Goal: Task Accomplishment & Management: Manage account settings

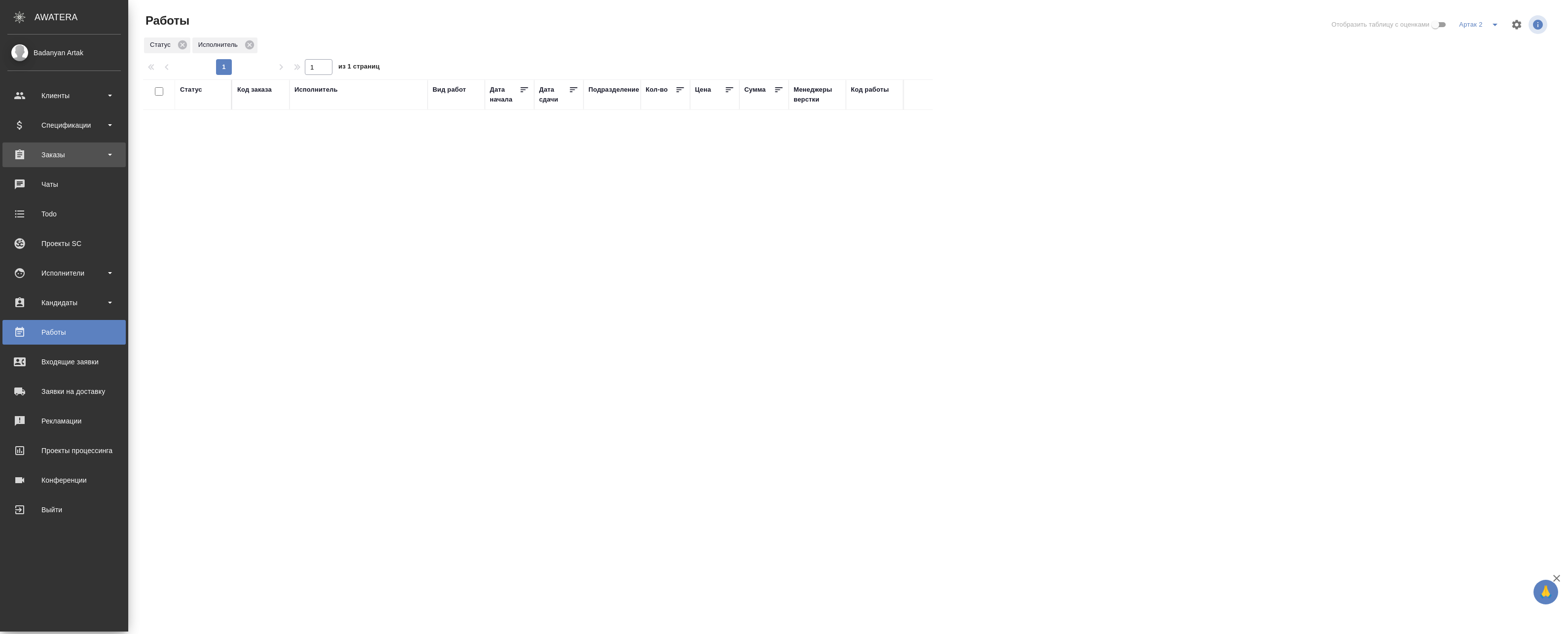
click at [24, 155] on div "Заказы" at bounding box center [64, 155] width 113 height 15
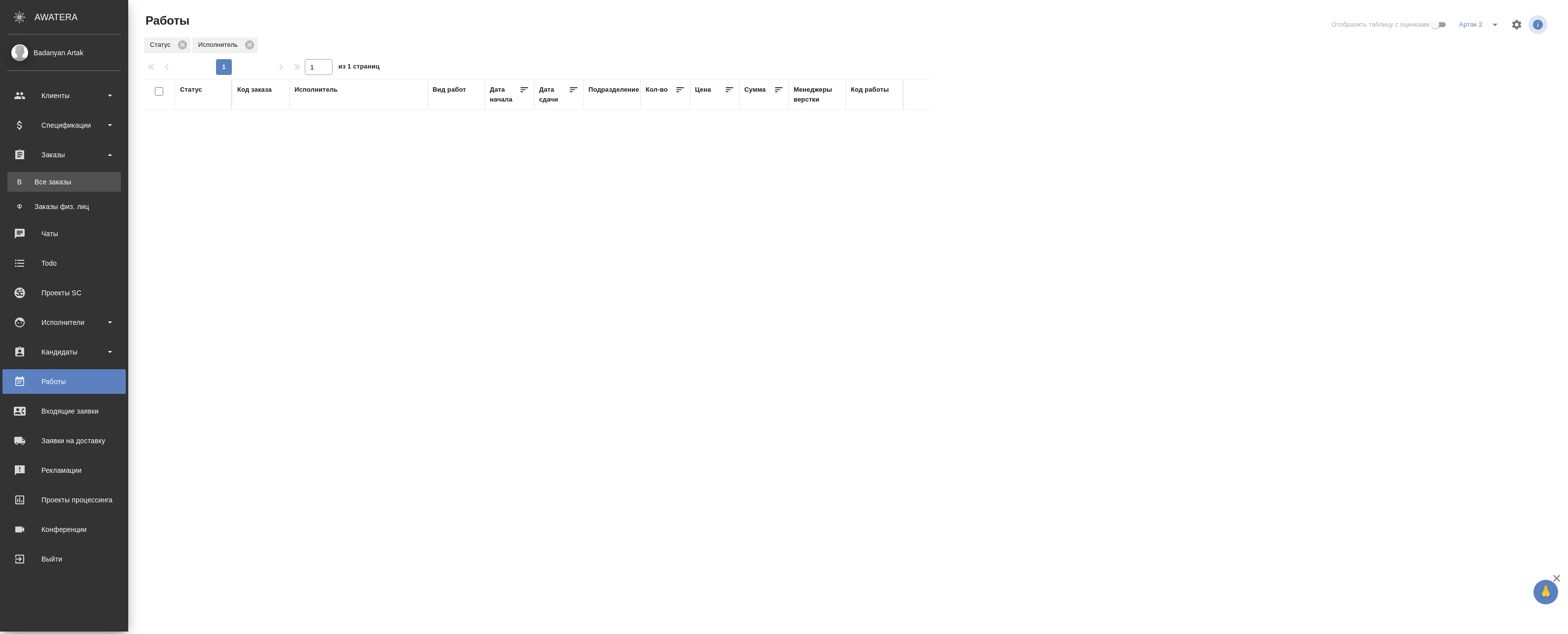
click at [42, 178] on div "Все заказы" at bounding box center [64, 182] width 103 height 10
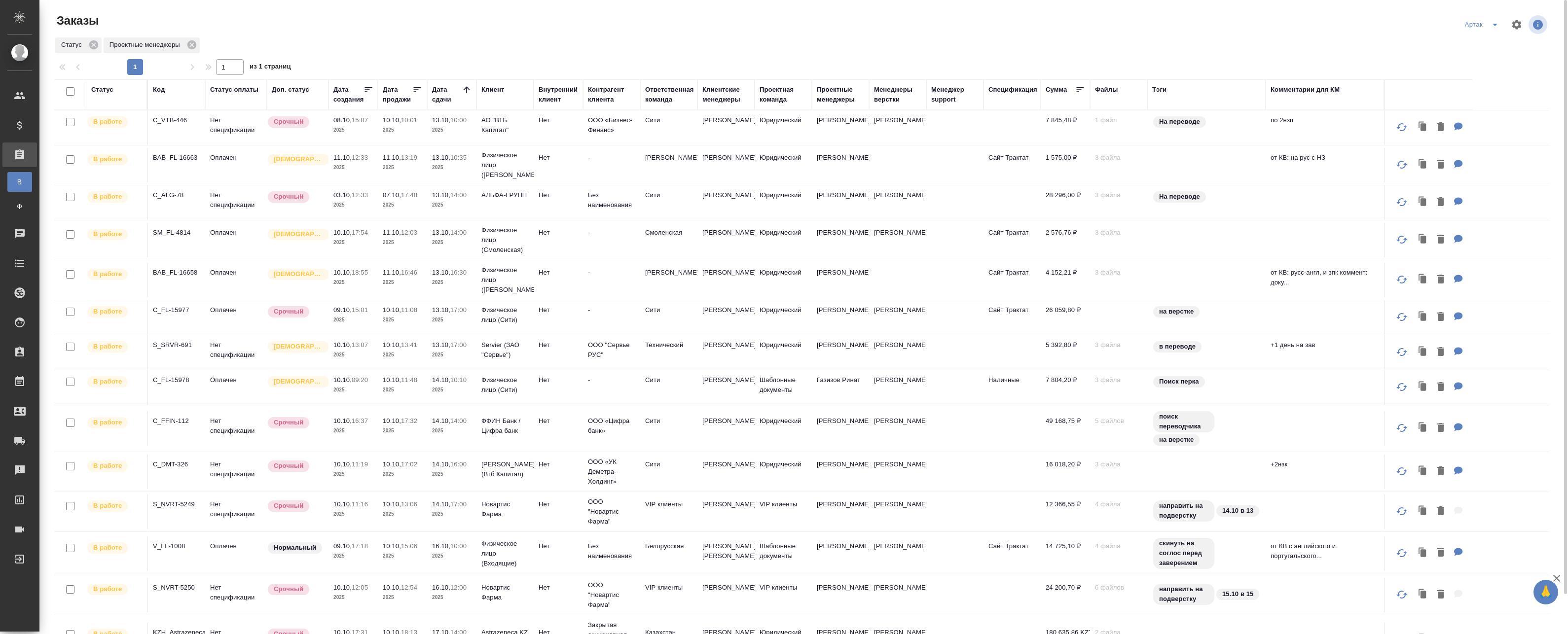
click at [436, 119] on p "13.10," at bounding box center [441, 120] width 18 height 7
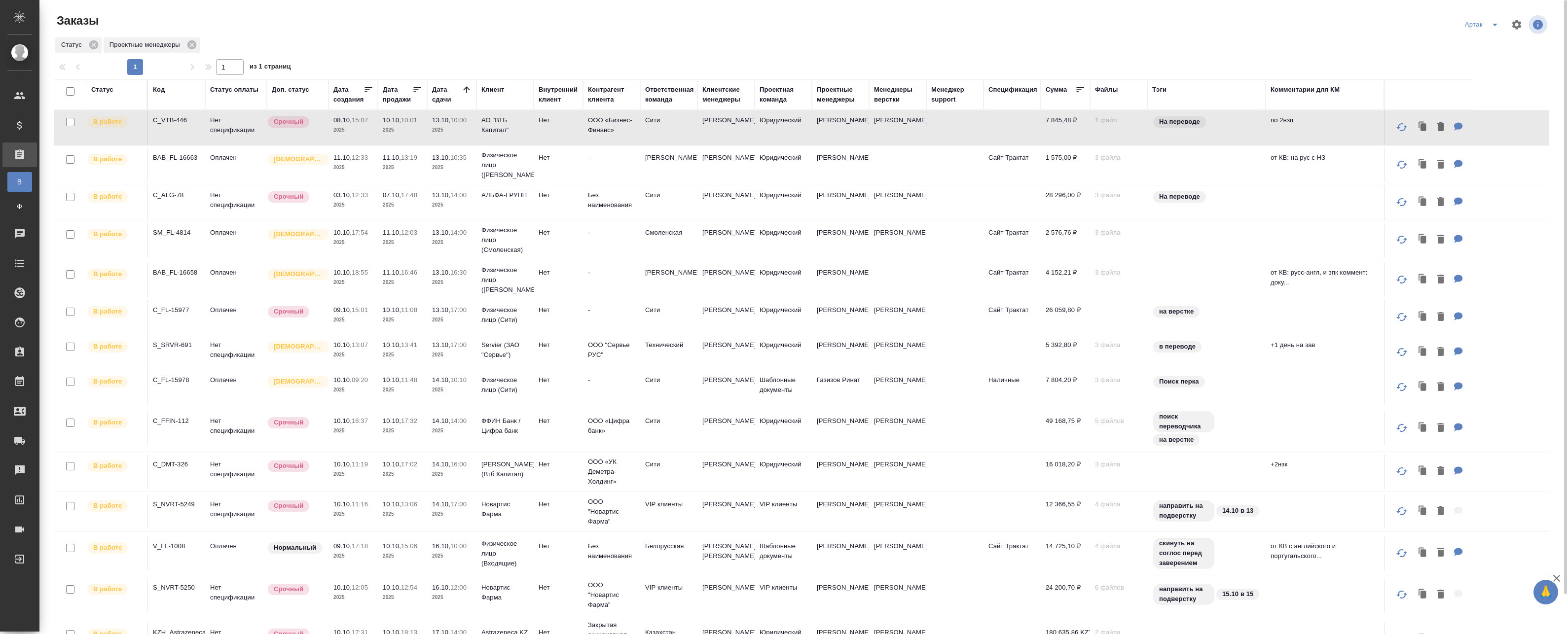
click at [544, 128] on td "Нет" at bounding box center [558, 128] width 49 height 35
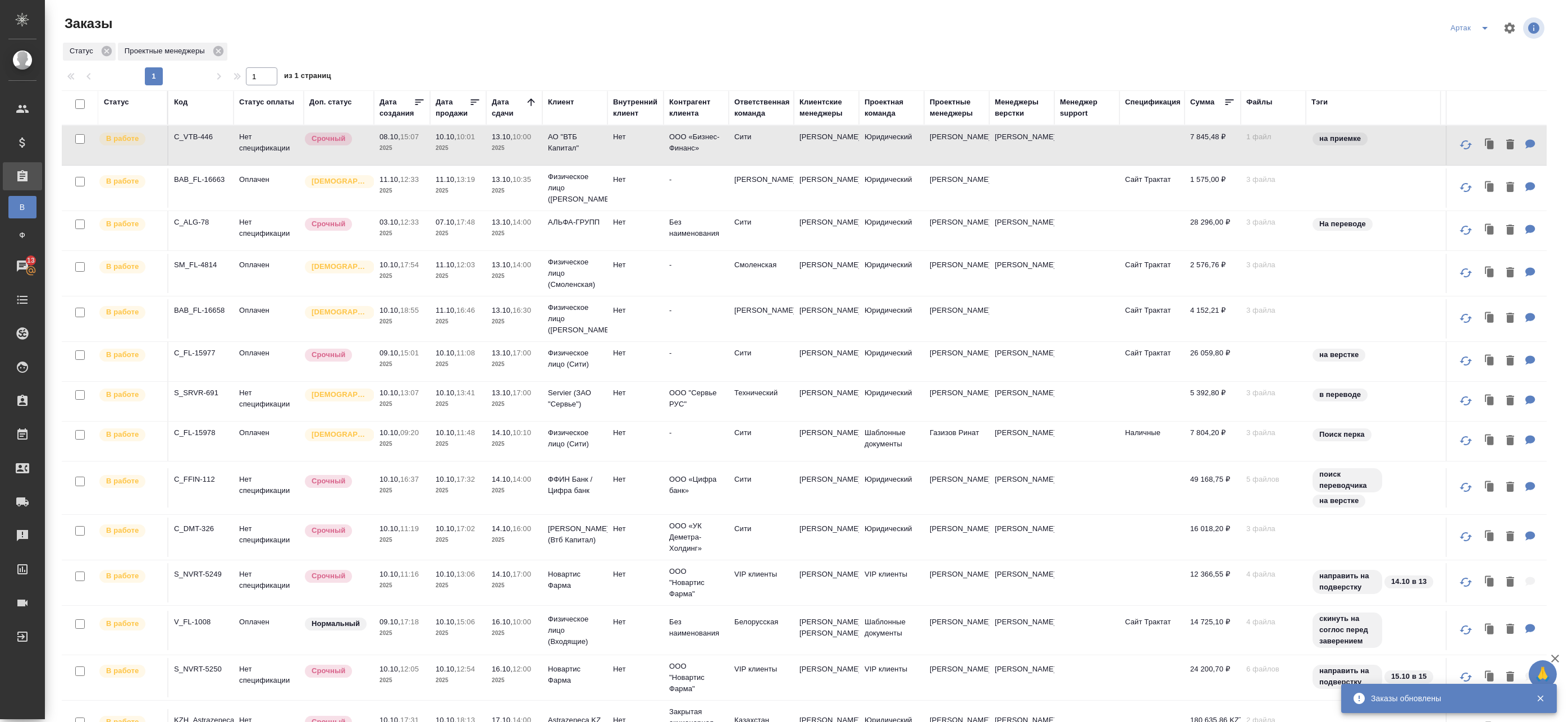
click at [513, 184] on span "13.10, 10:35" at bounding box center [514, 179] width 45 height 11
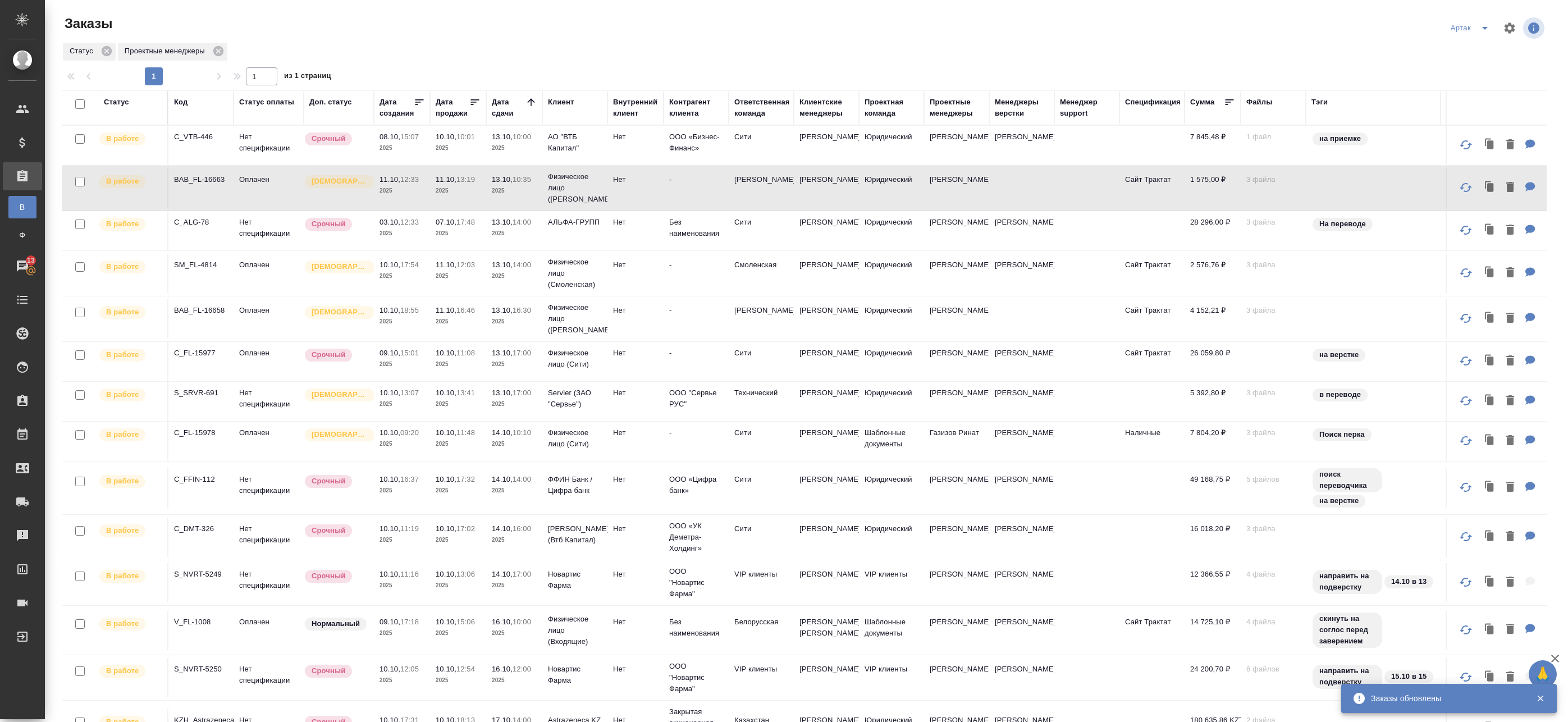
click at [547, 184] on td "Физическое лицо ([PERSON_NAME])" at bounding box center [575, 188] width 65 height 45
click at [479, 224] on span "07.10, 17:48" at bounding box center [458, 222] width 45 height 11
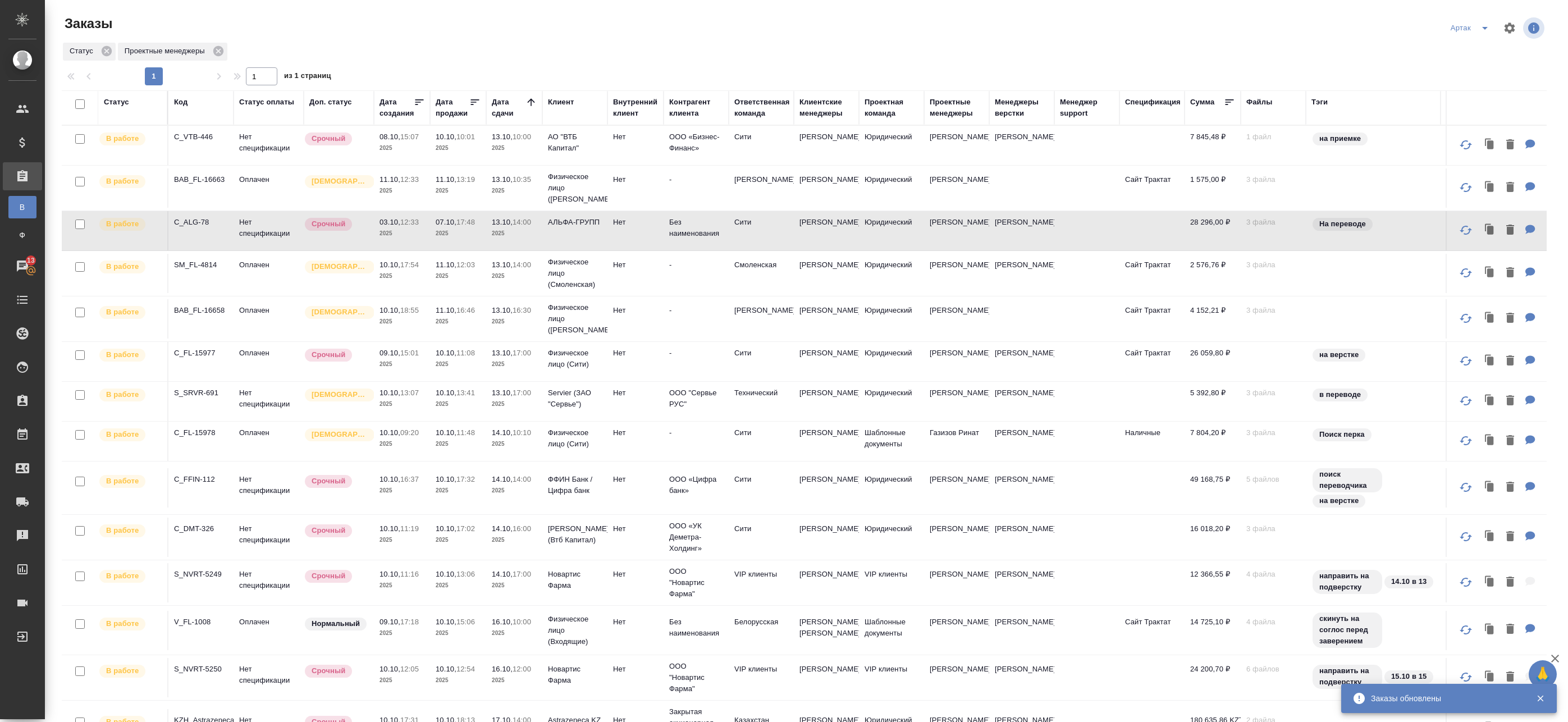
click at [515, 236] on p "2025" at bounding box center [514, 234] width 45 height 11
click at [513, 292] on tr "В работе SM_FL-4814 Оплачен Святая троица 10.10, 17:54 2025 11.10, 12:03 2025 1…" at bounding box center [869, 274] width 1614 height 46
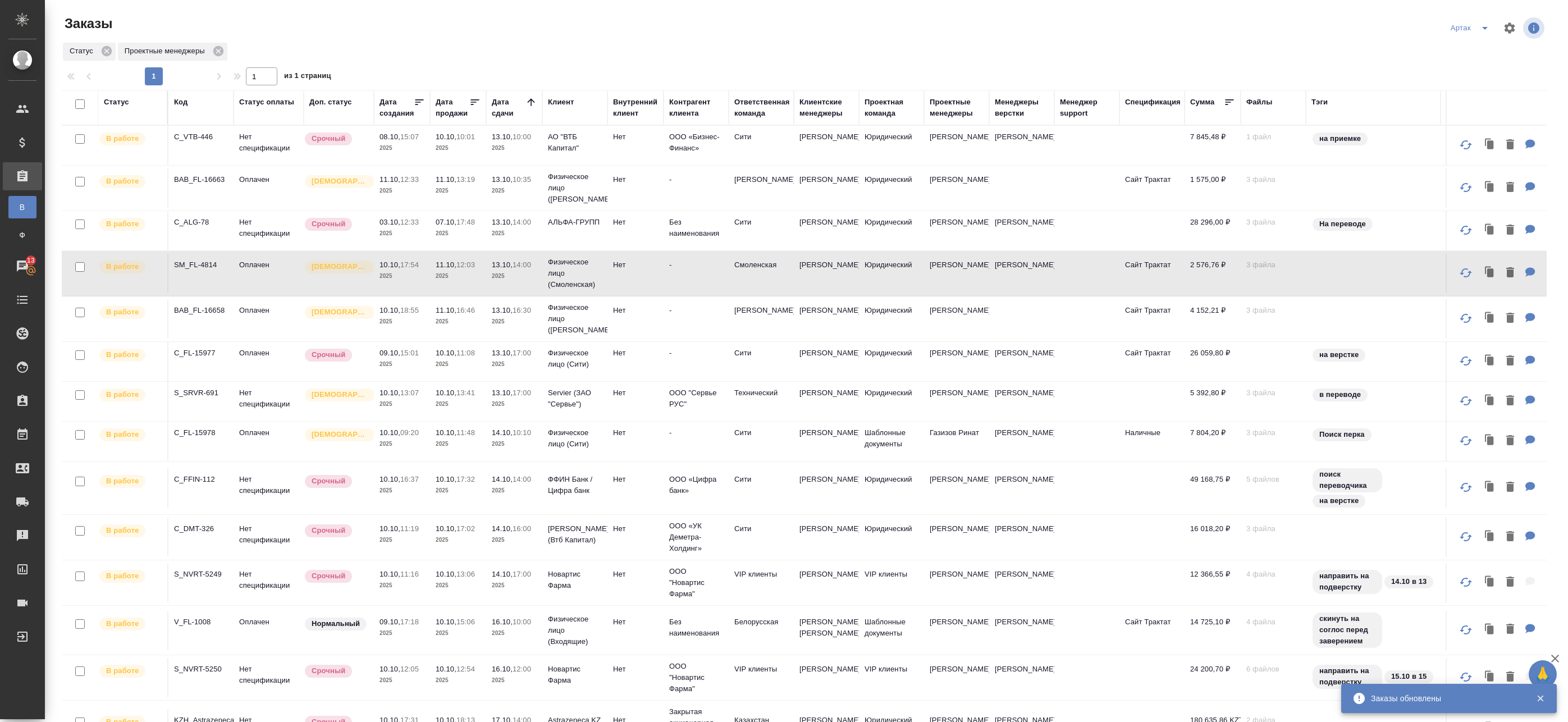
click at [491, 276] on td "13.10, 14:00 2025" at bounding box center [514, 273] width 56 height 39
click at [450, 324] on p "2025" at bounding box center [458, 322] width 45 height 11
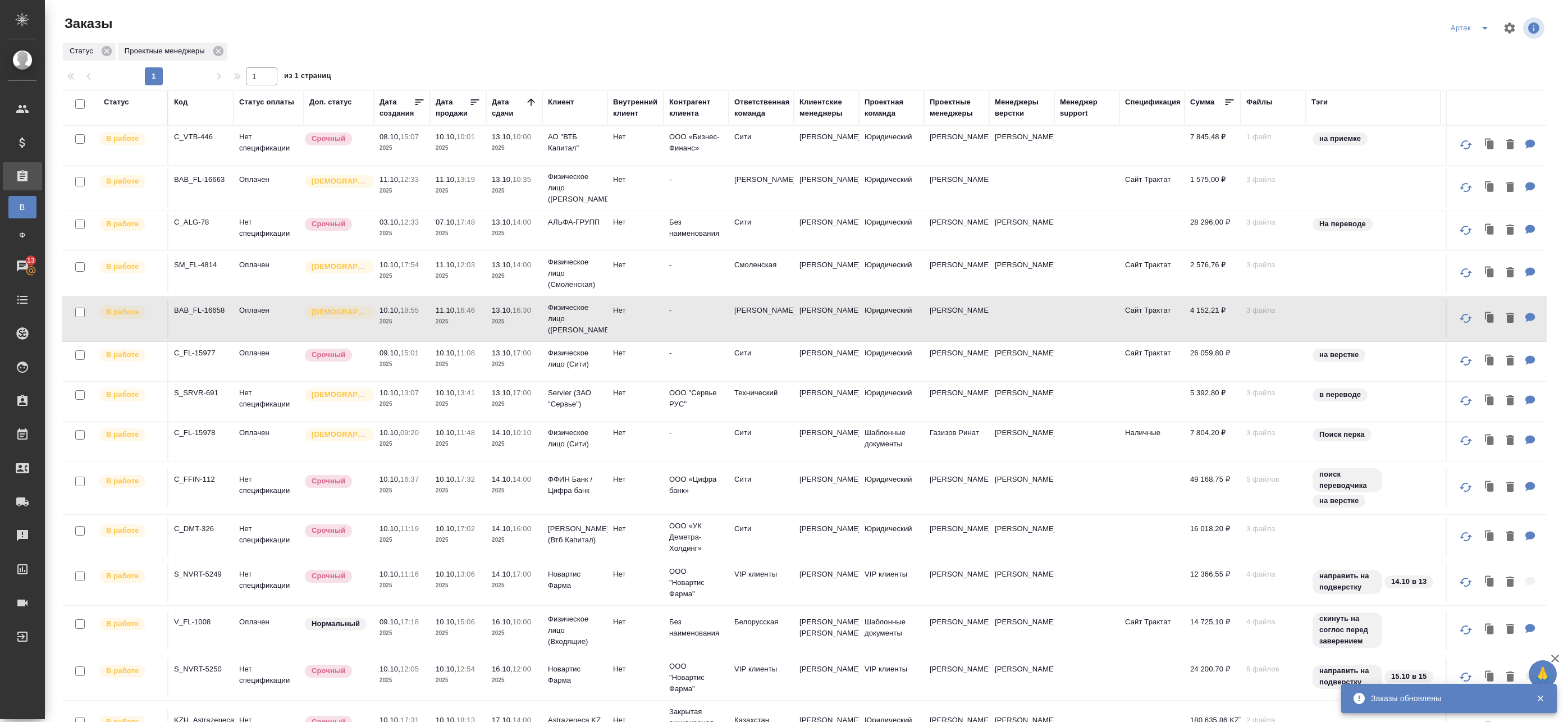
click at [503, 324] on p "2025" at bounding box center [514, 322] width 45 height 11
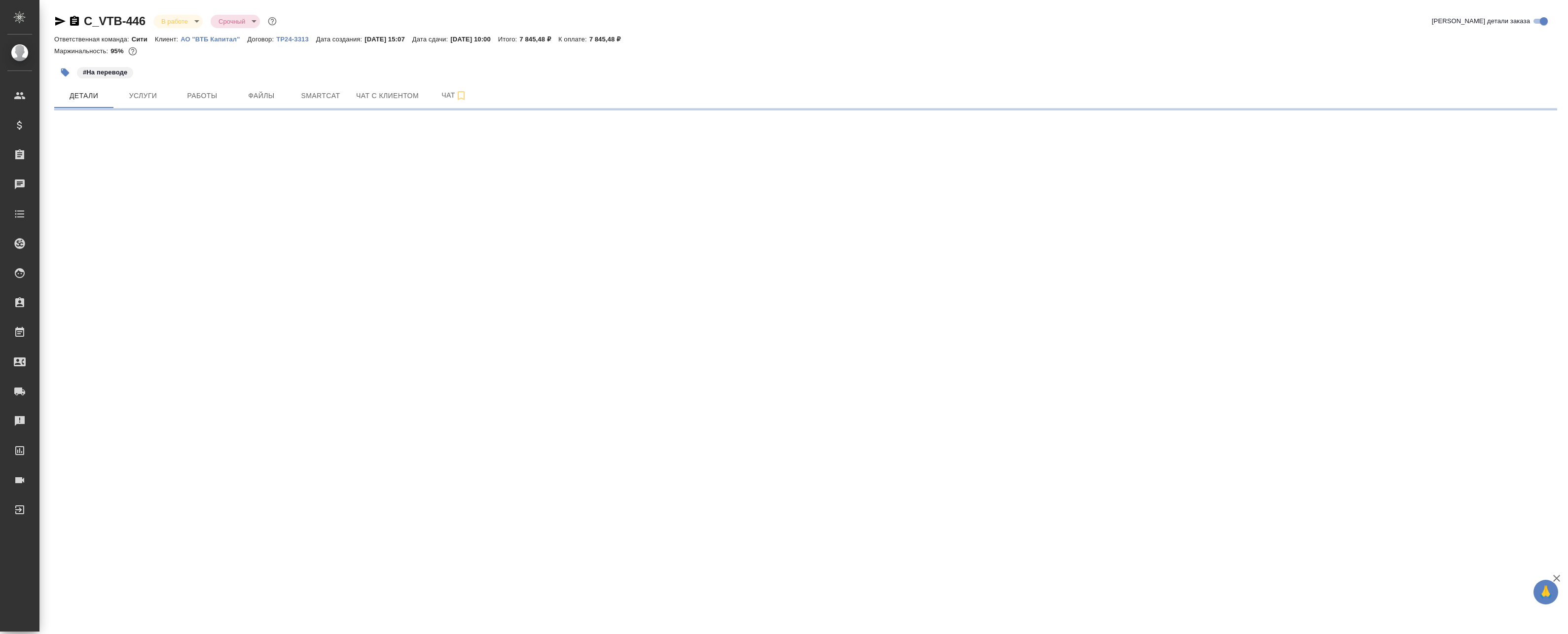
select select "RU"
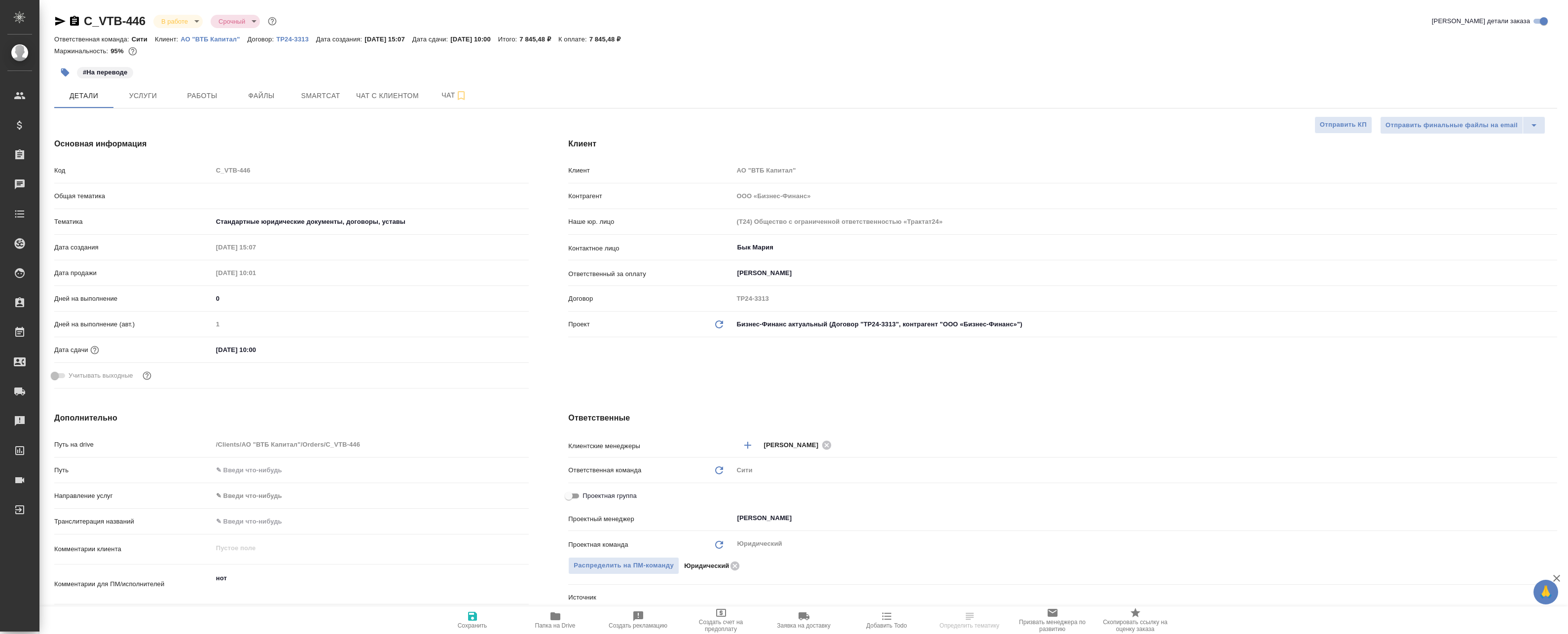
type textarea "x"
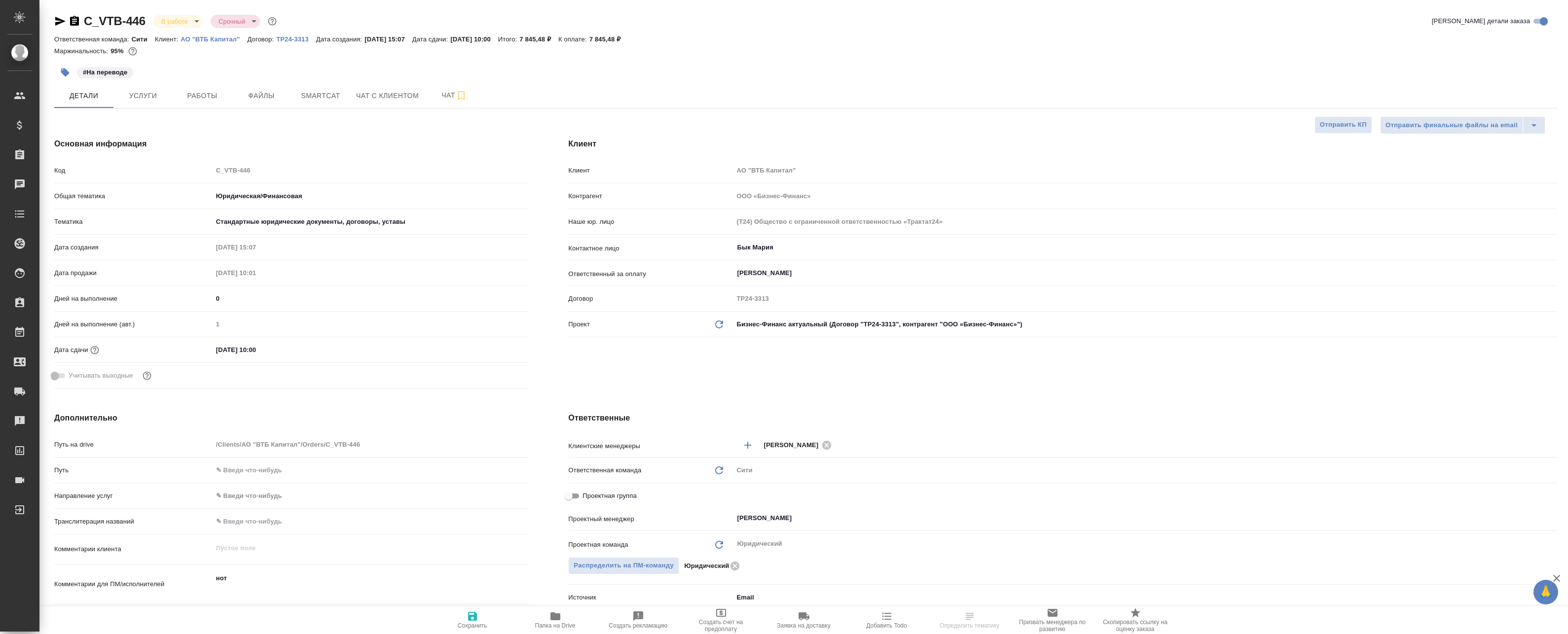
type textarea "x"
click at [183, 91] on span "Работы" at bounding box center [202, 96] width 47 height 12
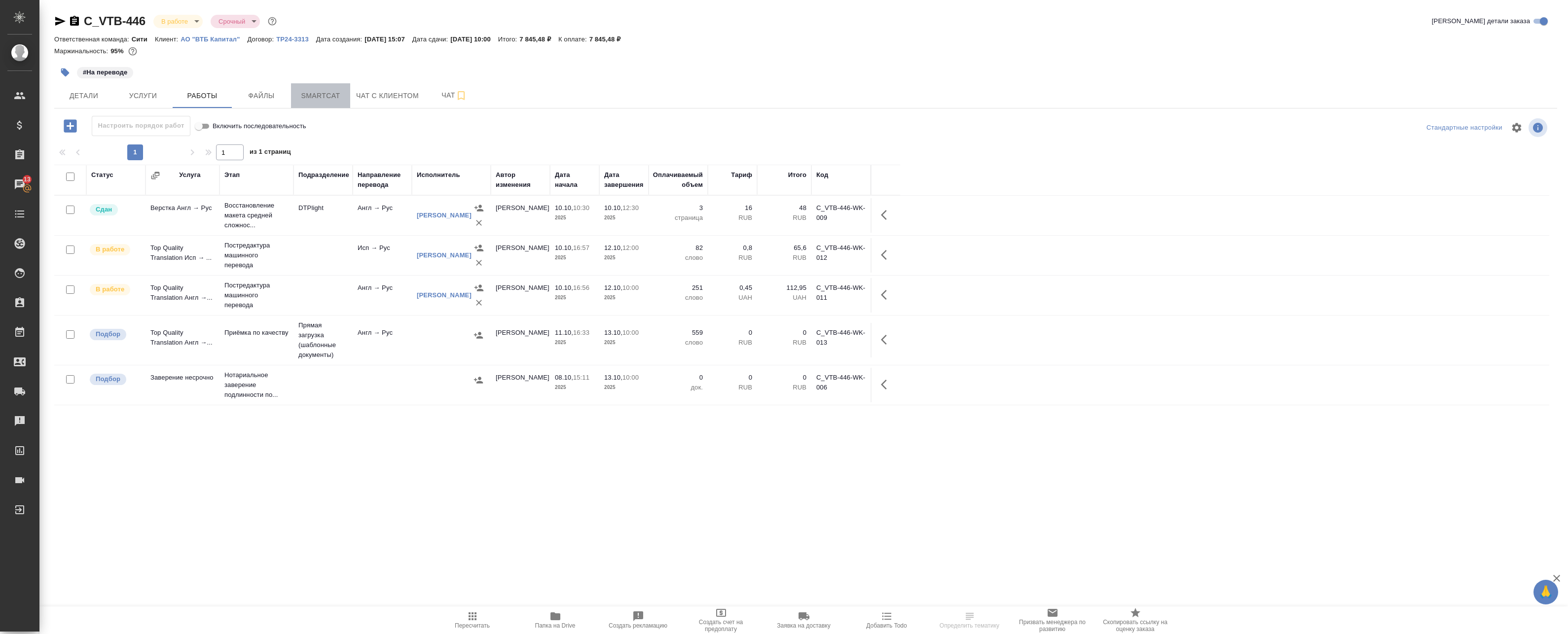
click at [328, 88] on button "Smartcat" at bounding box center [320, 96] width 59 height 25
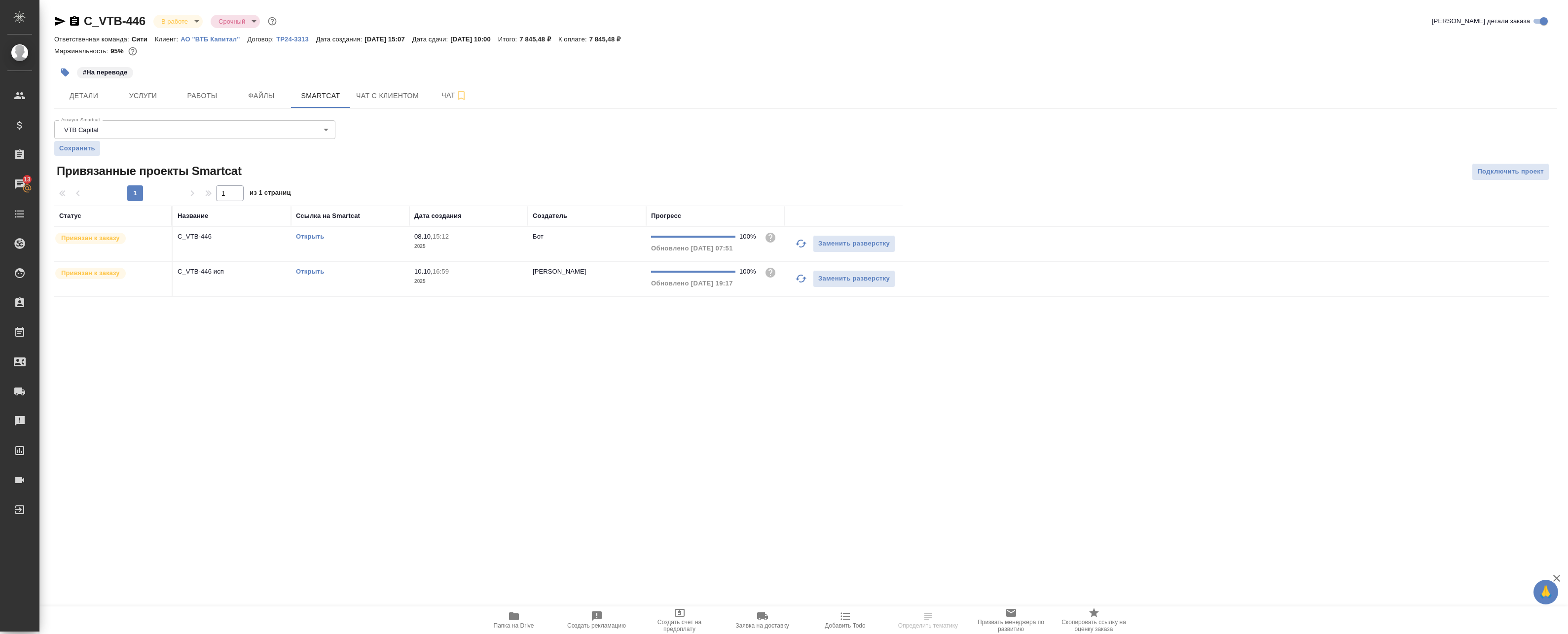
click at [805, 237] on button "button" at bounding box center [801, 243] width 24 height 24
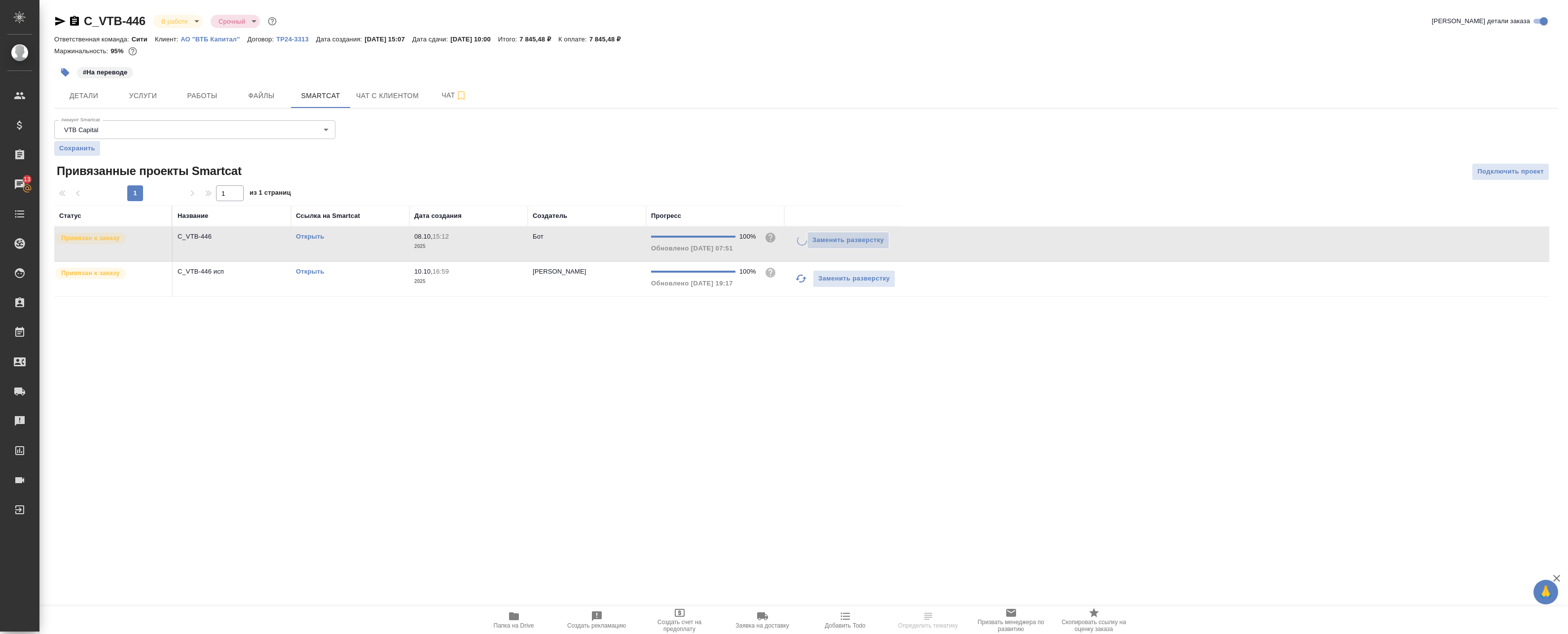
click at [799, 281] on icon "button" at bounding box center [800, 278] width 12 height 12
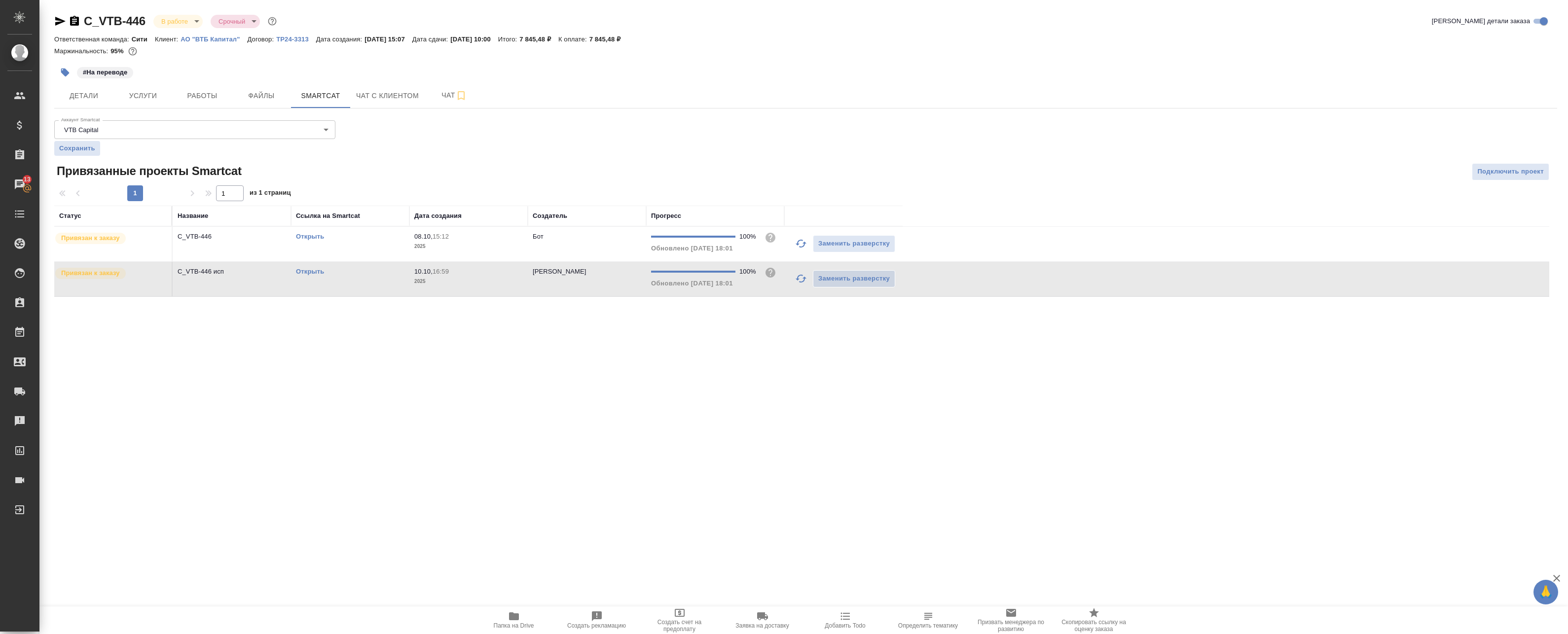
click at [306, 240] on link "Открыть" at bounding box center [310, 236] width 28 height 7
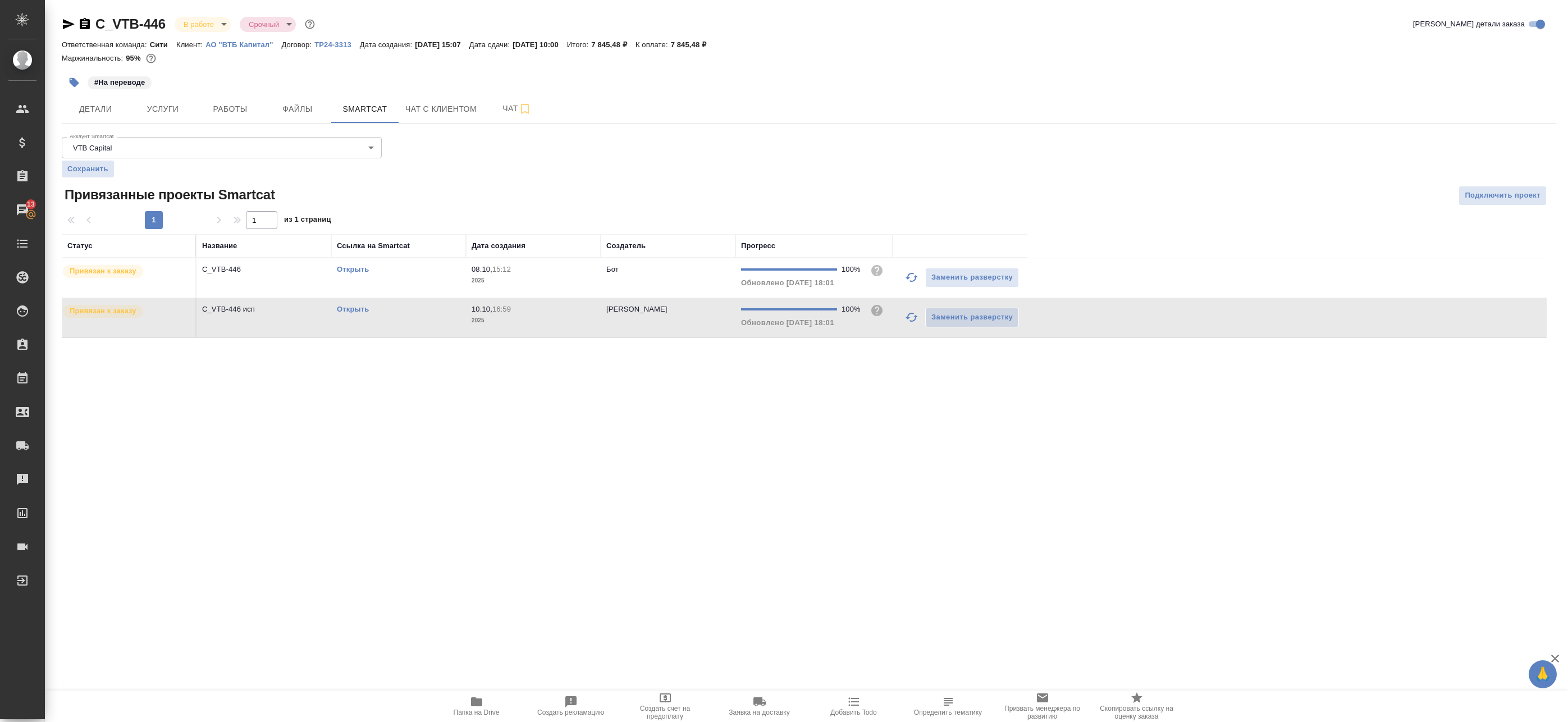
click at [350, 267] on link "Открыть" at bounding box center [353, 269] width 32 height 8
click at [354, 306] on link "Открыть" at bounding box center [353, 309] width 32 height 8
click at [478, 698] on icon "button" at bounding box center [476, 701] width 13 height 13
click at [218, 112] on span "Работы" at bounding box center [230, 109] width 54 height 14
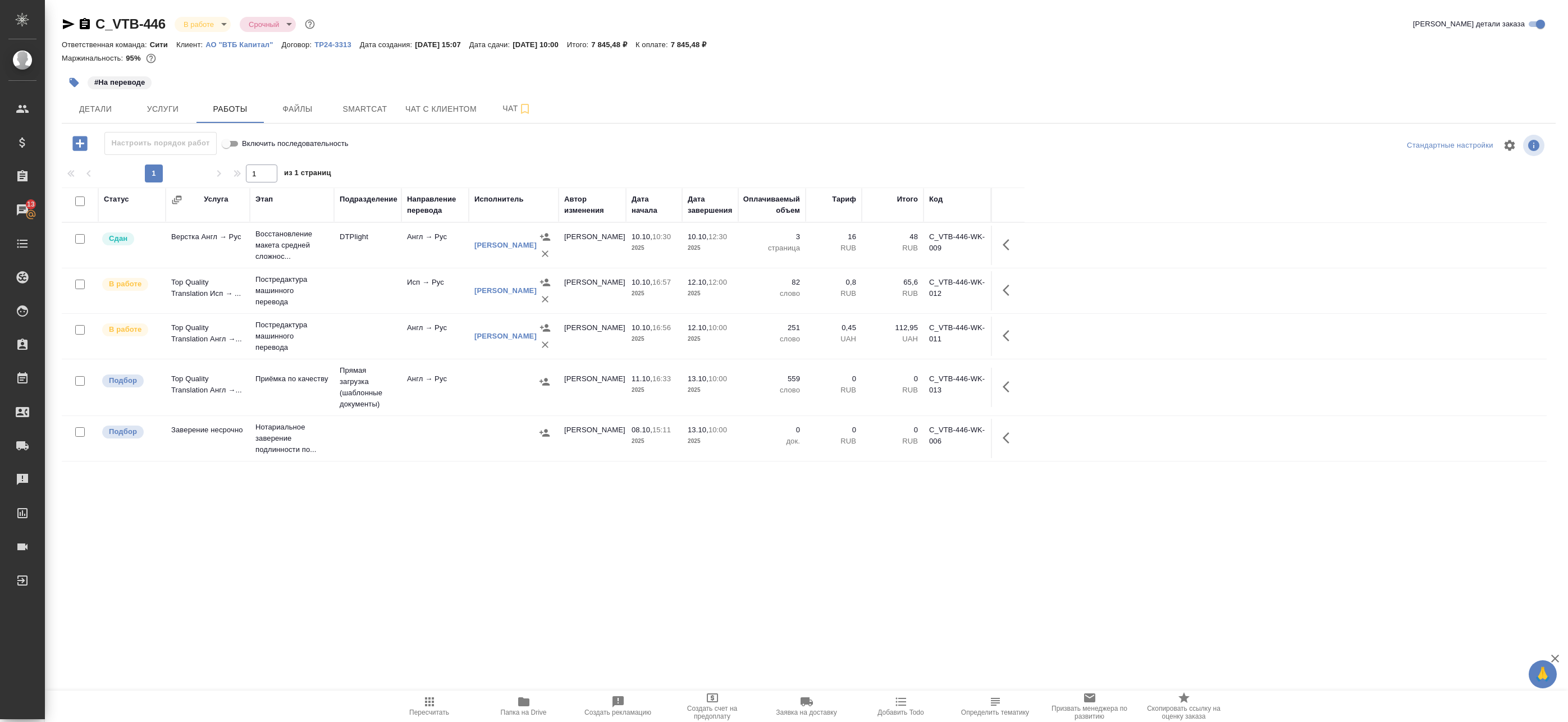
click at [471, 406] on td at bounding box center [514, 387] width 90 height 39
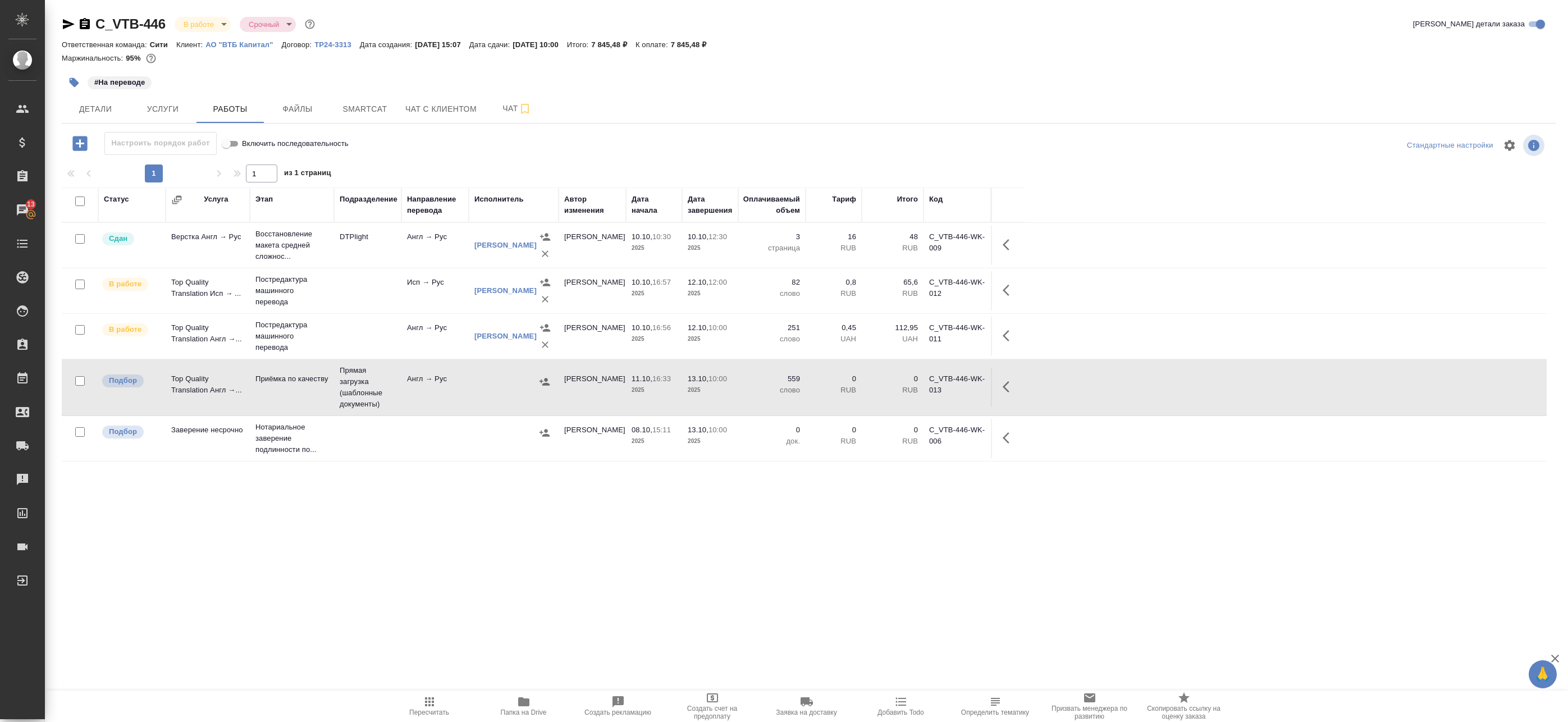
click at [471, 406] on td at bounding box center [514, 387] width 90 height 39
click at [1010, 394] on button "button" at bounding box center [1010, 387] width 27 height 27
click at [928, 393] on icon "button" at bounding box center [926, 387] width 13 height 13
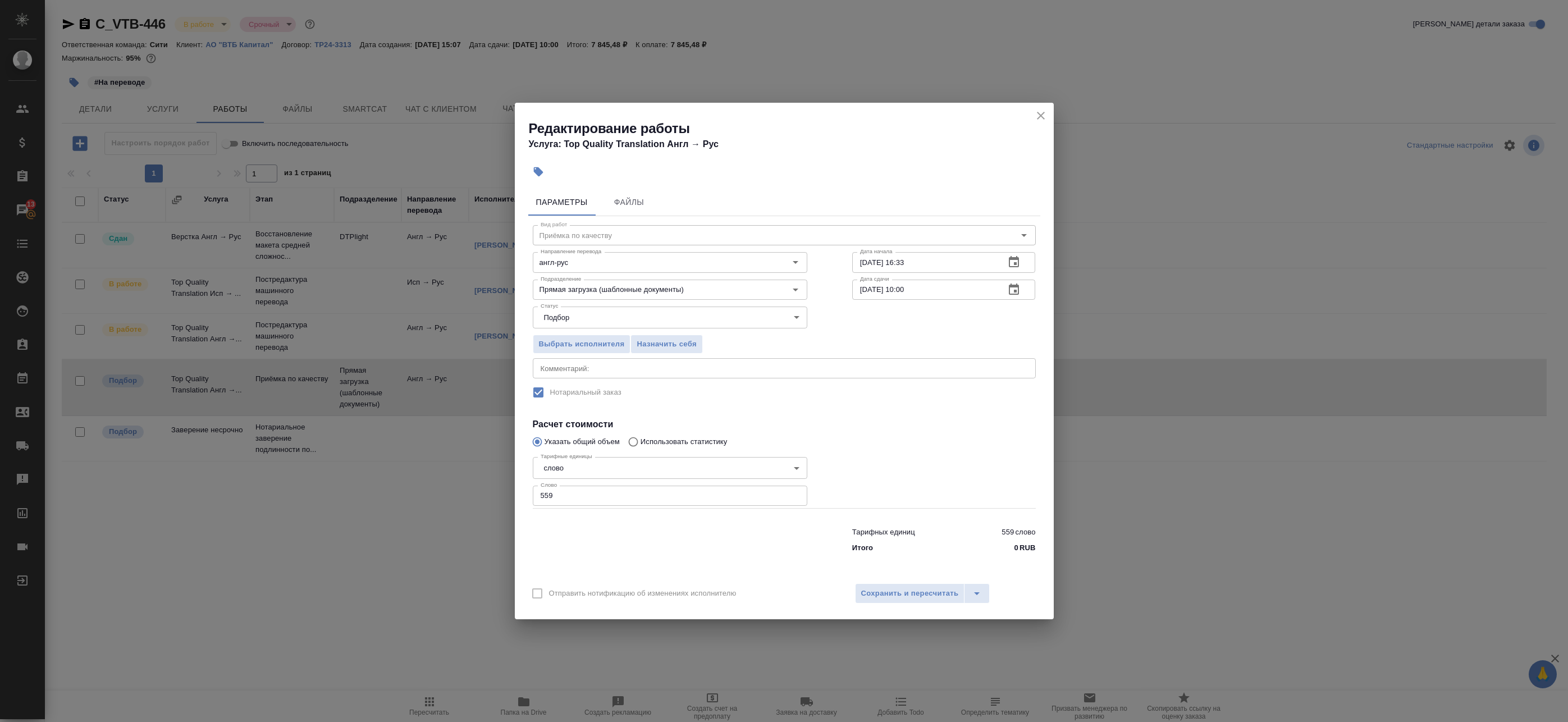
click at [1016, 259] on icon "button" at bounding box center [1014, 262] width 10 height 11
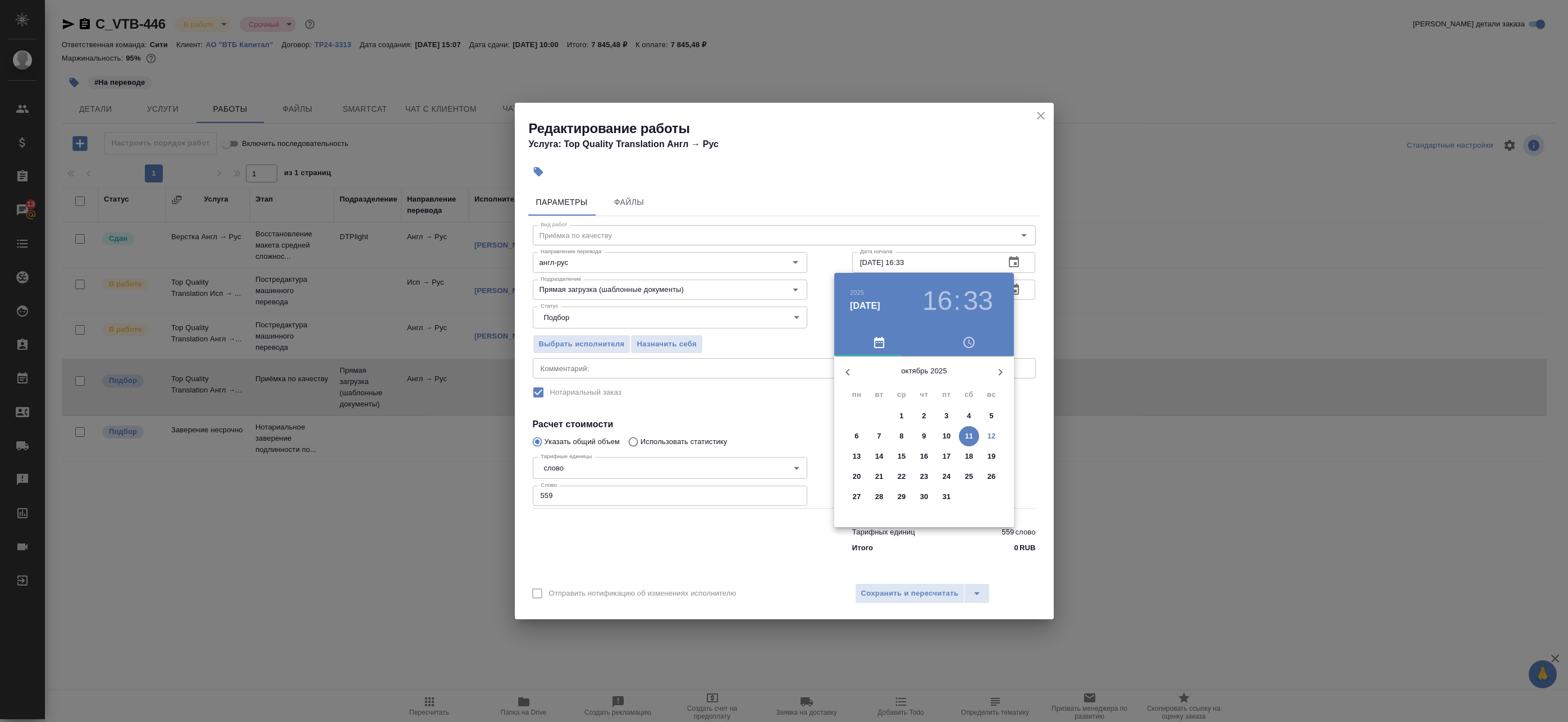
click at [863, 451] on span "13" at bounding box center [856, 457] width 20 height 11
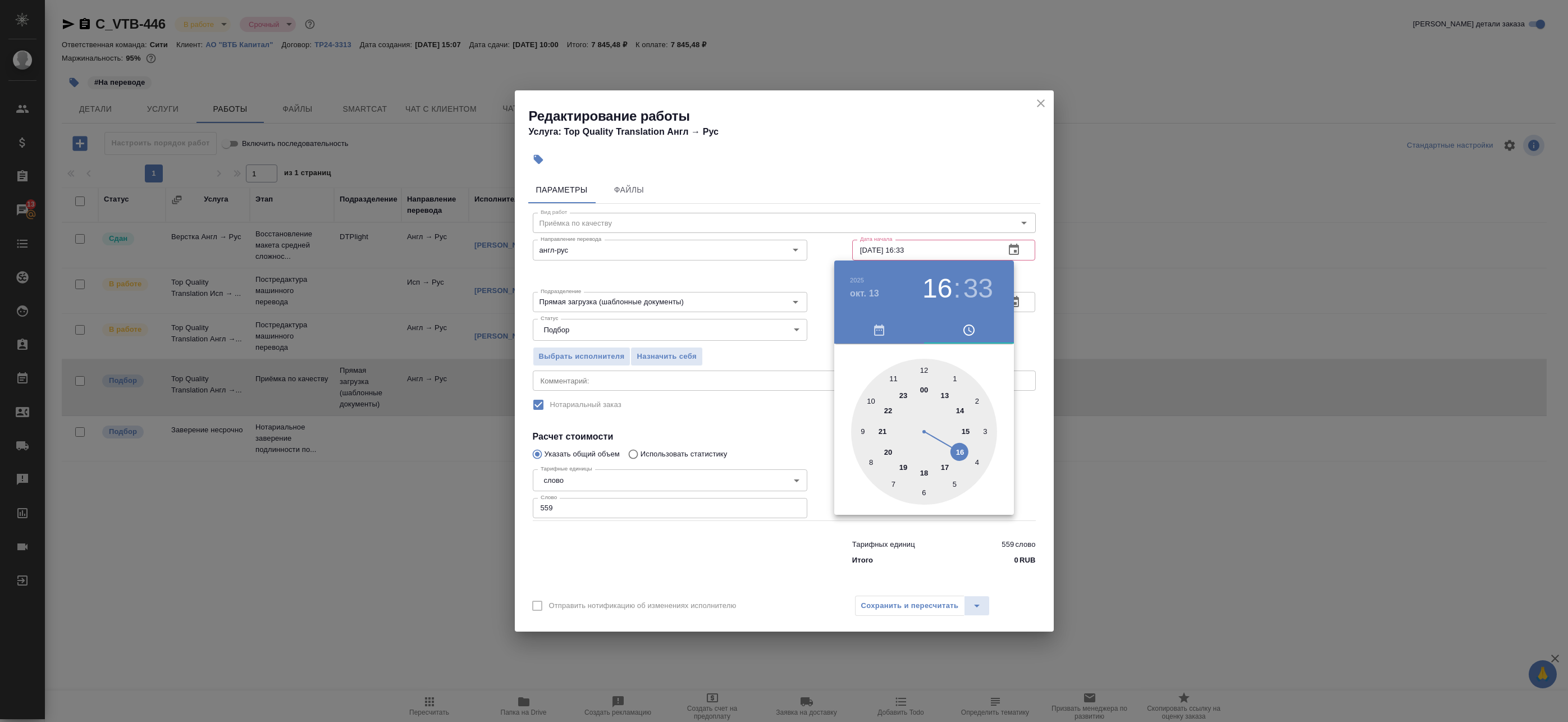
click at [863, 432] on div at bounding box center [924, 432] width 146 height 146
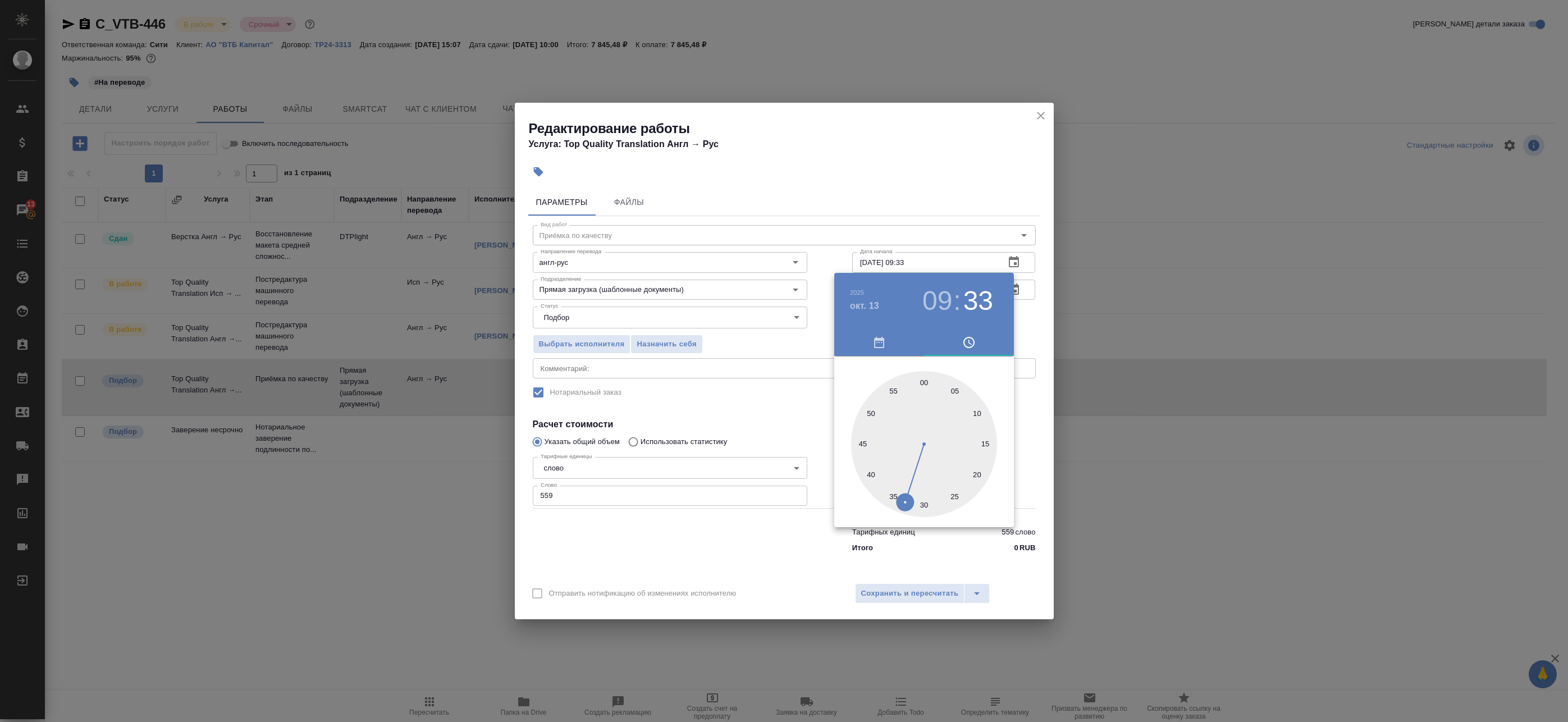
click at [926, 382] on div at bounding box center [924, 444] width 146 height 146
type input "13.10.2025 09:00"
click at [1042, 320] on div at bounding box center [784, 361] width 1568 height 722
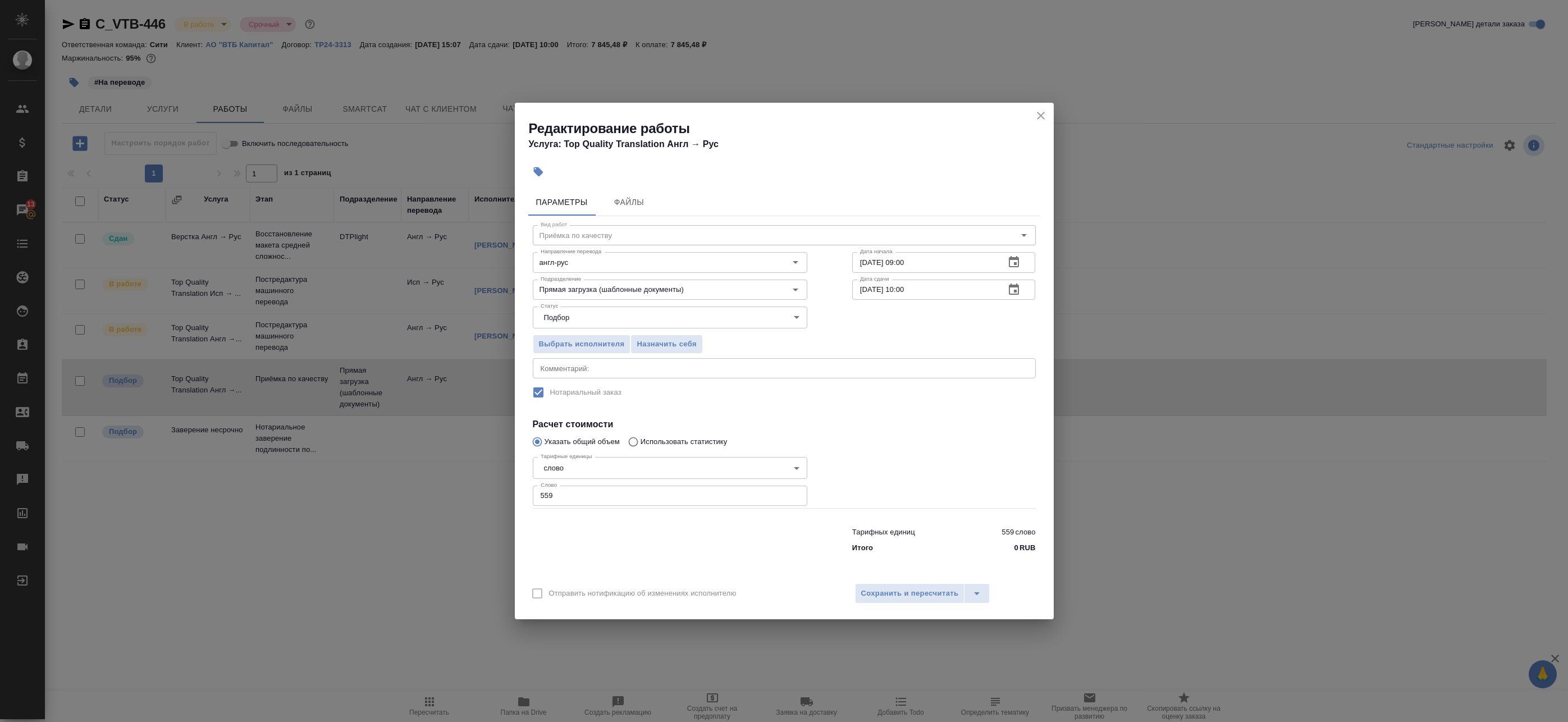
click at [1019, 285] on icon "button" at bounding box center [1014, 289] width 10 height 11
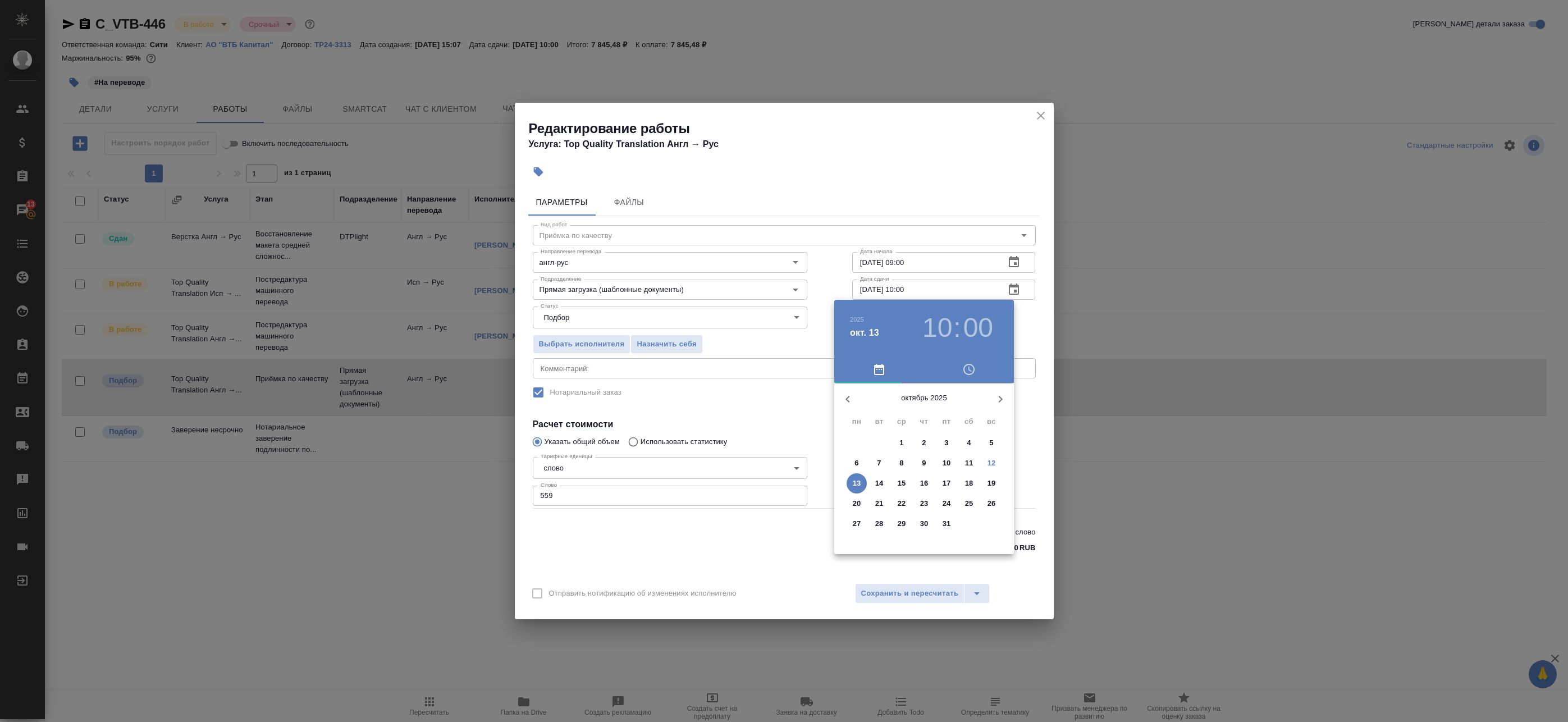
click at [1044, 342] on div at bounding box center [784, 361] width 1568 height 722
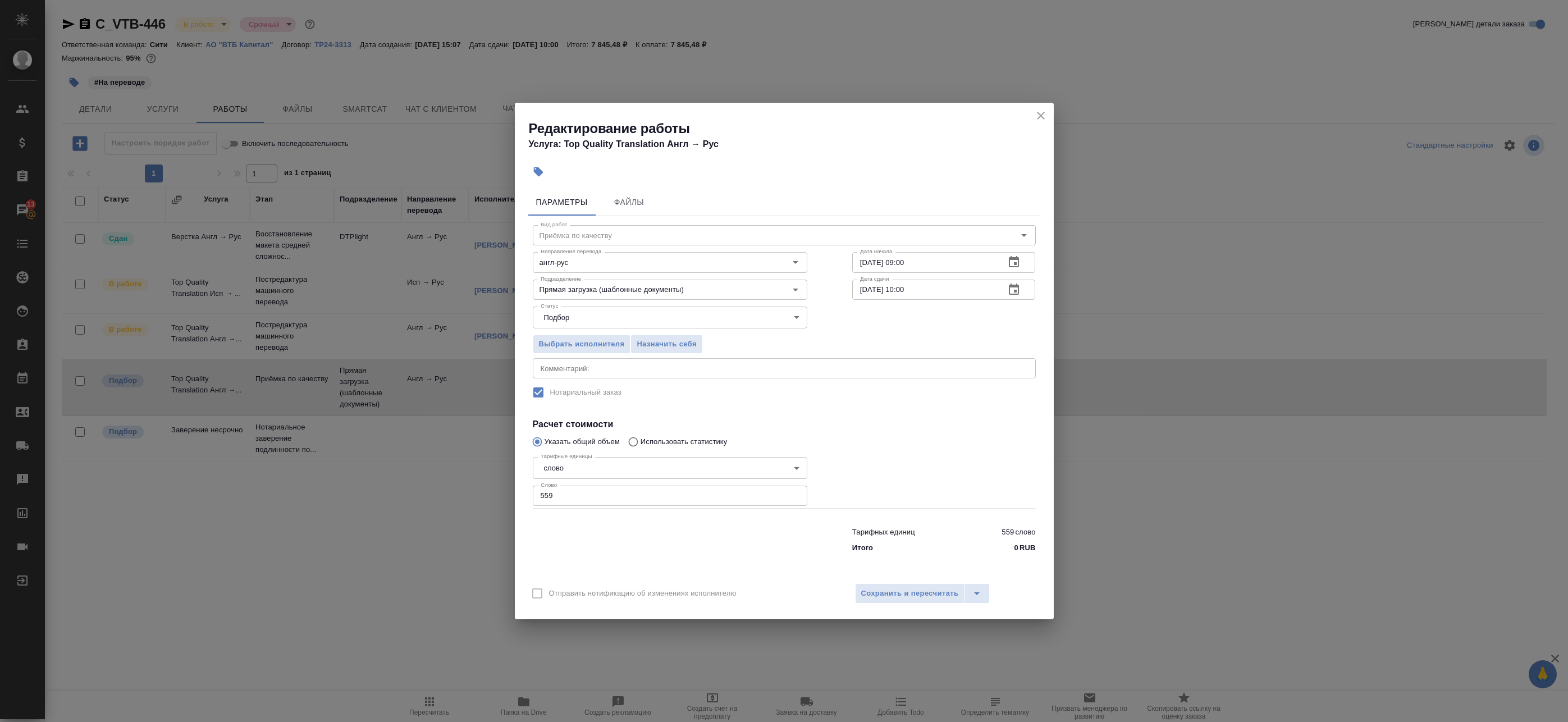
drag, startPoint x: 563, startPoint y: 490, endPoint x: 397, endPoint y: 473, distance: 166.9
click at [407, 475] on div "Редактирование работы Услуга: Top Quality Translation Англ → Рус Параметры Файл…" at bounding box center [784, 361] width 1568 height 722
type input "1"
click at [890, 606] on div "Отправить нотификацию об изменениях исполнителю Сохранить и пересчитать" at bounding box center [784, 597] width 539 height 43
click at [895, 600] on button "Сохранить и пересчитать" at bounding box center [910, 593] width 110 height 20
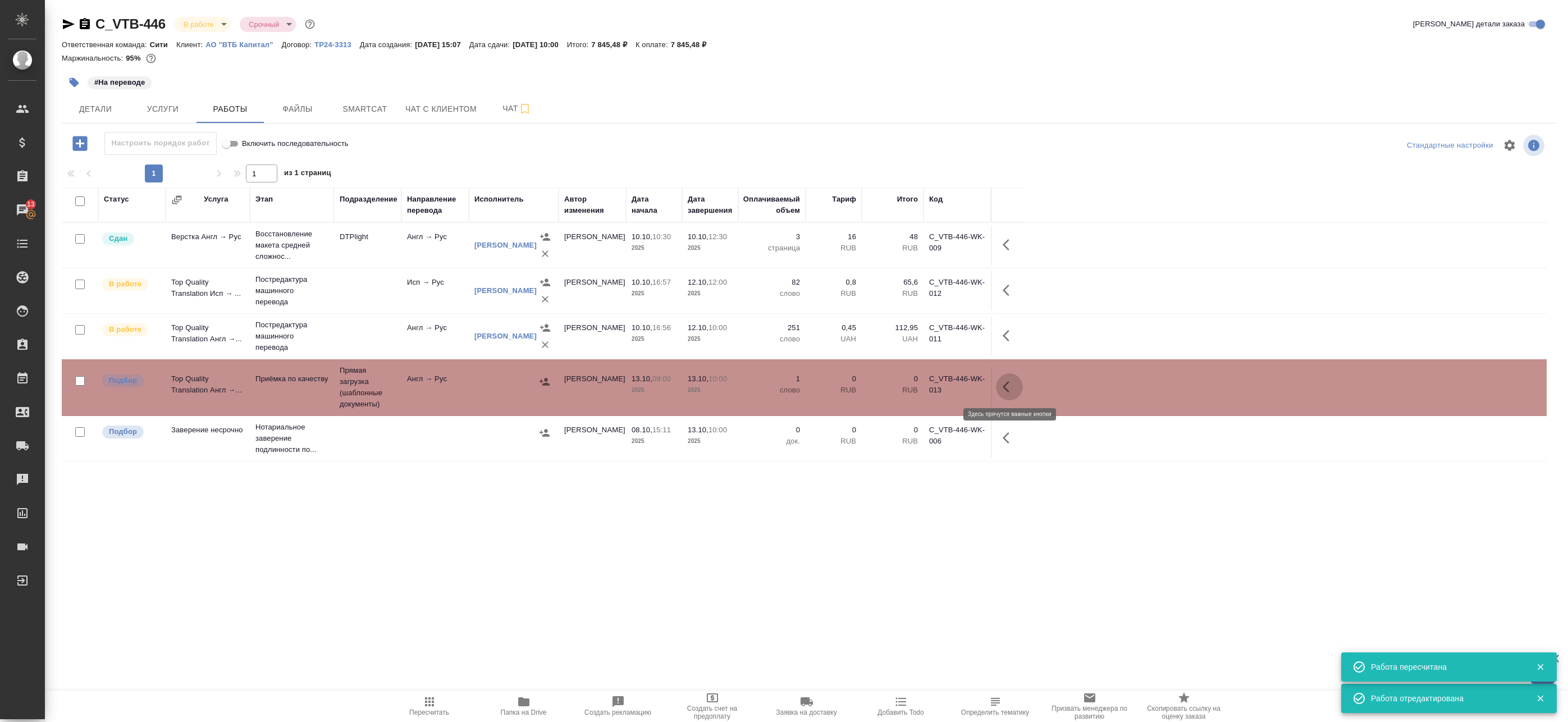
click at [1009, 390] on icon "button" at bounding box center [1009, 387] width 13 height 13
click at [924, 386] on icon "button" at bounding box center [926, 387] width 13 height 13
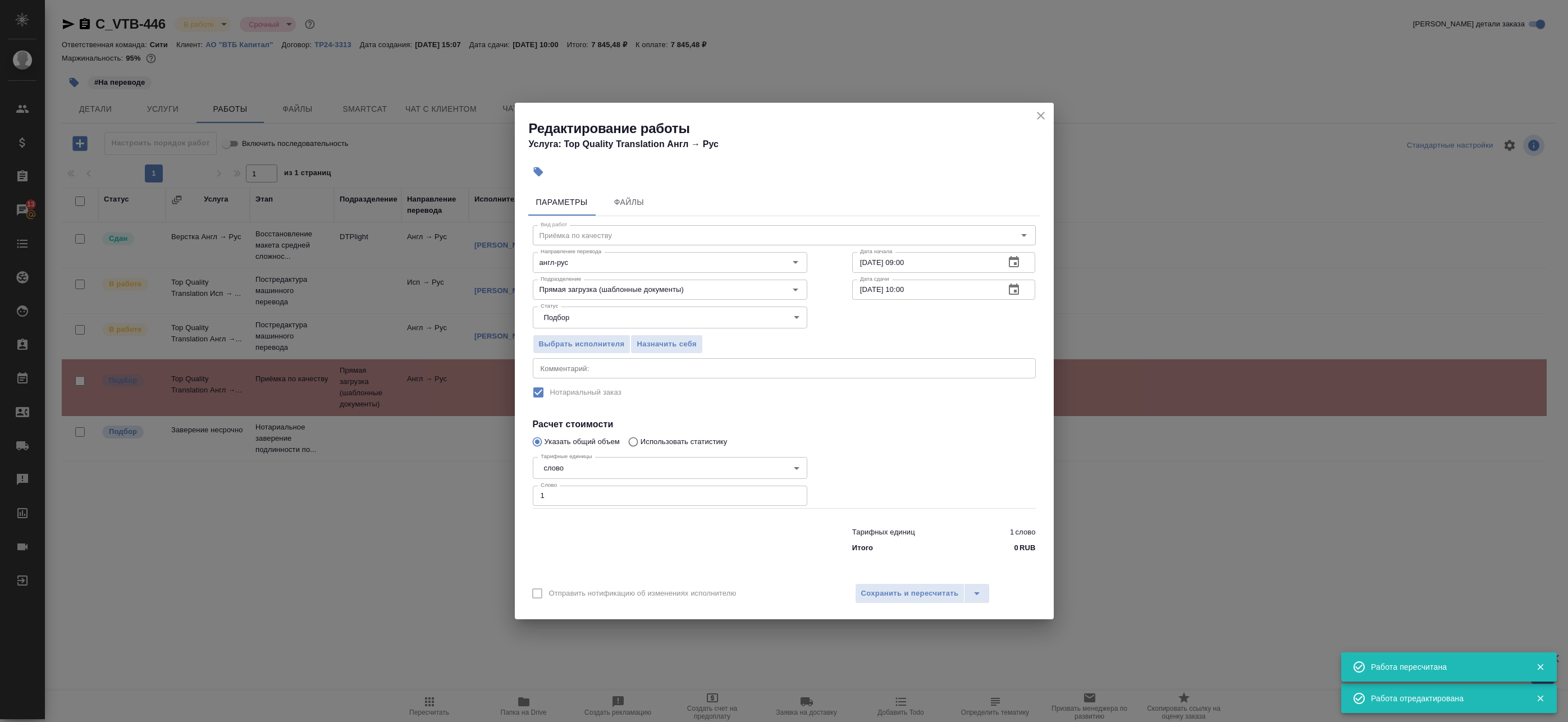
click at [611, 378] on div "x Комментарий:" at bounding box center [784, 368] width 503 height 20
click at [616, 371] on textarea at bounding box center [784, 369] width 487 height 8
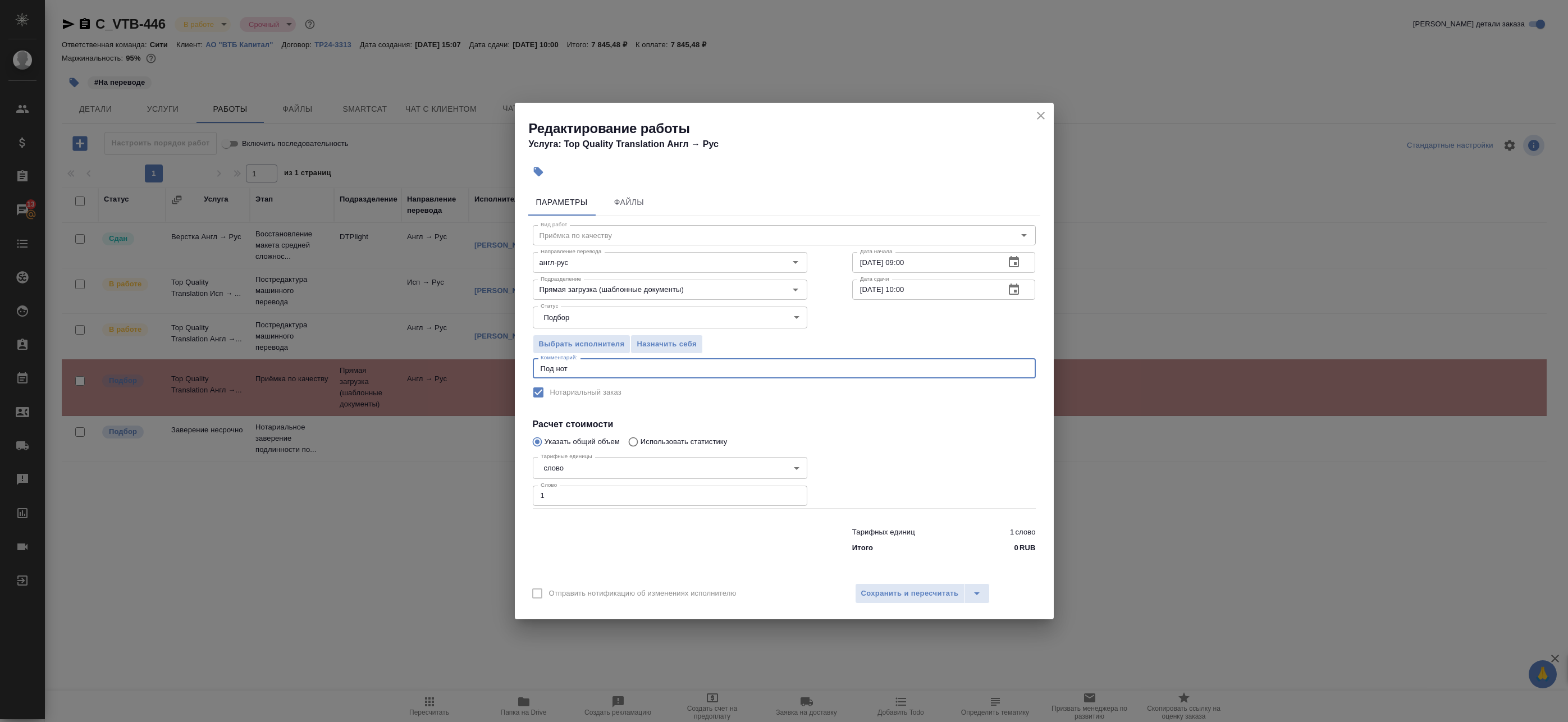
type textarea "Под нот"
click at [891, 580] on div "Отправить нотификацию об изменениях исполнителю Сохранить и пересчитать" at bounding box center [784, 597] width 539 height 43
click at [901, 592] on span "Сохранить и пересчитать" at bounding box center [910, 594] width 98 height 13
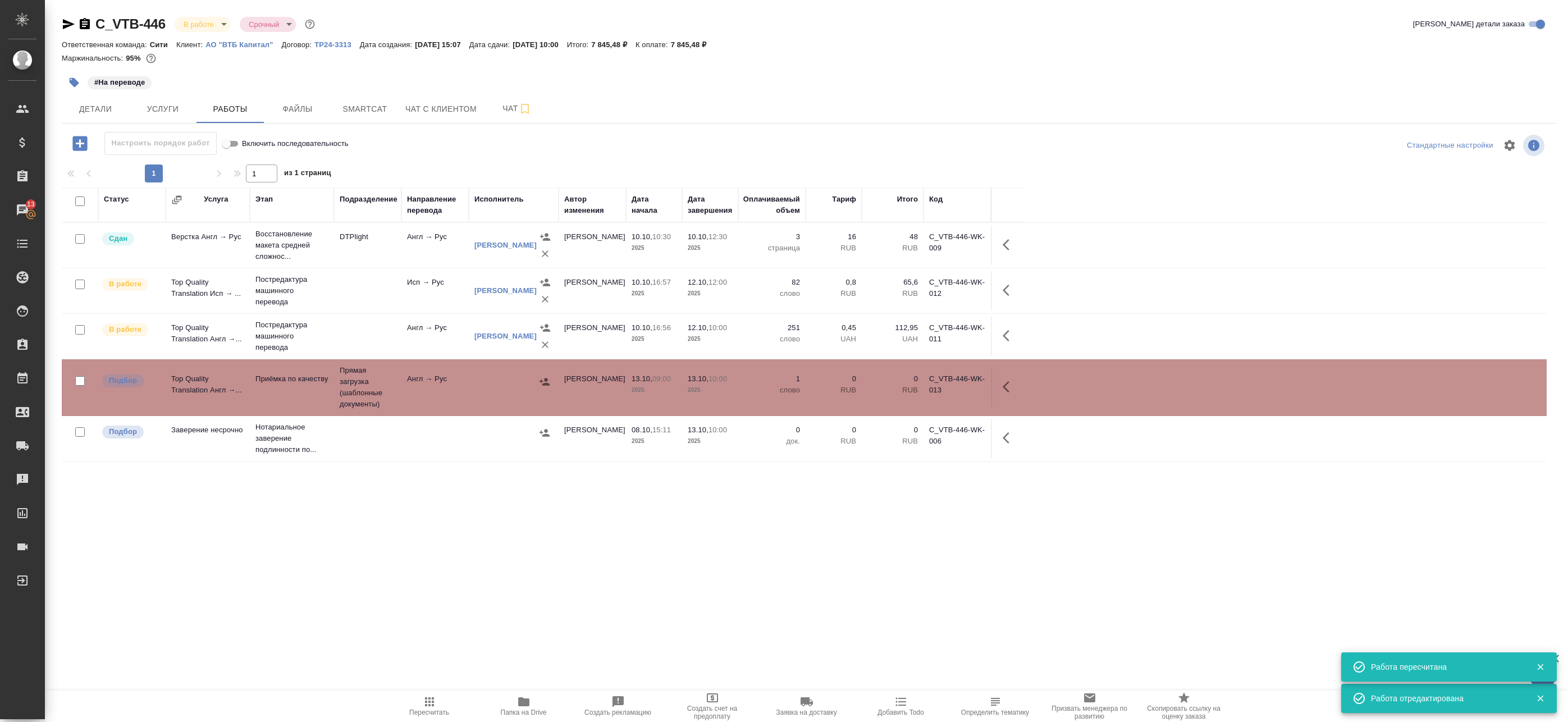
click at [84, 282] on input "checkbox" at bounding box center [80, 285] width 10 height 10
checkbox input "true"
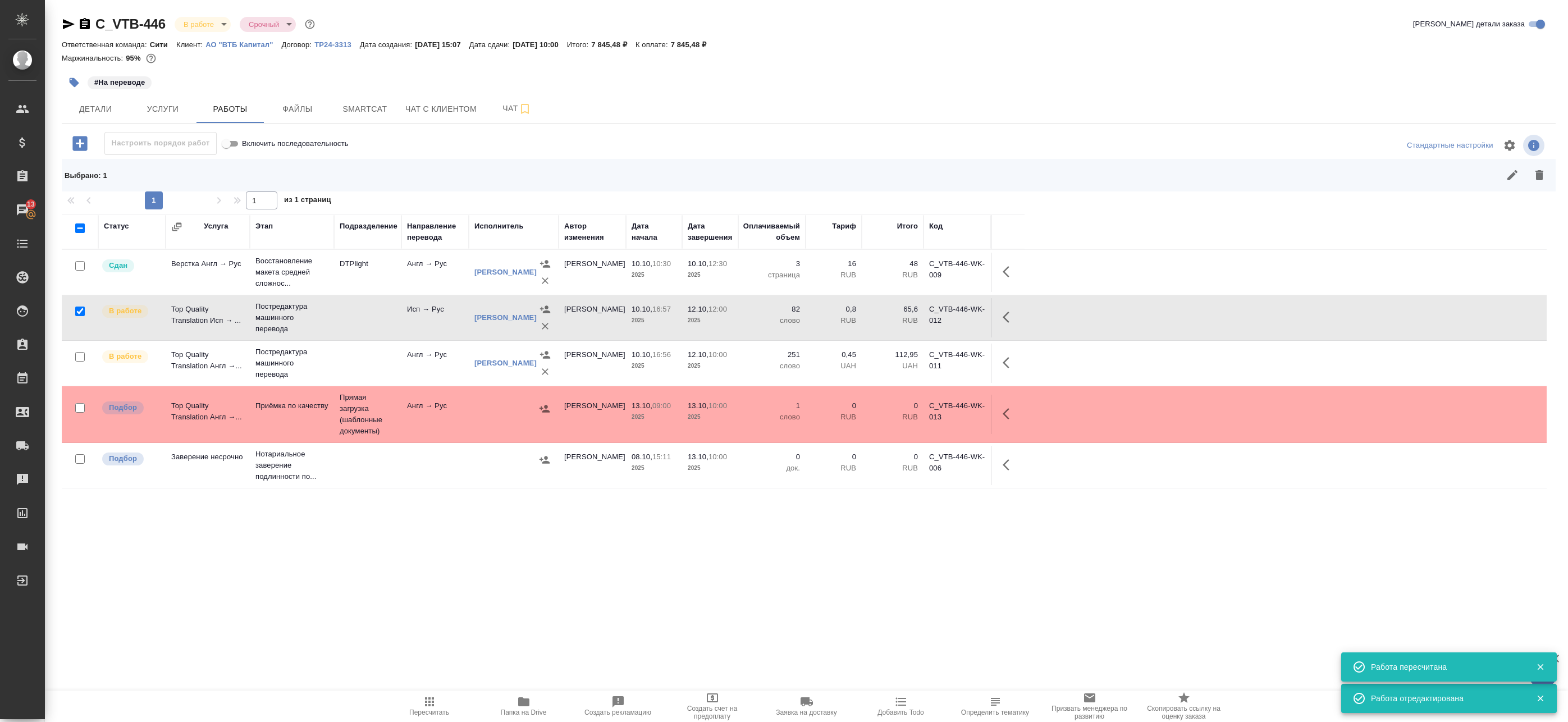
click at [82, 358] on input "checkbox" at bounding box center [80, 357] width 10 height 10
checkbox input "true"
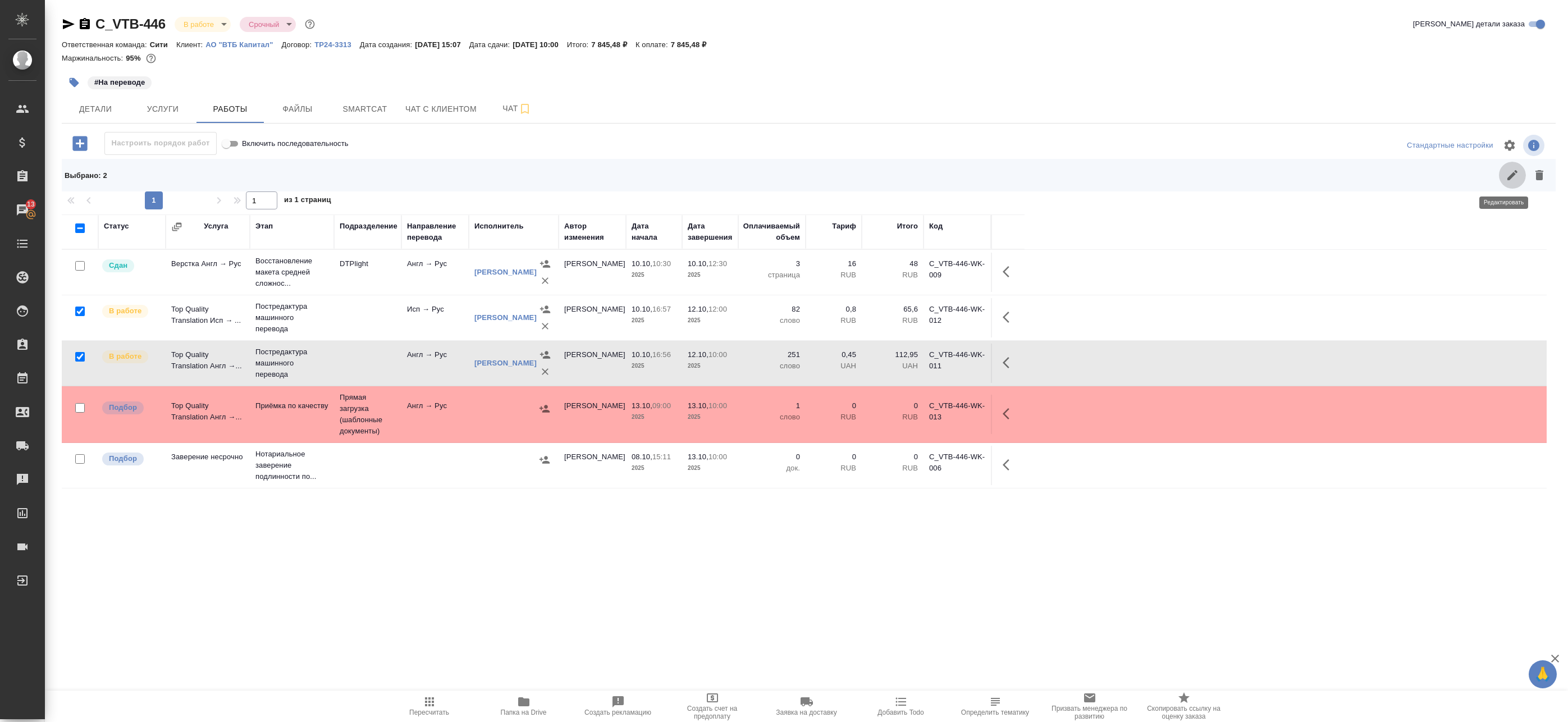
click at [1508, 172] on icon "button" at bounding box center [1513, 175] width 10 height 10
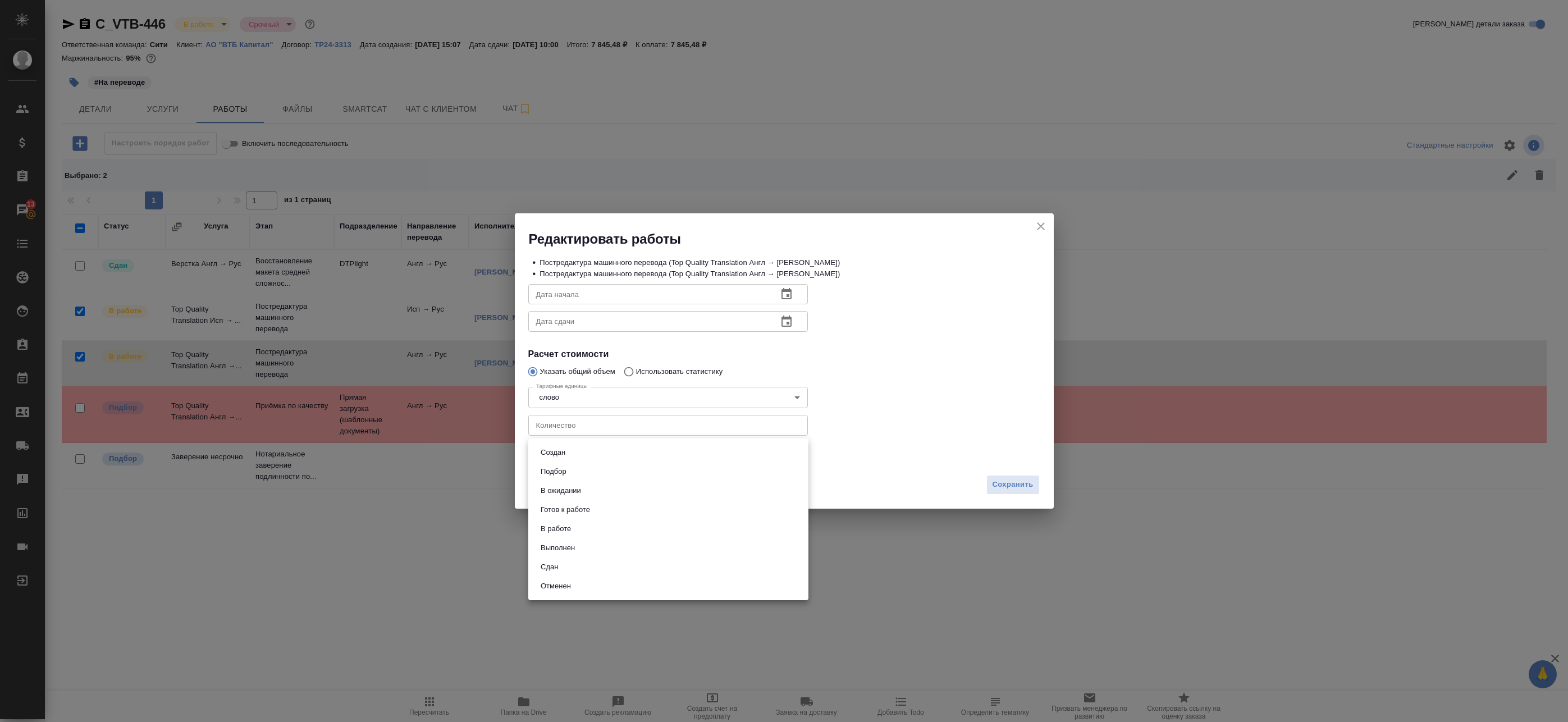
click at [617, 446] on body "🙏 .cls-1 fill:#fff; AWATERA Badanyan Artak Клиенты Спецификации Заказы 13 Чаты …" at bounding box center [784, 361] width 1568 height 722
click at [588, 564] on li "Сдан" at bounding box center [669, 567] width 280 height 19
type input "closed"
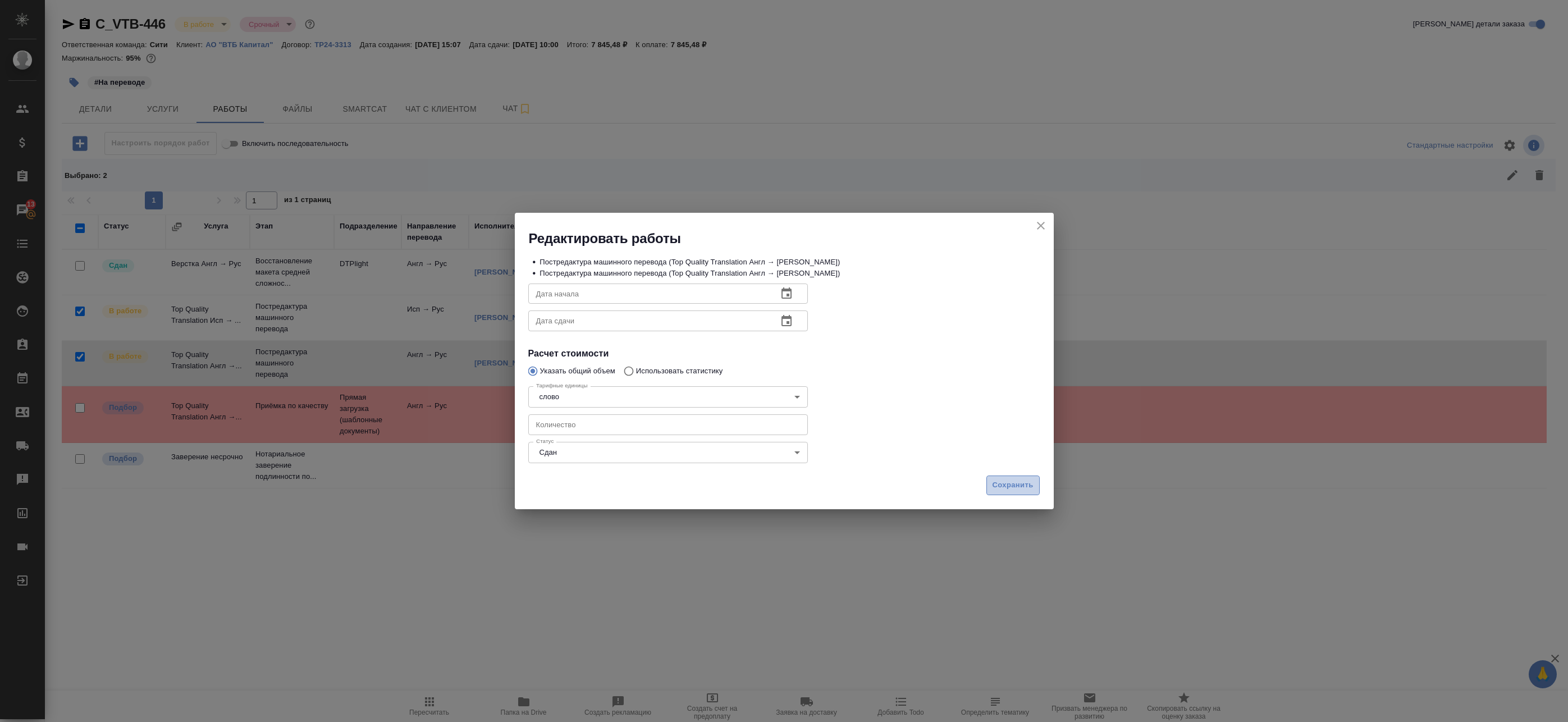
click at [1016, 491] on span "Сохранить" at bounding box center [1013, 485] width 41 height 13
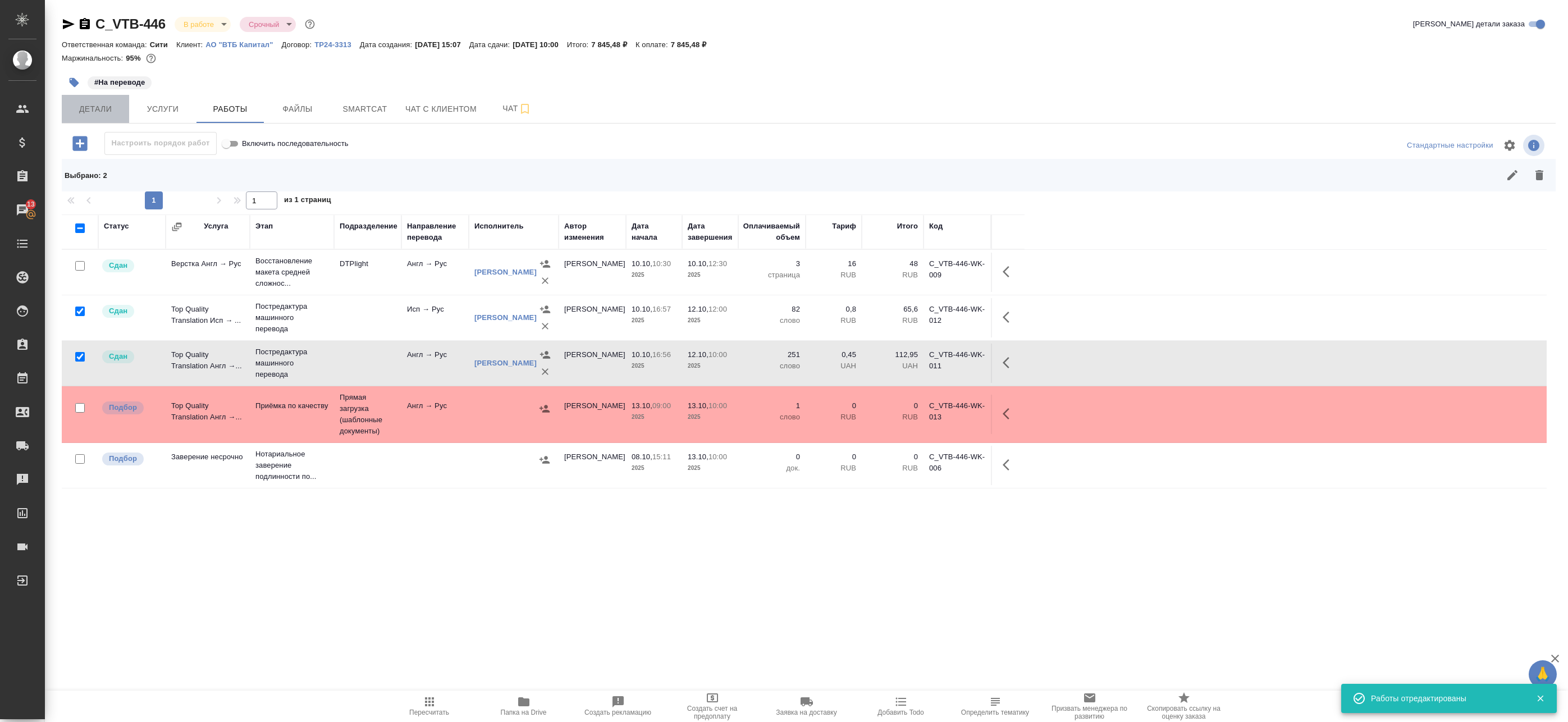
click at [103, 110] on span "Детали" at bounding box center [96, 109] width 54 height 14
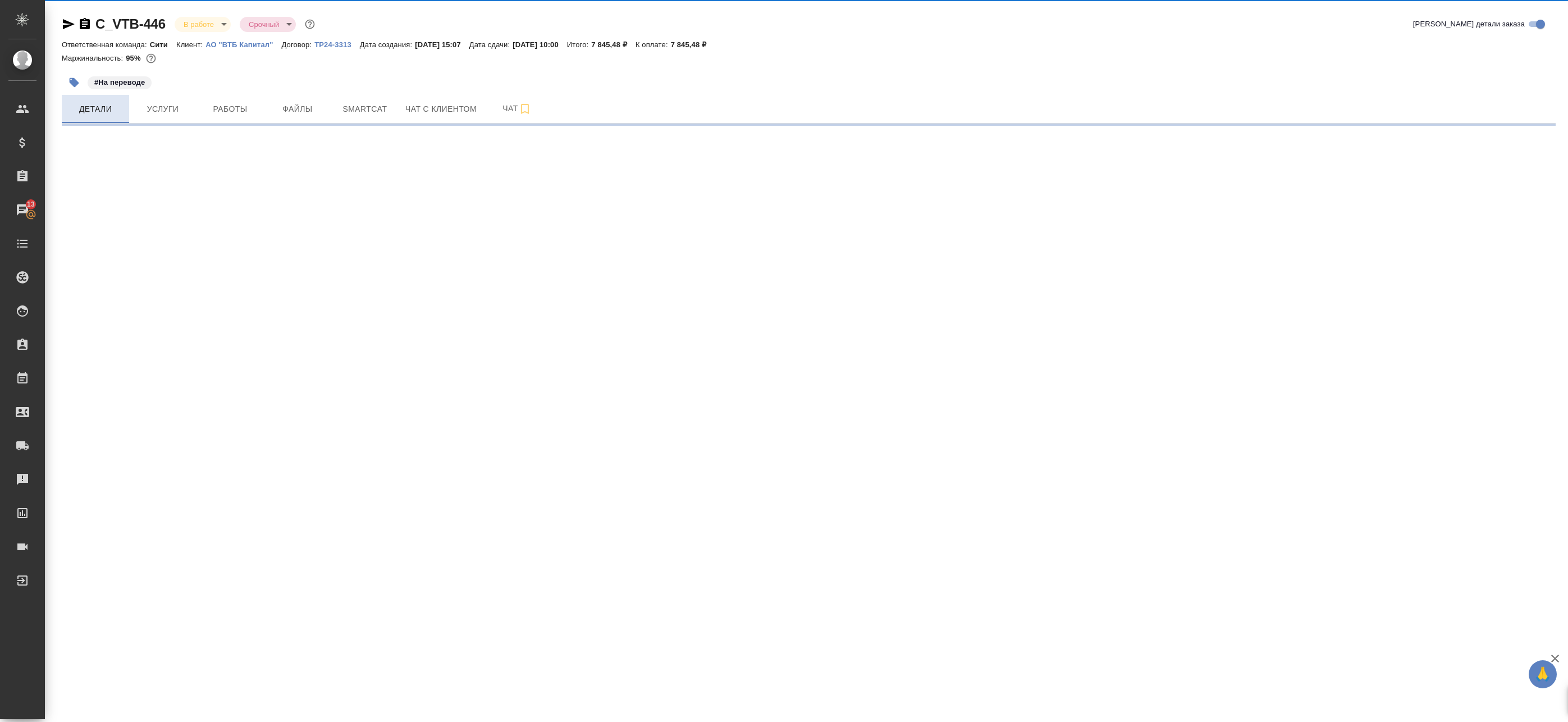
select select "RU"
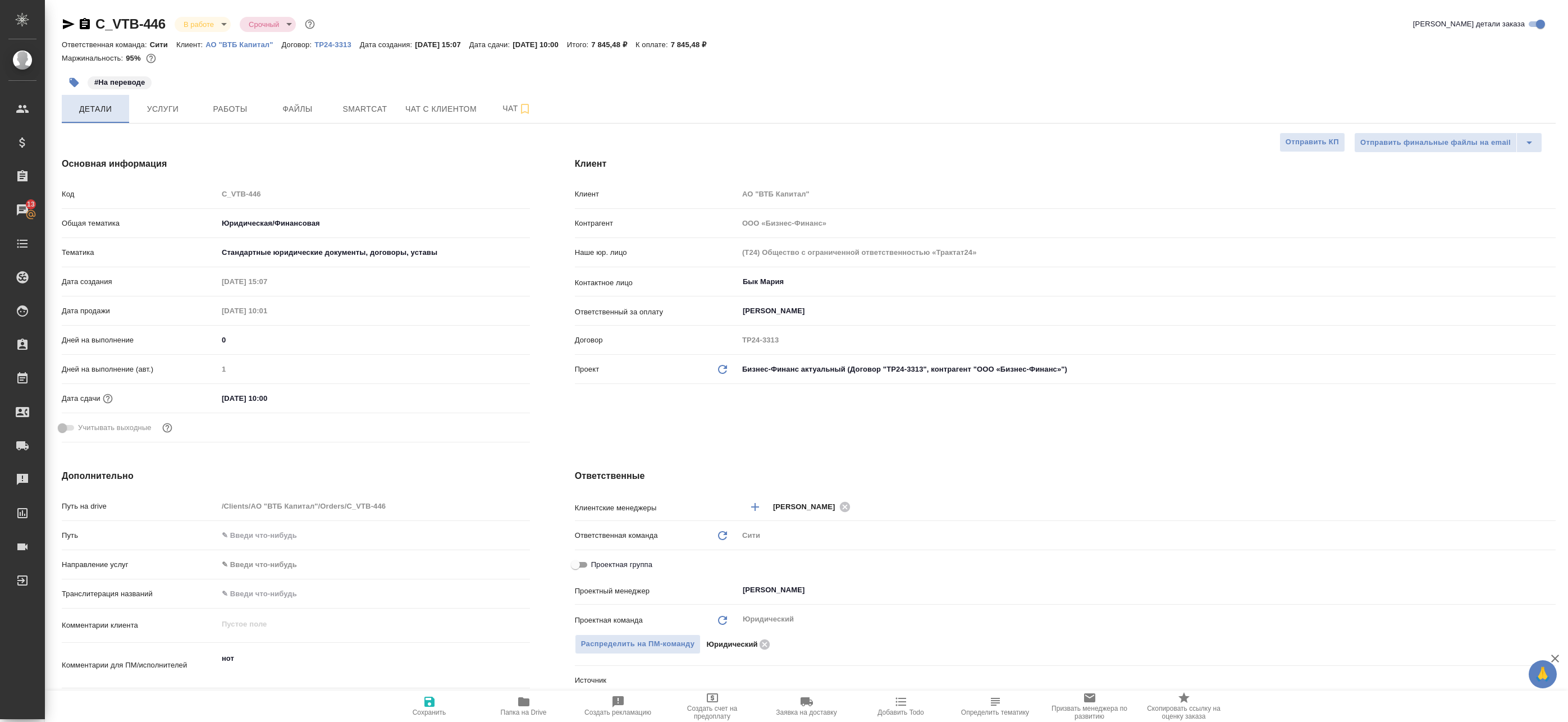
type textarea "x"
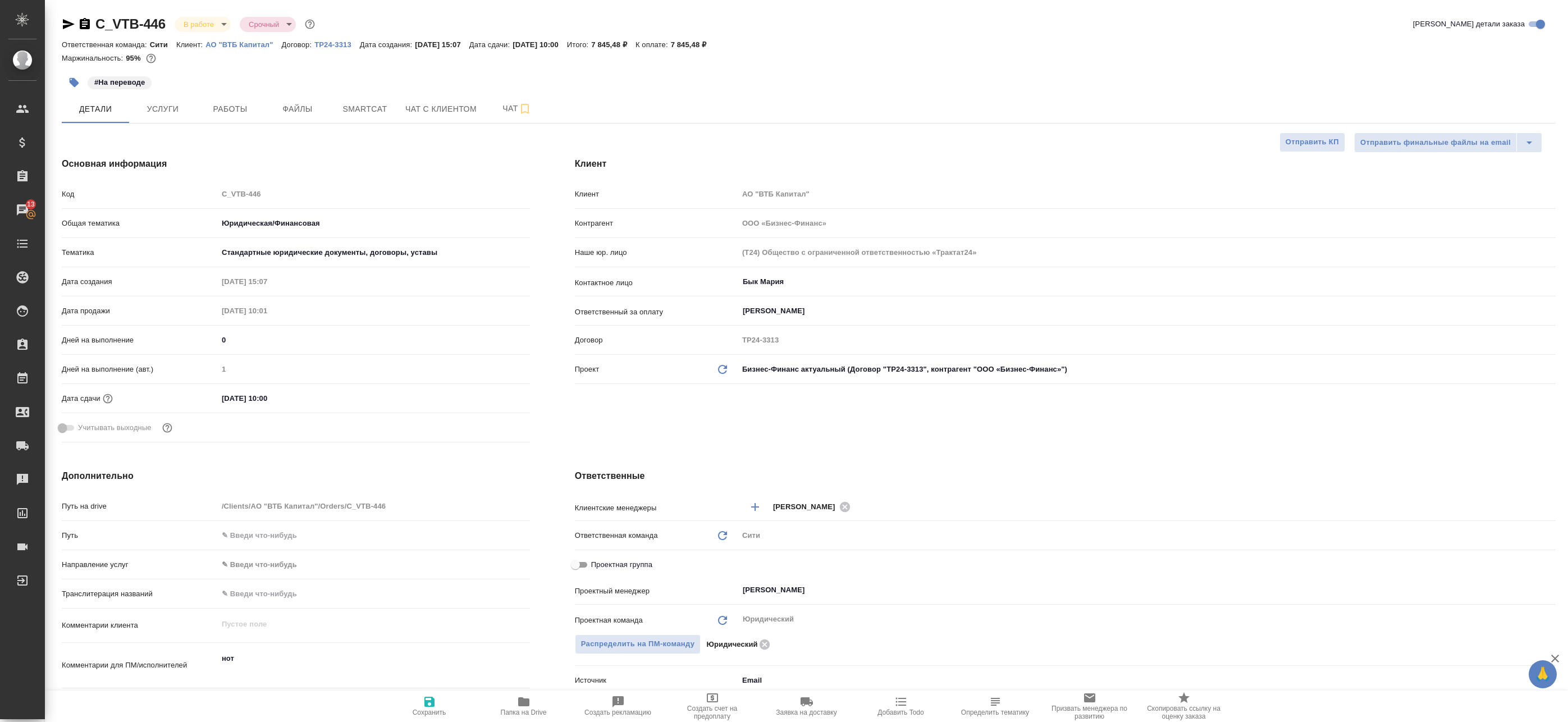
type textarea "x"
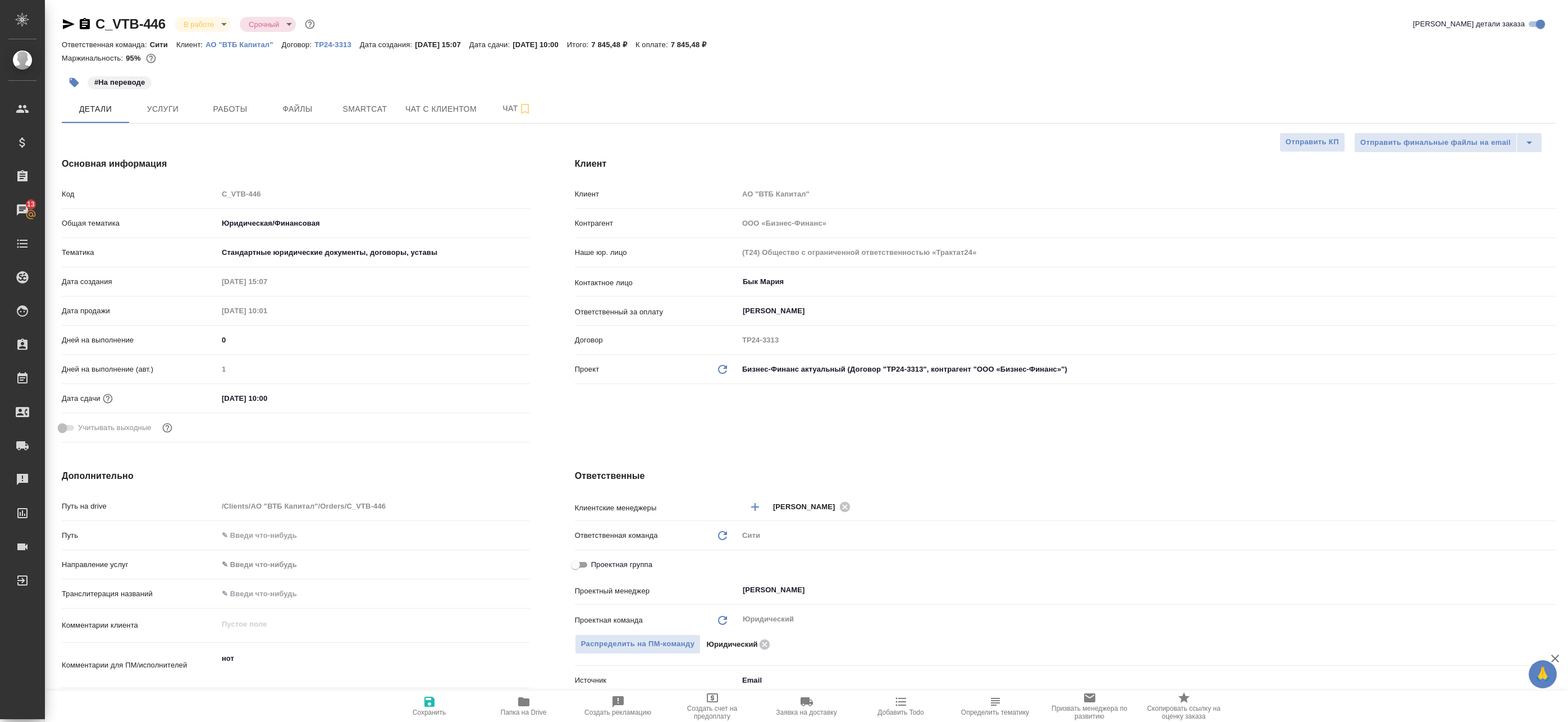
type textarea "x"
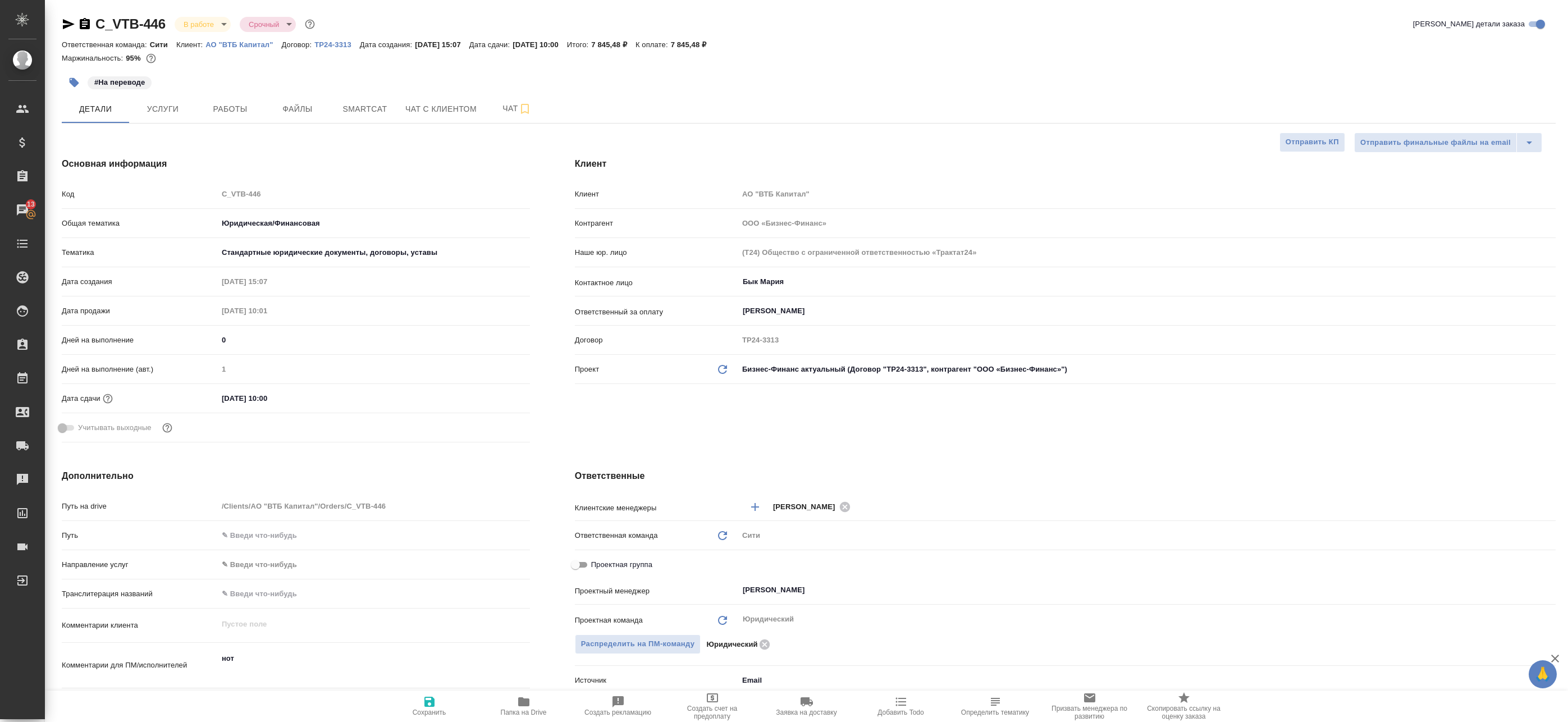
click at [75, 82] on icon "button" at bounding box center [74, 83] width 10 height 10
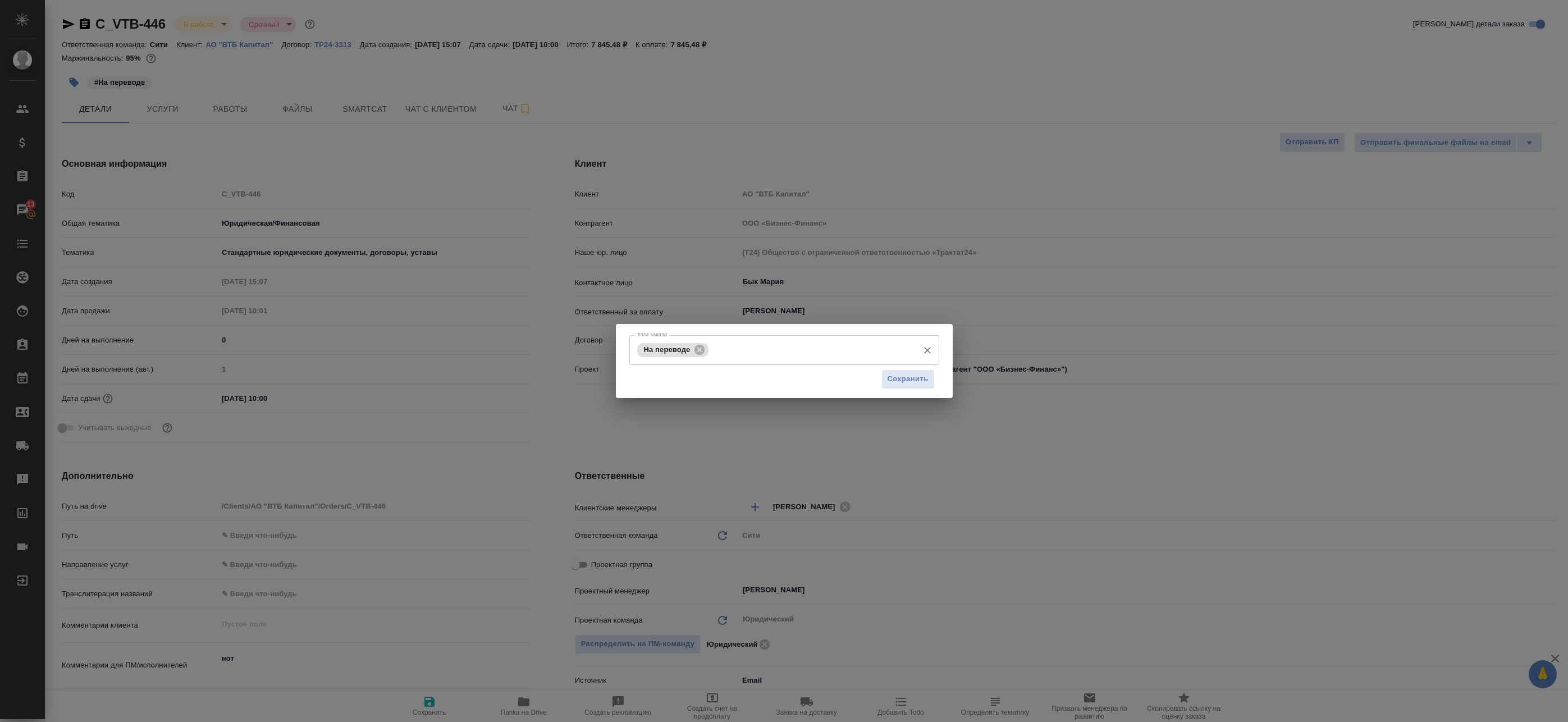
click at [740, 354] on input "Тэги заказа" at bounding box center [812, 350] width 201 height 19
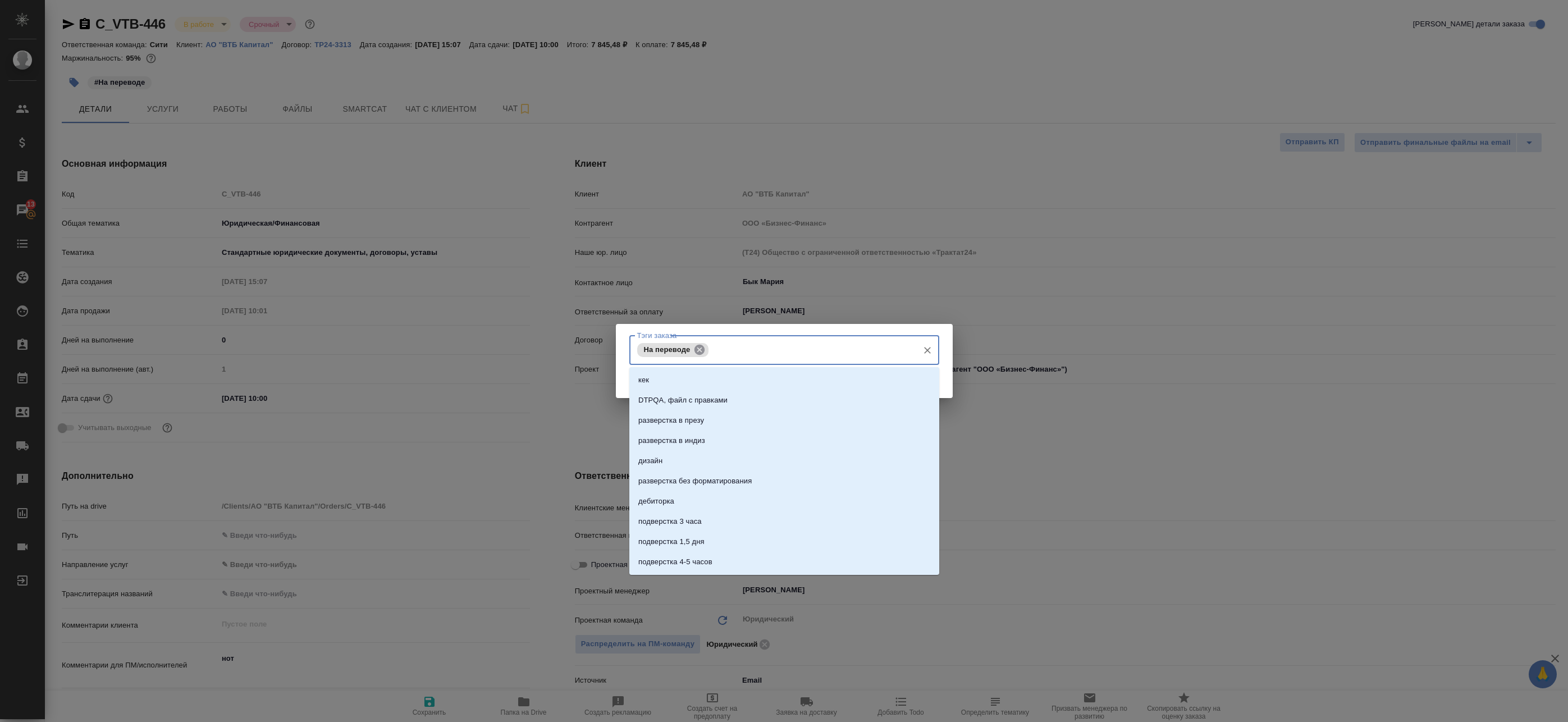
click at [700, 349] on icon at bounding box center [700, 350] width 12 height 12
type input "на приемке"
click at [699, 378] on li "на приемке" at bounding box center [784, 380] width 310 height 20
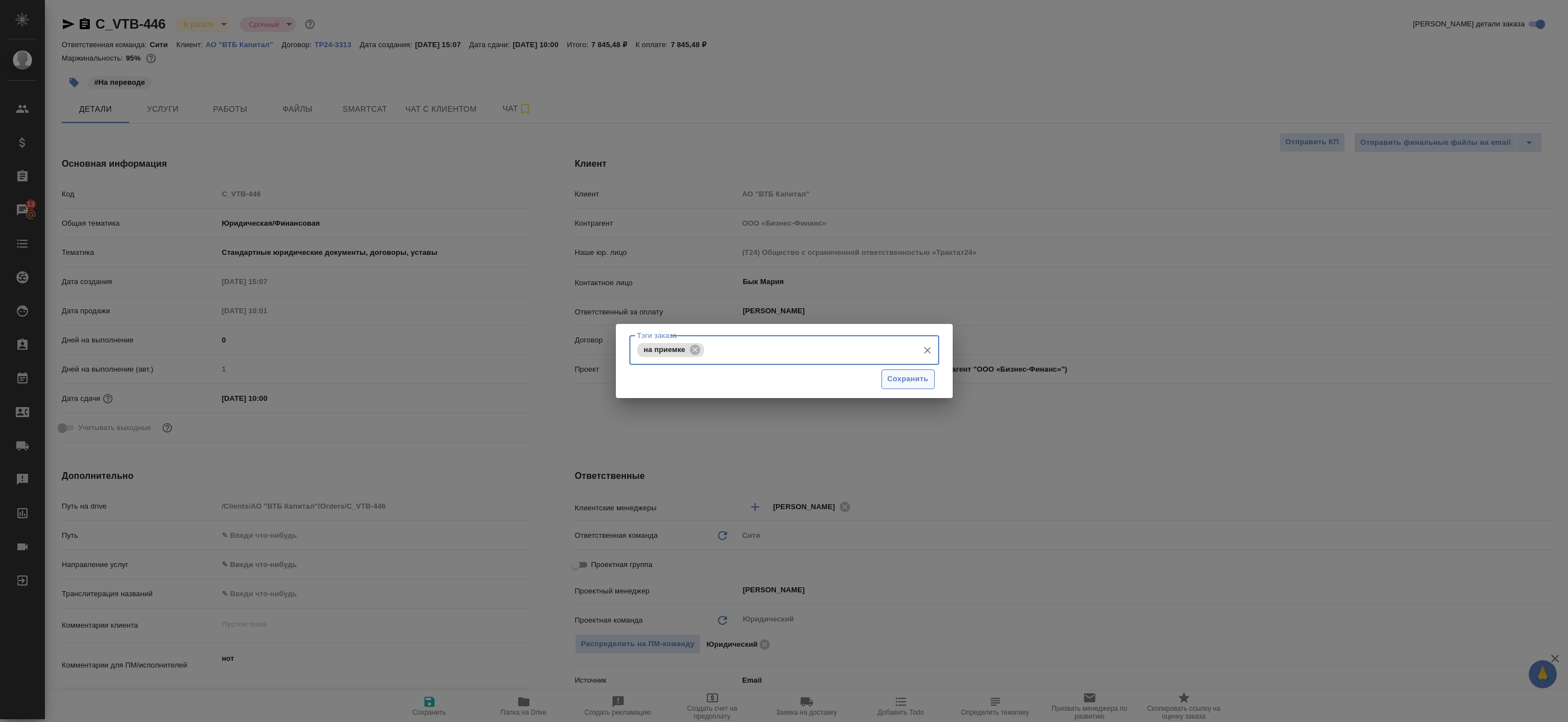
click at [930, 387] on button "Сохранить" at bounding box center [908, 379] width 53 height 19
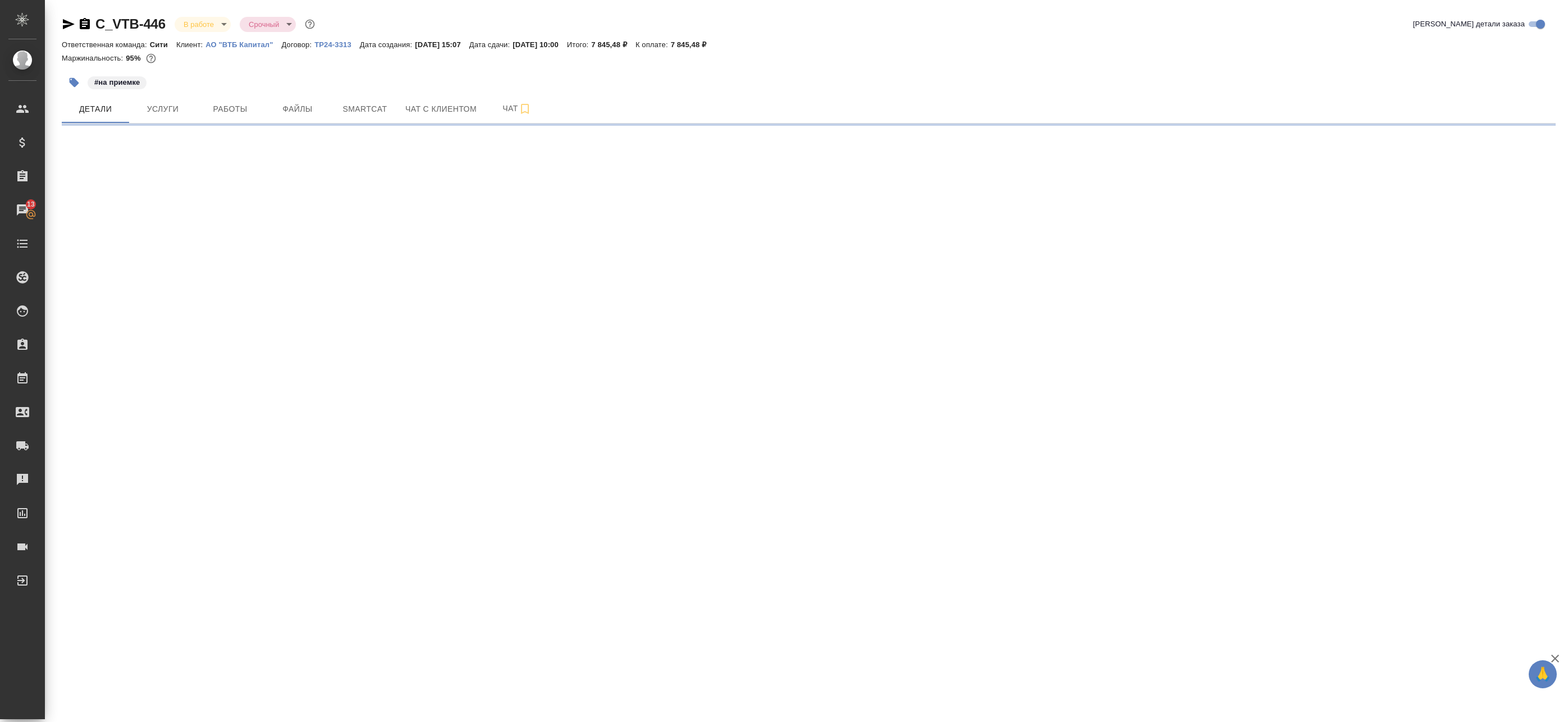
select select "RU"
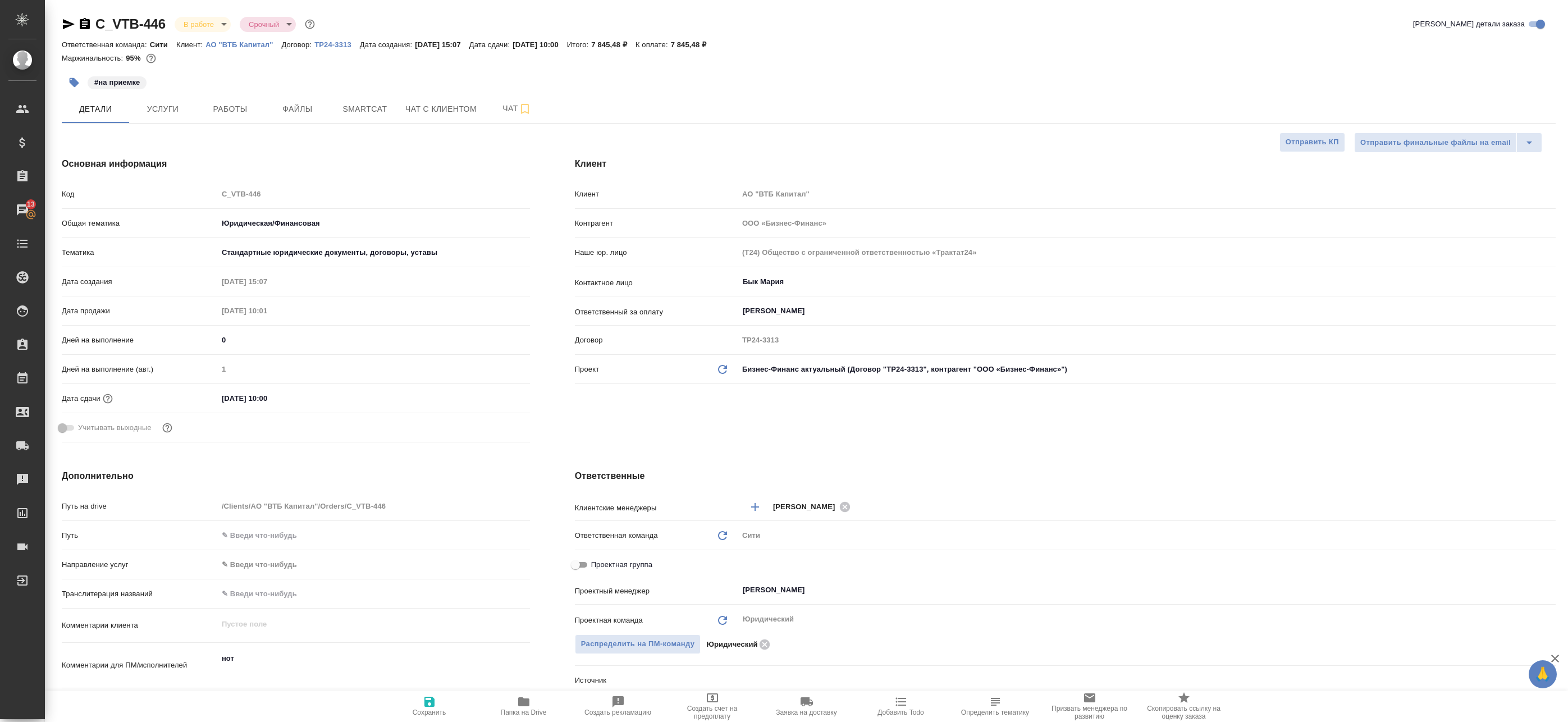
type textarea "x"
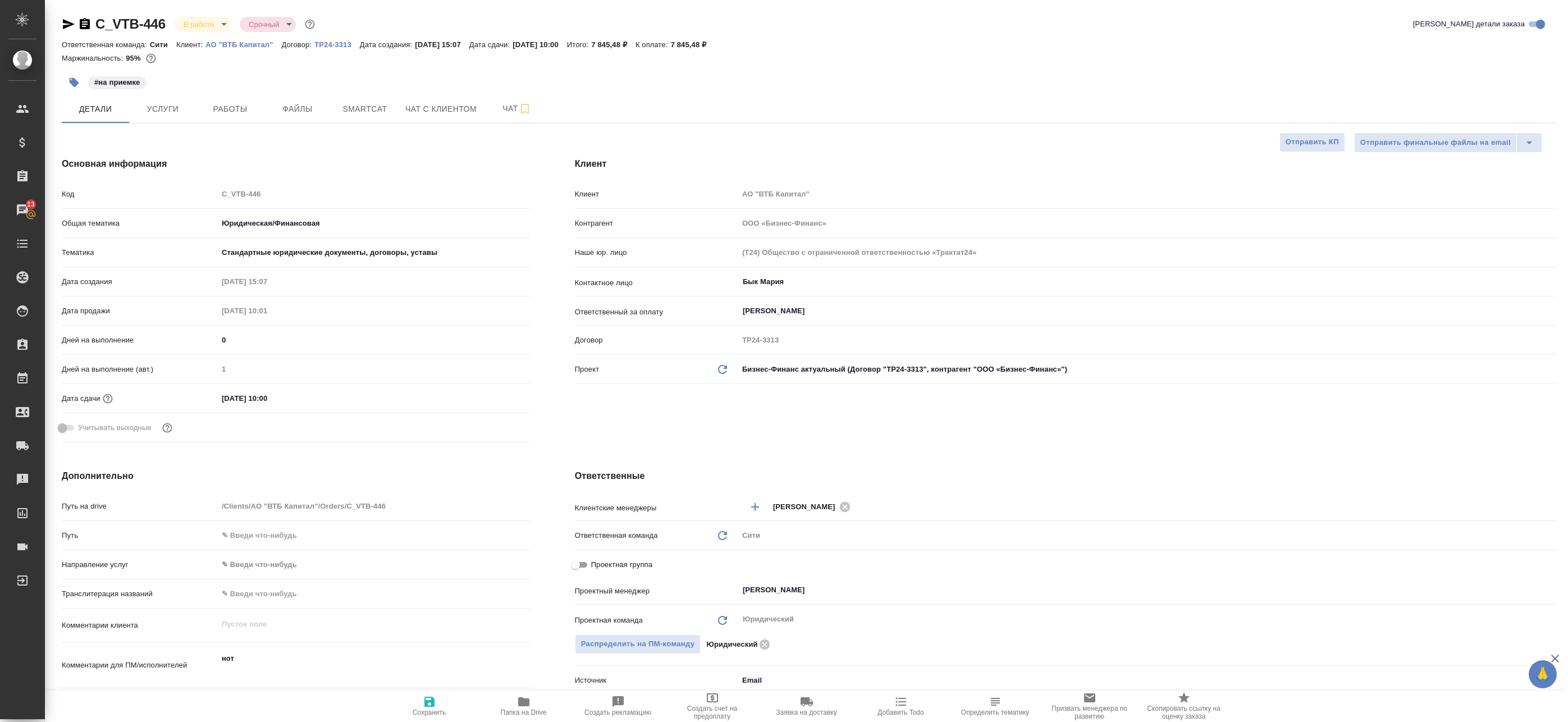
type textarea "x"
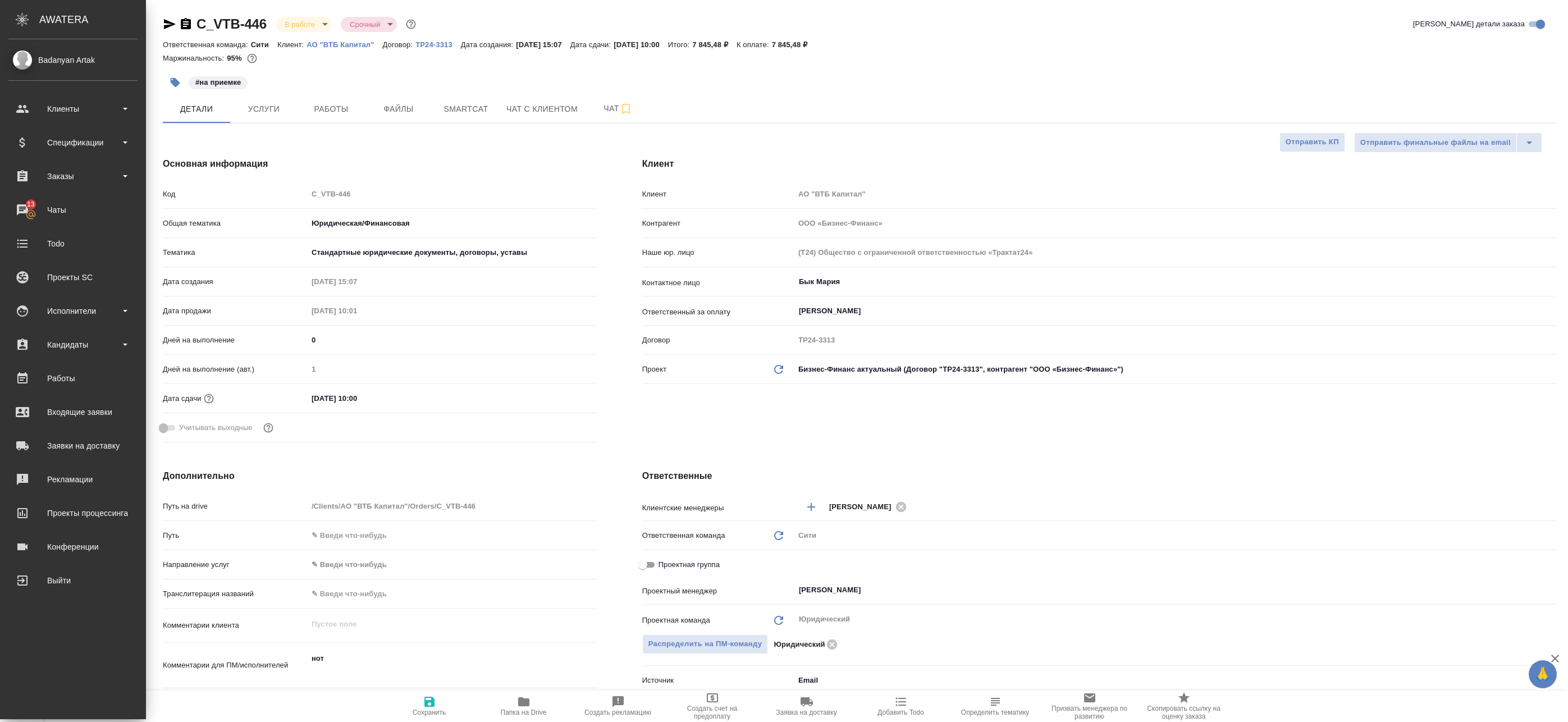
type textarea "x"
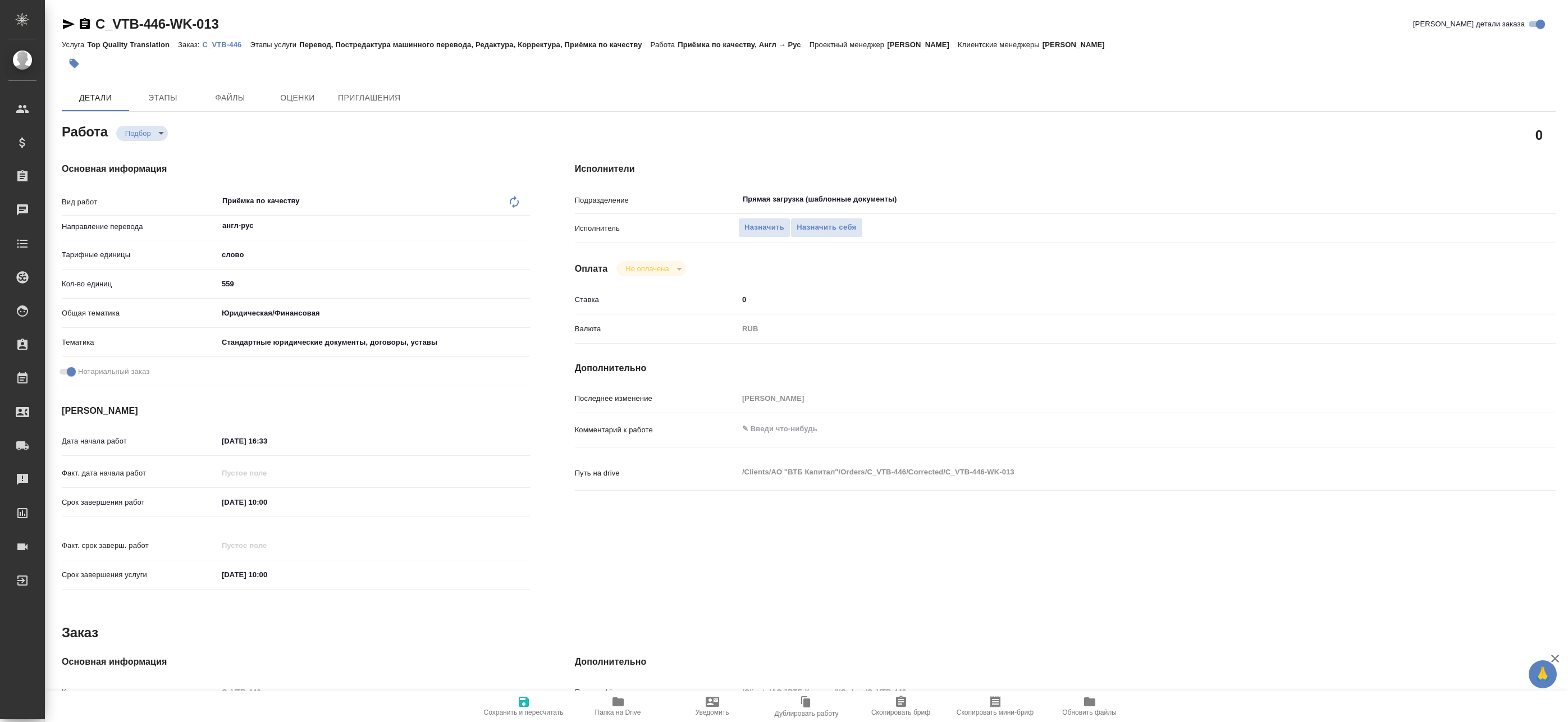
type textarea "x"
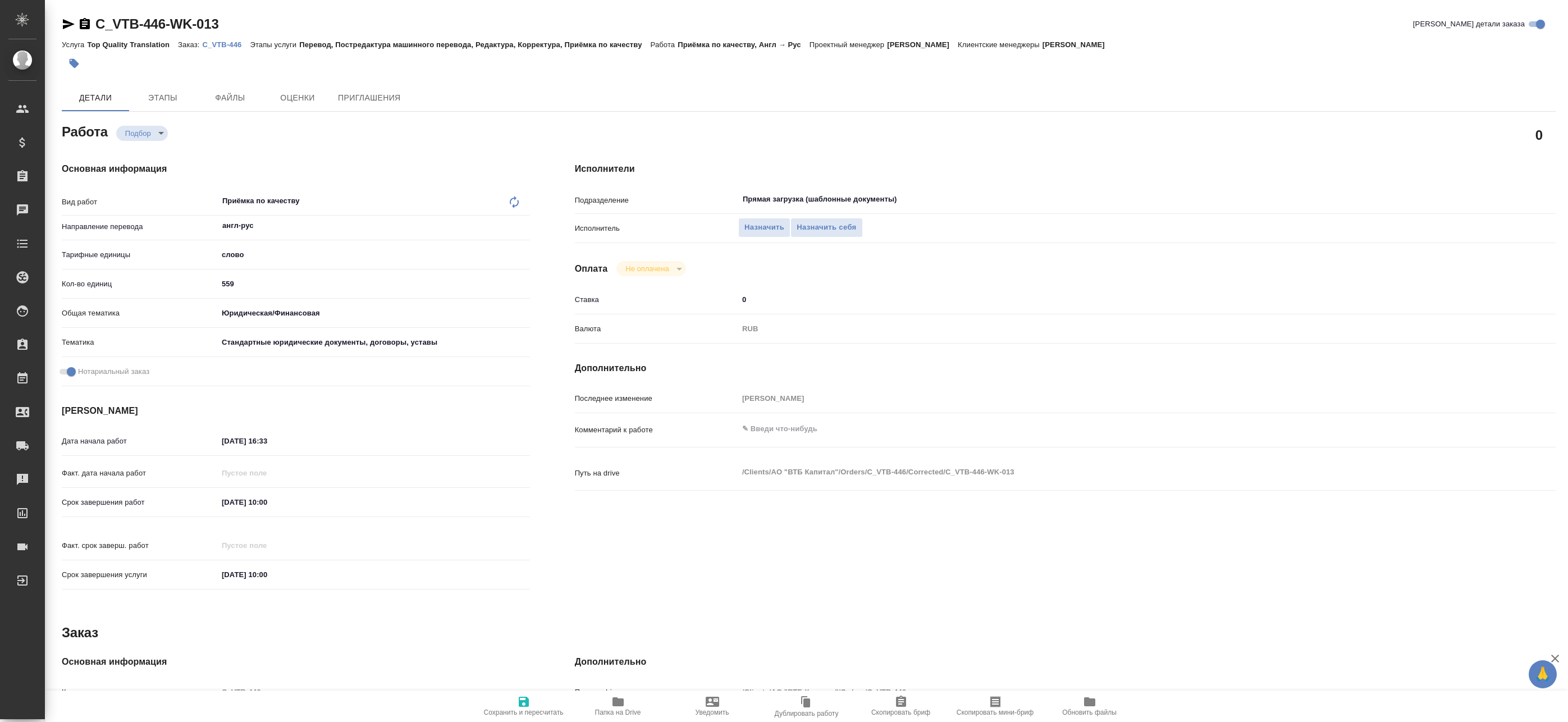
type textarea "x"
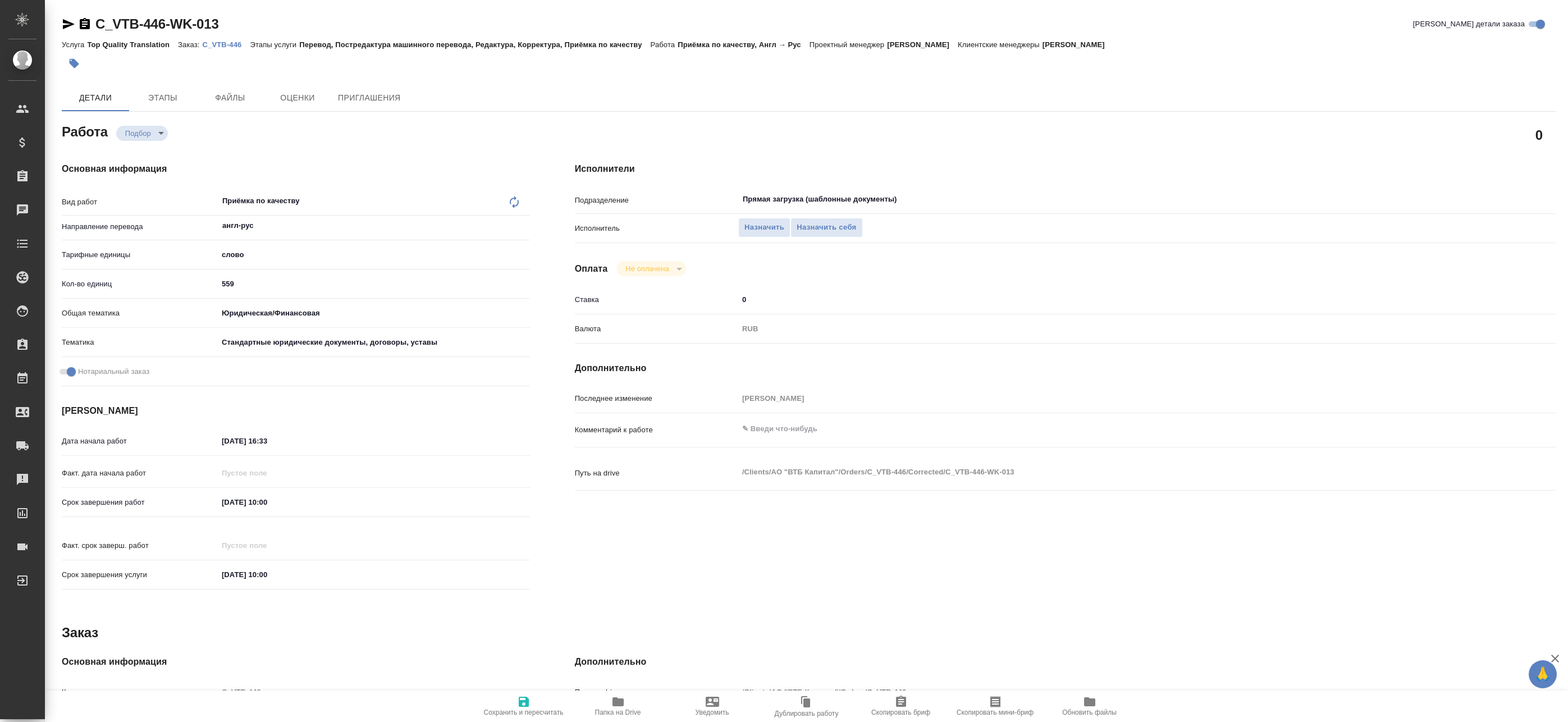
type textarea "x"
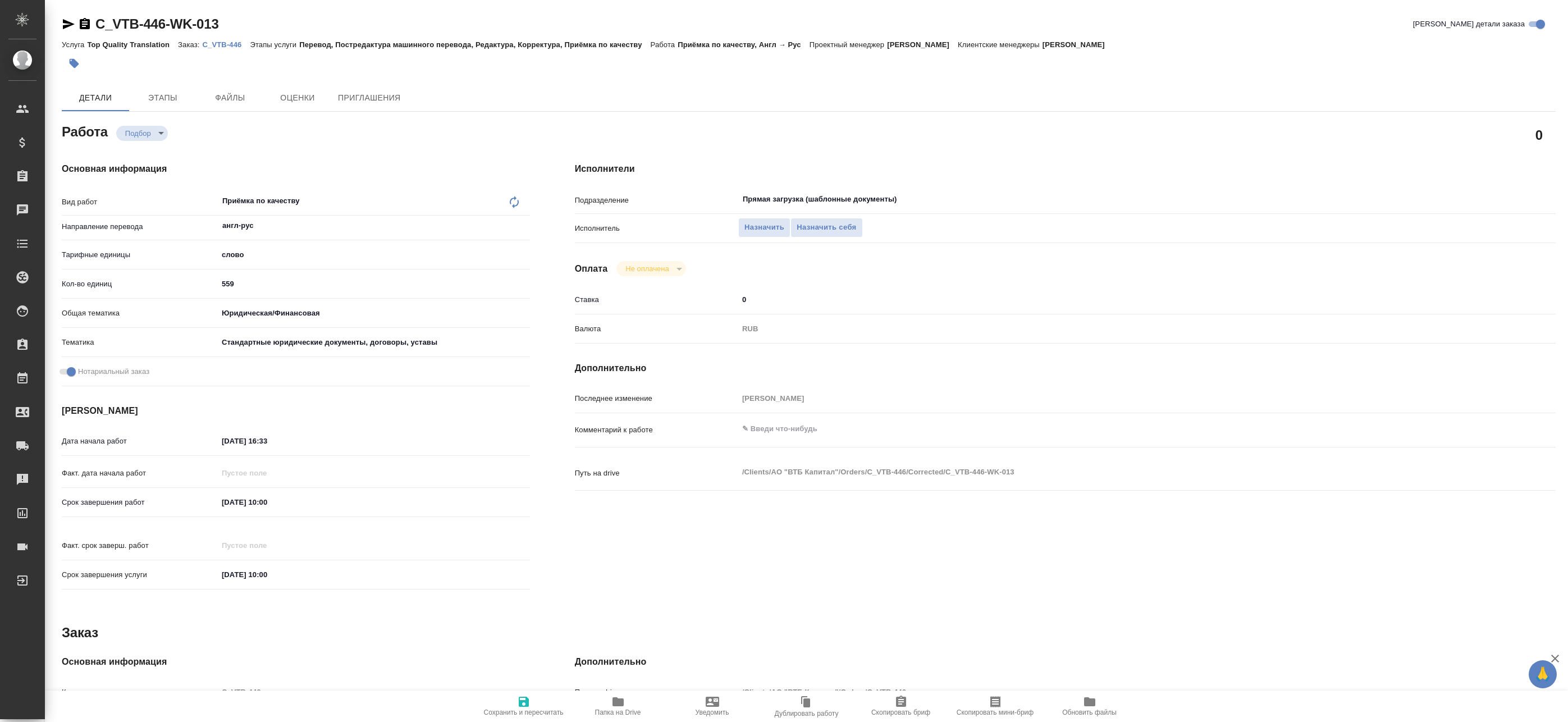
type textarea "x"
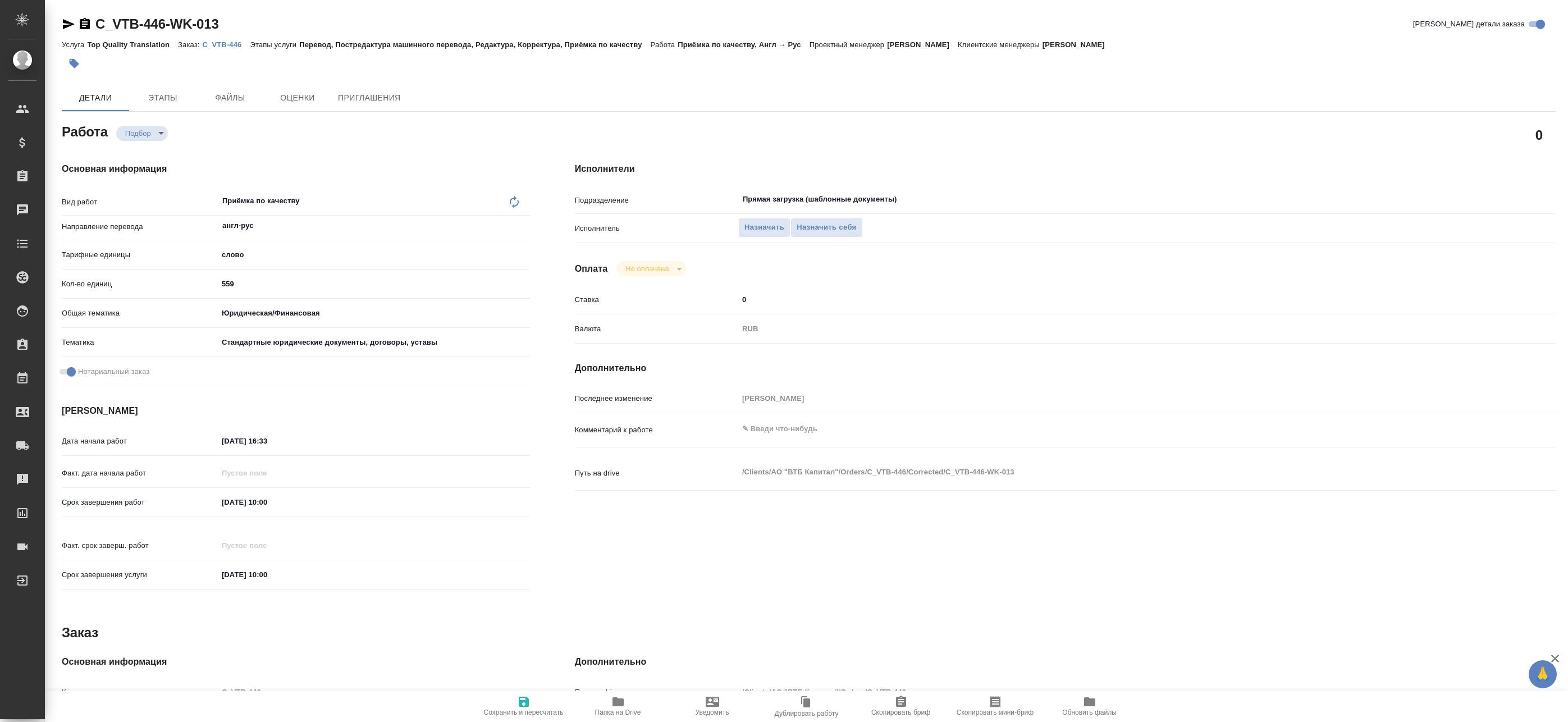
type textarea "x"
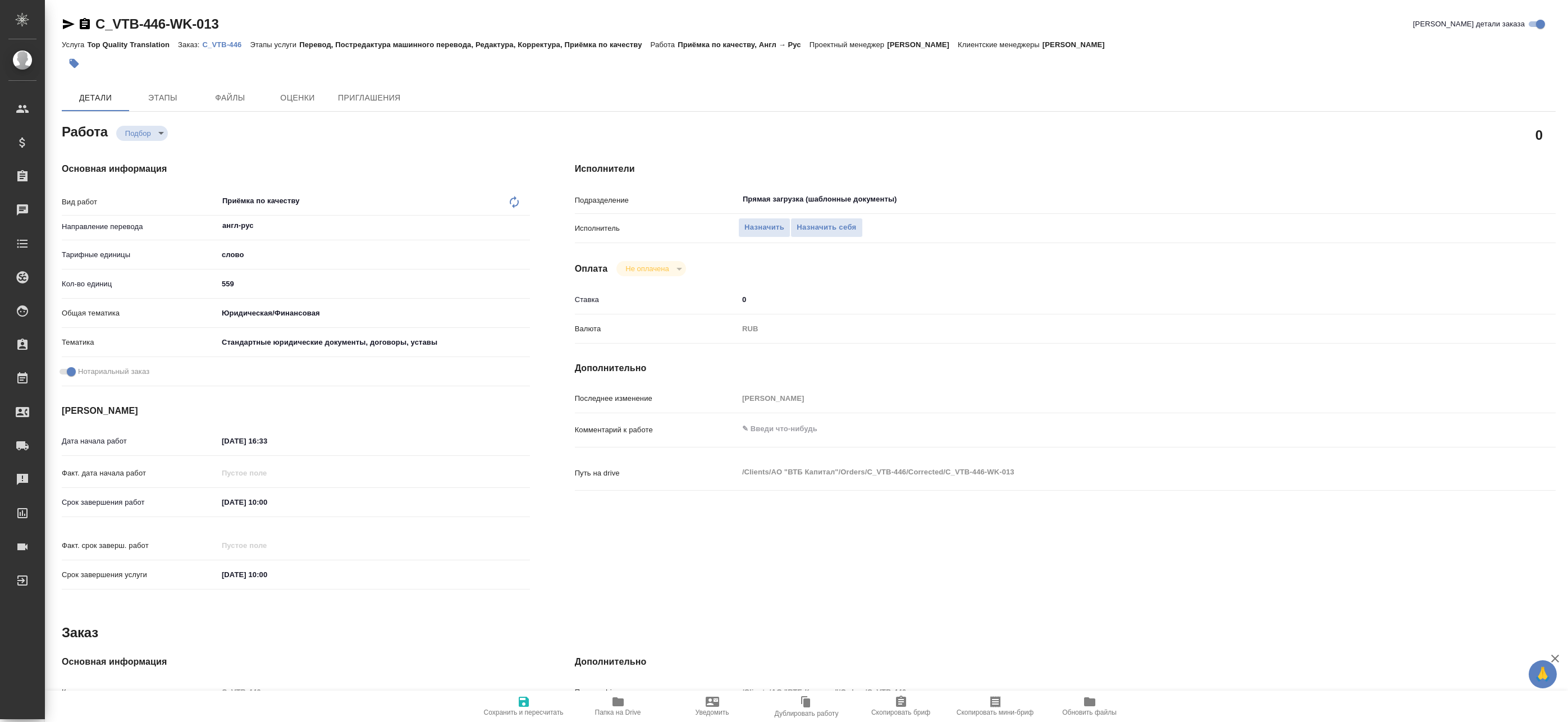
type textarea "x"
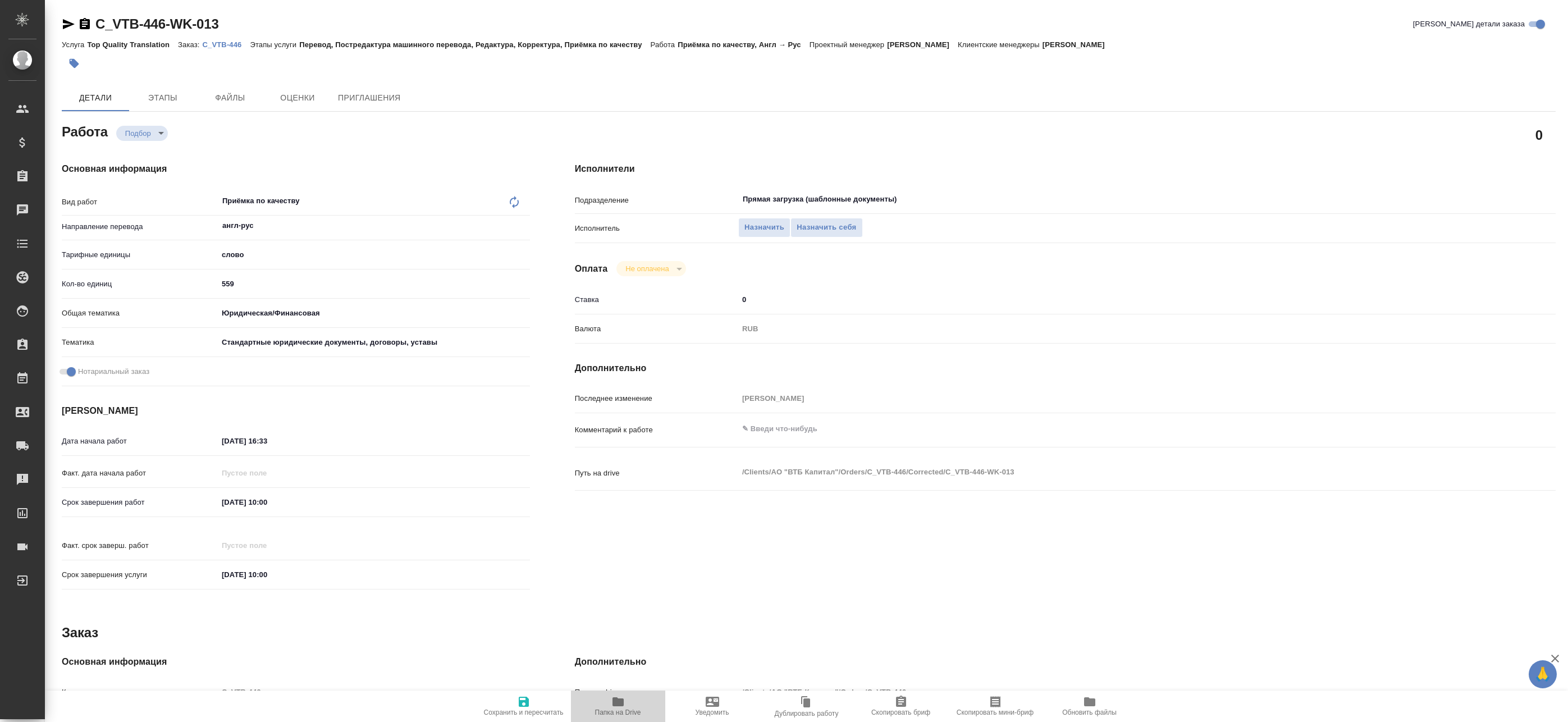
click at [617, 706] on icon "button" at bounding box center [618, 701] width 11 height 9
type textarea "x"
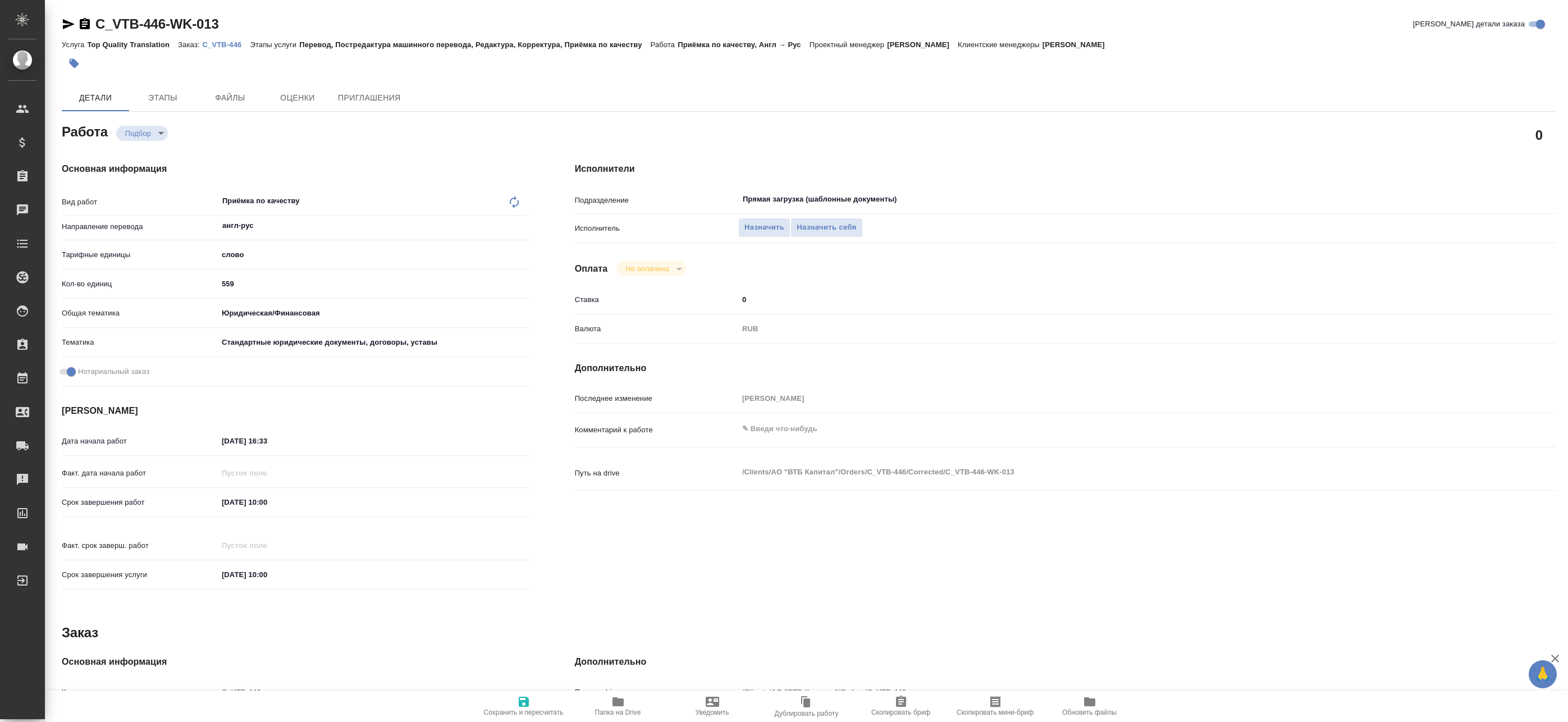
type textarea "x"
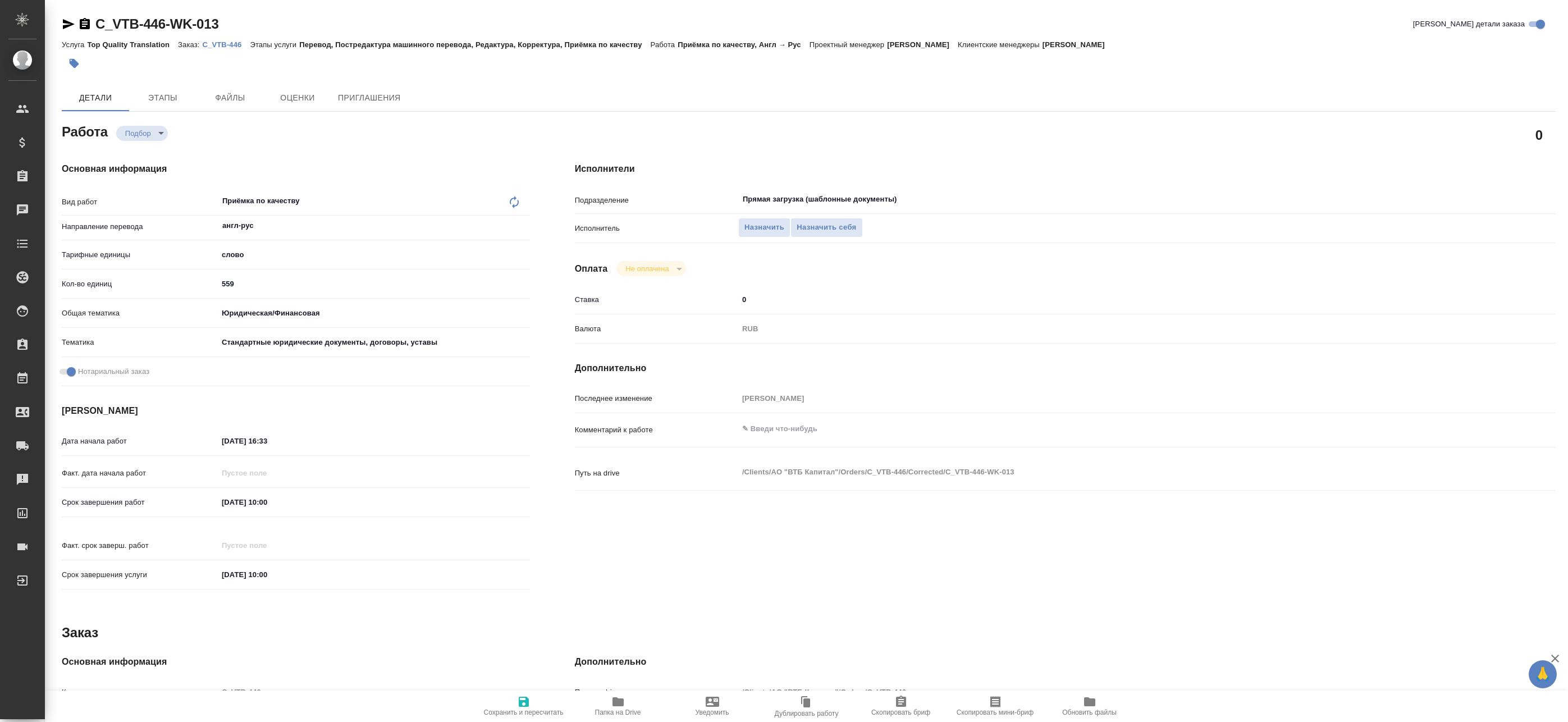
type textarea "x"
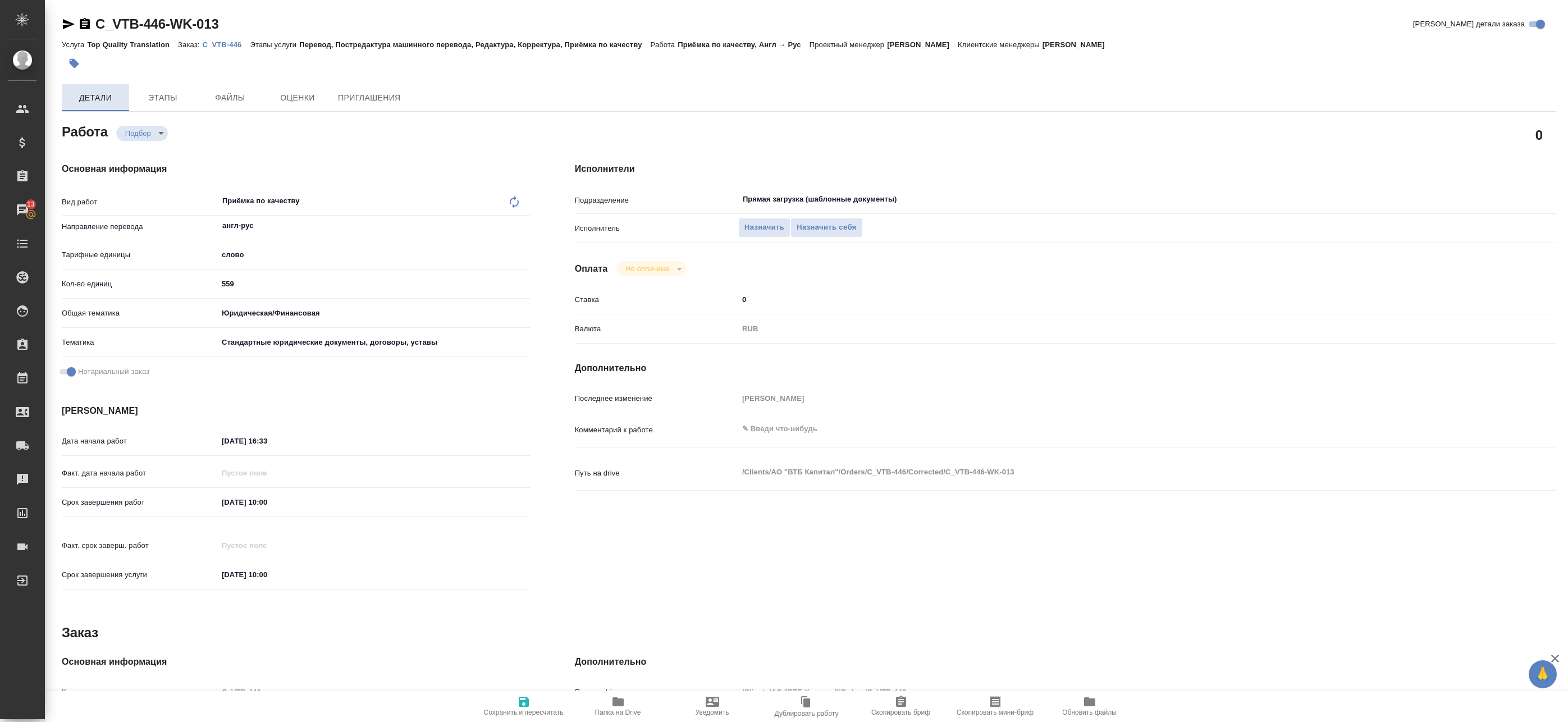
type textarea "x"
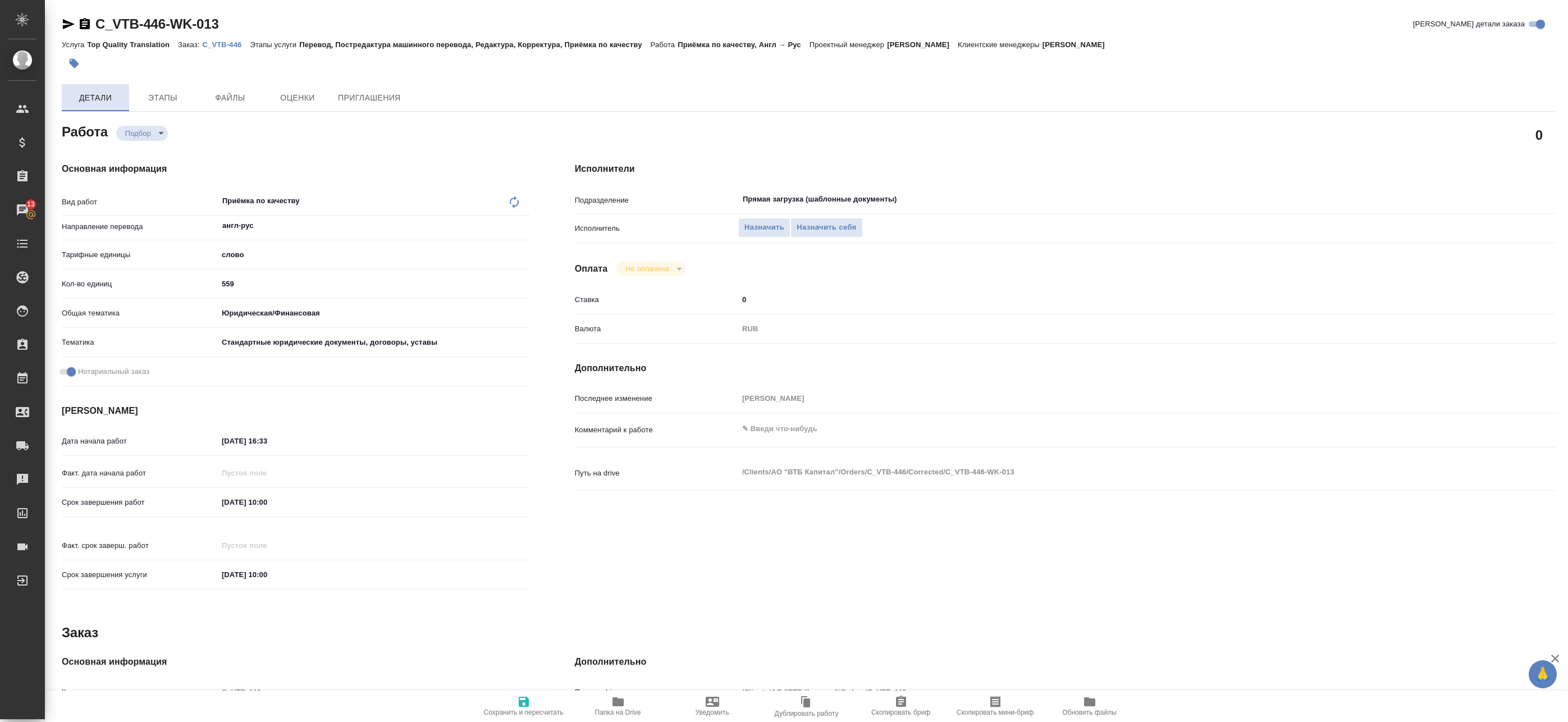
type textarea "x"
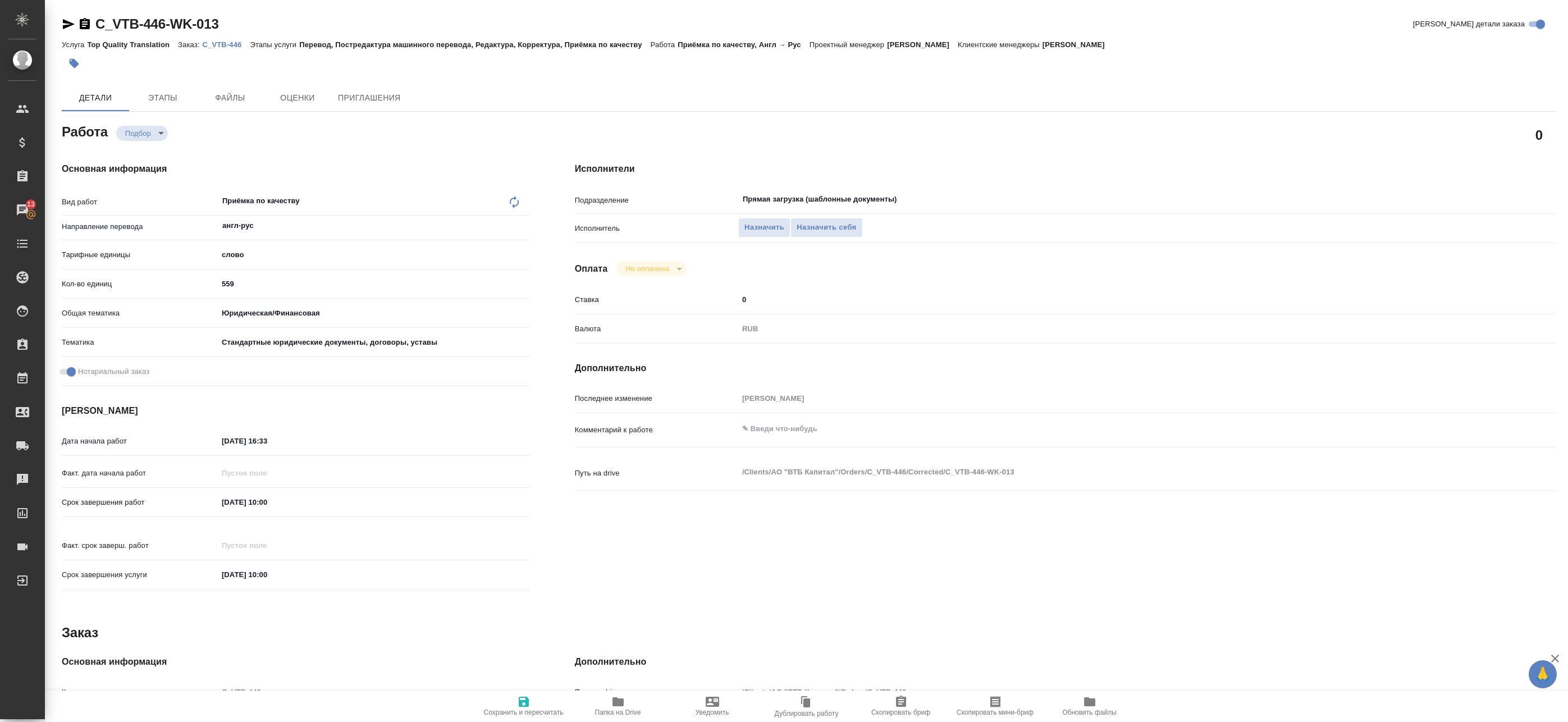
type textarea "x"
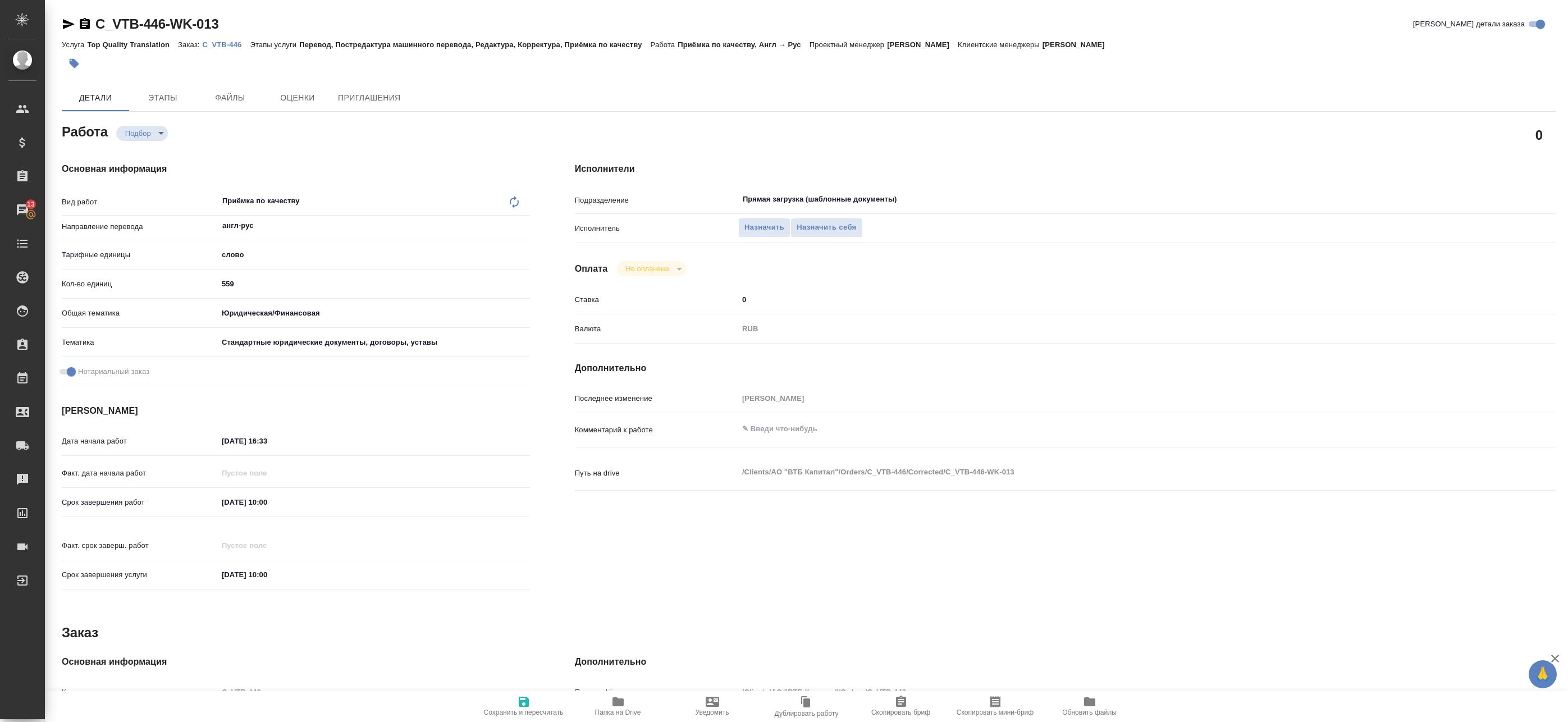
type textarea "x"
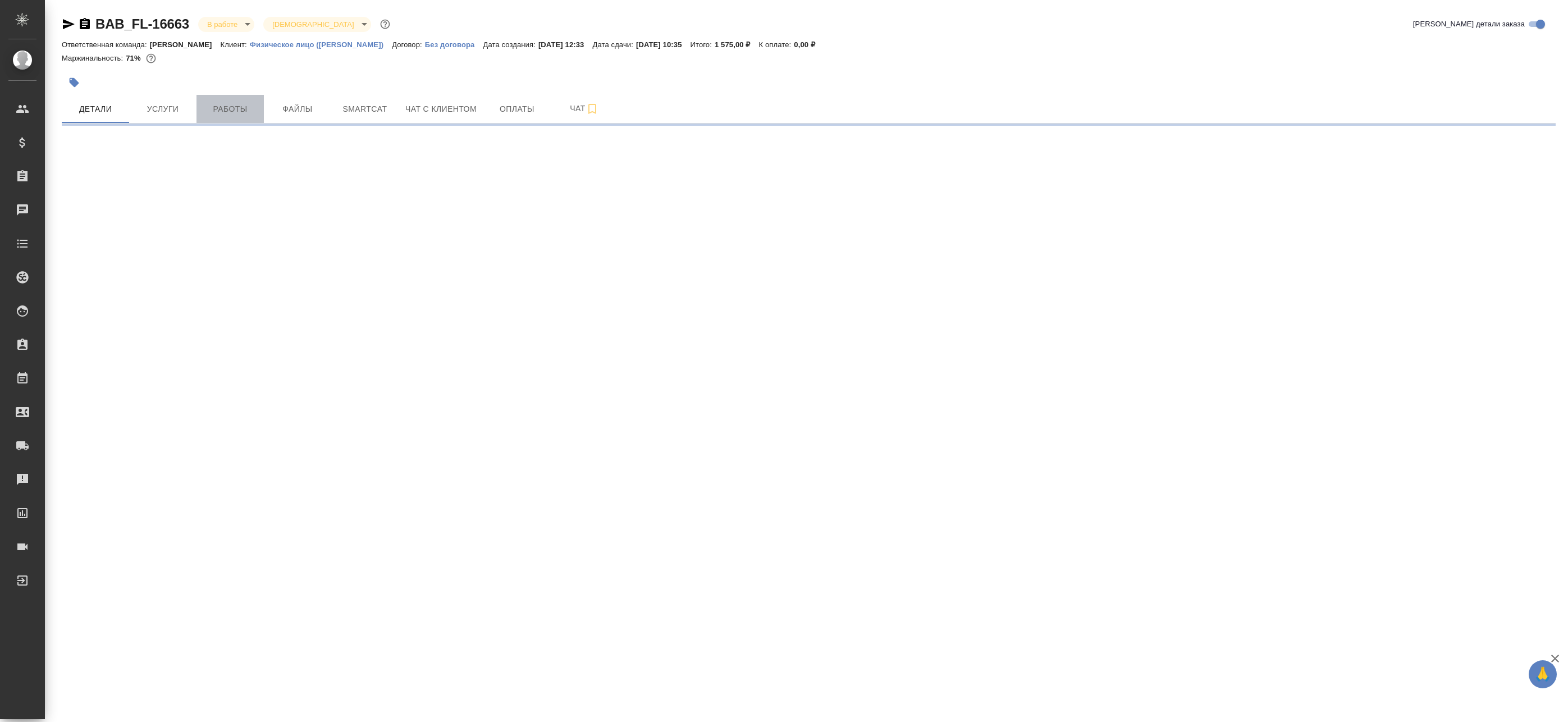
click at [224, 102] on span "Работы" at bounding box center [230, 109] width 54 height 14
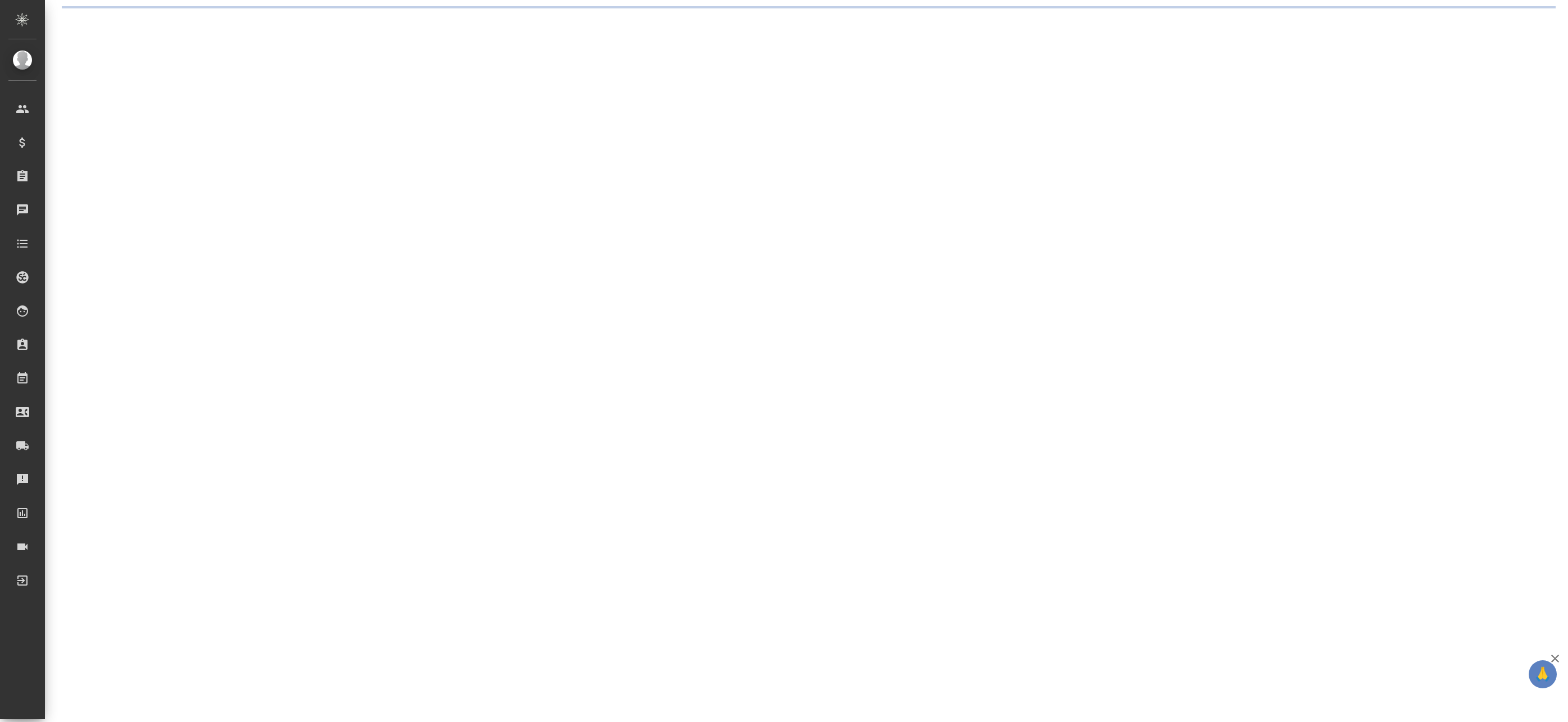
select select "RU"
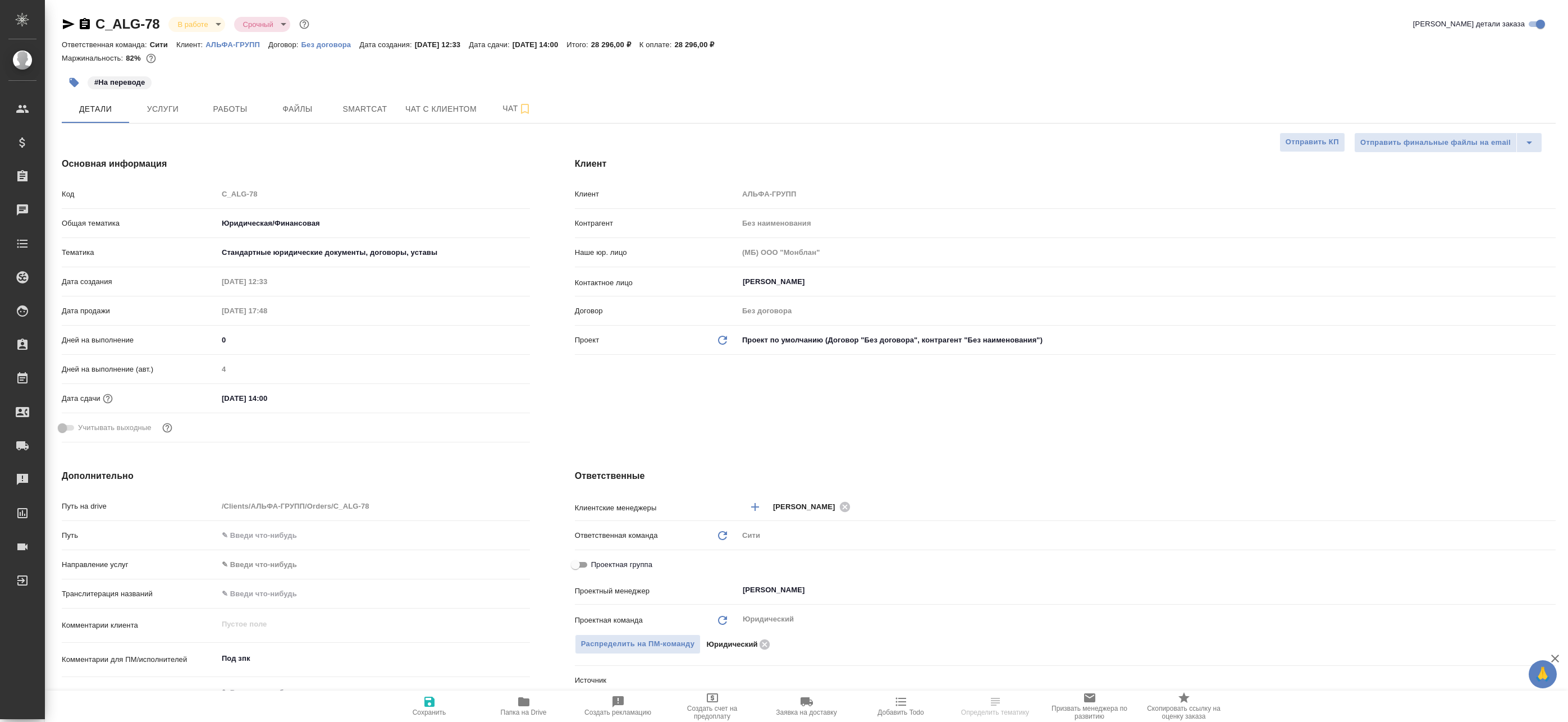
type textarea "x"
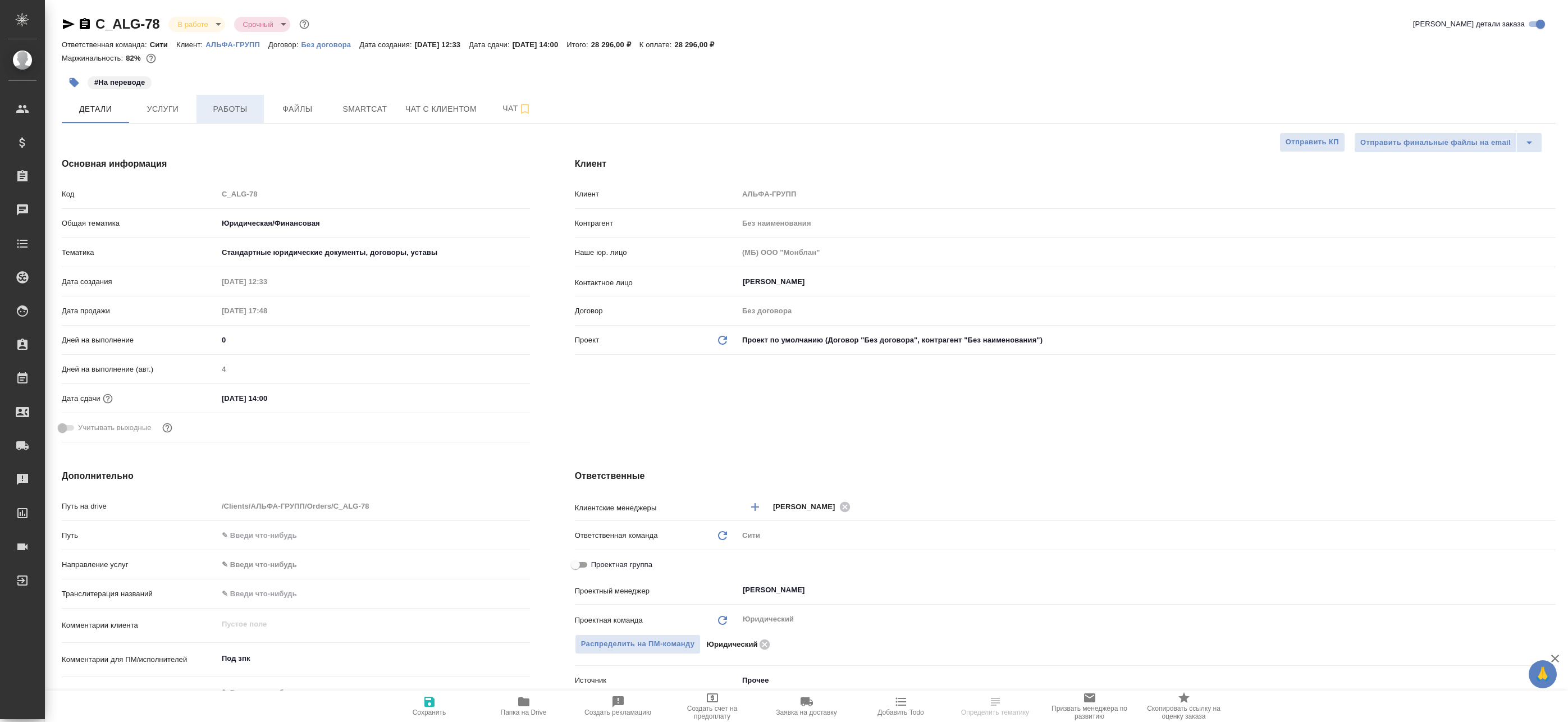
type textarea "x"
click at [220, 110] on span "Работы" at bounding box center [230, 109] width 54 height 14
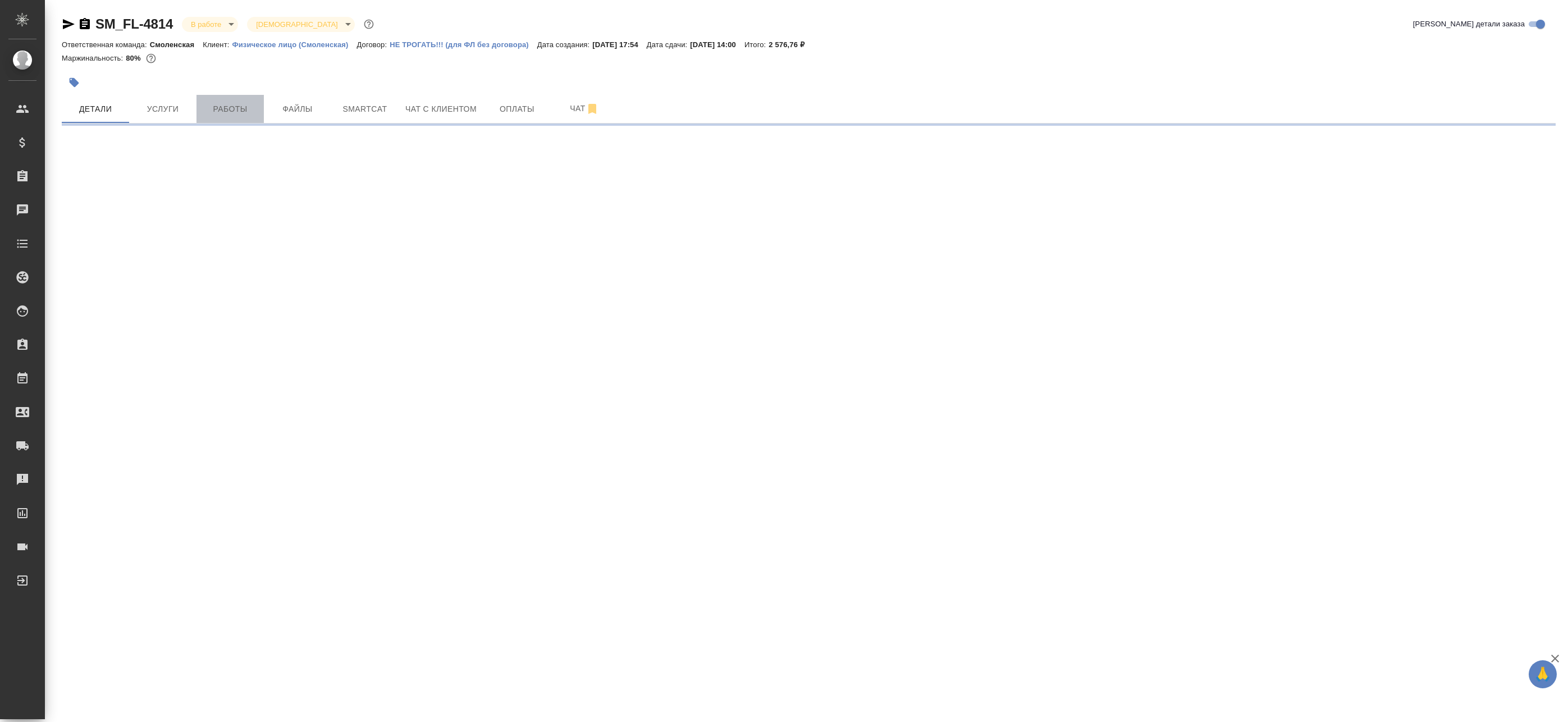
click at [227, 105] on span "Работы" at bounding box center [230, 109] width 54 height 14
click at [226, 106] on span "Работы" at bounding box center [230, 109] width 54 height 14
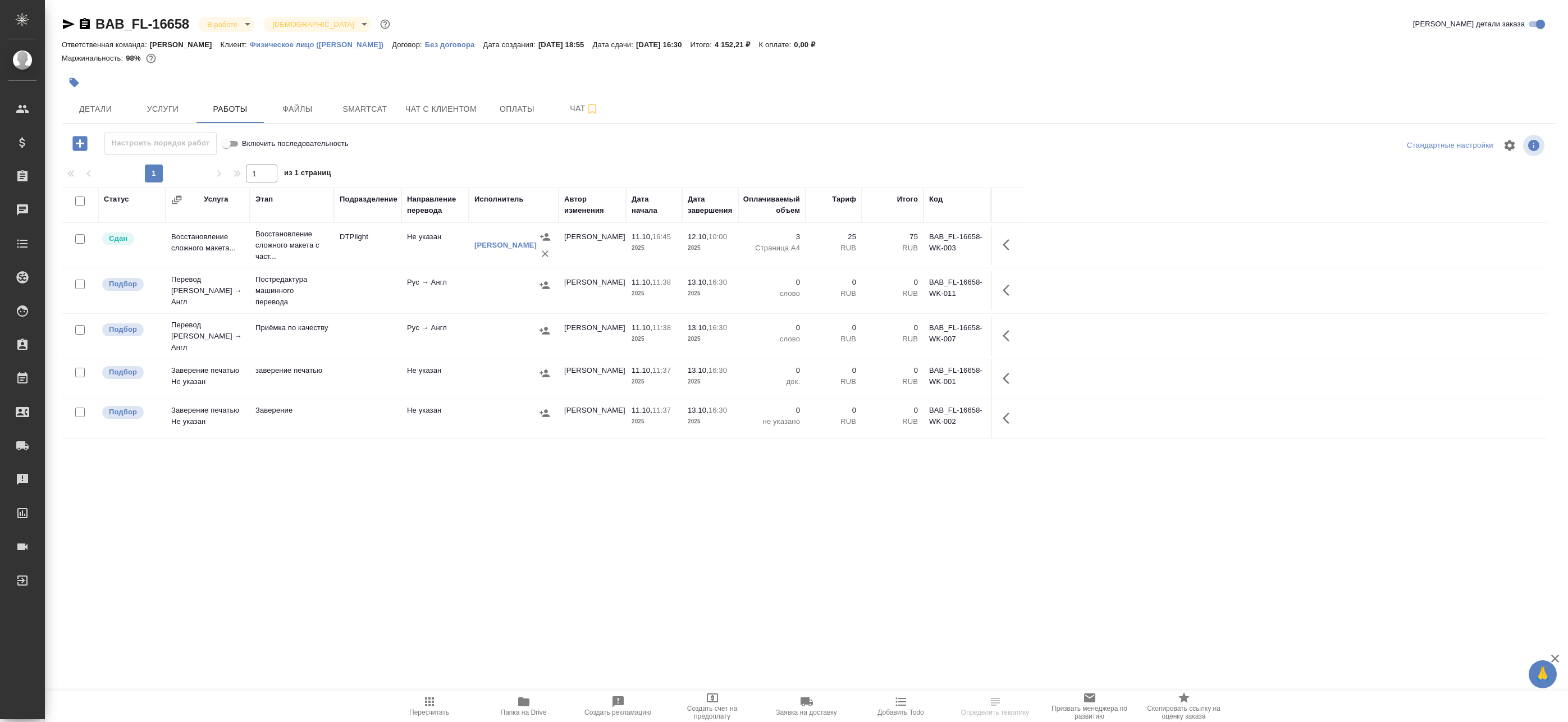
click at [443, 284] on td "Рус → Англ" at bounding box center [434, 290] width 67 height 39
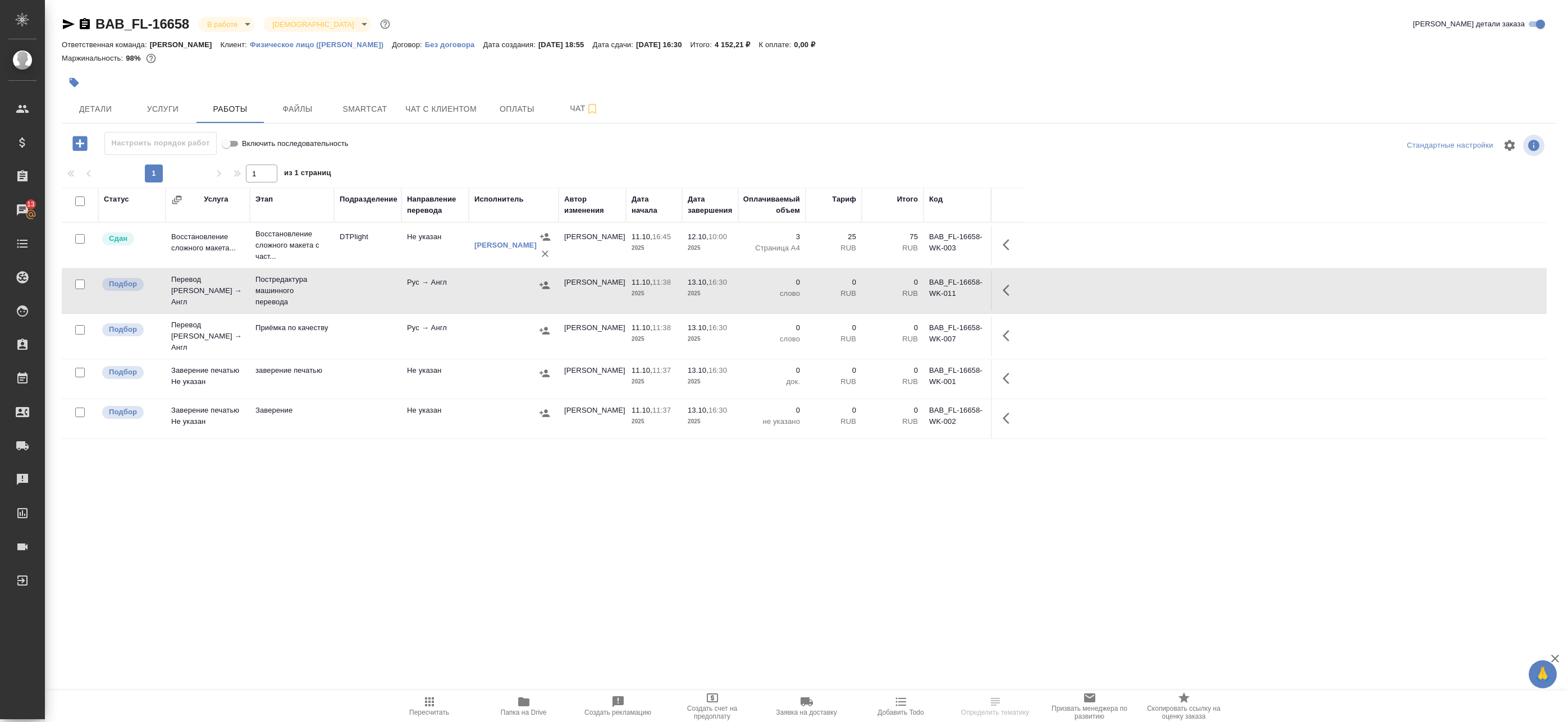
click at [461, 254] on td "Не указан" at bounding box center [434, 245] width 67 height 39
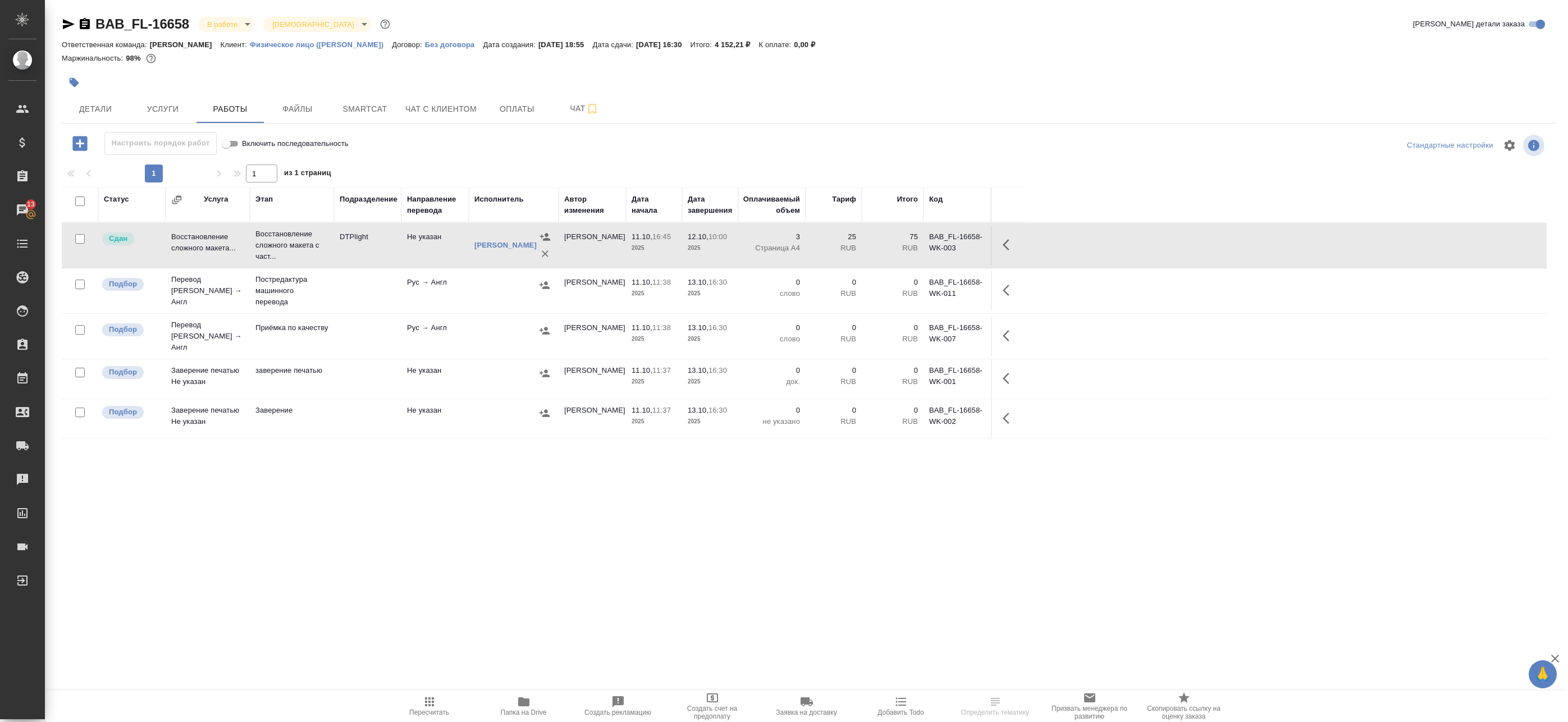
click at [461, 254] on td "Не указан" at bounding box center [434, 245] width 67 height 39
click at [85, 117] on button "Детали" at bounding box center [95, 109] width 67 height 28
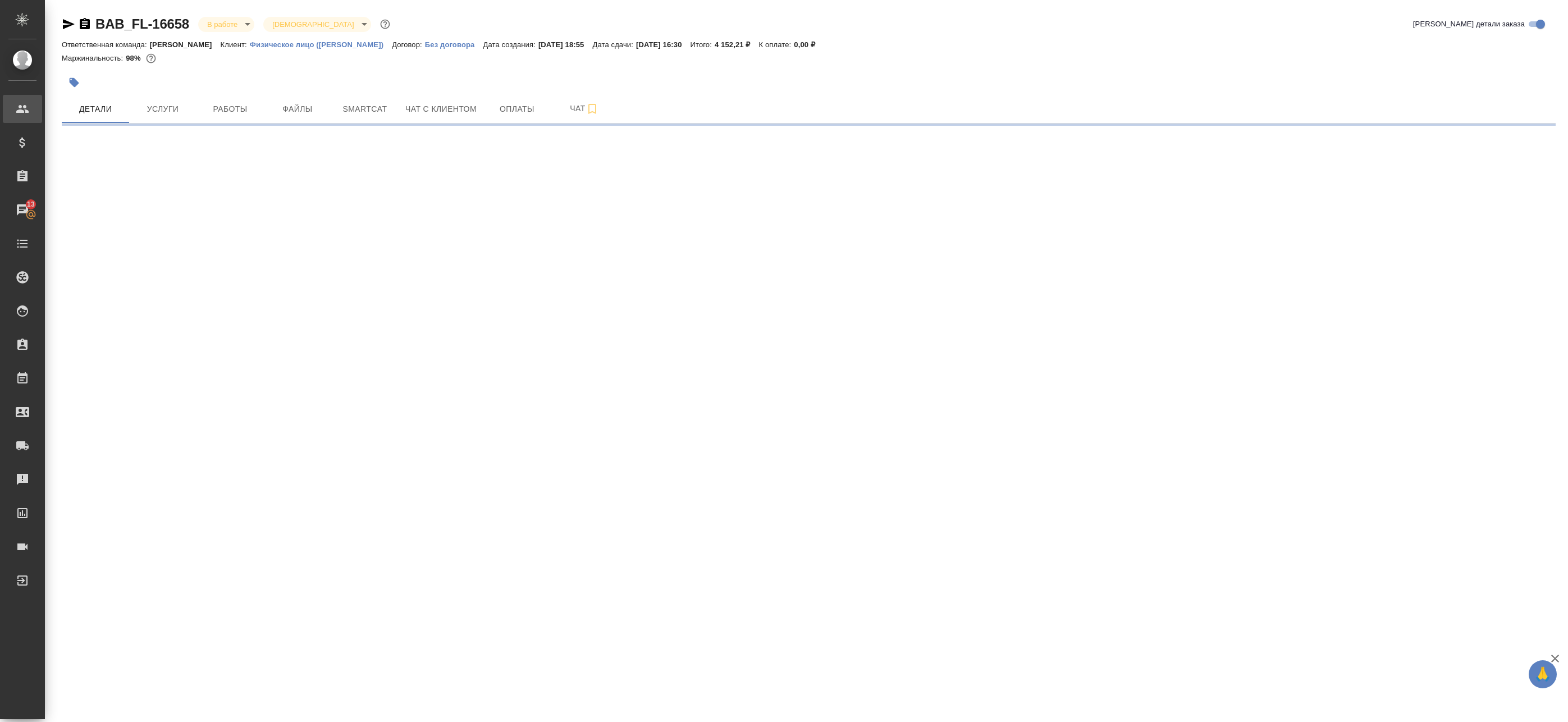
select select "RU"
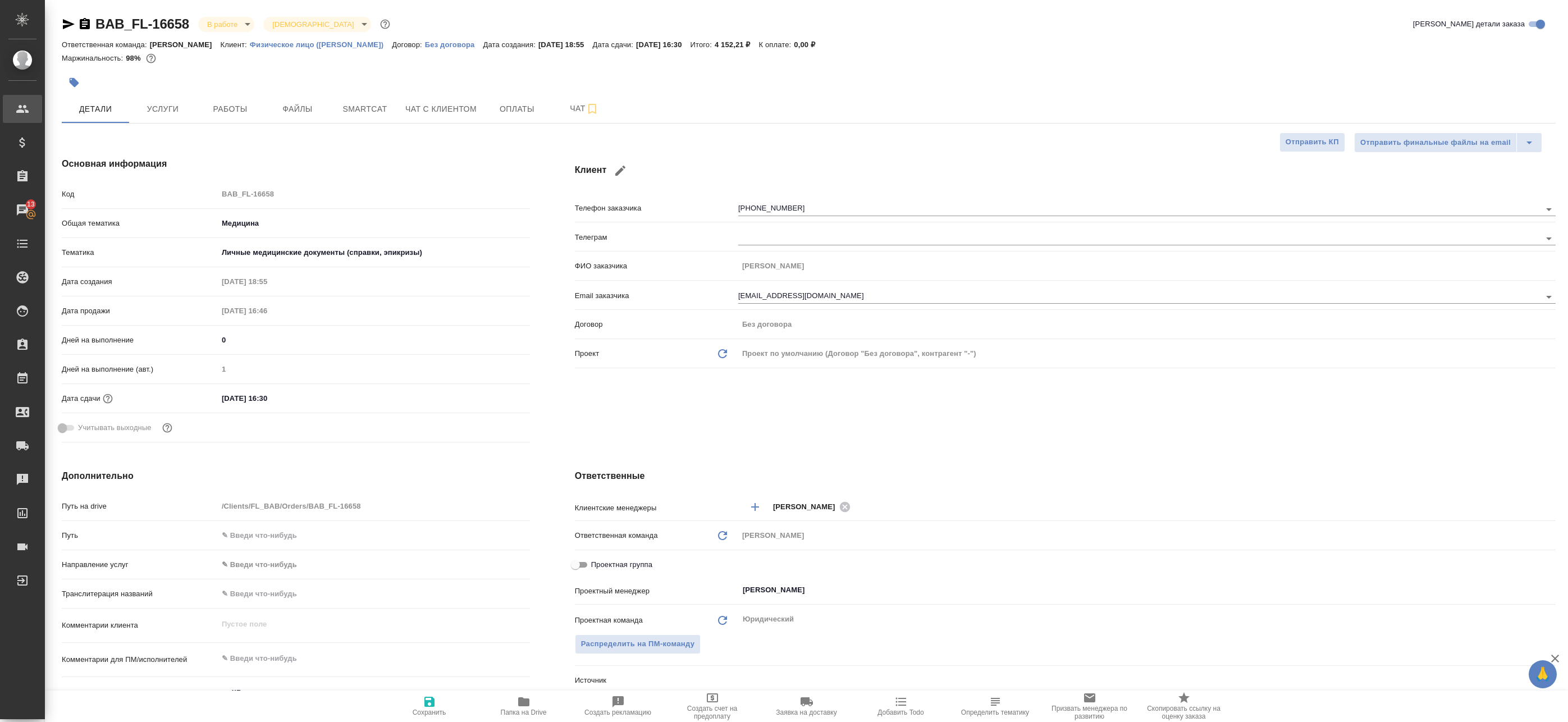
type textarea "x"
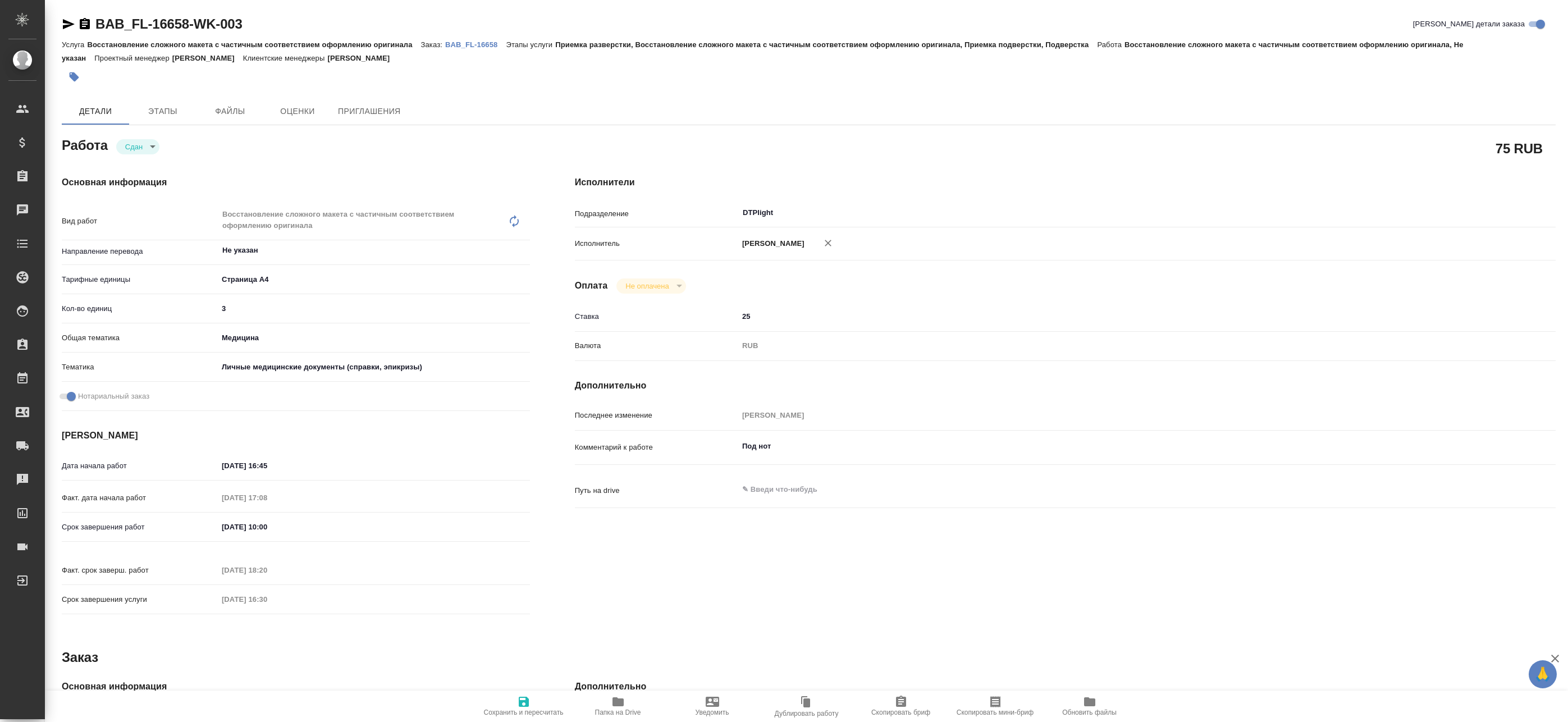
type textarea "x"
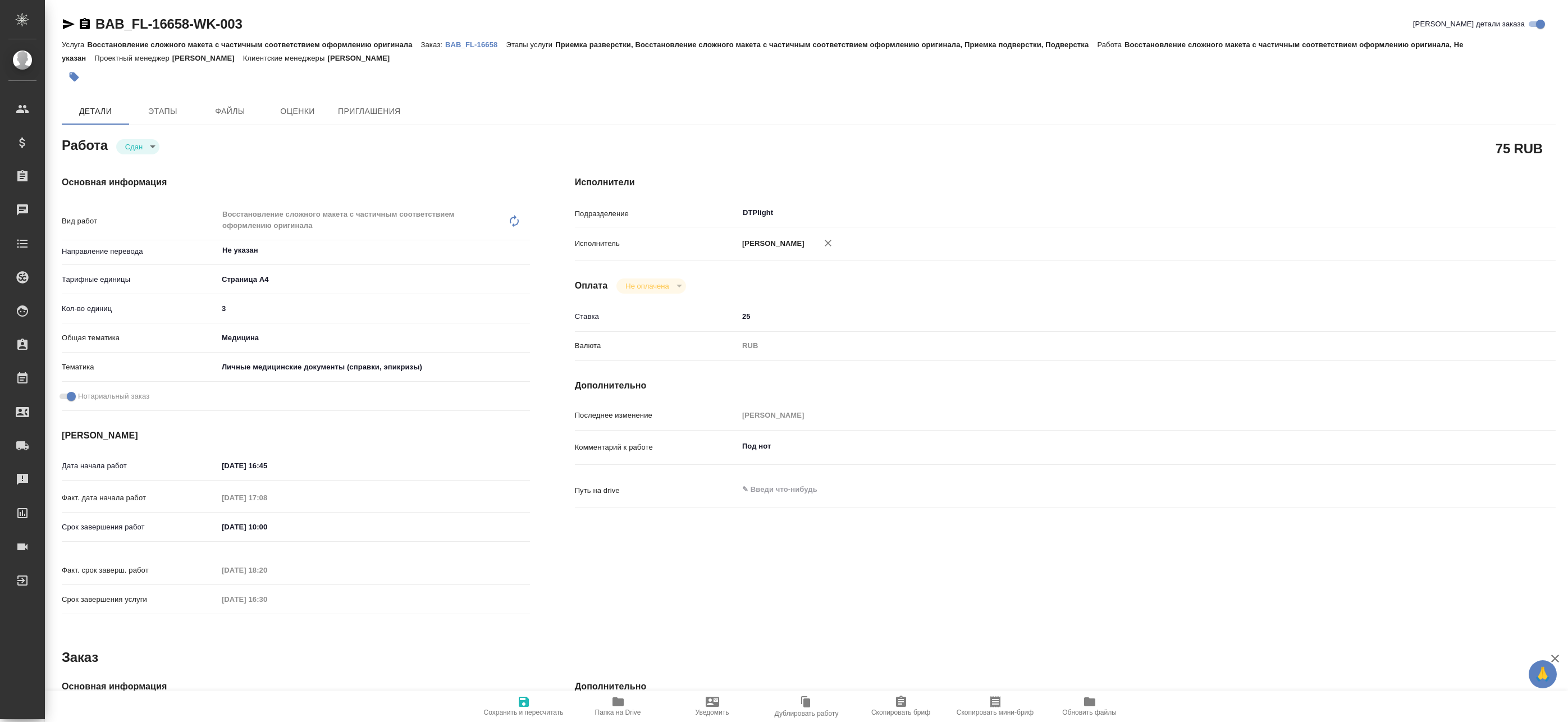
type textarea "x"
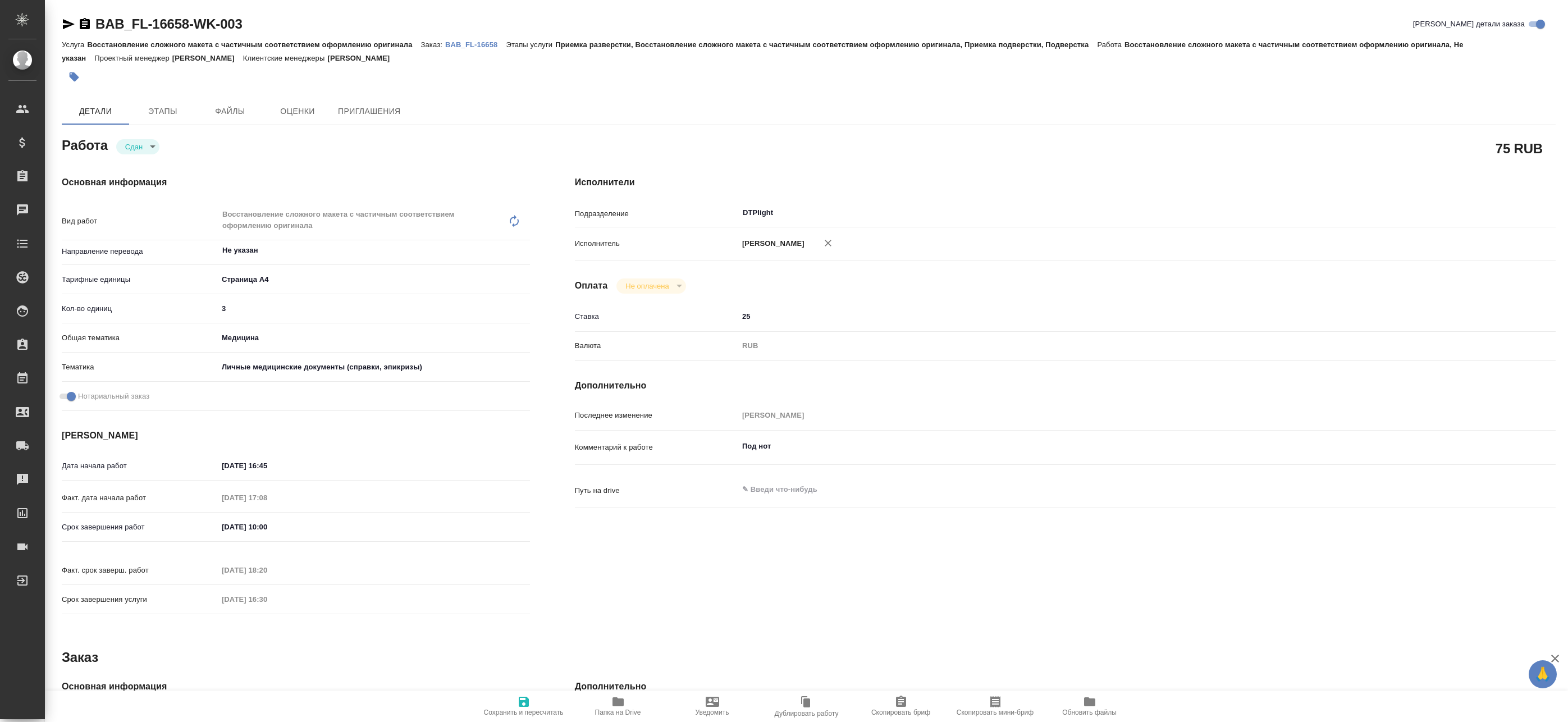
type textarea "x"
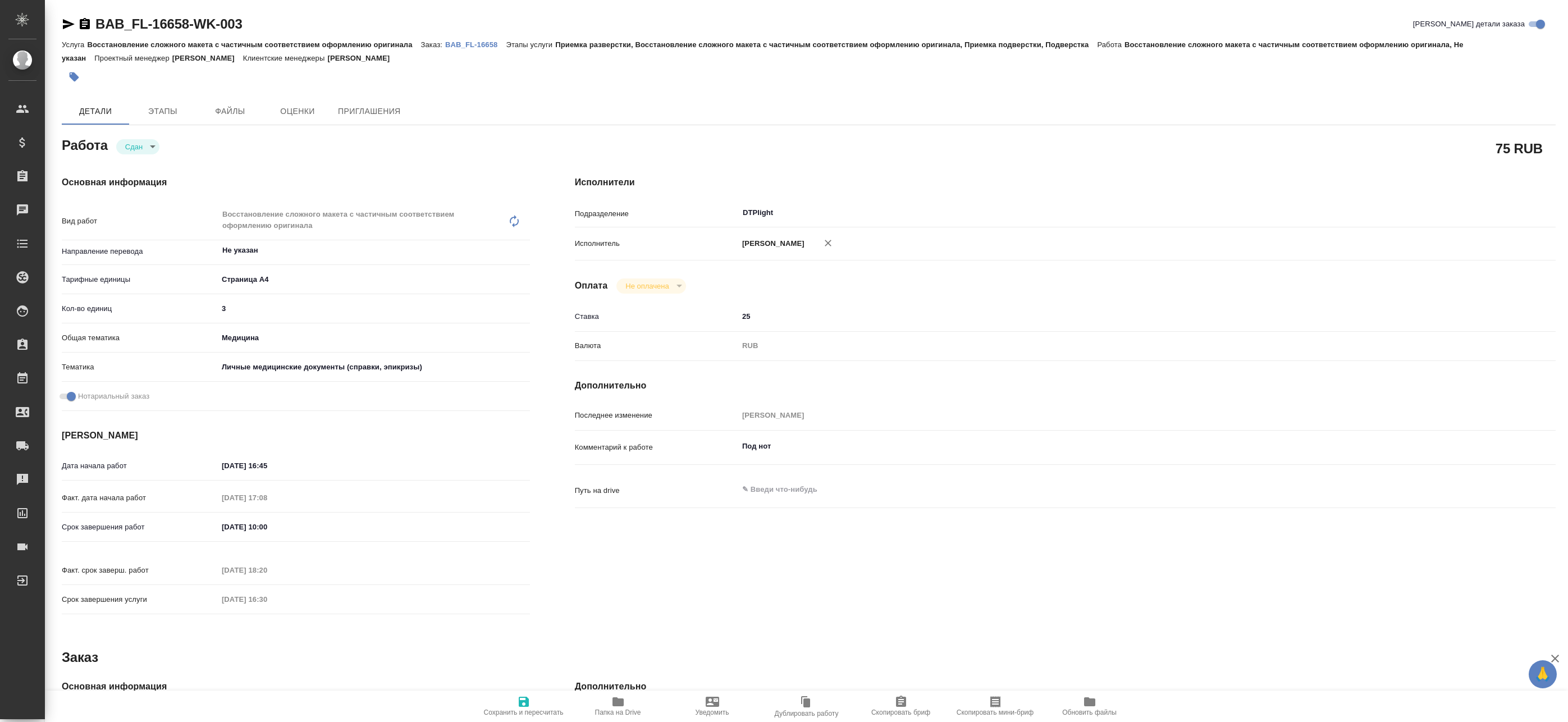
type textarea "x"
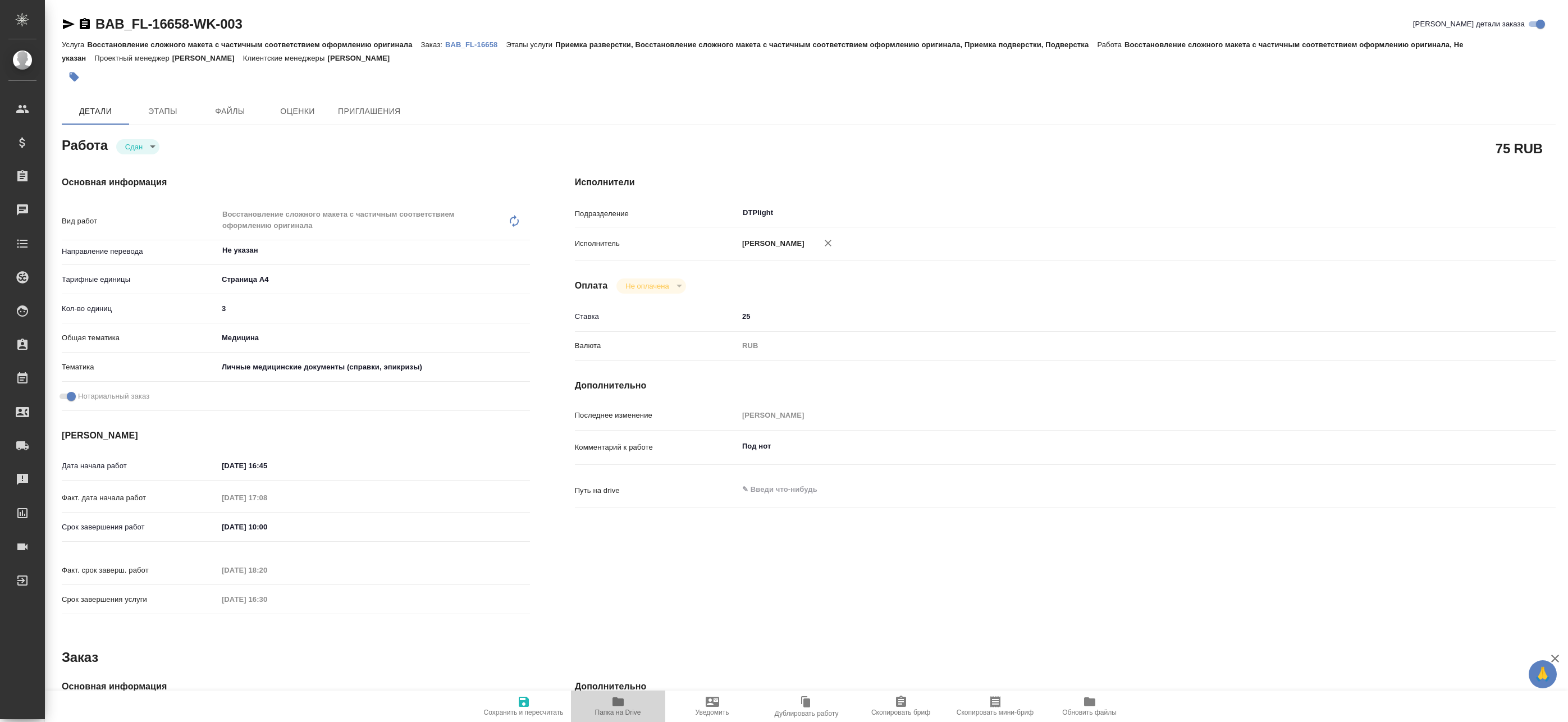
click at [633, 698] on span "Папка на Drive" at bounding box center [618, 705] width 81 height 21
type textarea "x"
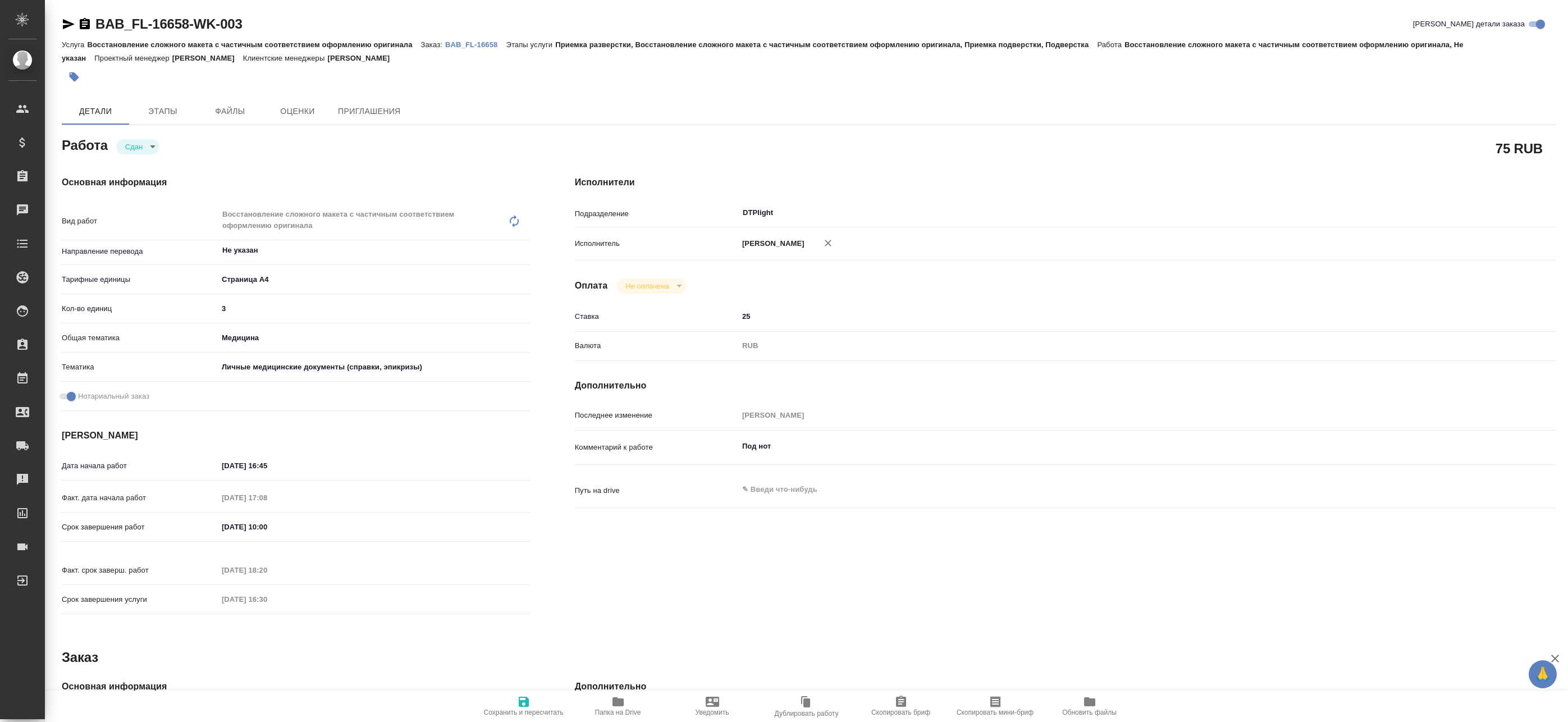
type textarea "x"
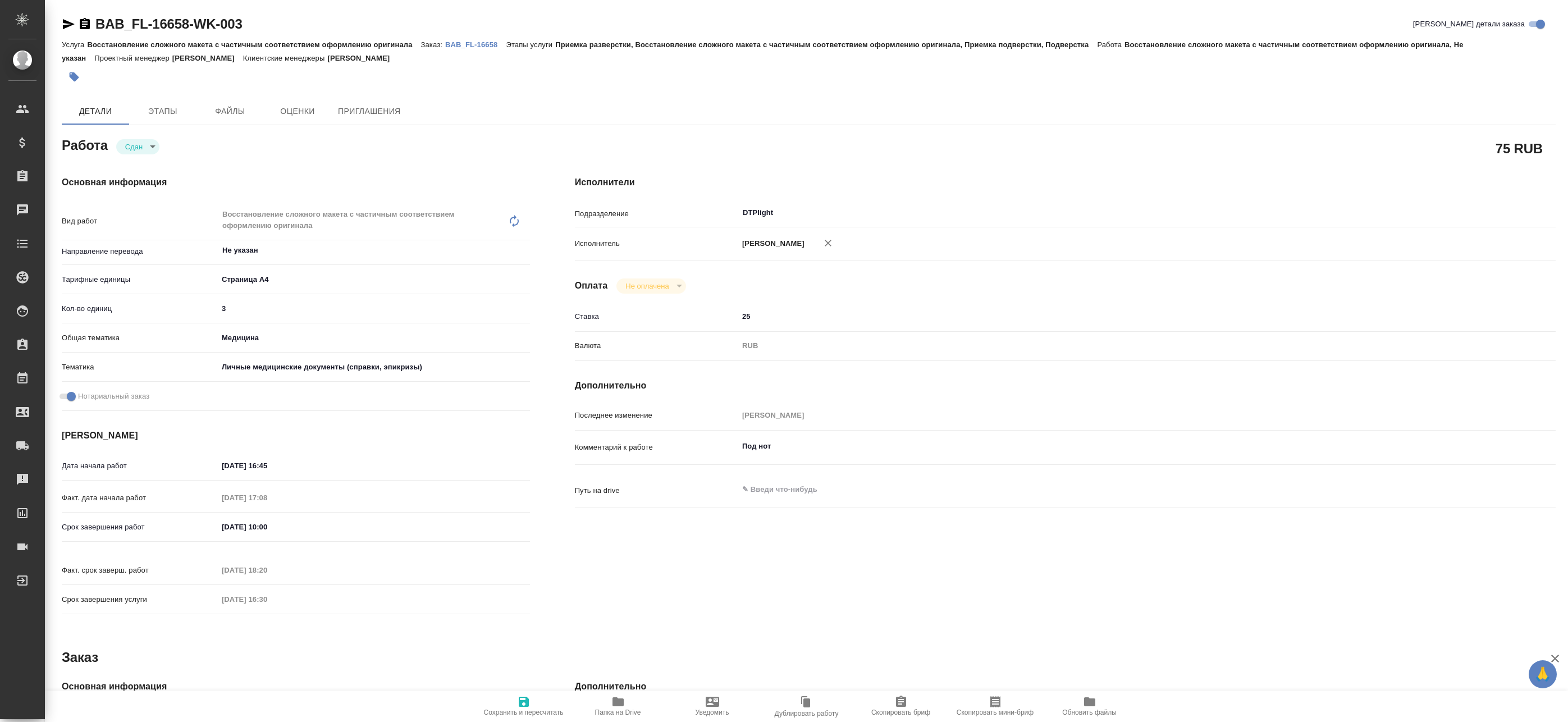
type textarea "x"
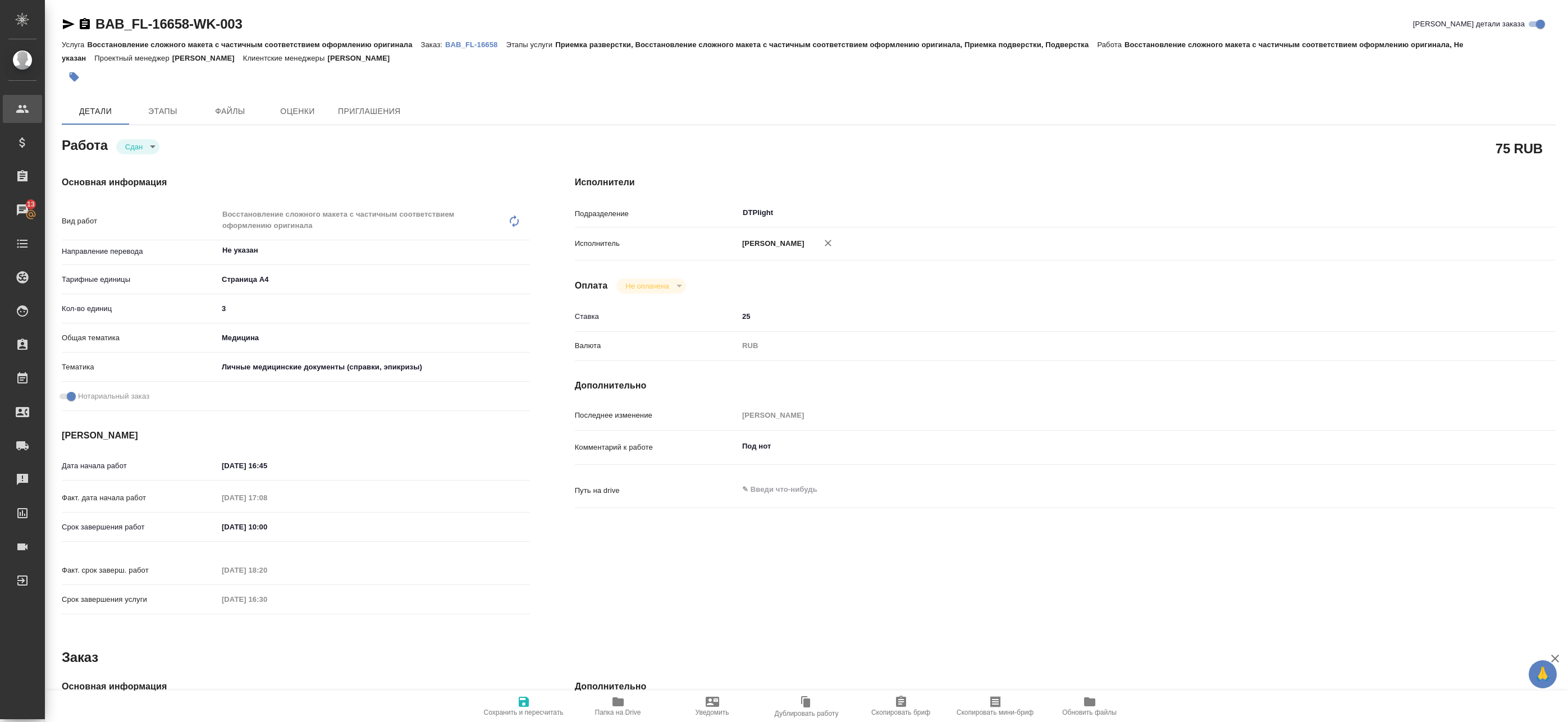
type textarea "x"
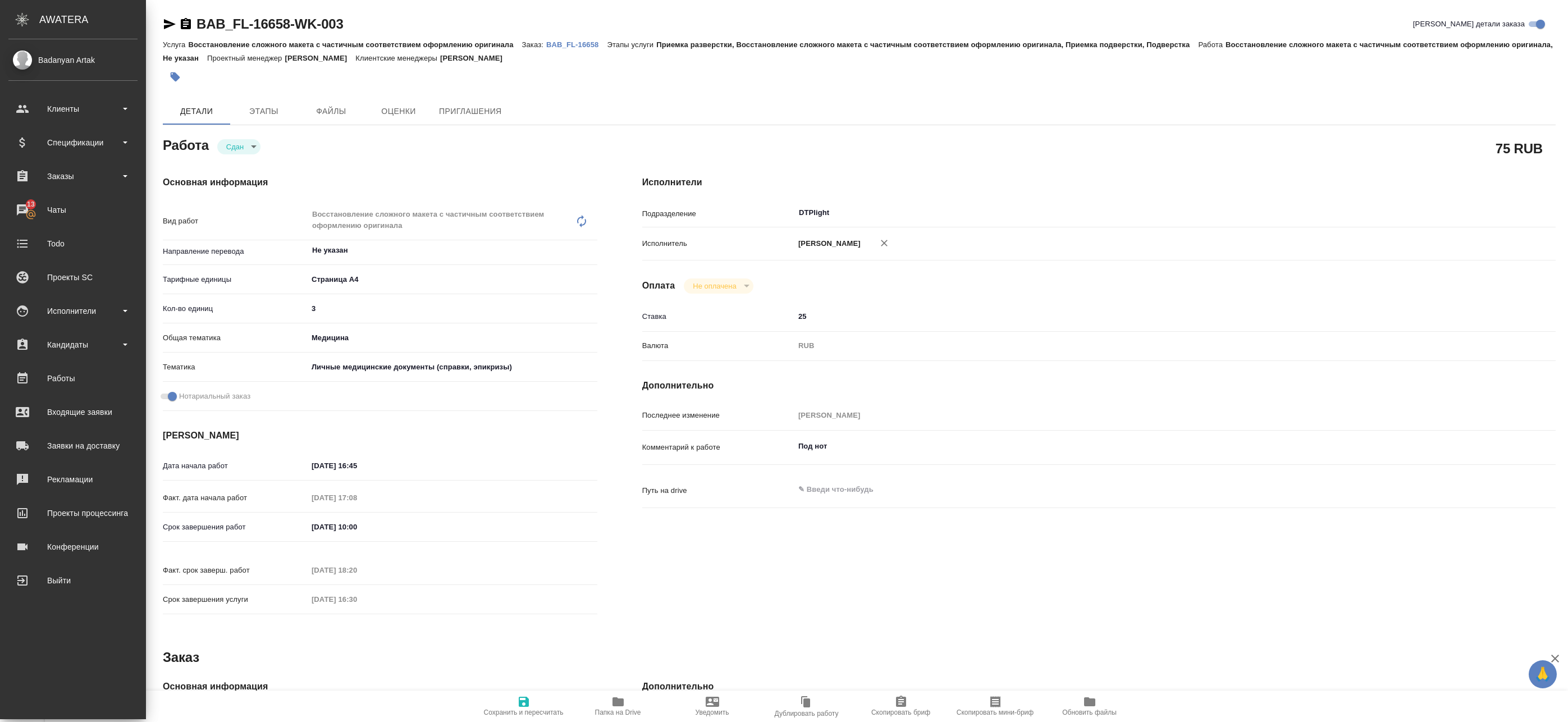
type textarea "x"
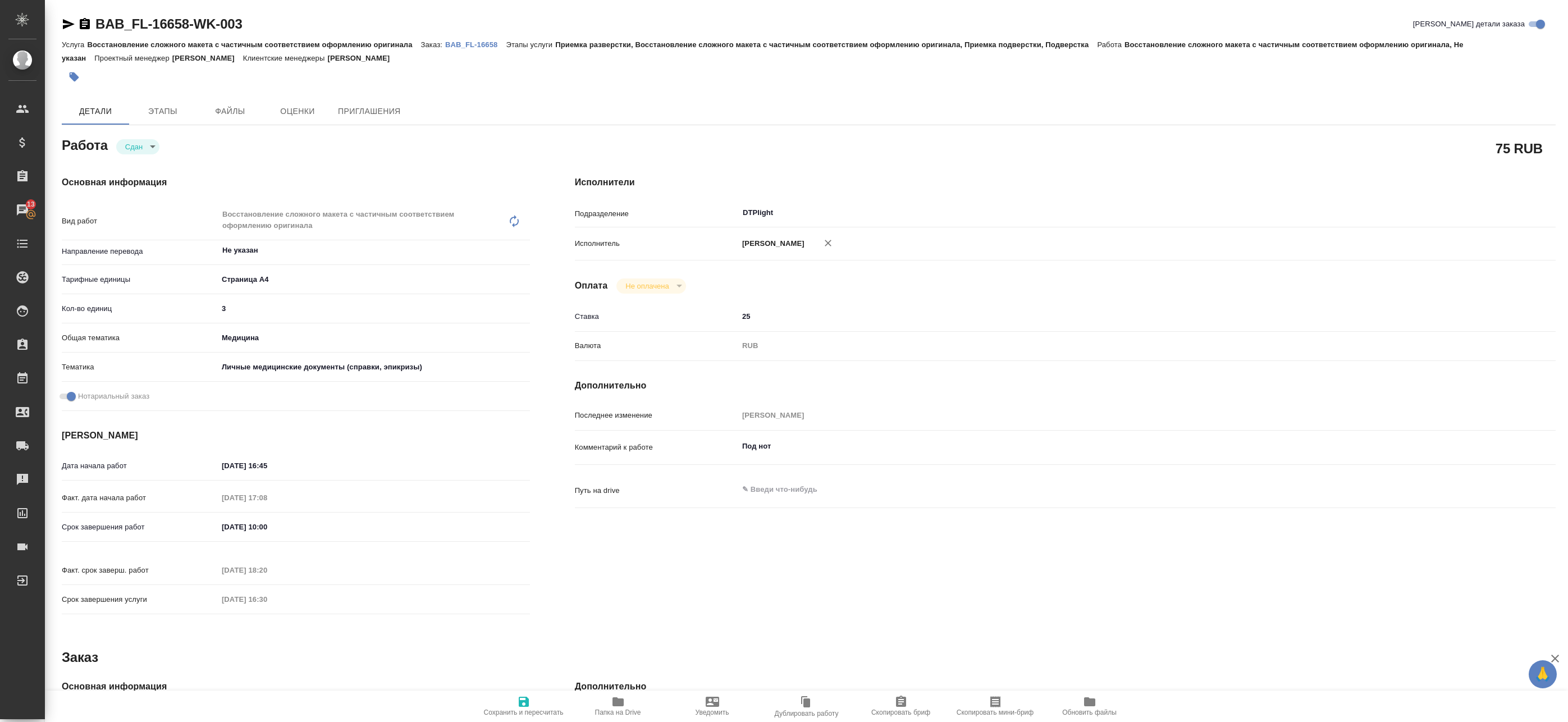
type textarea "x"
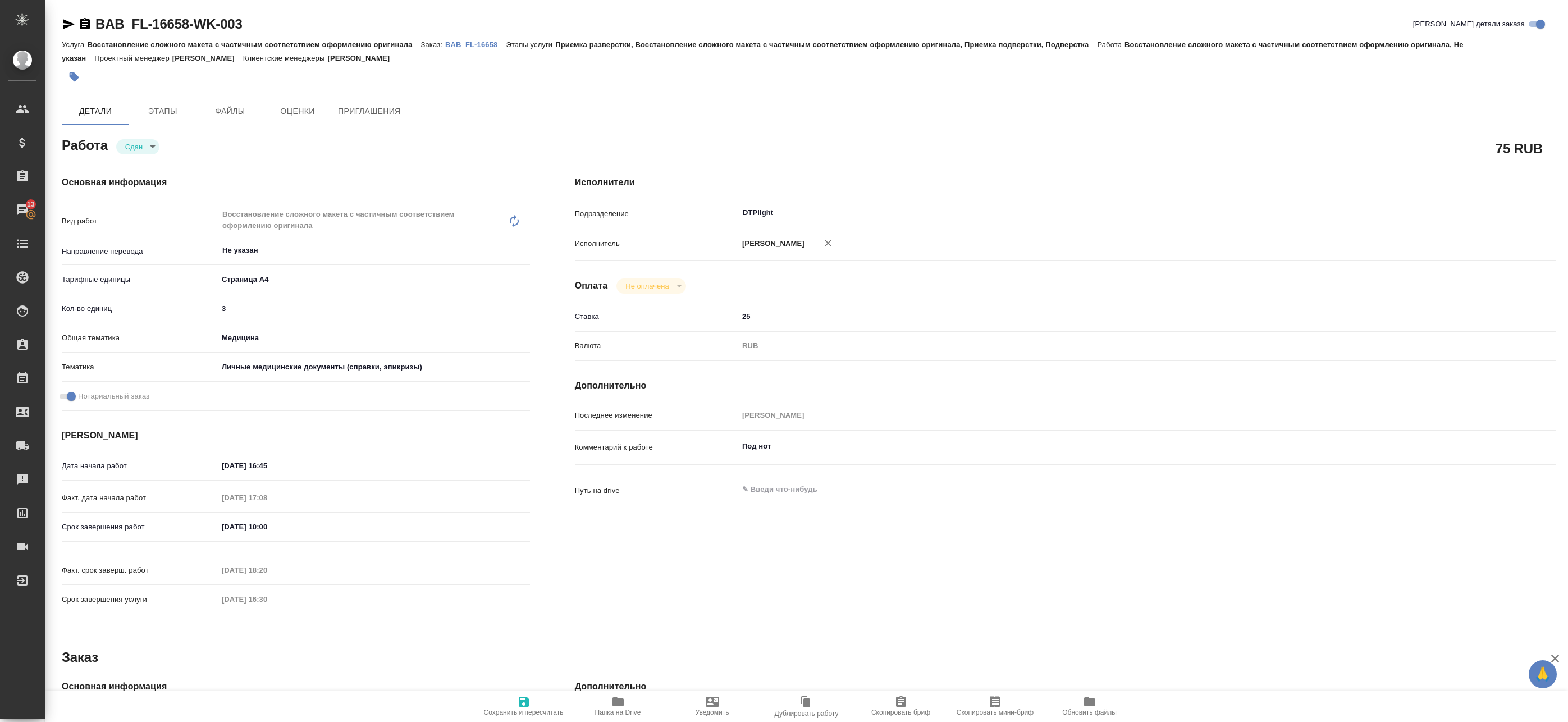
type textarea "x"
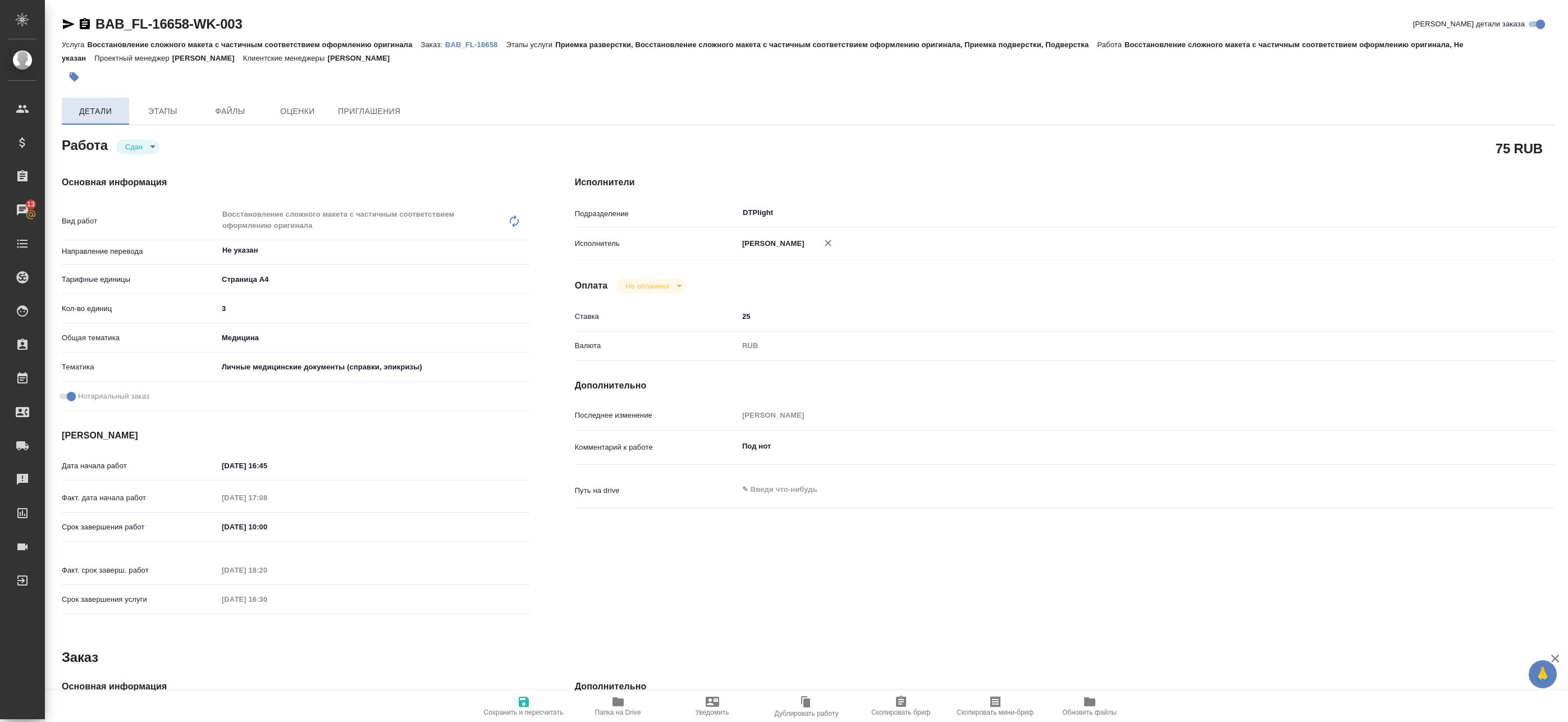
type textarea "x"
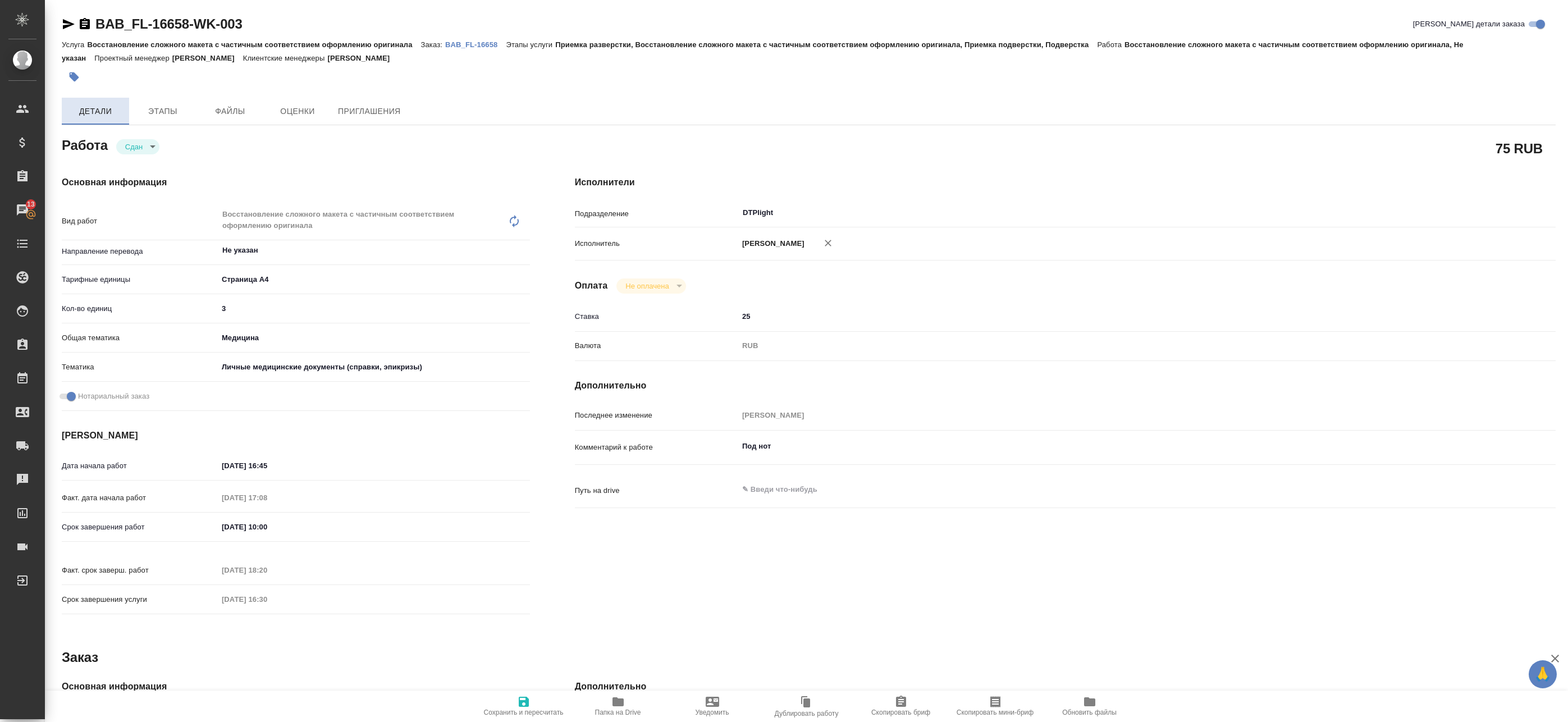
type textarea "x"
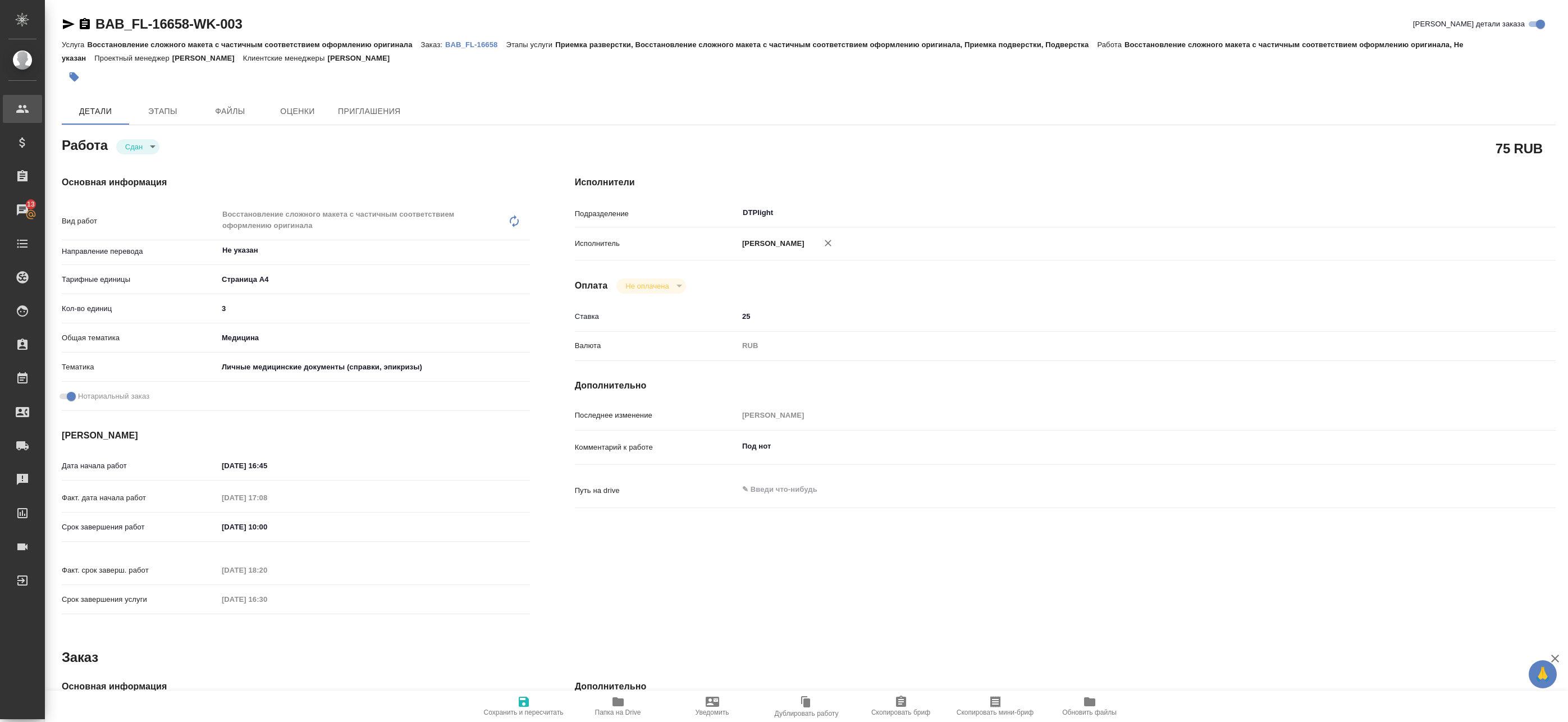
type textarea "x"
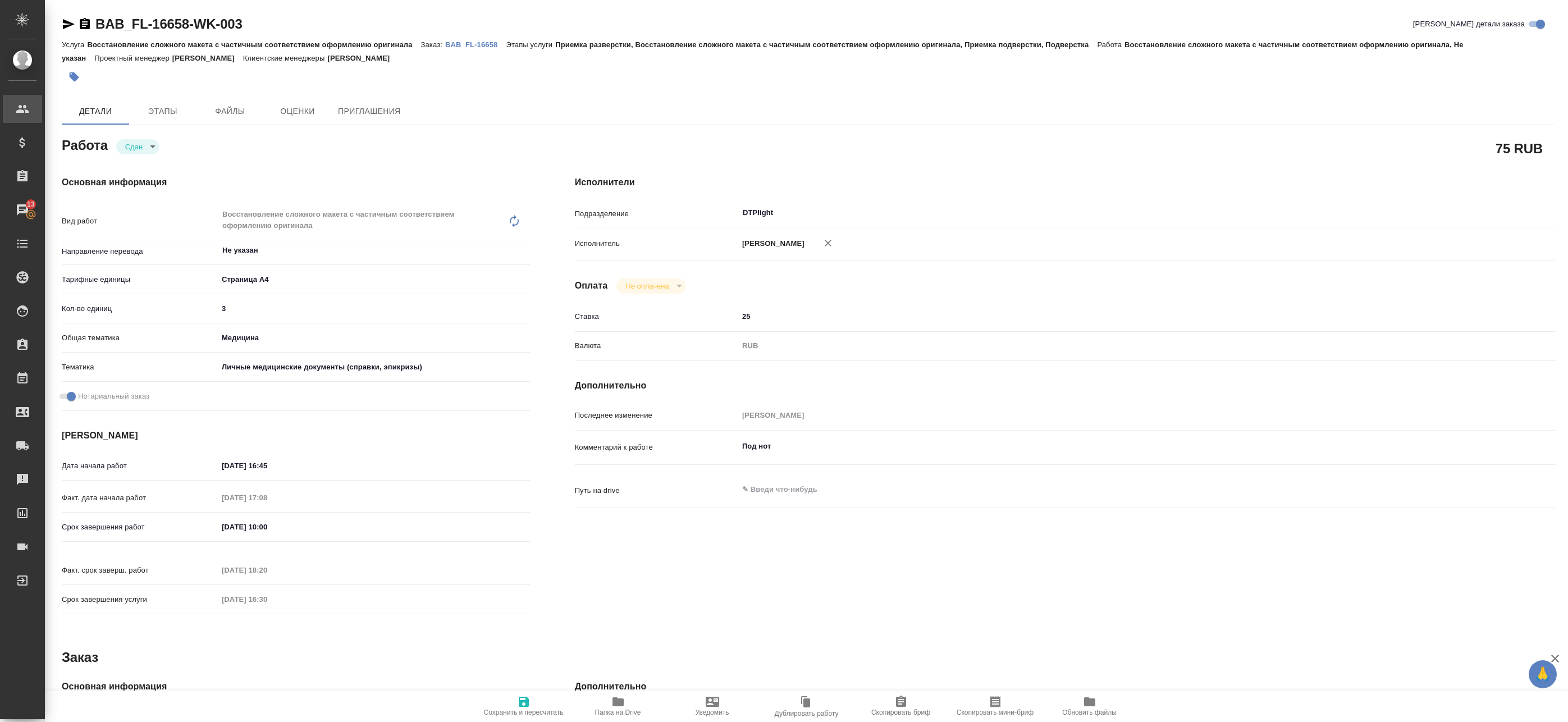
type textarea "x"
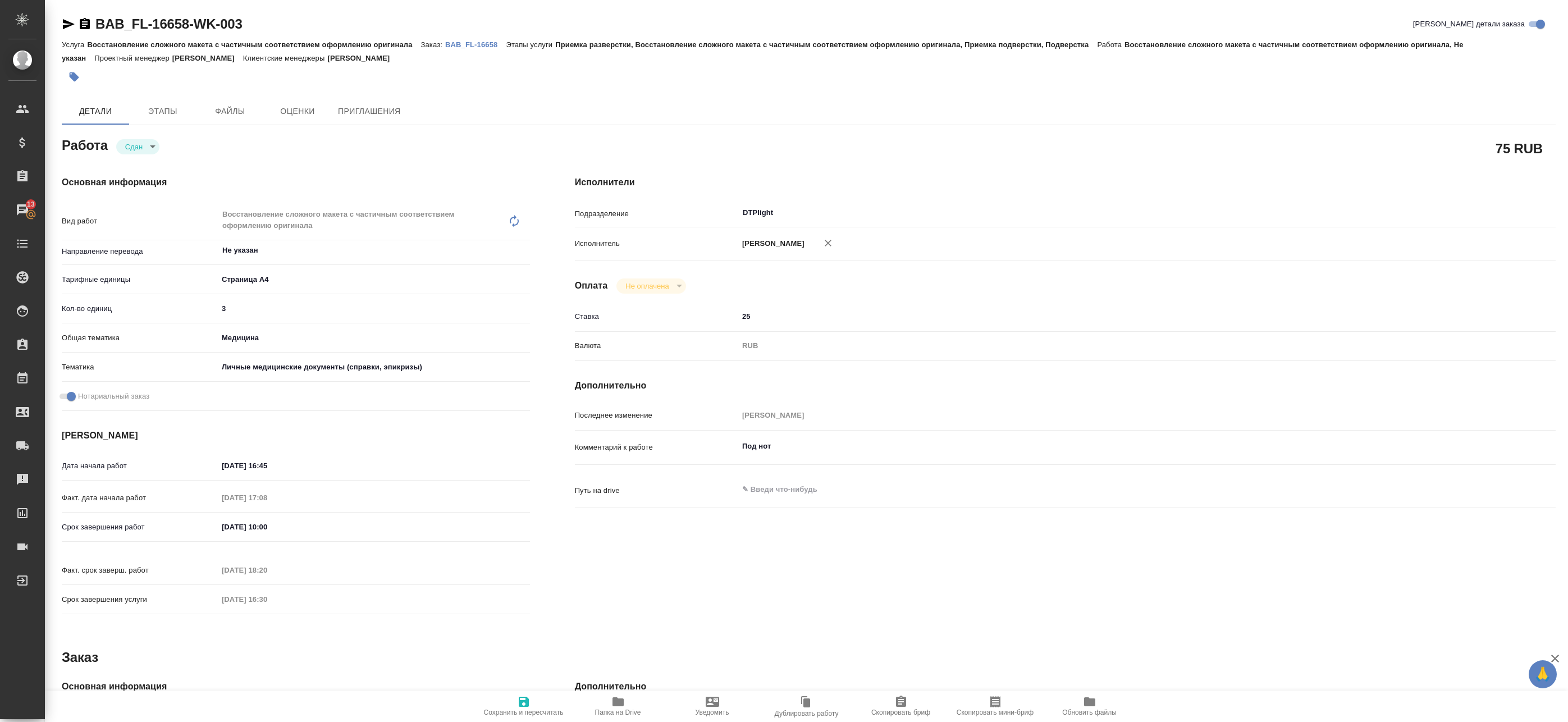
type textarea "x"
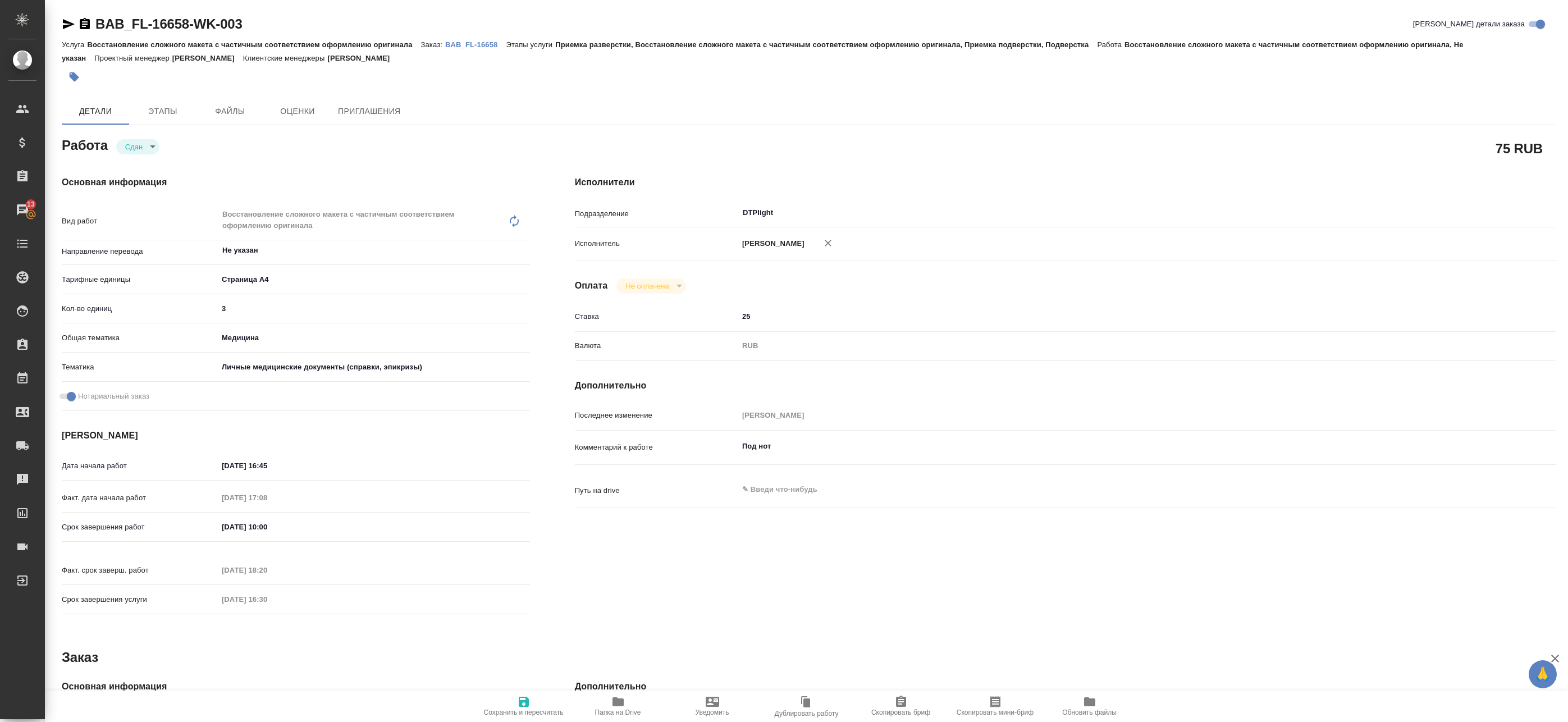
type textarea "x"
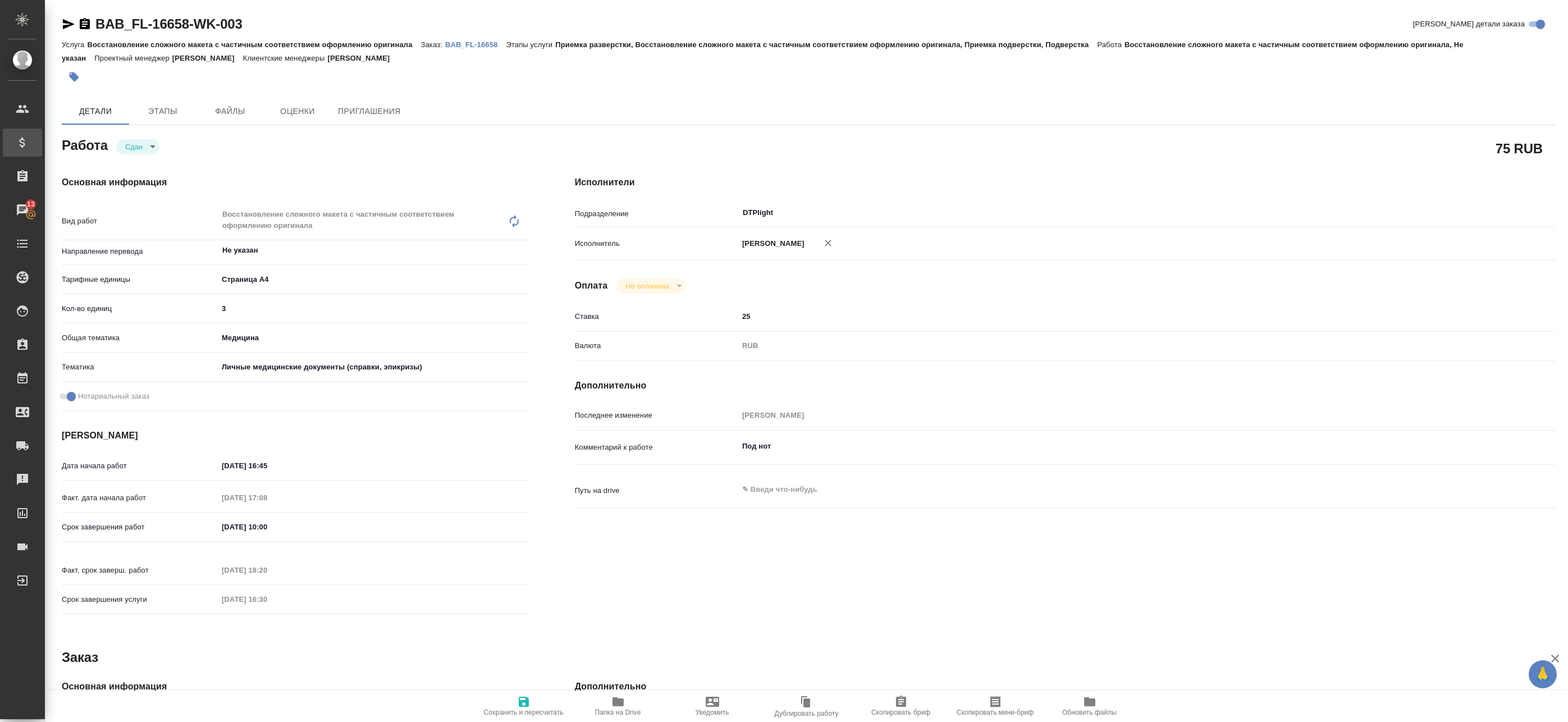
type textarea "x"
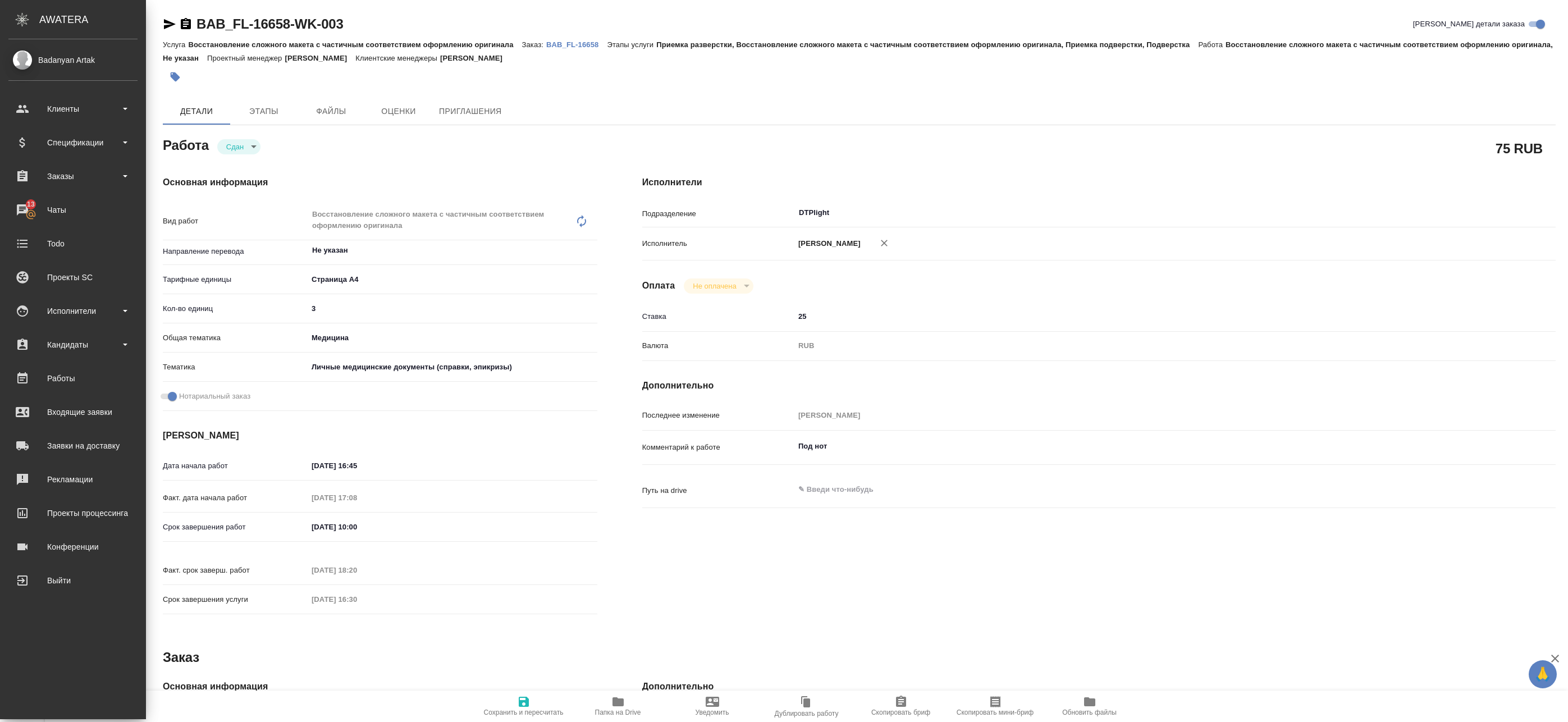
type textarea "x"
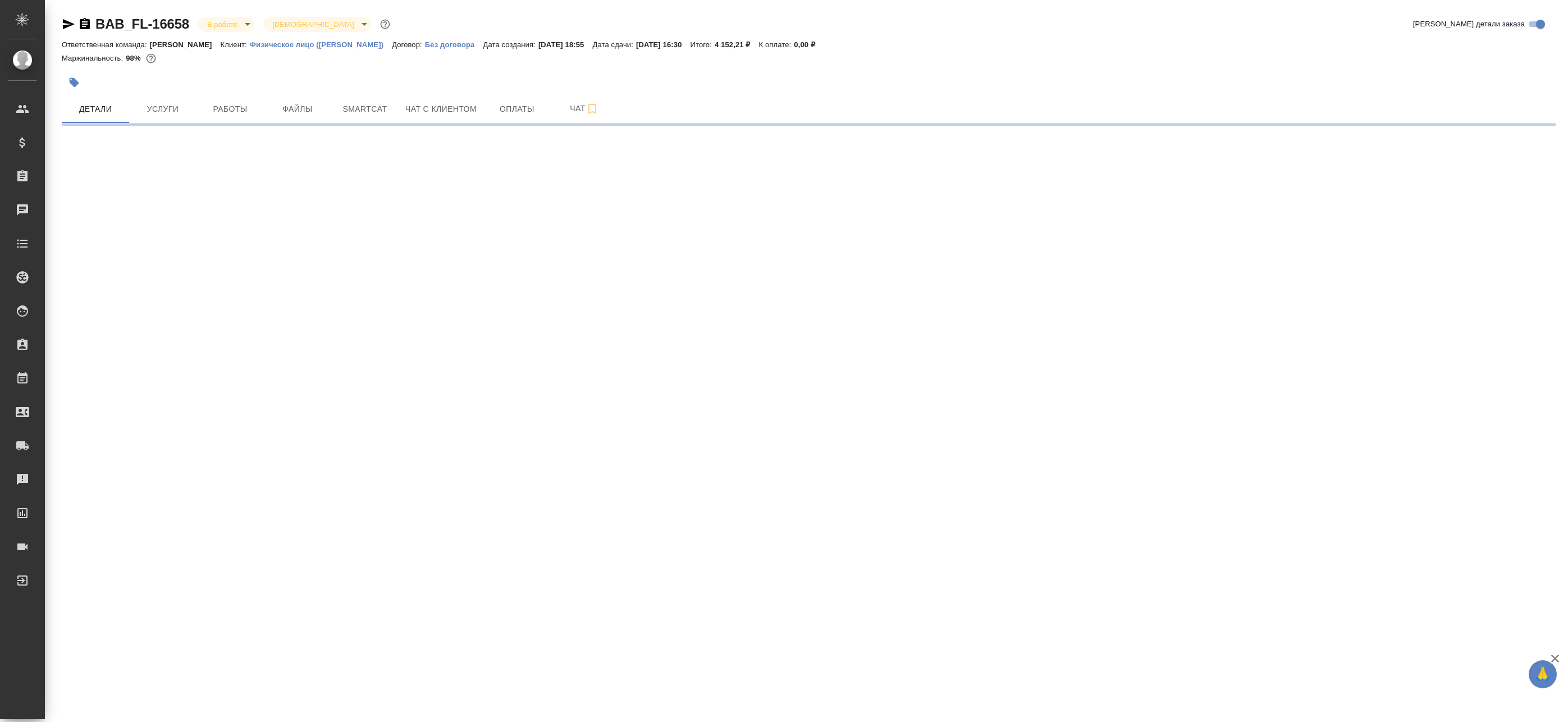
select select "RU"
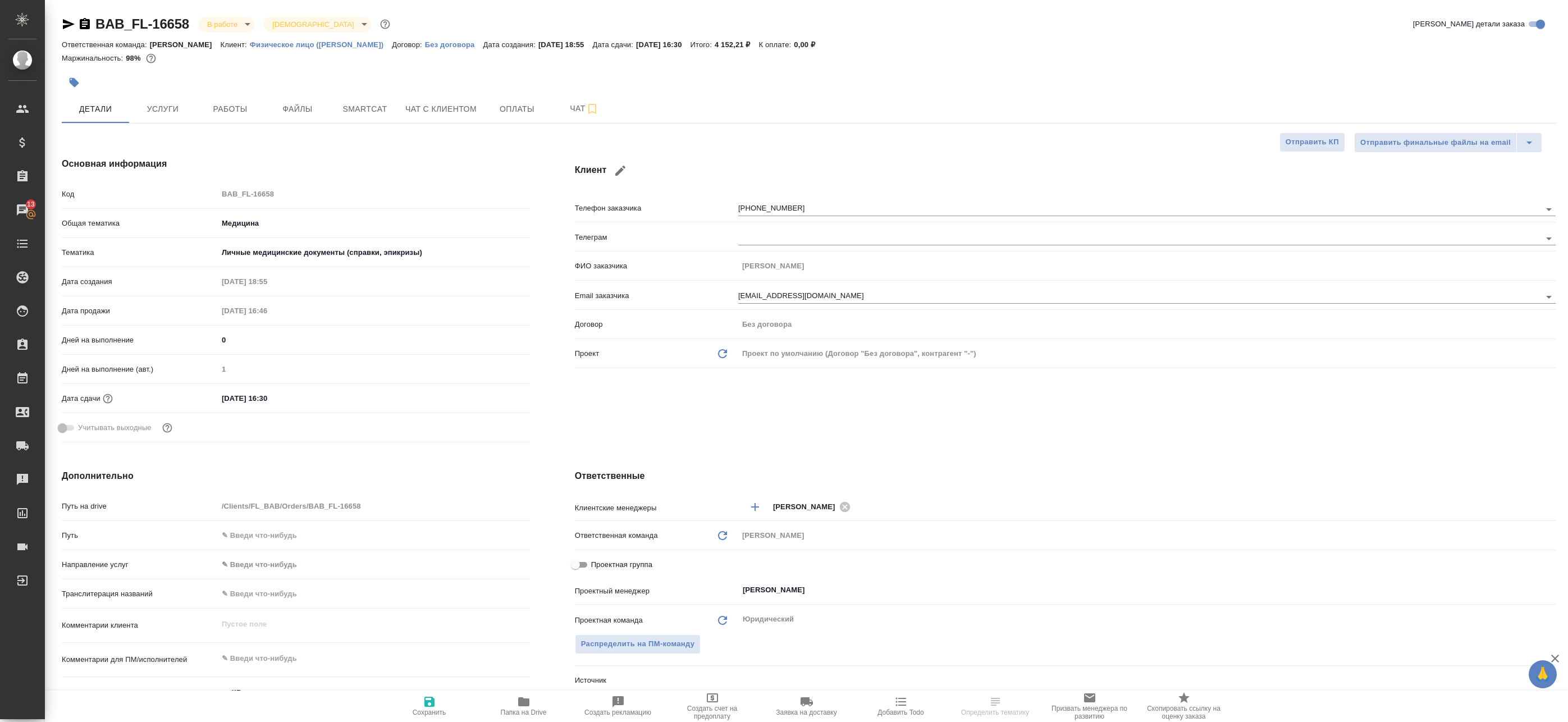
type textarea "x"
click at [238, 103] on span "Работы" at bounding box center [230, 109] width 54 height 14
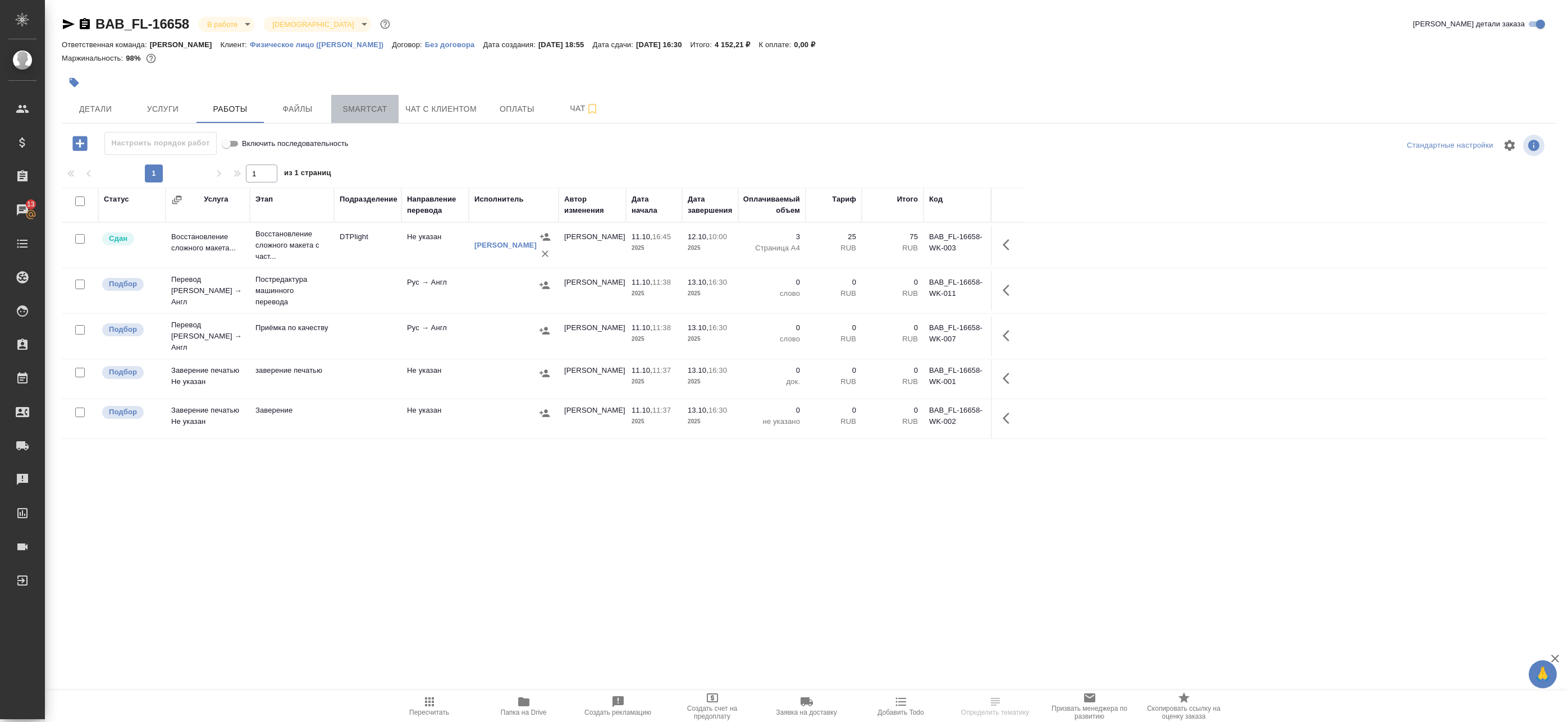
click at [359, 101] on button "Smartcat" at bounding box center [364, 109] width 67 height 28
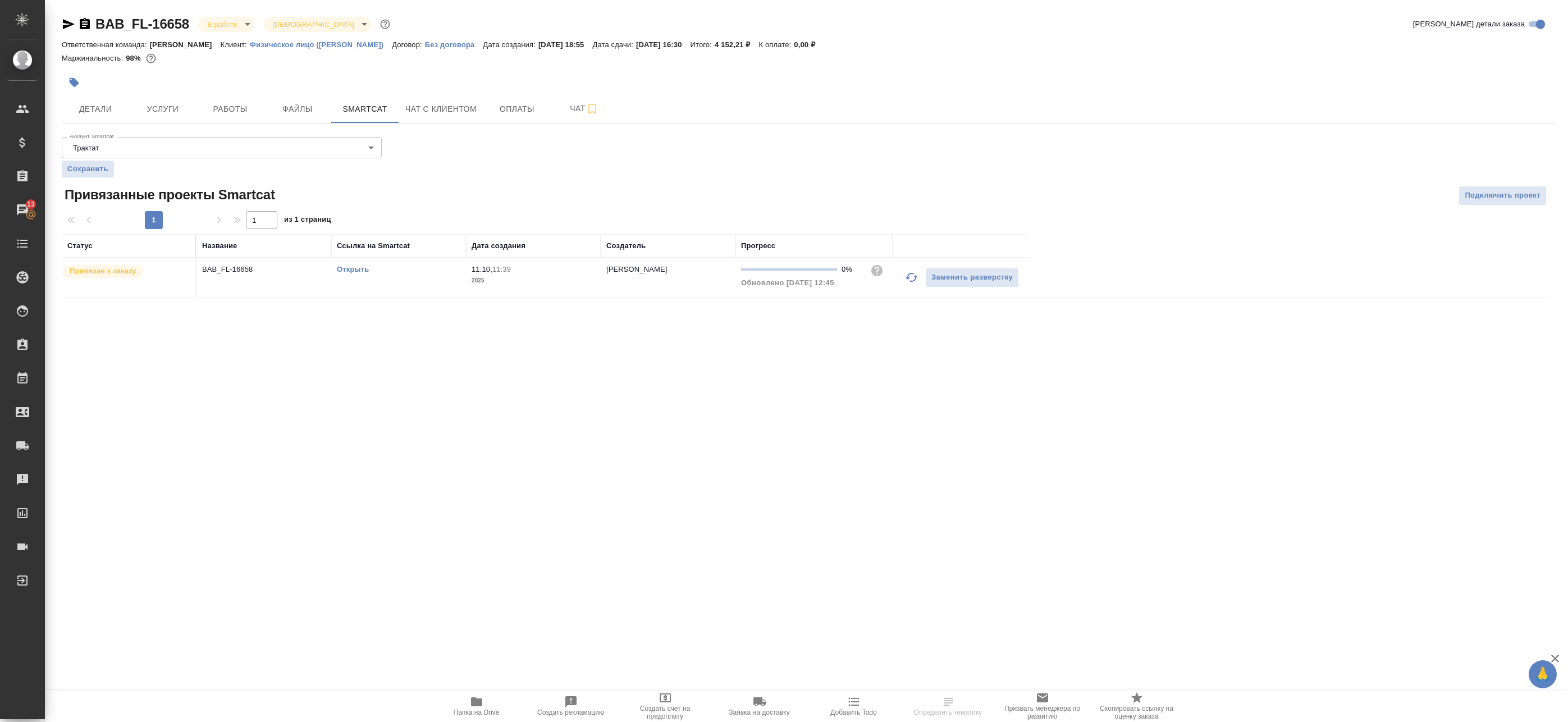
click at [351, 269] on link "Открыть" at bounding box center [353, 269] width 32 height 8
click at [588, 104] on icon "button" at bounding box center [592, 108] width 13 height 13
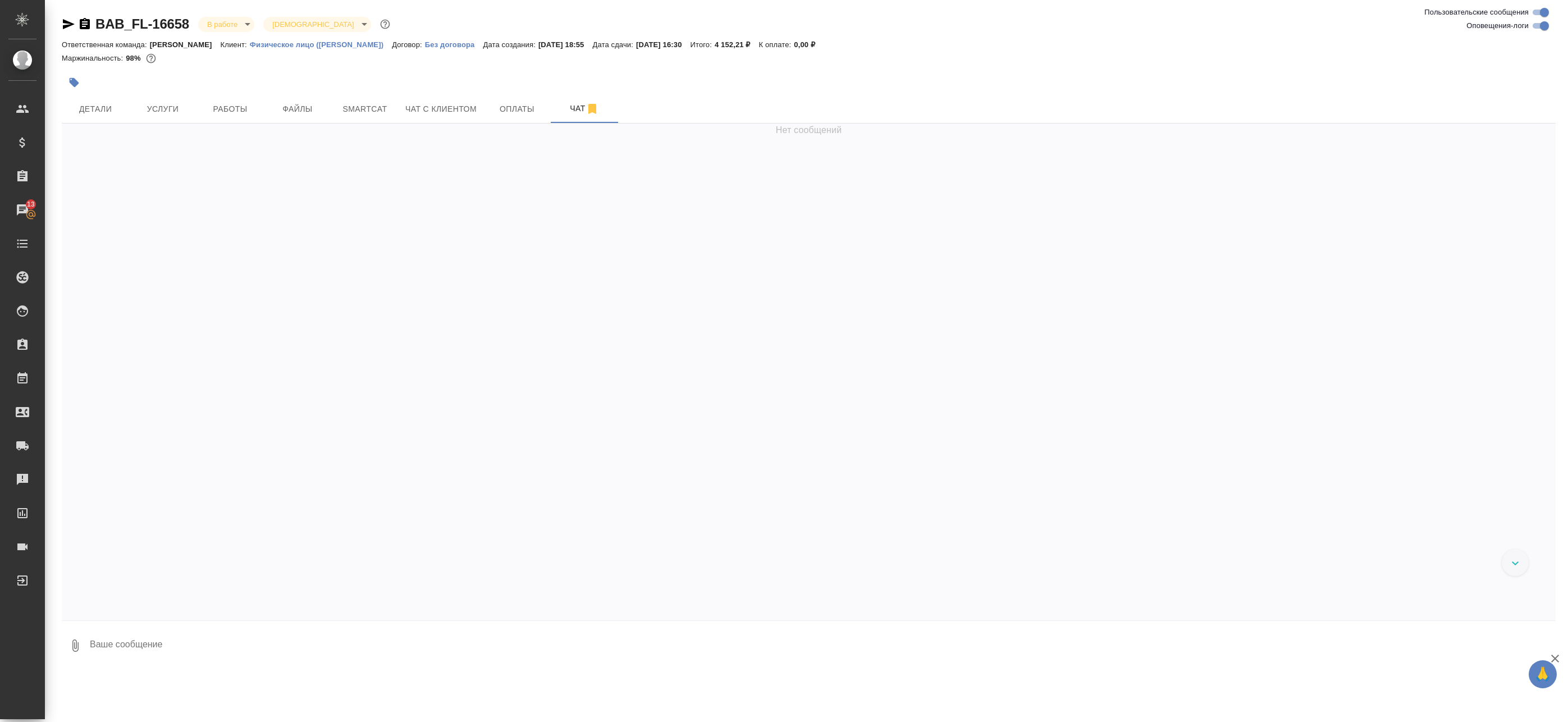
scroll to position [1576, 0]
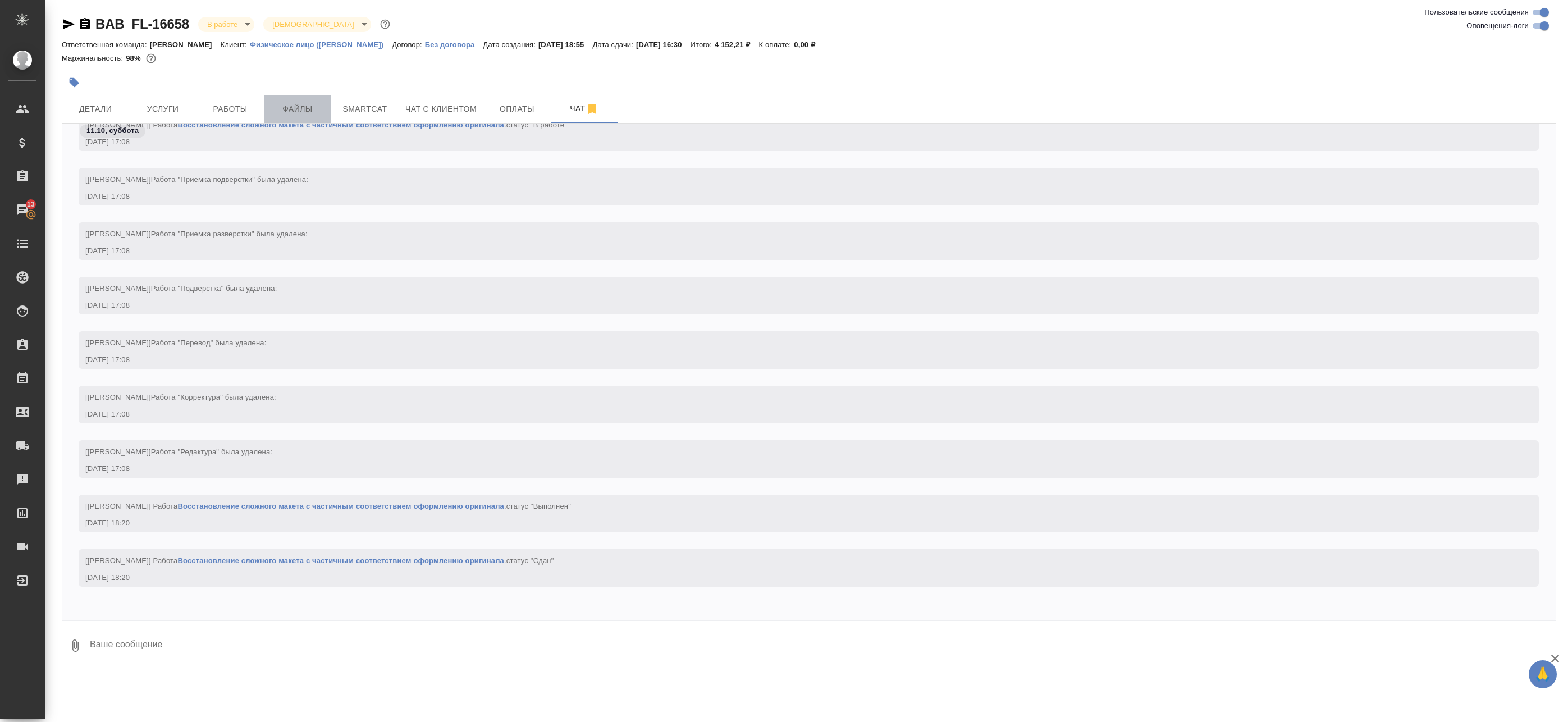
click at [297, 114] on span "Файлы" at bounding box center [298, 109] width 54 height 14
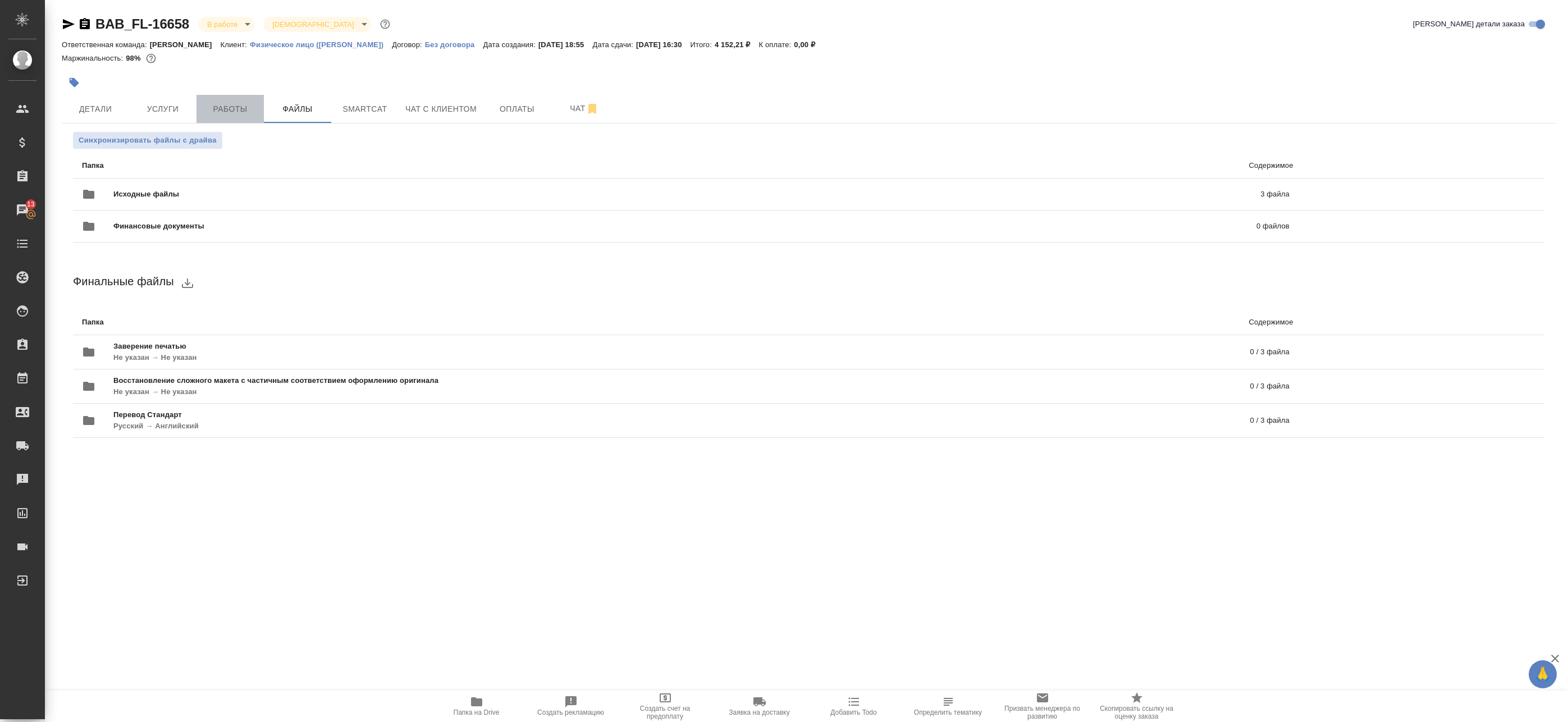
click at [259, 105] on button "Работы" at bounding box center [230, 109] width 67 height 28
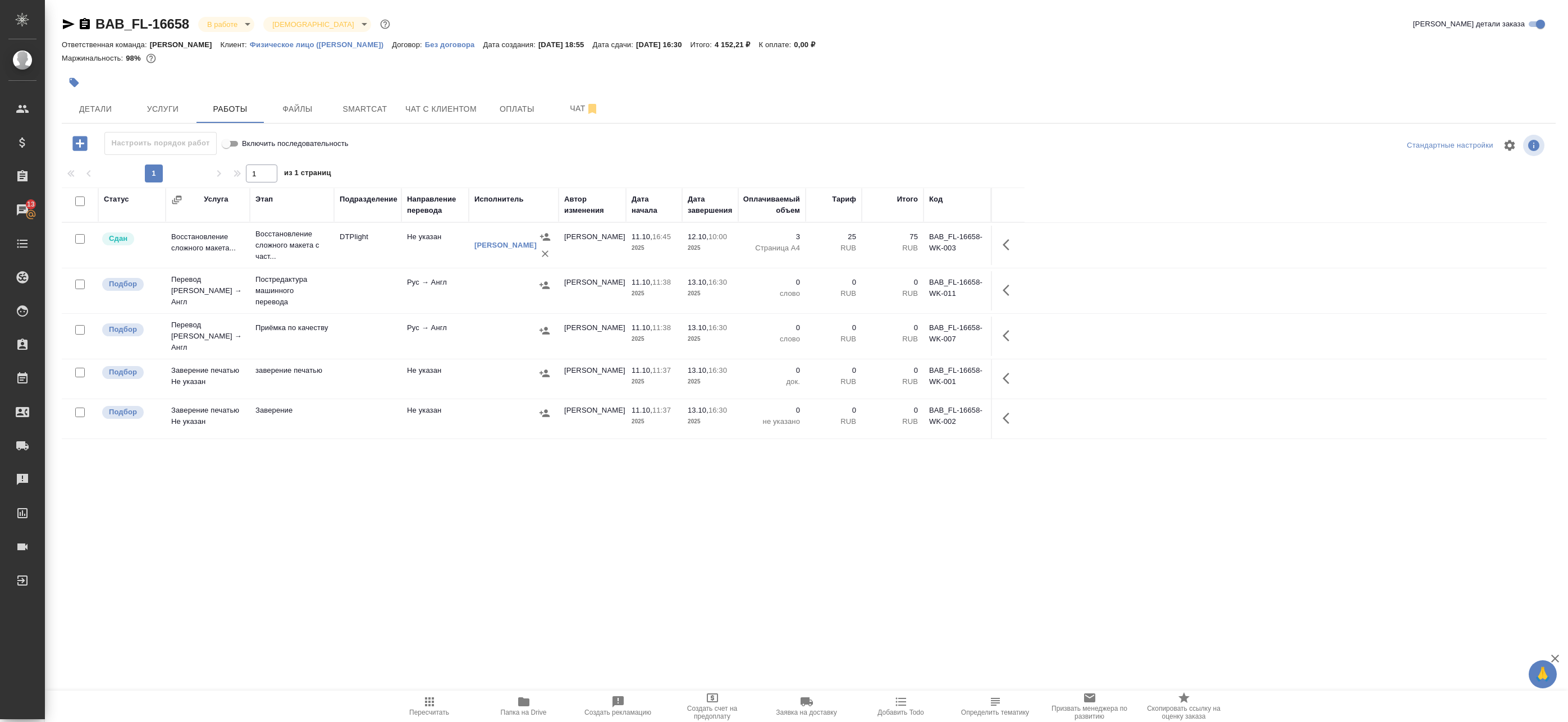
click at [439, 292] on td "Рус → Англ" at bounding box center [434, 290] width 67 height 39
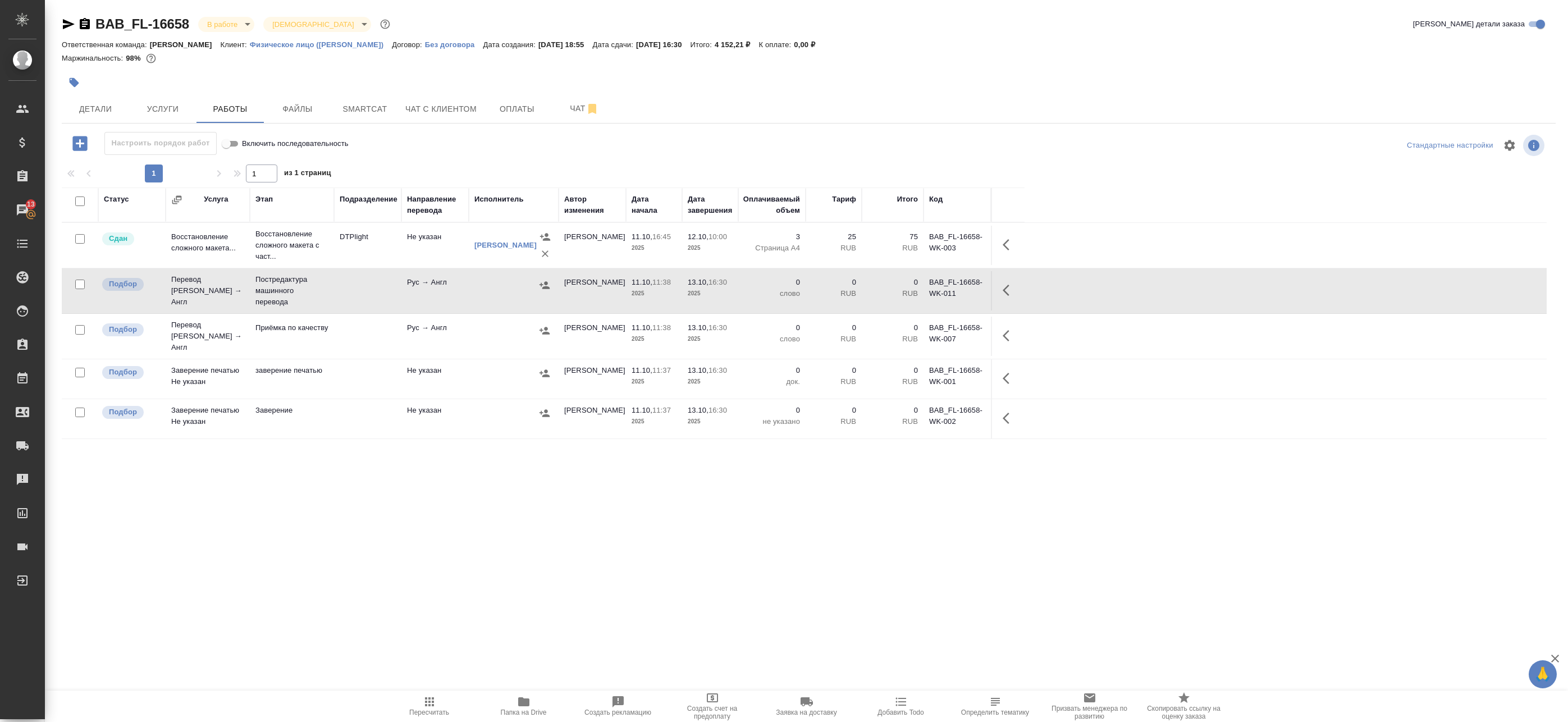
click at [1008, 290] on icon "button" at bounding box center [1009, 290] width 13 height 13
click at [931, 294] on icon "button" at bounding box center [926, 290] width 13 height 13
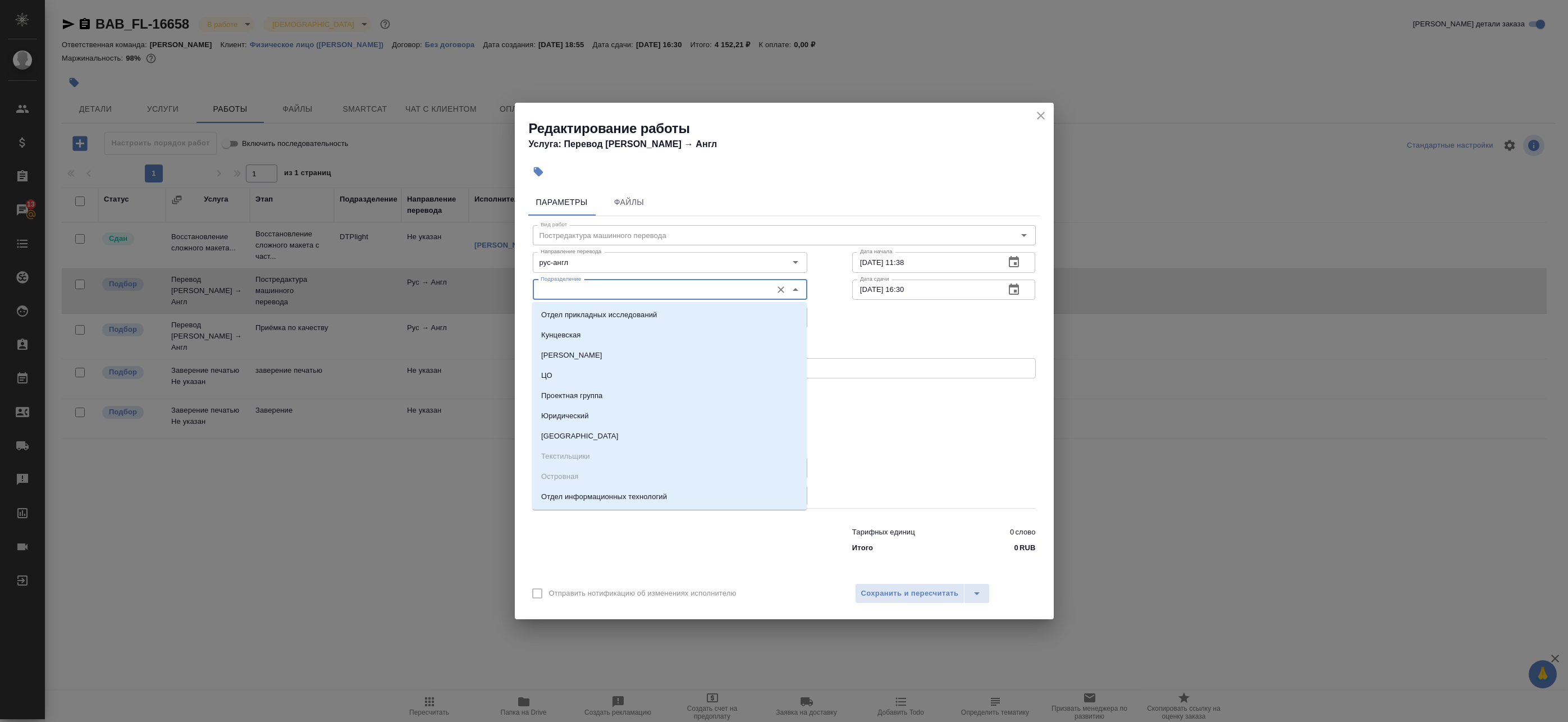
click at [583, 287] on input "Подразделение" at bounding box center [651, 289] width 230 height 13
click at [917, 361] on div "x Комментарий:" at bounding box center [784, 368] width 503 height 20
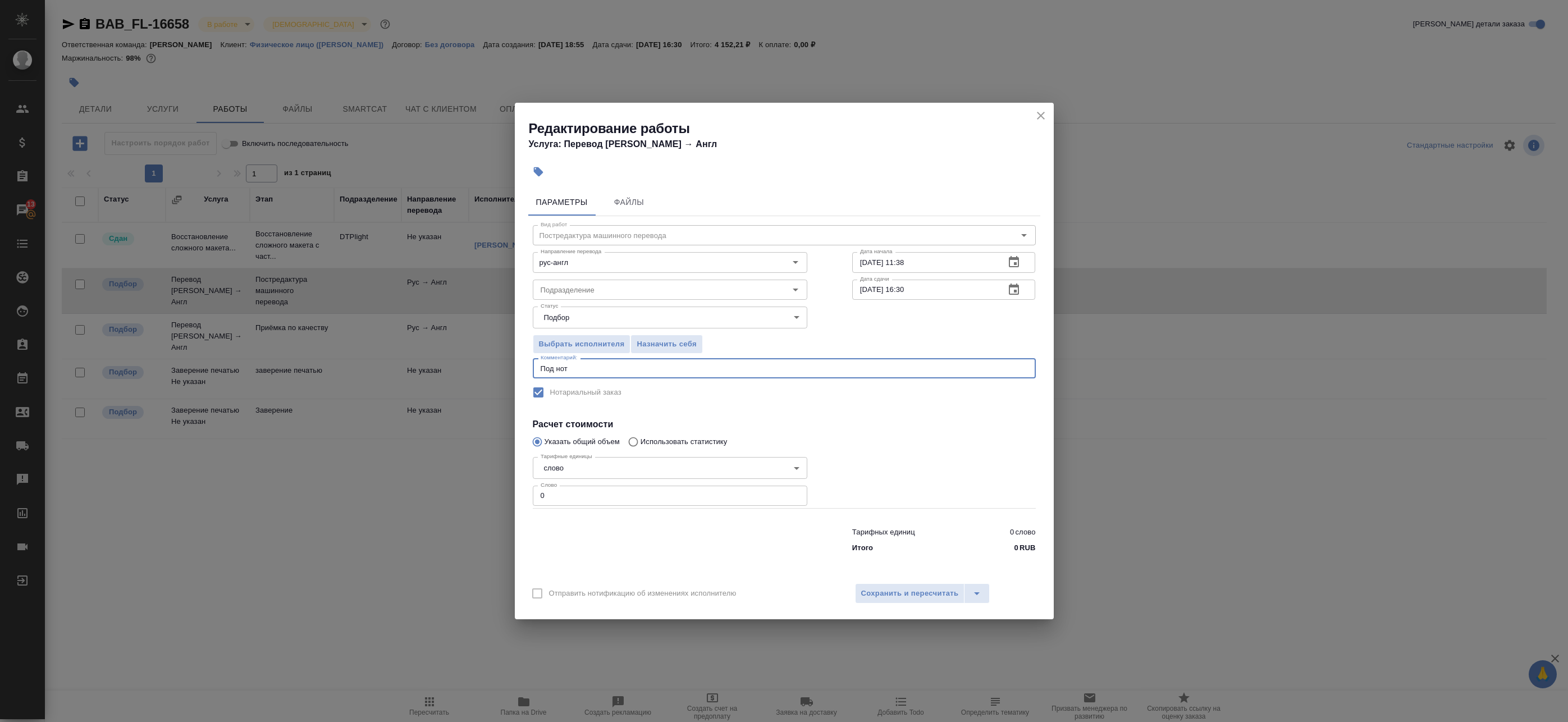
type textarea "Под нот"
drag, startPoint x: 536, startPoint y: 492, endPoint x: 456, endPoint y: 495, distance: 80.1
click at [471, 495] on div "Редактирование работы Услуга: Перевод Стандарт Рус → Англ Параметры Файлы Вид р…" at bounding box center [784, 361] width 1568 height 722
paste input "421"
type input "421"
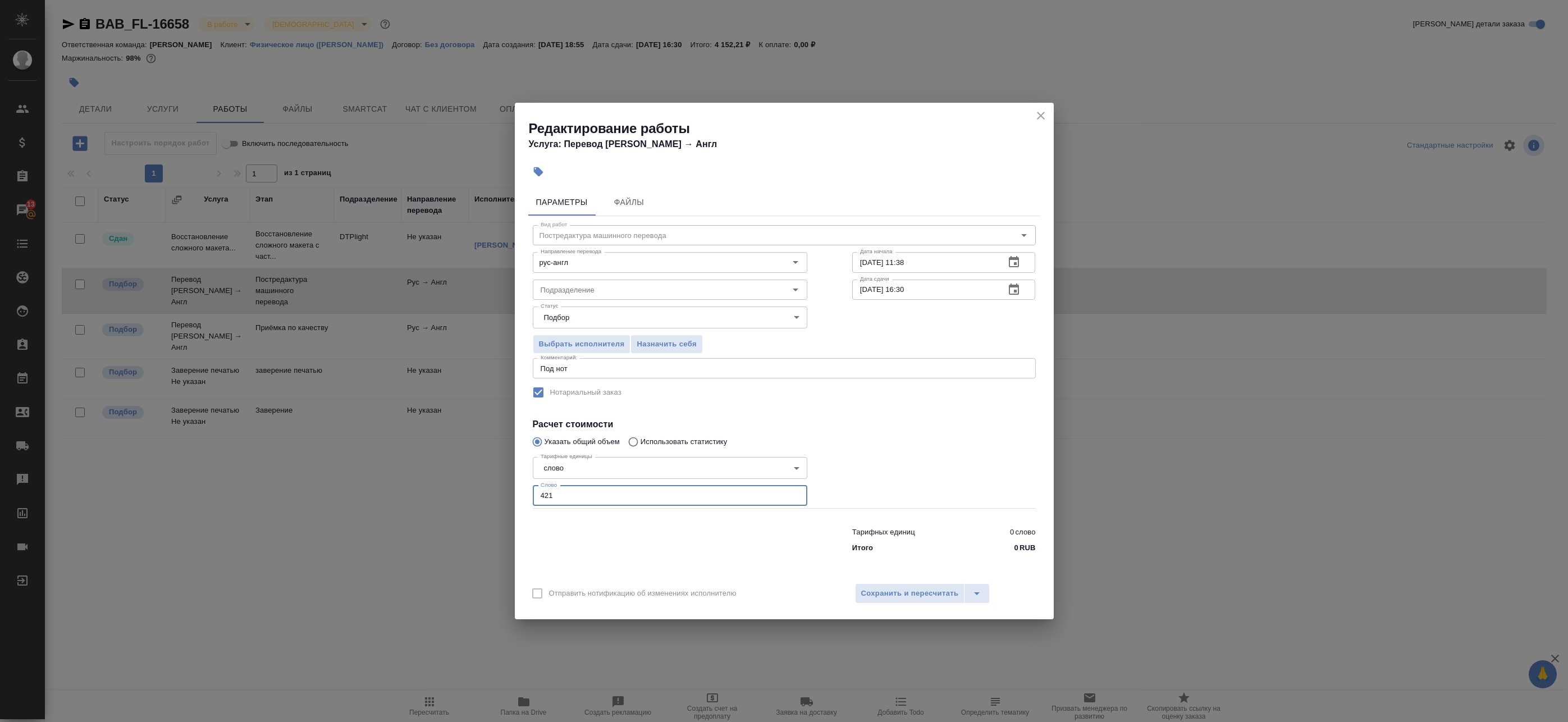
click at [614, 368] on textarea "Под нот" at bounding box center [784, 369] width 487 height 8
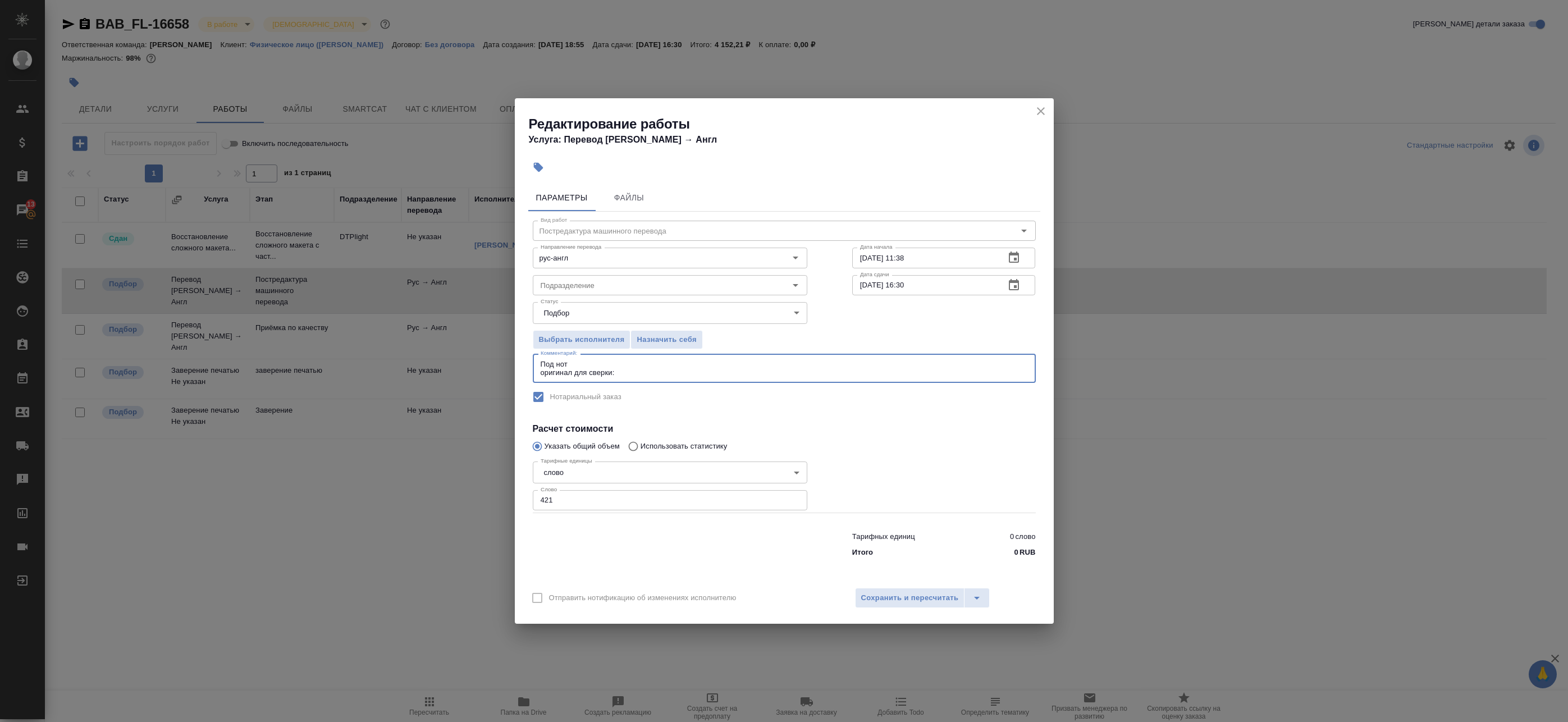
paste textarea "https://drive.awatera.com/s/YZEKskrXydRwNww"
type textarea "Под нот оригинал для сверки:https://drive.awatera.com/s/YZEKskrXydRwNww"
click at [897, 585] on div "Отправить нотификацию об изменениях исполнителю Сохранить и пересчитать" at bounding box center [784, 602] width 539 height 43
click at [897, 602] on span "Сохранить и пересчитать" at bounding box center [910, 598] width 98 height 13
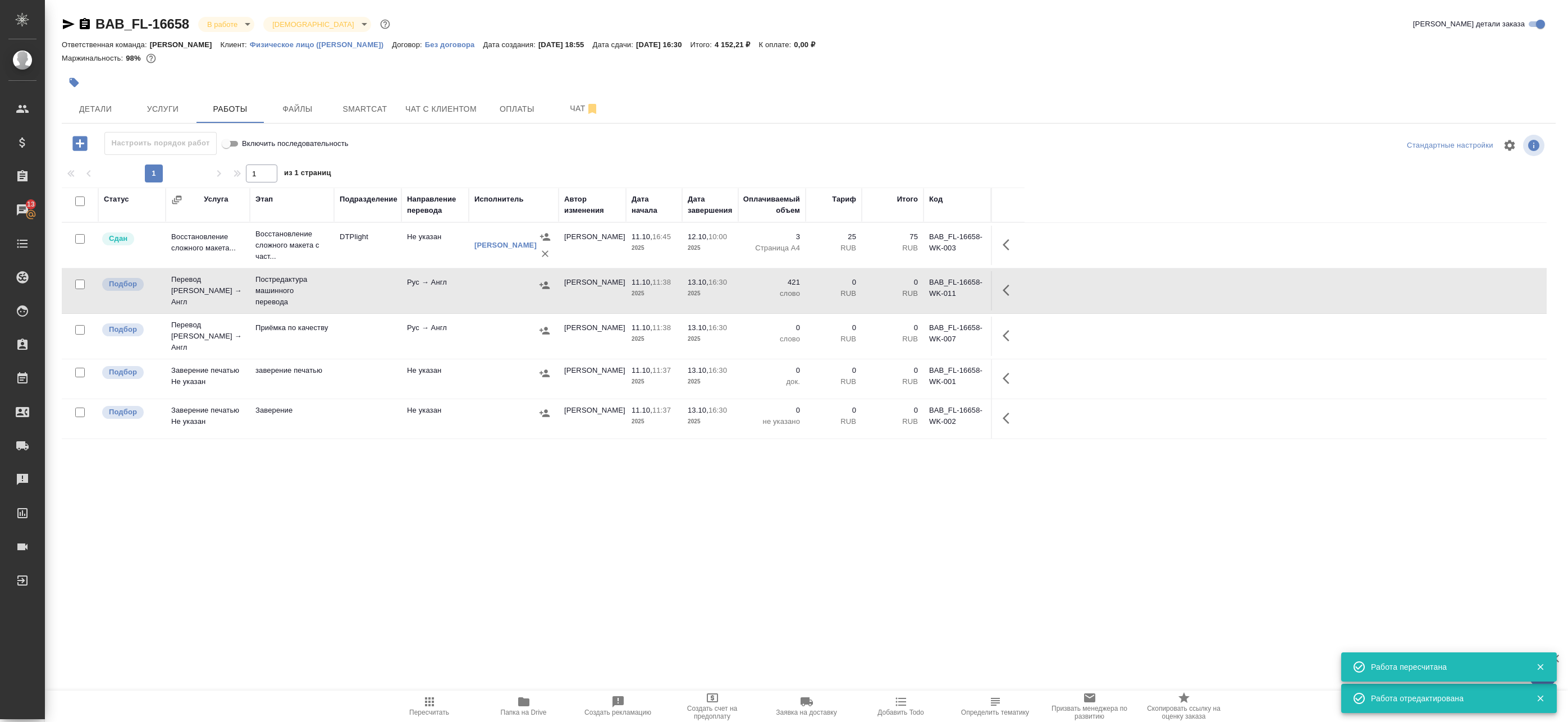
click at [1012, 285] on icon "button" at bounding box center [1009, 290] width 13 height 13
click at [926, 297] on button "button" at bounding box center [927, 290] width 19 height 27
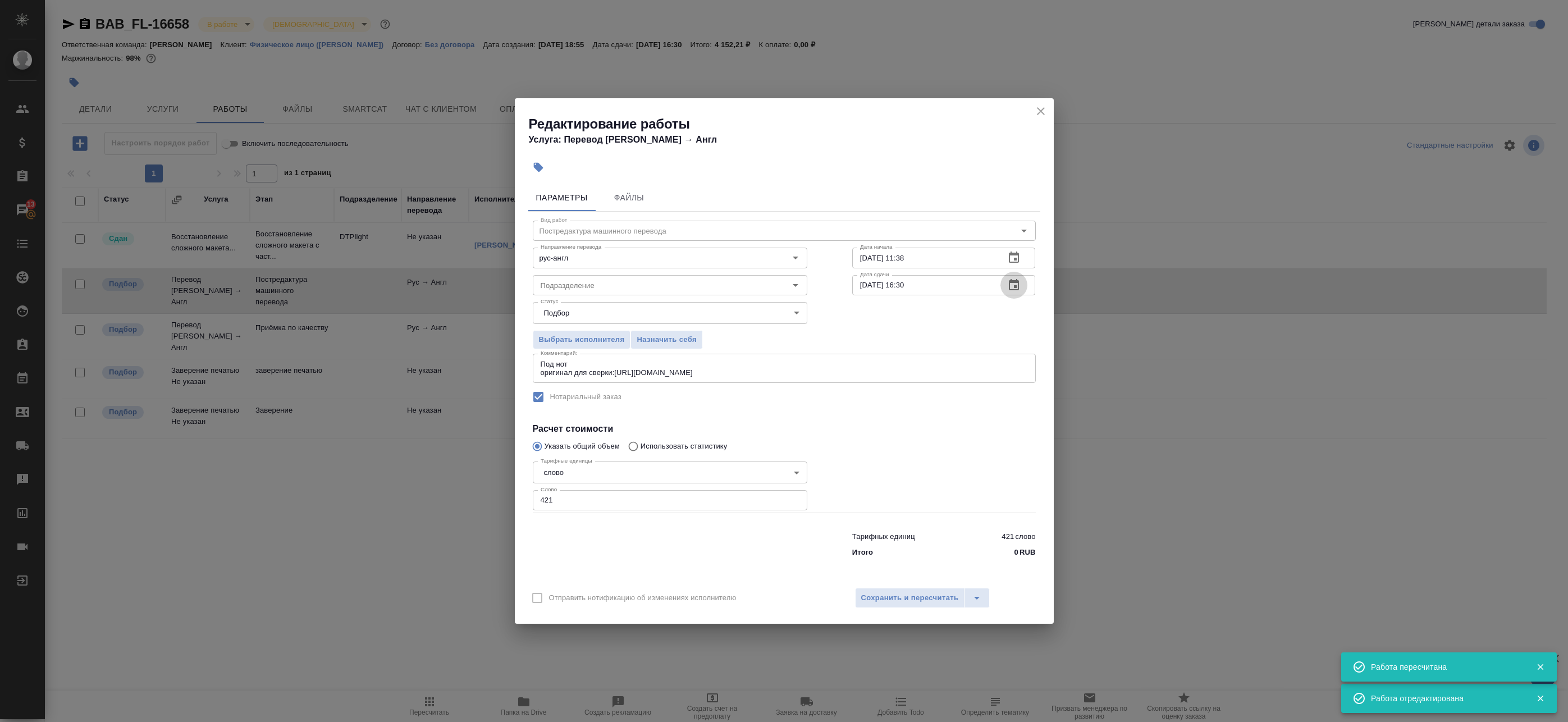
click at [1016, 290] on icon "button" at bounding box center [1014, 285] width 10 height 11
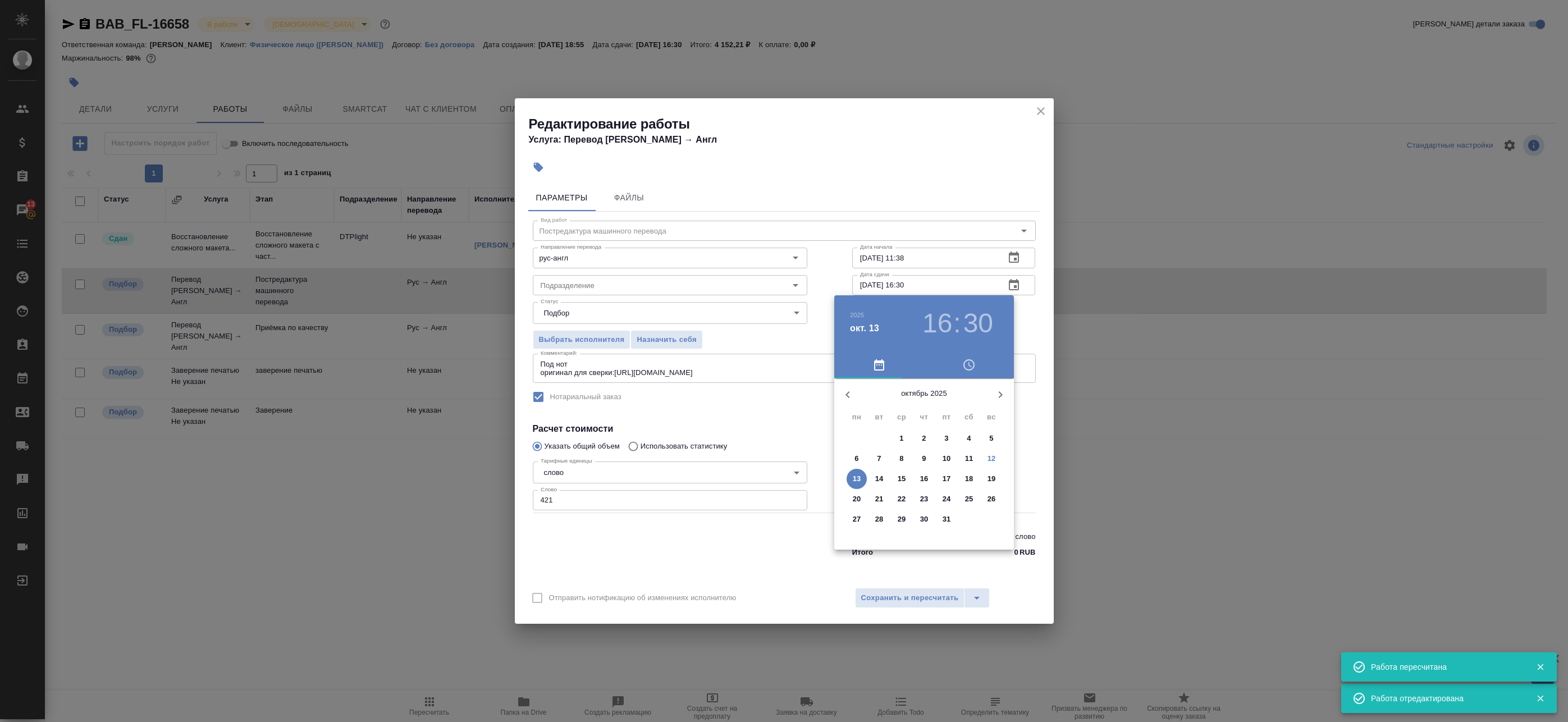
click at [861, 476] on p "13" at bounding box center [857, 479] width 8 height 11
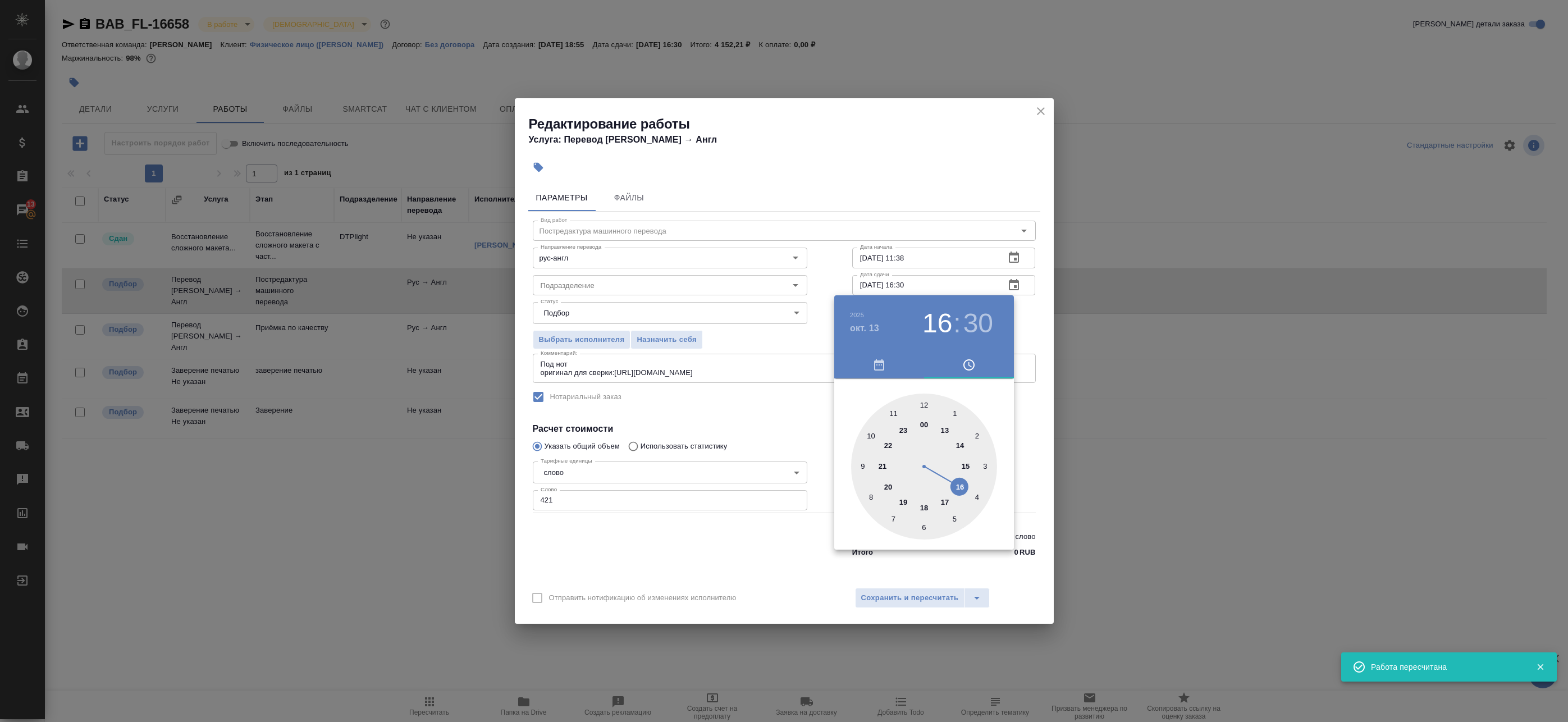
click at [969, 464] on div at bounding box center [924, 466] width 146 height 146
click at [924, 400] on div at bounding box center [924, 466] width 146 height 146
type input "13.10.2025 15:00"
click at [1025, 324] on div at bounding box center [784, 361] width 1568 height 722
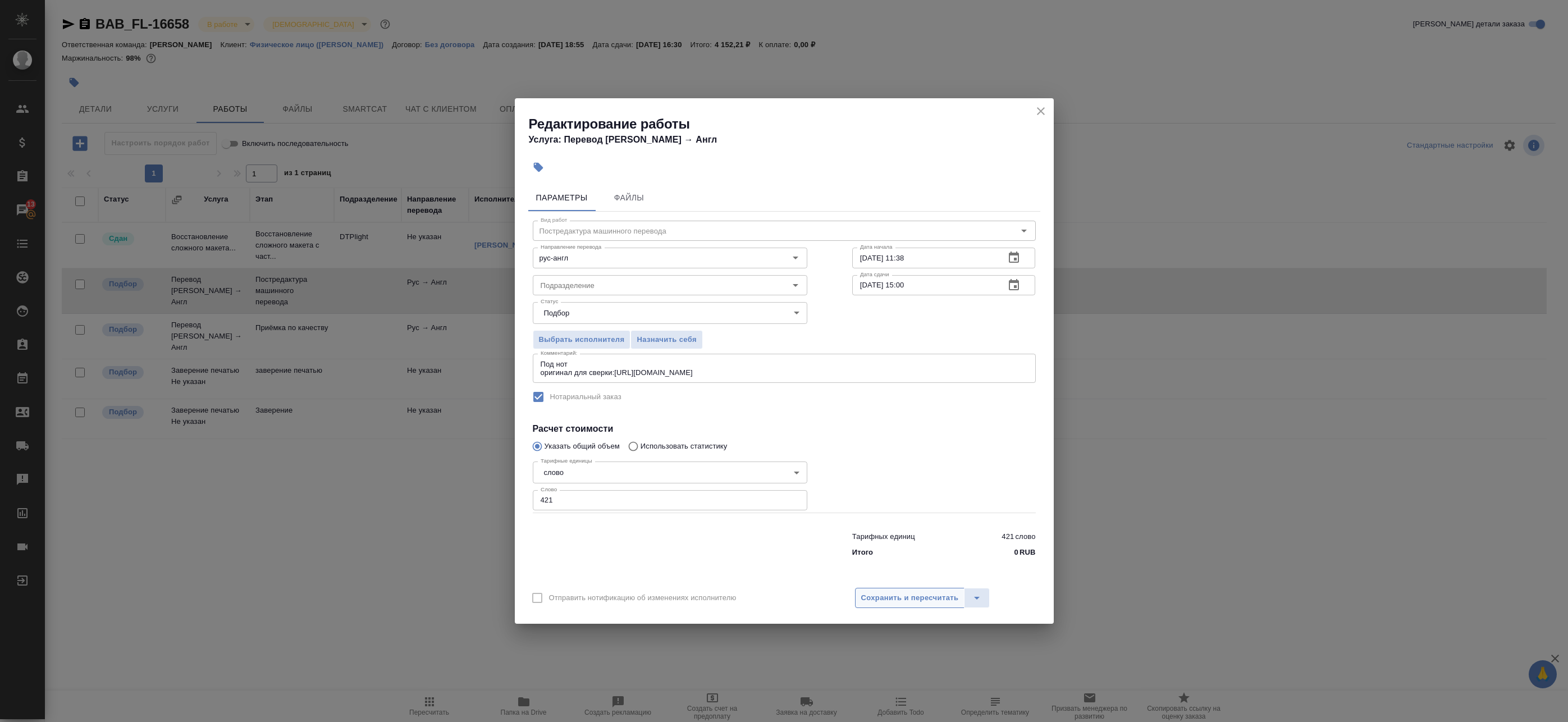
click at [895, 596] on span "Сохранить и пересчитать" at bounding box center [910, 598] width 98 height 13
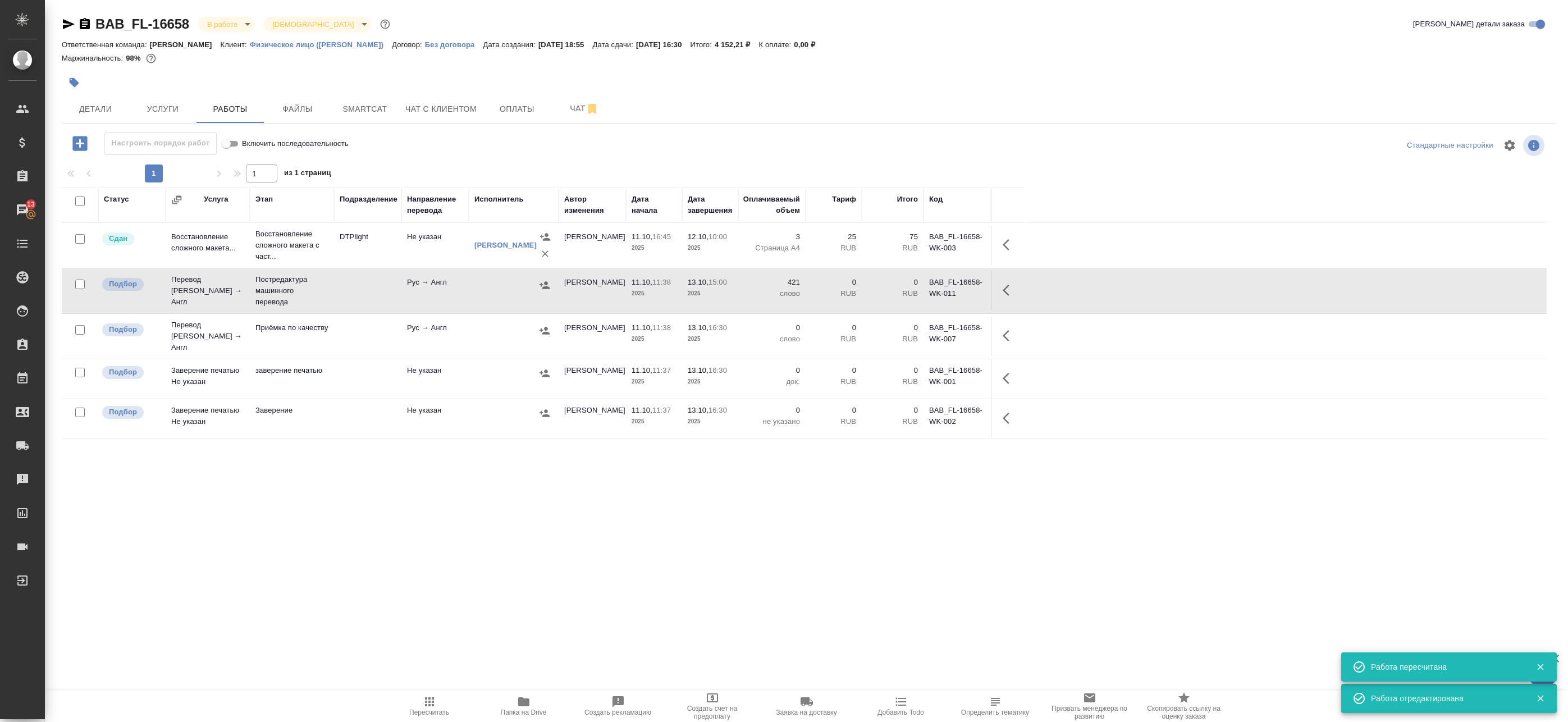
click at [546, 287] on icon "button" at bounding box center [545, 285] width 10 height 8
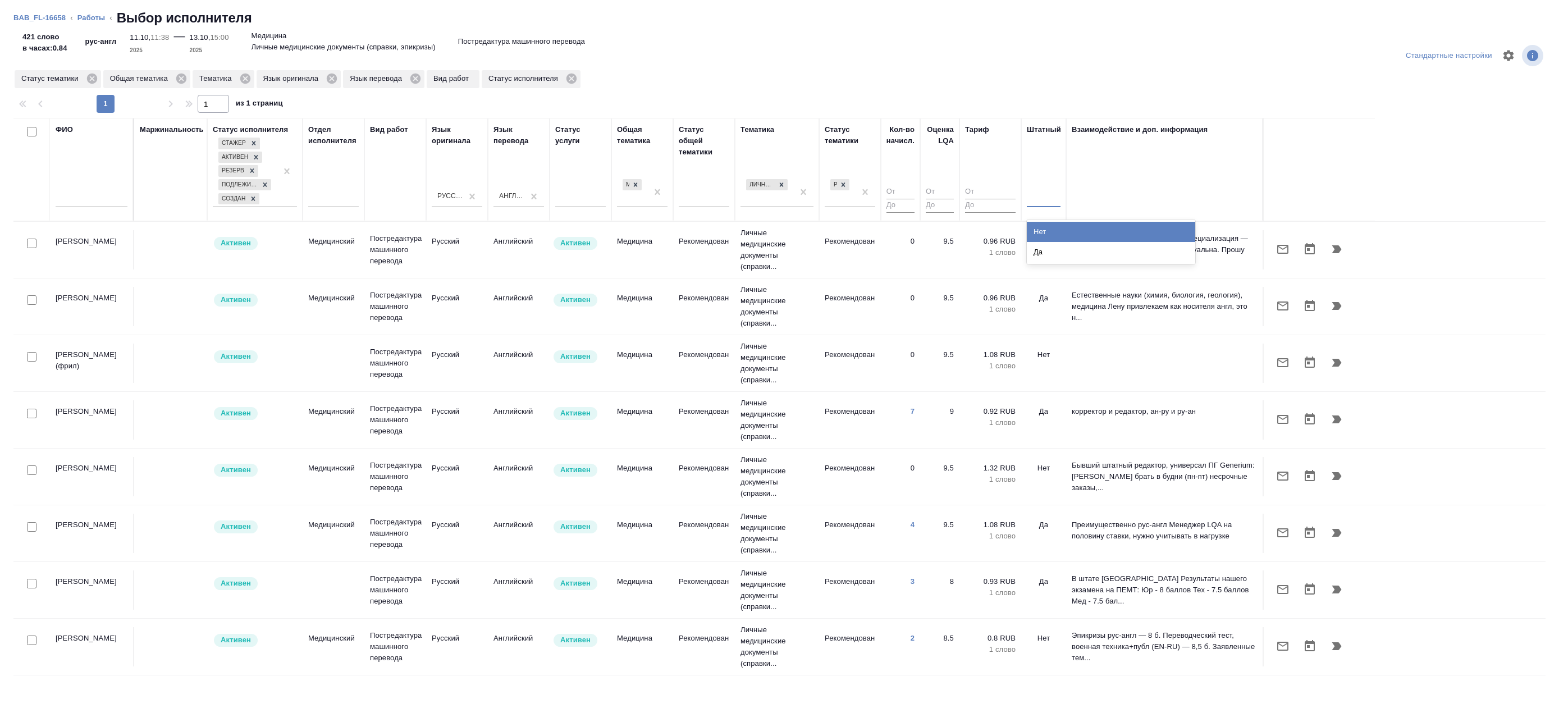
click at [1057, 189] on div at bounding box center [1043, 195] width 34 height 16
click at [1046, 232] on div "Нет" at bounding box center [1111, 231] width 168 height 20
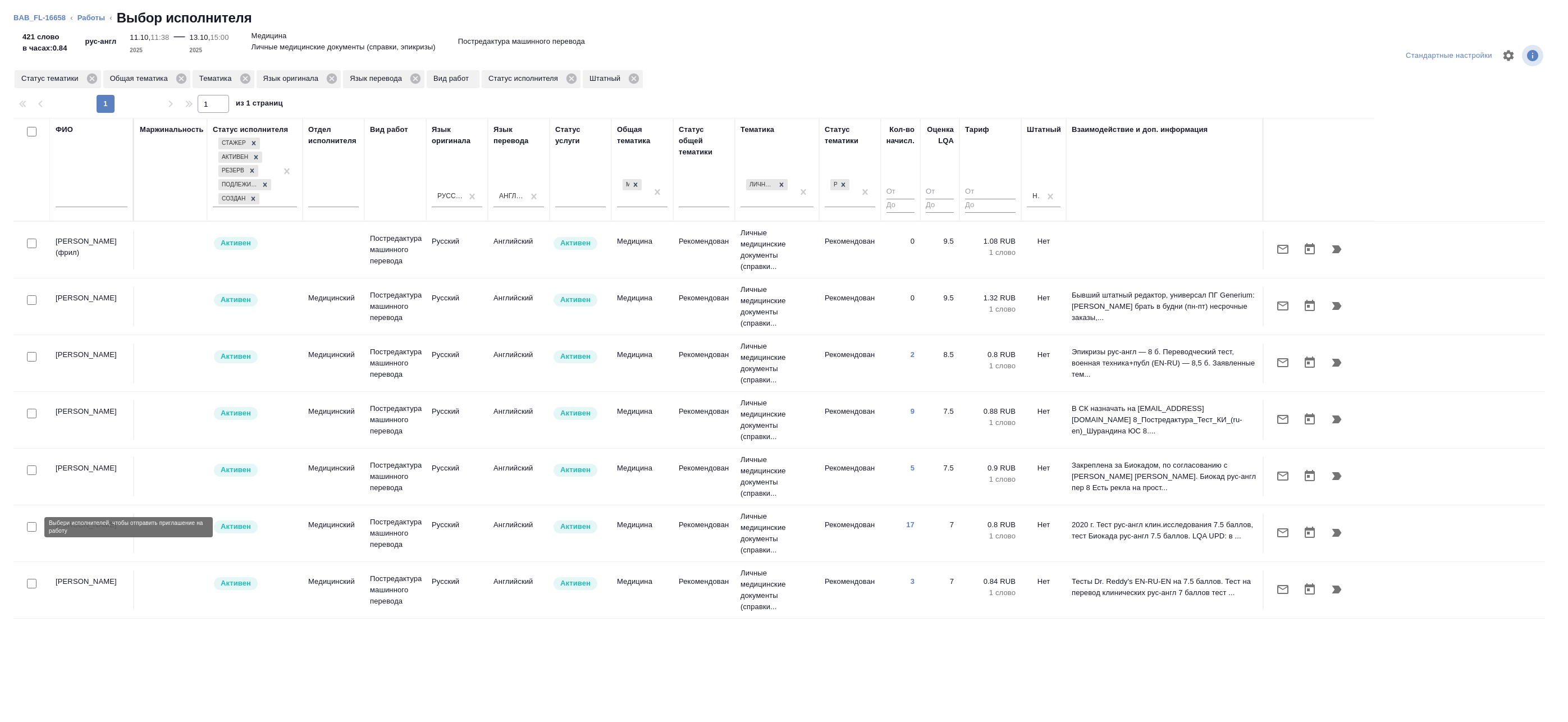
click at [32, 525] on input "checkbox" at bounding box center [32, 527] width 10 height 10
checkbox input "true"
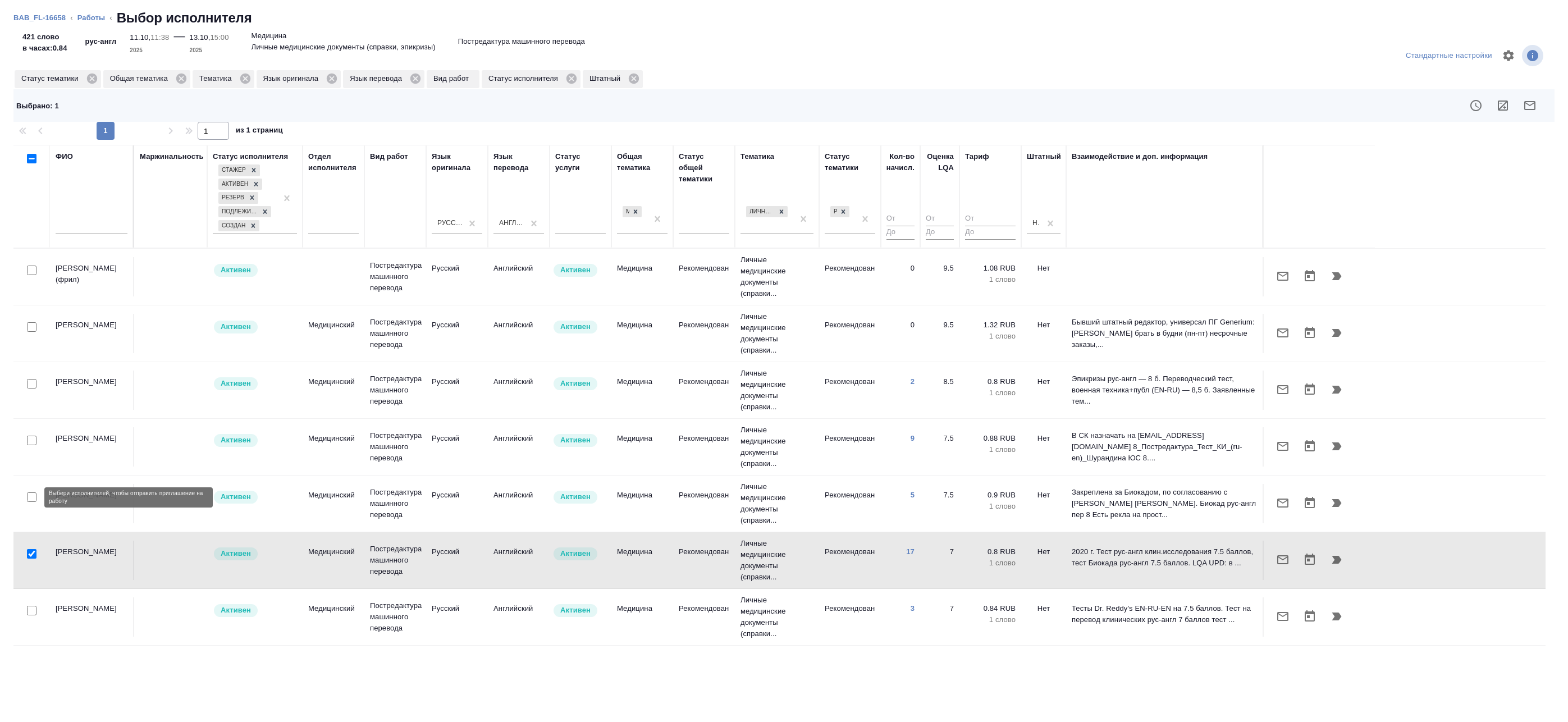
click at [30, 493] on input "checkbox" at bounding box center [32, 498] width 10 height 10
checkbox input "true"
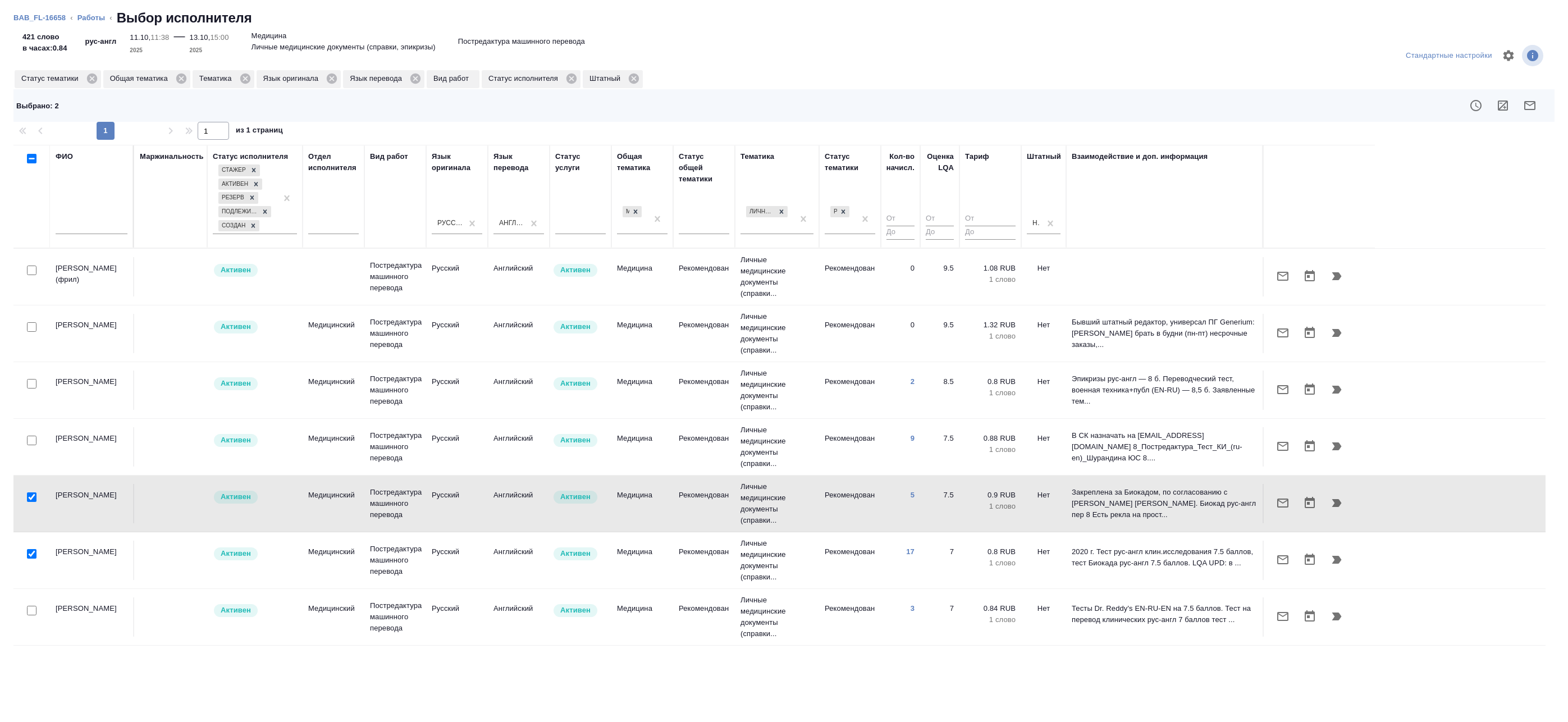
click at [28, 611] on input "checkbox" at bounding box center [32, 610] width 10 height 10
checkbox input "true"
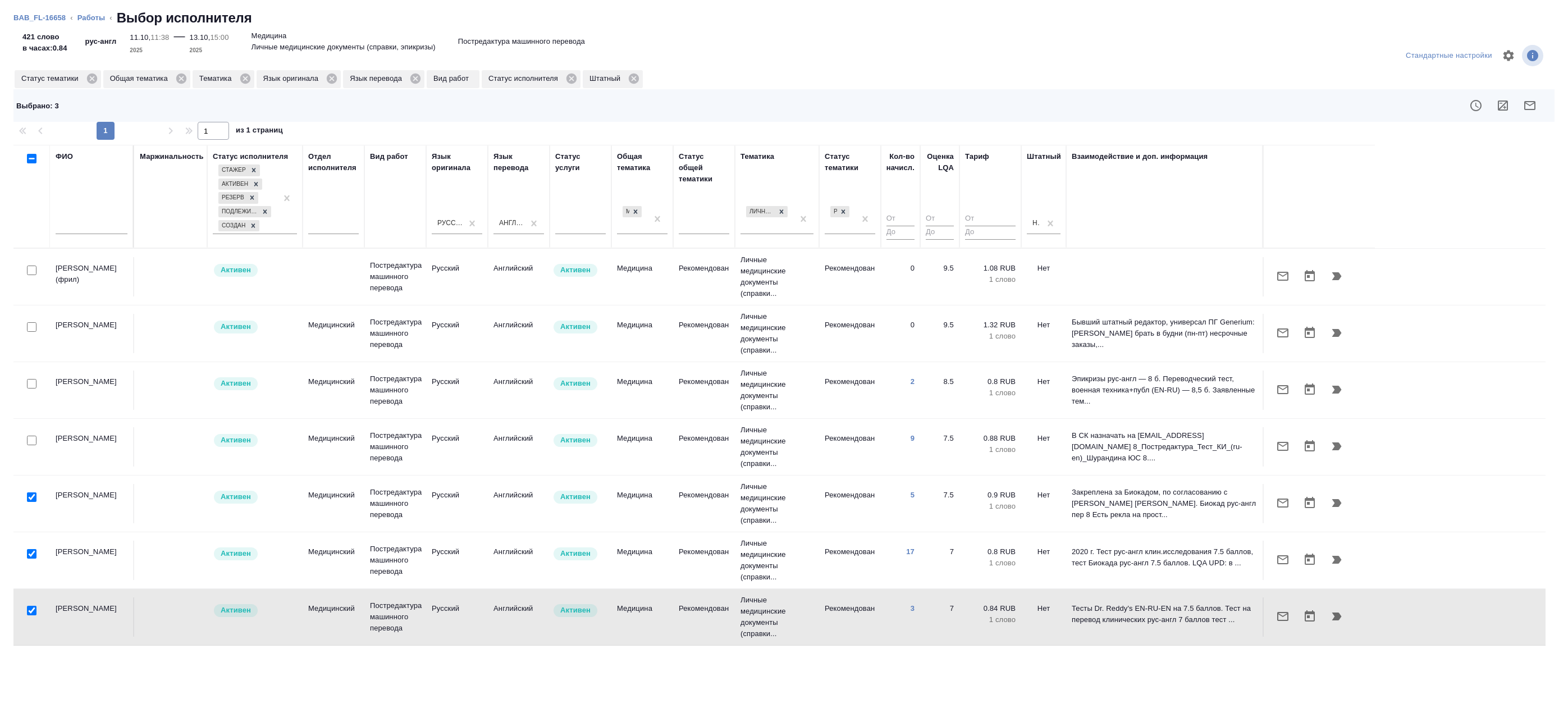
click at [26, 445] on div at bounding box center [32, 441] width 25 height 16
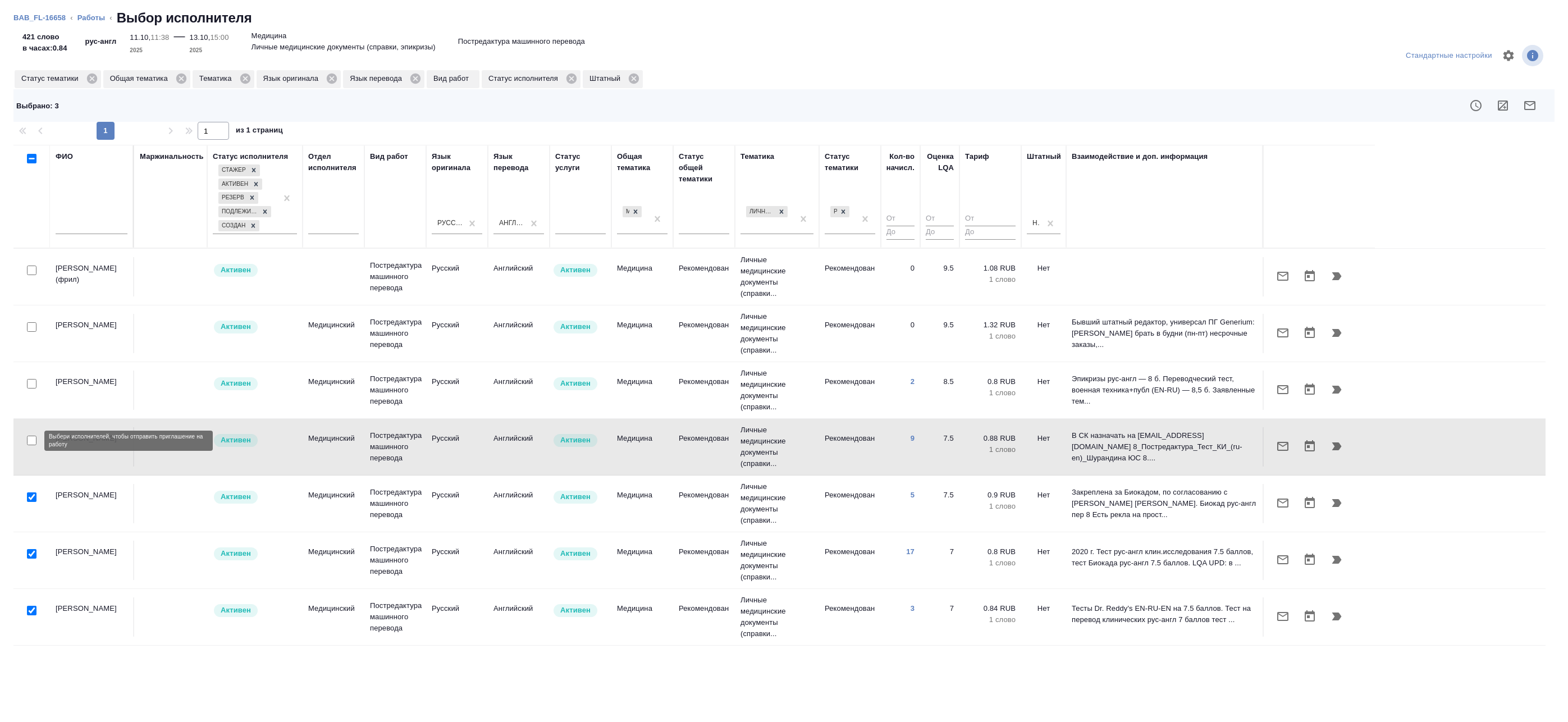
click at [32, 441] on input "checkbox" at bounding box center [32, 441] width 10 height 10
checkbox input "true"
click at [33, 383] on input "checkbox" at bounding box center [32, 384] width 10 height 10
checkbox input "true"
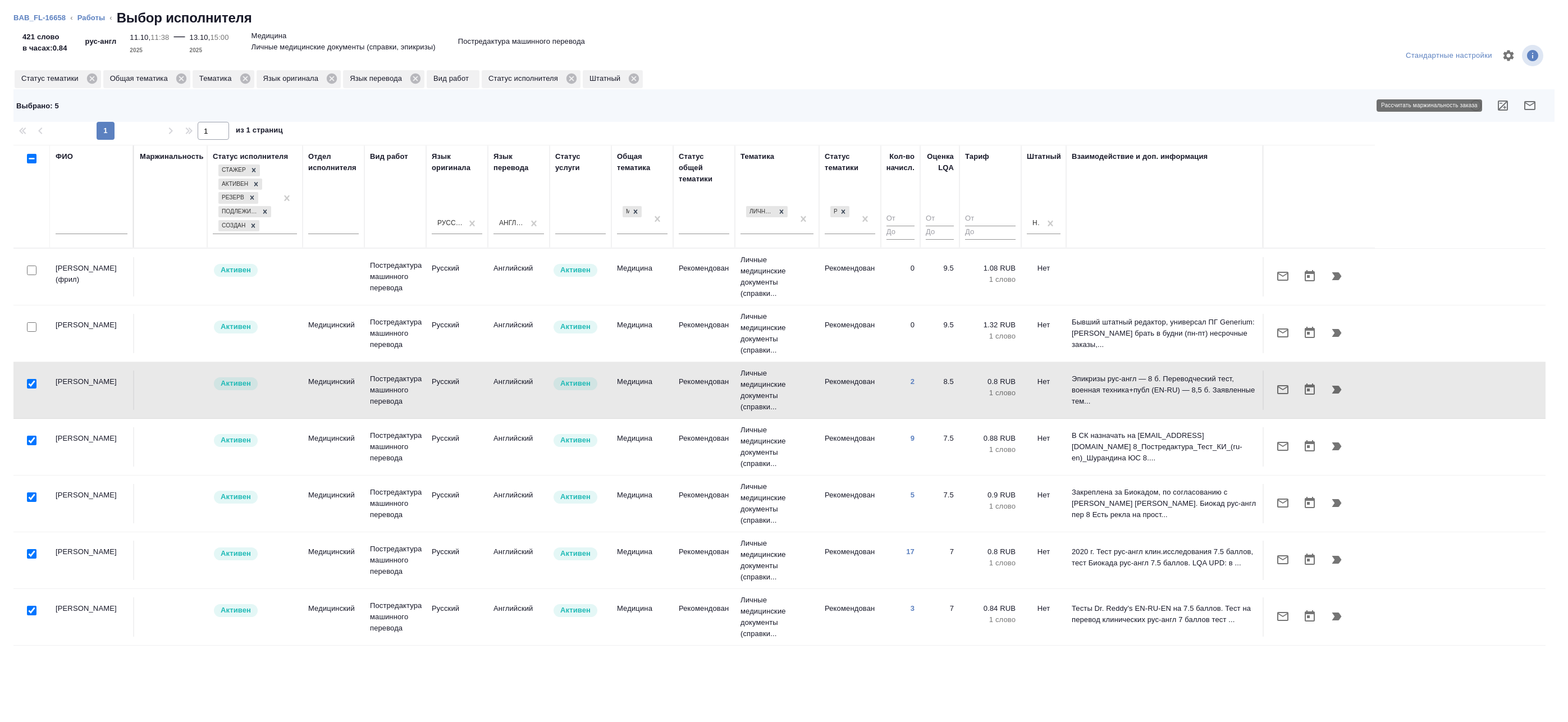
click at [1499, 104] on icon "button" at bounding box center [1503, 105] width 10 height 10
click at [1528, 102] on icon "button" at bounding box center [1530, 105] width 11 height 9
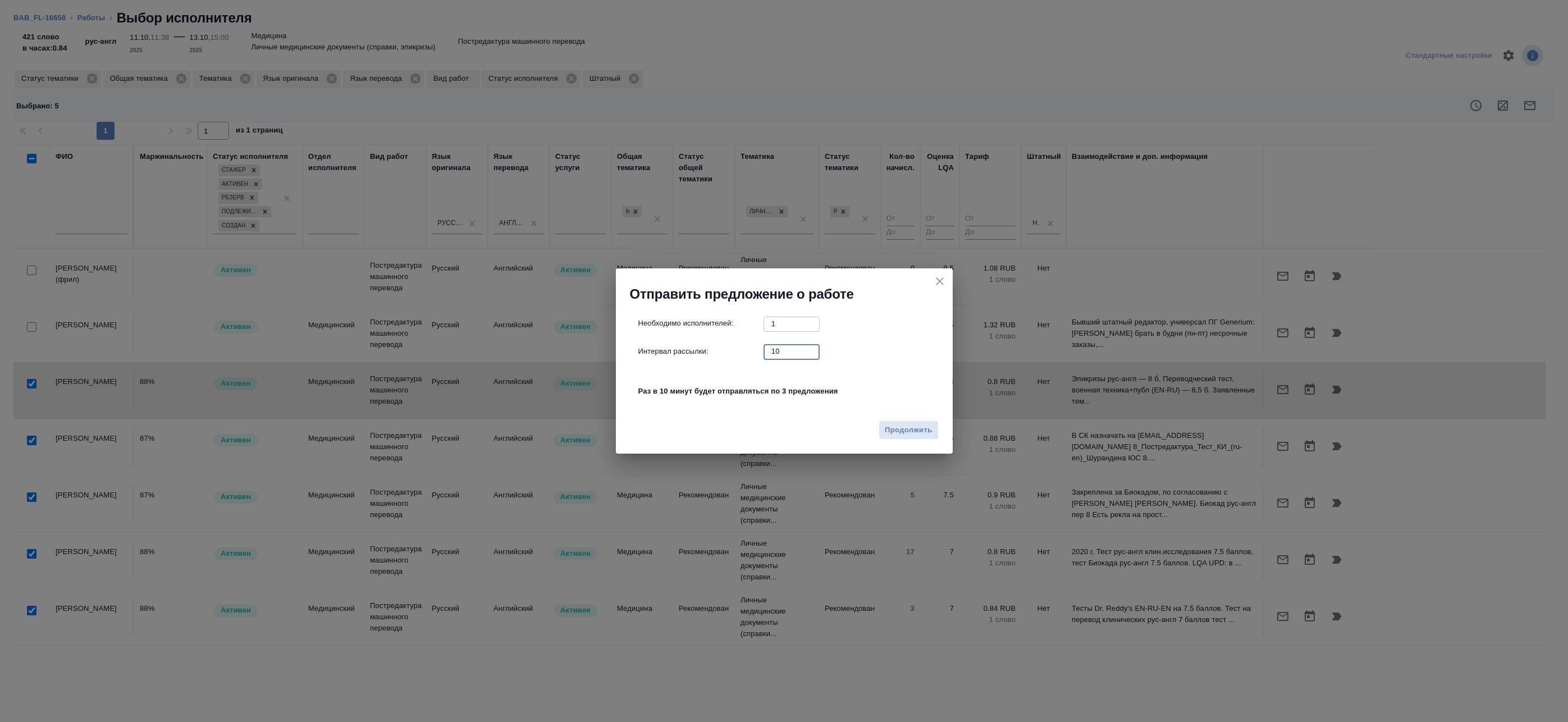
drag, startPoint x: 788, startPoint y: 351, endPoint x: 664, endPoint y: 336, distance: 124.9
click at [664, 336] on div "Необходимо исполнителей: 1 ​ Интервал рассылки: 10 ​ Раз в 10 минут будет отпра…" at bounding box center [789, 363] width 301 height 94
type input "0"
click at [925, 428] on span "Продолжить" at bounding box center [908, 430] width 47 height 13
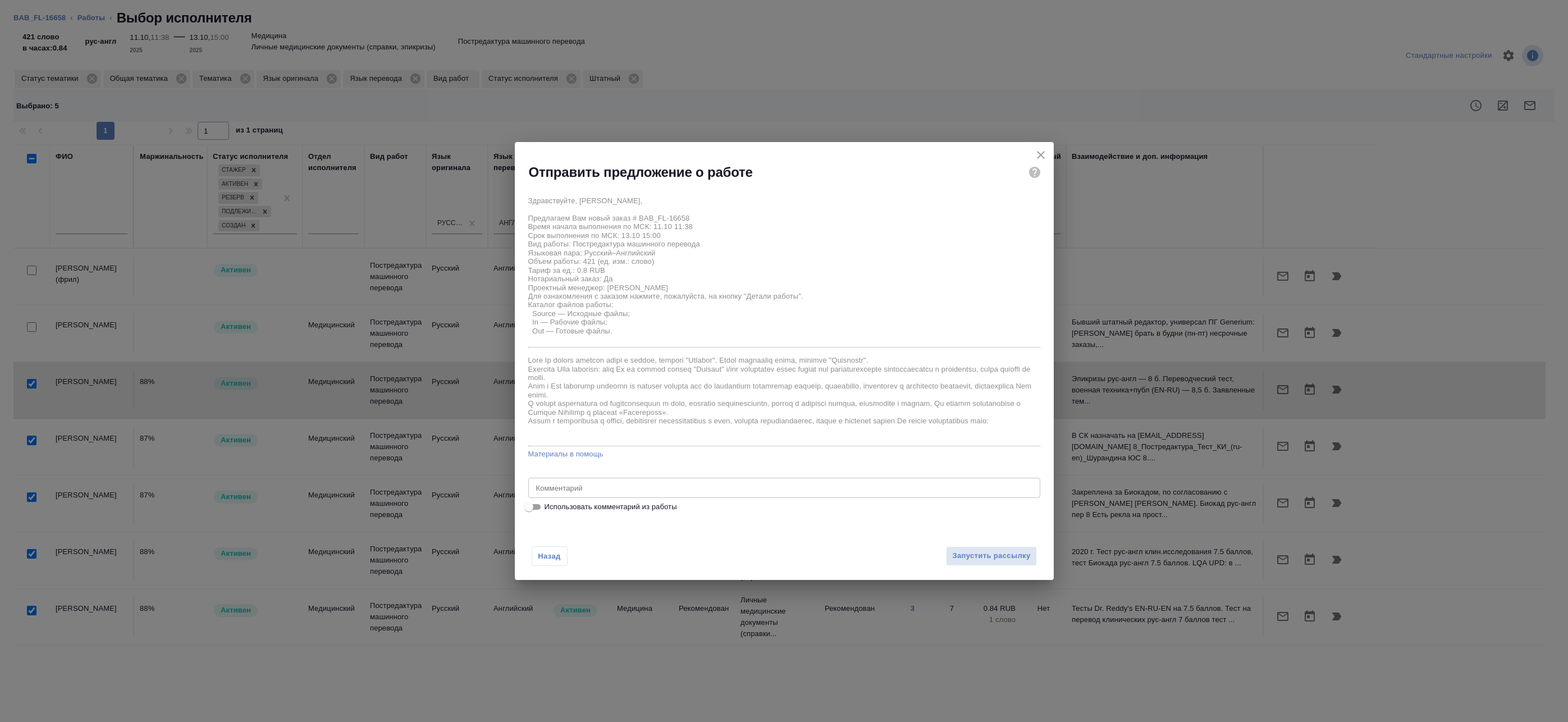
click at [659, 513] on span "Использовать комментарий из работы" at bounding box center [610, 507] width 132 height 11
click at [549, 513] on input "Использовать комментарий из работы" at bounding box center [529, 507] width 40 height 13
checkbox input "true"
type textarea "Под нот оригинал для сверки:https://drive.awatera.com/s/YZEKskrXydRwNww"
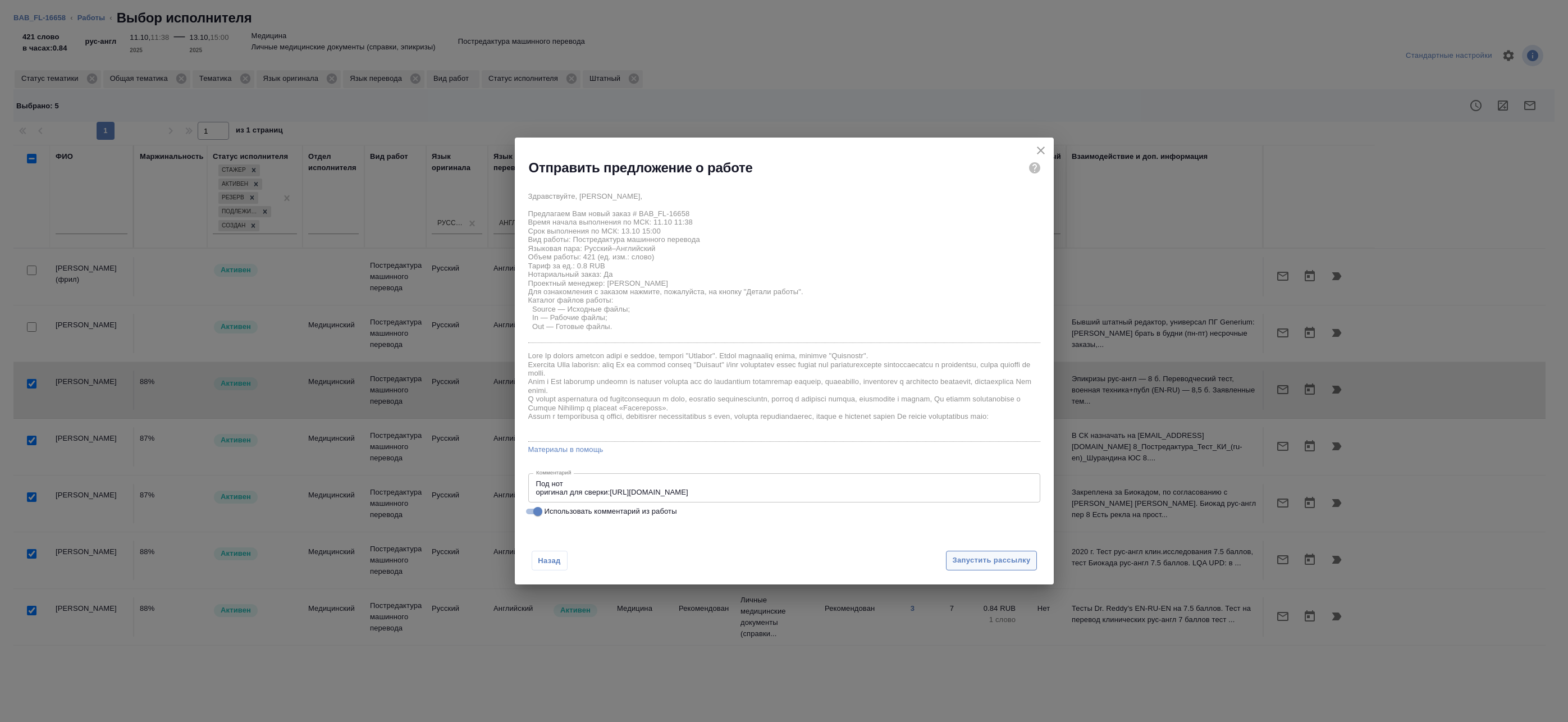
click at [985, 558] on span "Запустить рассылку" at bounding box center [991, 561] width 78 height 13
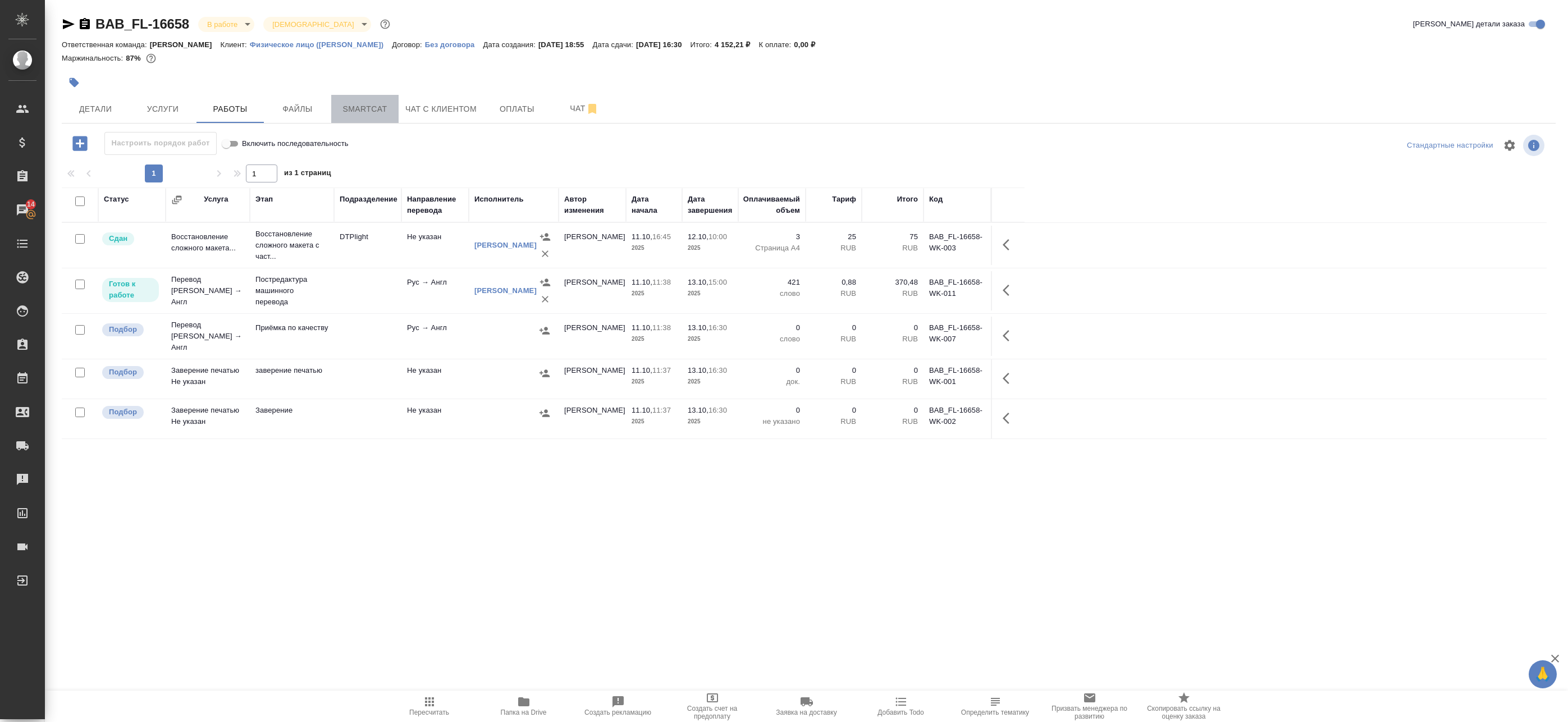
click at [382, 102] on span "Smartcat" at bounding box center [365, 109] width 54 height 14
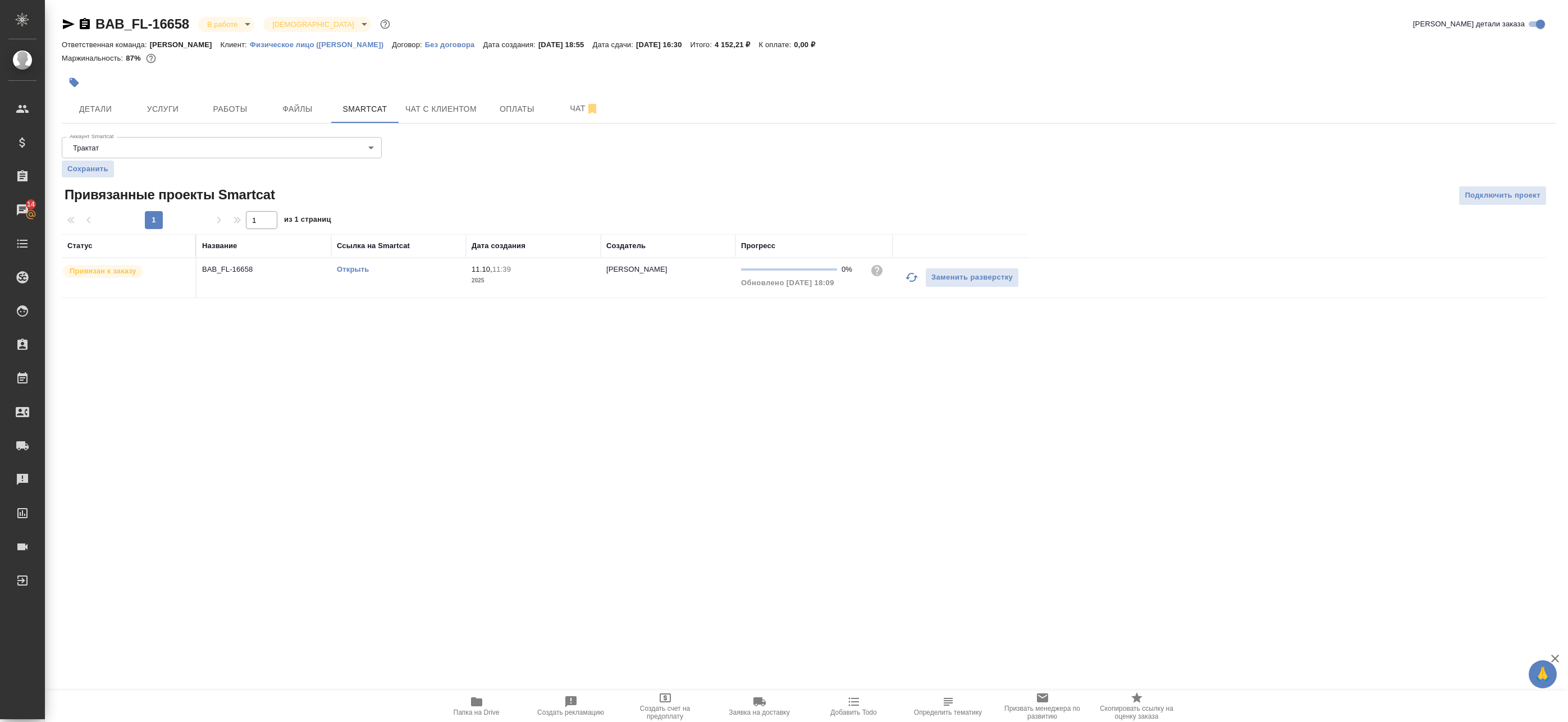
click at [349, 265] on link "Открыть" at bounding box center [353, 269] width 32 height 8
click at [249, 105] on span "Работы" at bounding box center [230, 109] width 54 height 14
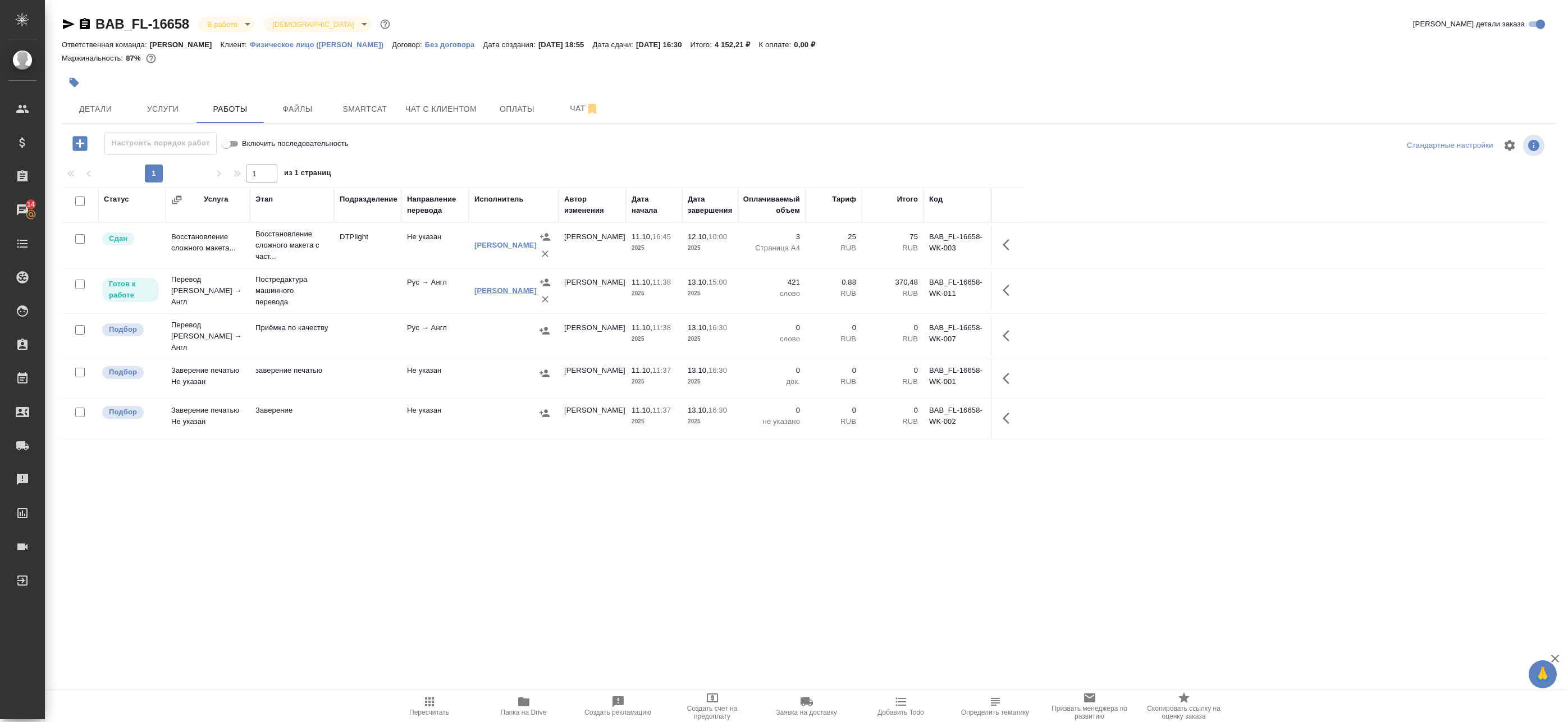
click at [487, 289] on link "[PERSON_NAME]" at bounding box center [506, 290] width 62 height 8
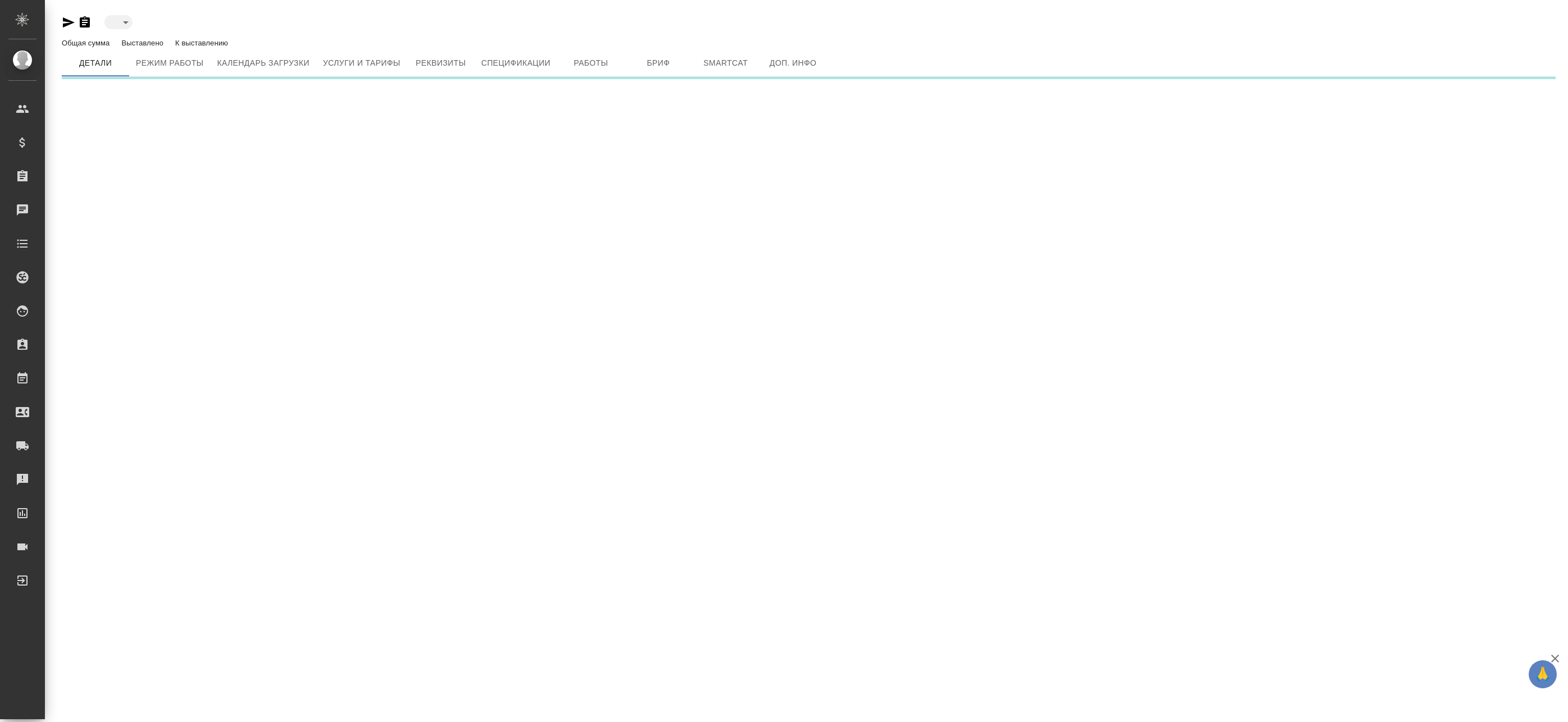
type input "active"
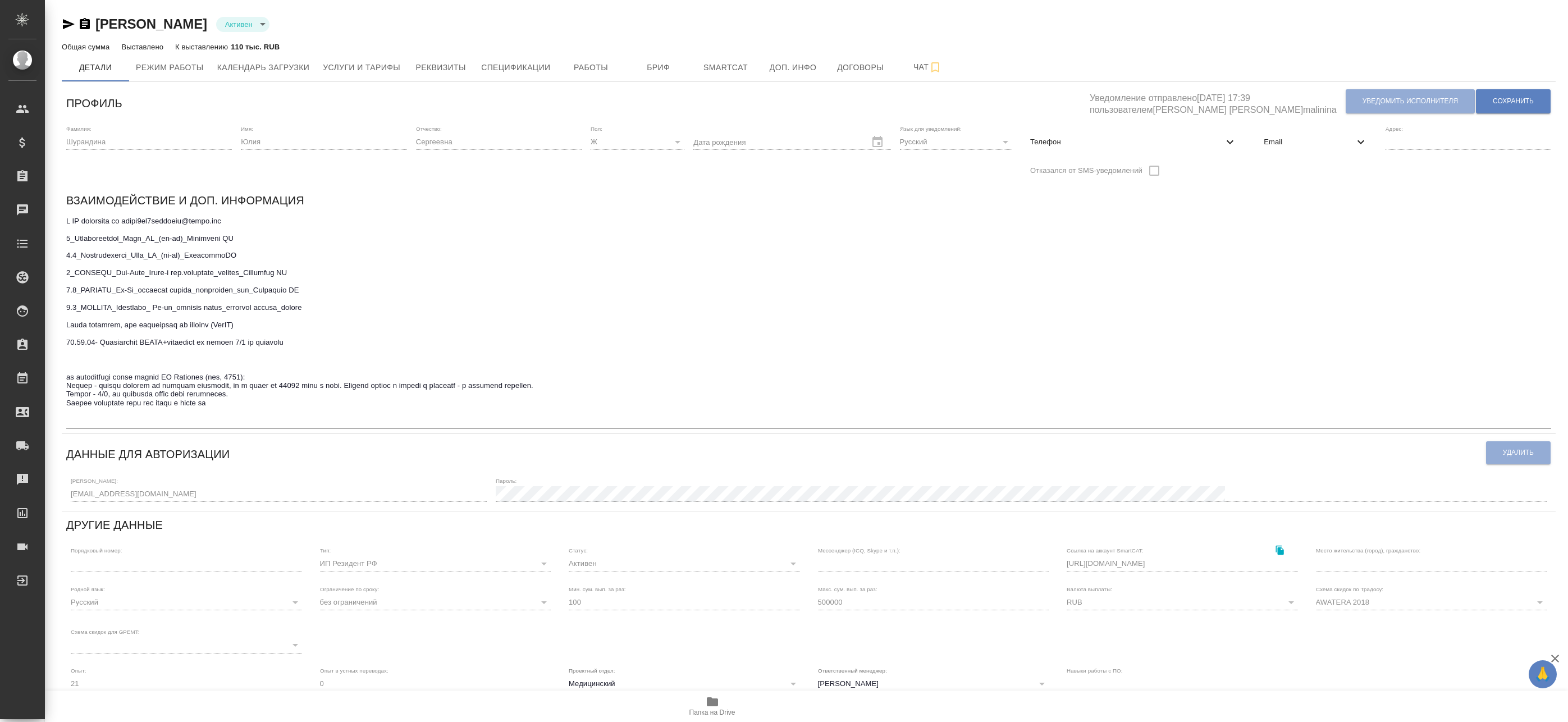
click at [1280, 143] on span "Email" at bounding box center [1309, 142] width 90 height 11
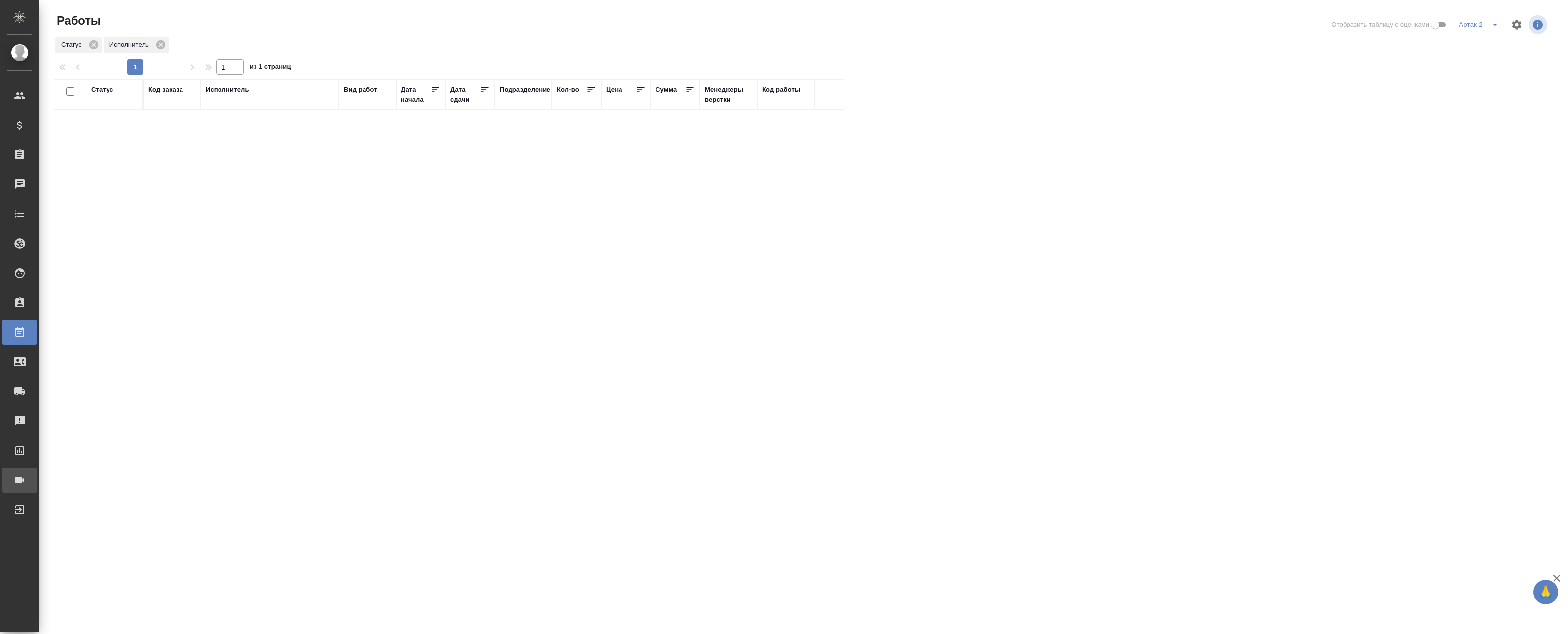
click at [19, 474] on div "Конференции" at bounding box center [7, 480] width 25 height 15
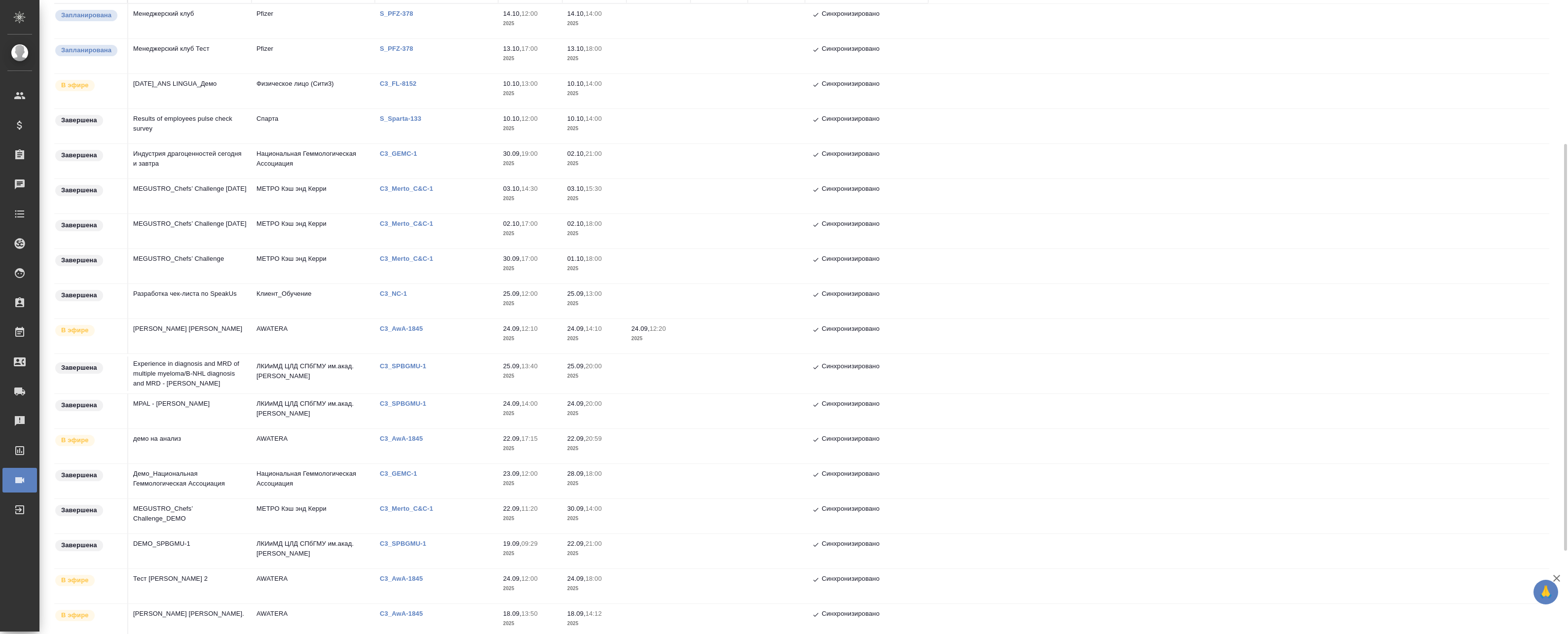
scroll to position [148, 0]
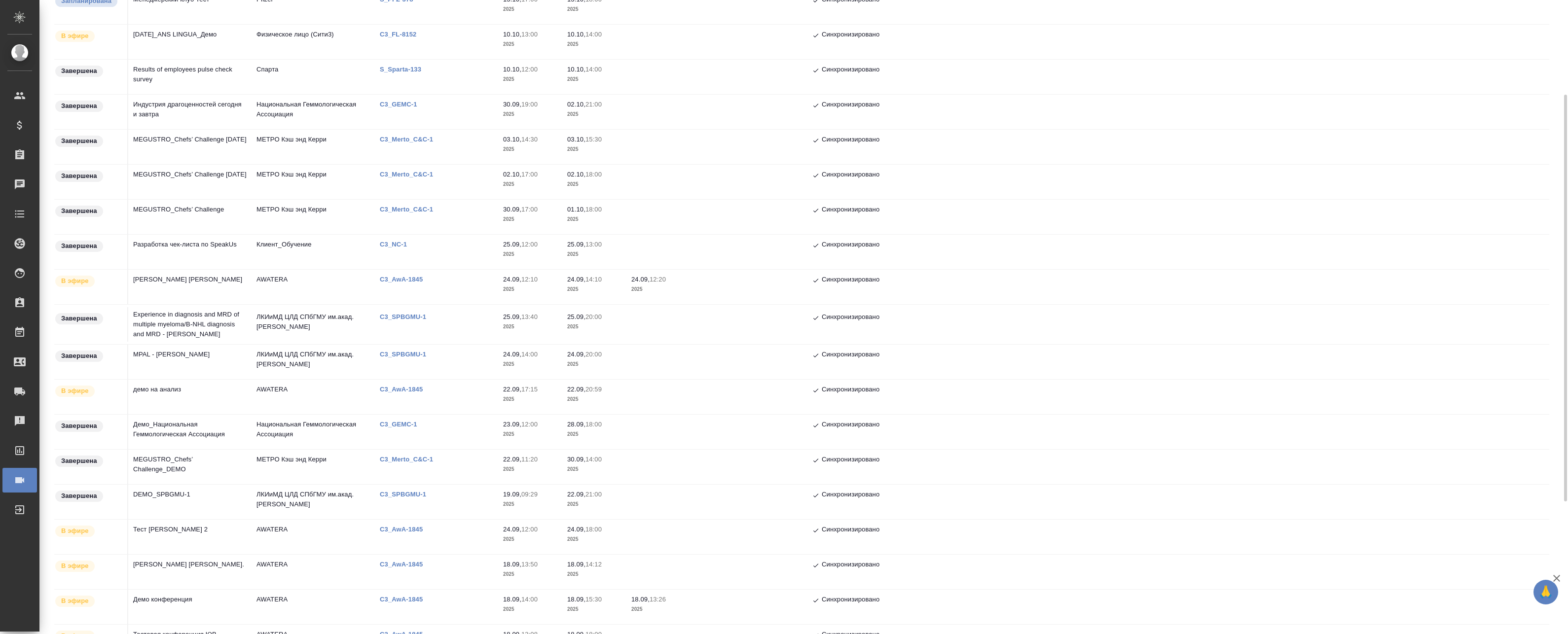
click at [200, 392] on td "демо на анализ" at bounding box center [190, 397] width 124 height 35
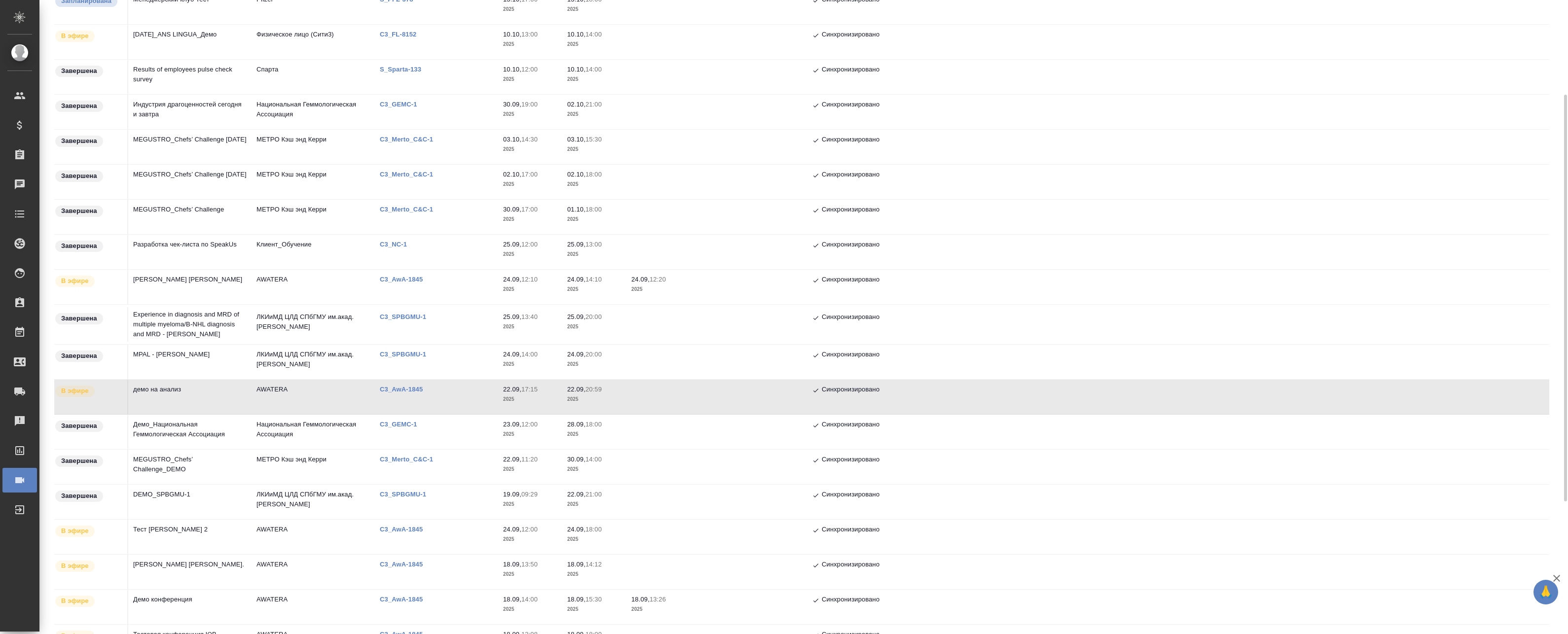
click at [200, 392] on td "демо на анализ" at bounding box center [190, 397] width 124 height 35
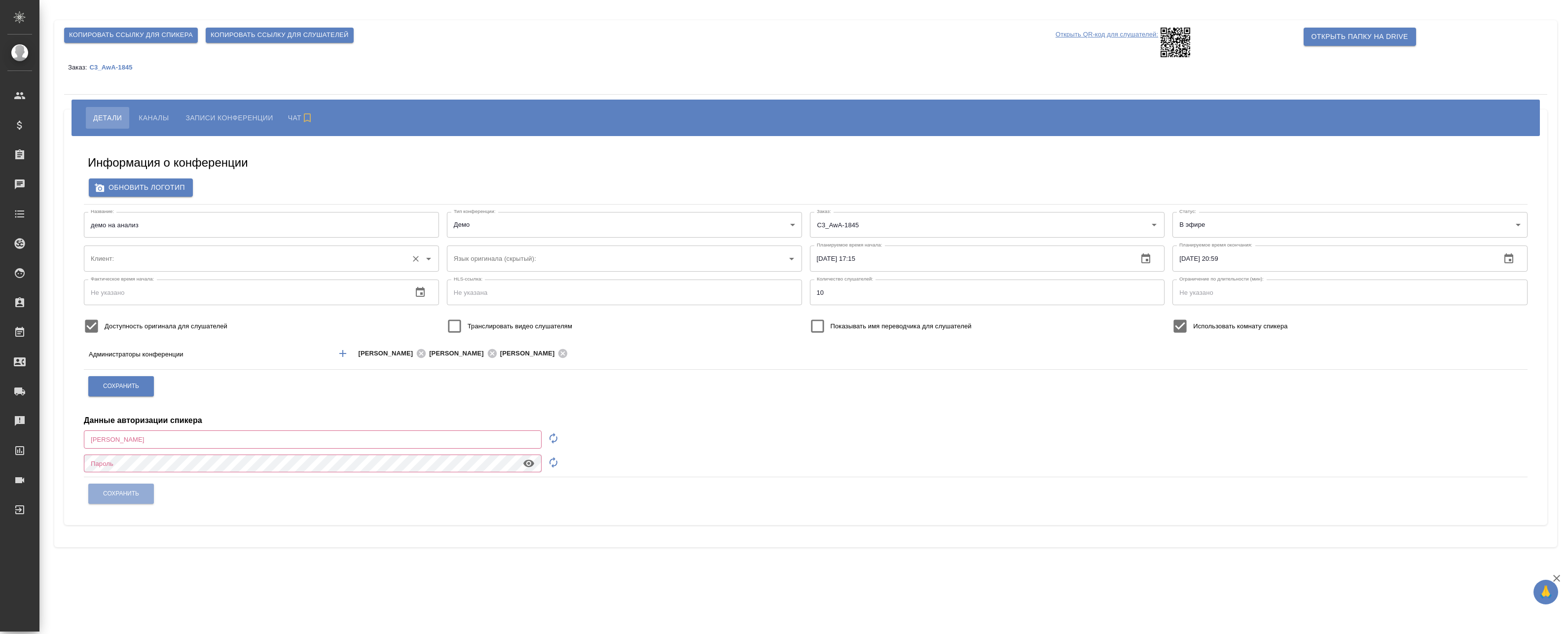
type input "AWATERA"
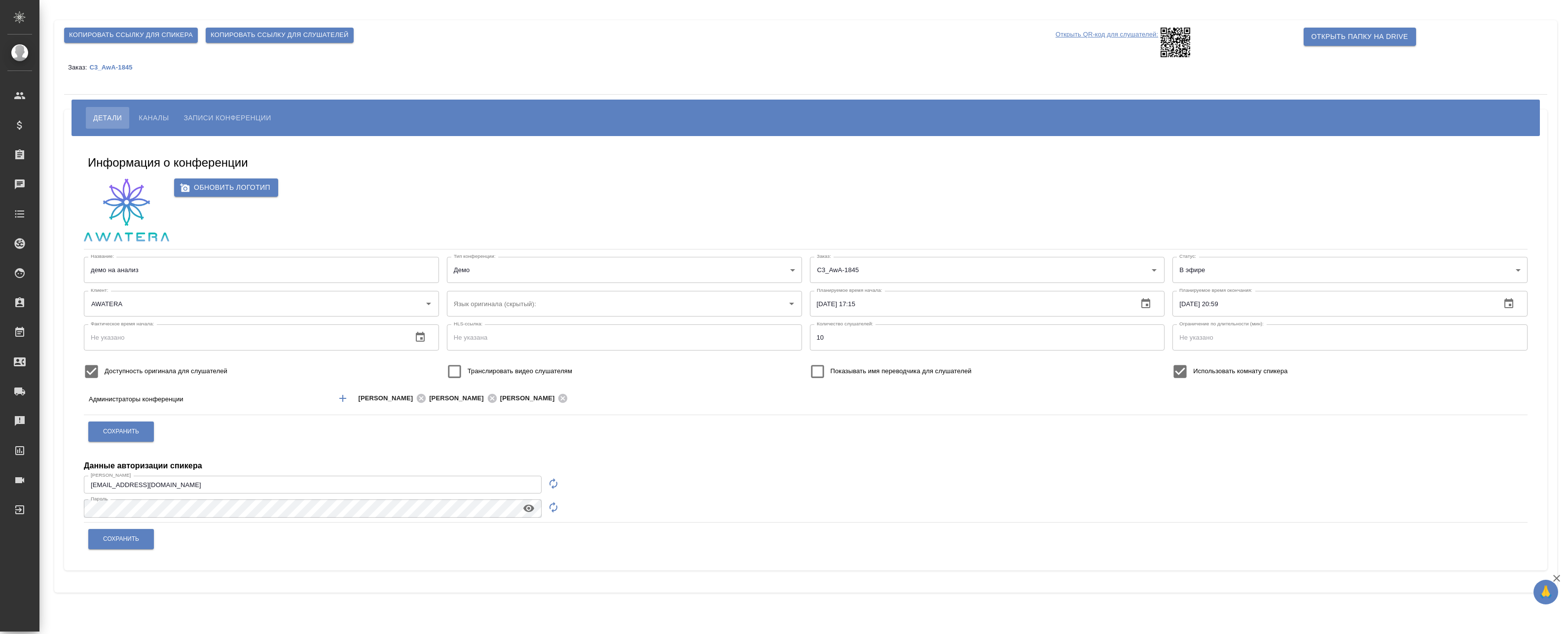
click at [163, 38] on span "Копировать ссылку для спикера" at bounding box center [130, 35] width 124 height 12
click at [557, 487] on icon "button" at bounding box center [553, 483] width 12 height 12
type input "speaker_Fx9DgZvj"
click at [495, 490] on input "speaker_Fx9DgZvj" at bounding box center [313, 484] width 458 height 18
click at [266, 34] on span "Копировать ссылку для слушателей" at bounding box center [279, 35] width 138 height 12
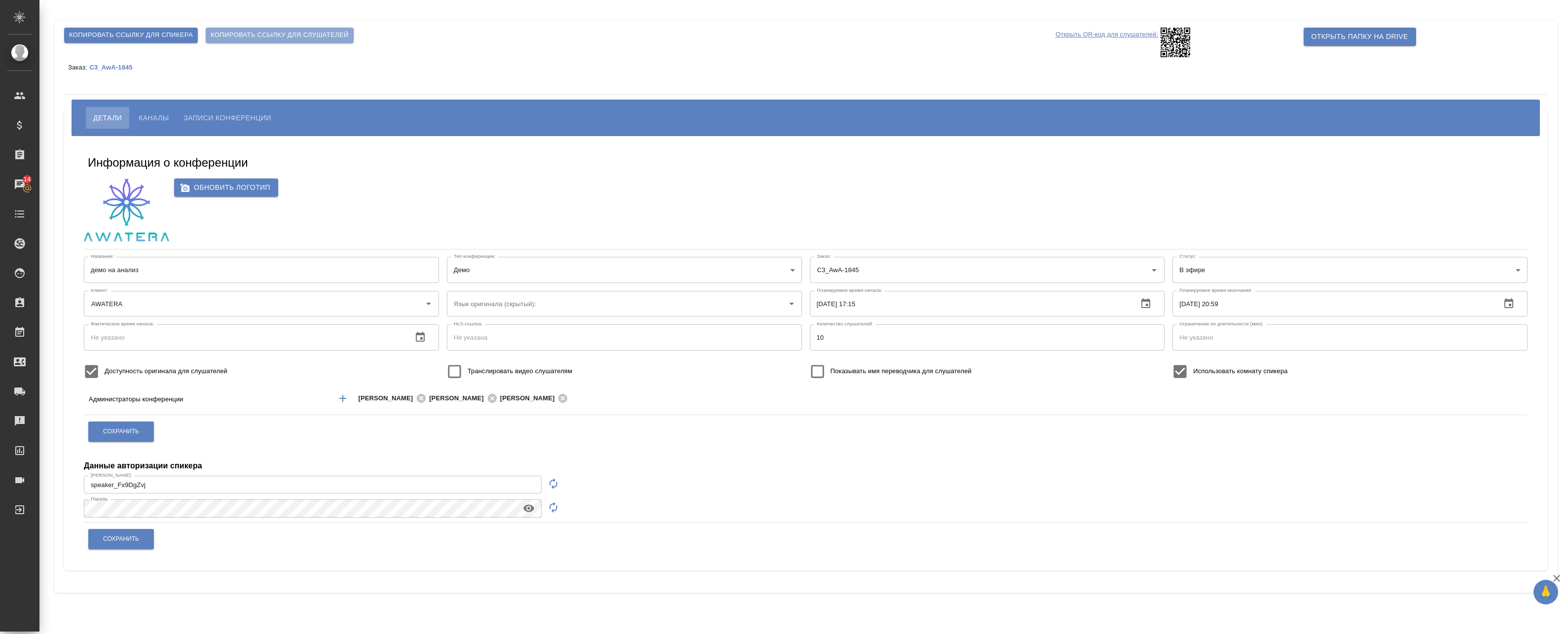
click at [227, 38] on span "Копировать ссылку для слушателей" at bounding box center [279, 35] width 138 height 12
click at [163, 115] on span "Каналы" at bounding box center [153, 117] width 30 height 12
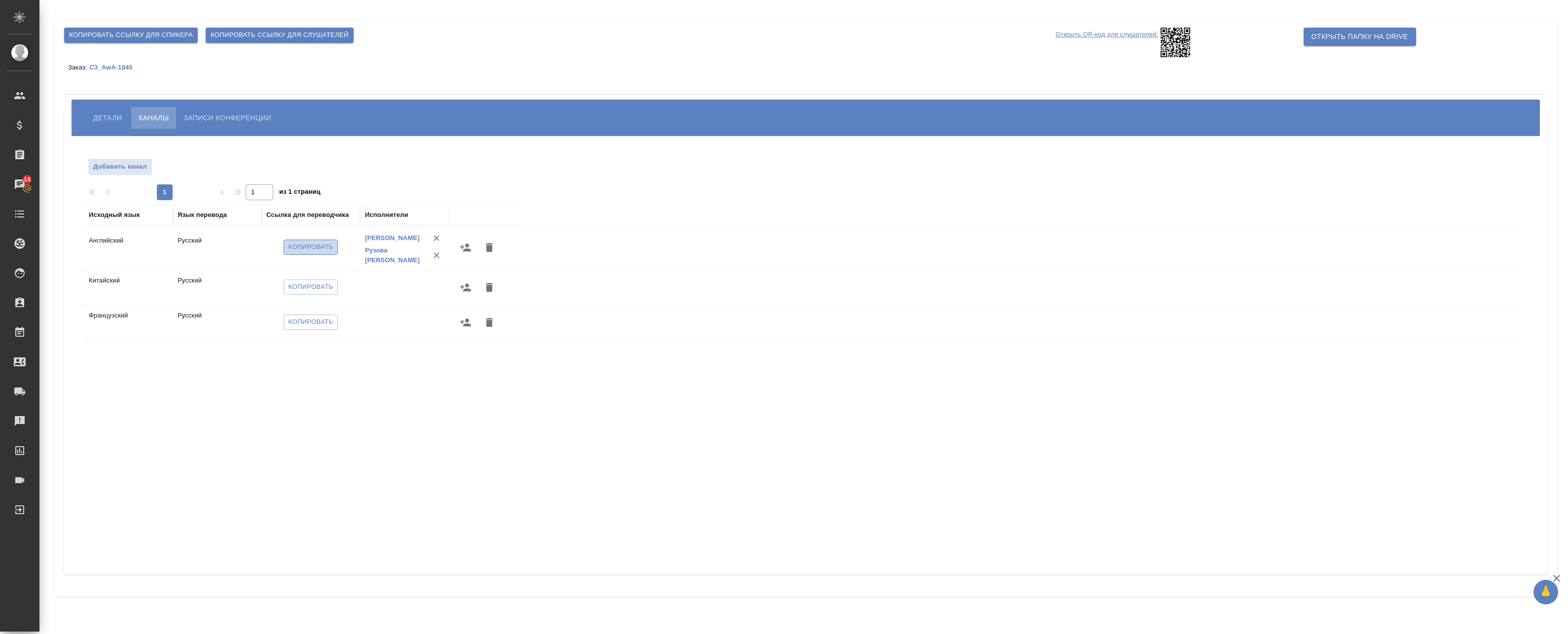
click at [308, 253] on span "Копировать" at bounding box center [311, 247] width 45 height 12
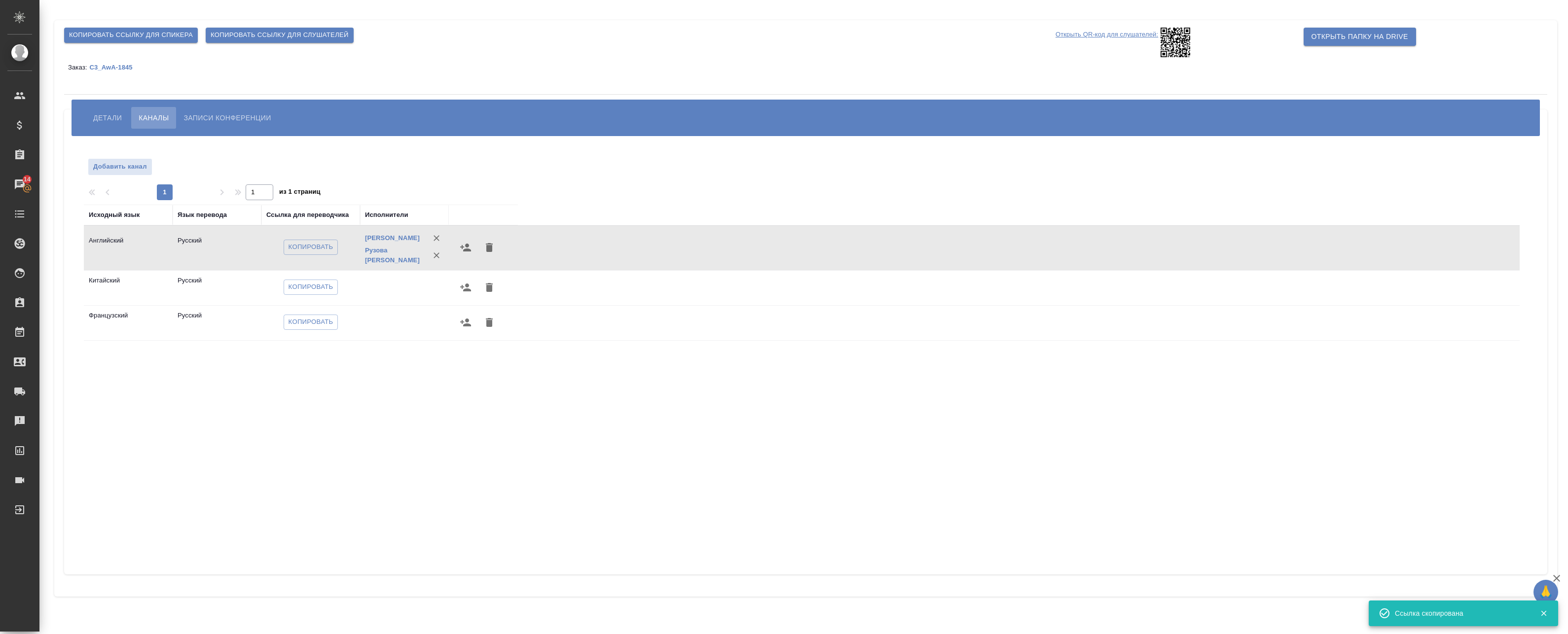
click at [111, 120] on span "Детали" at bounding box center [107, 117] width 29 height 12
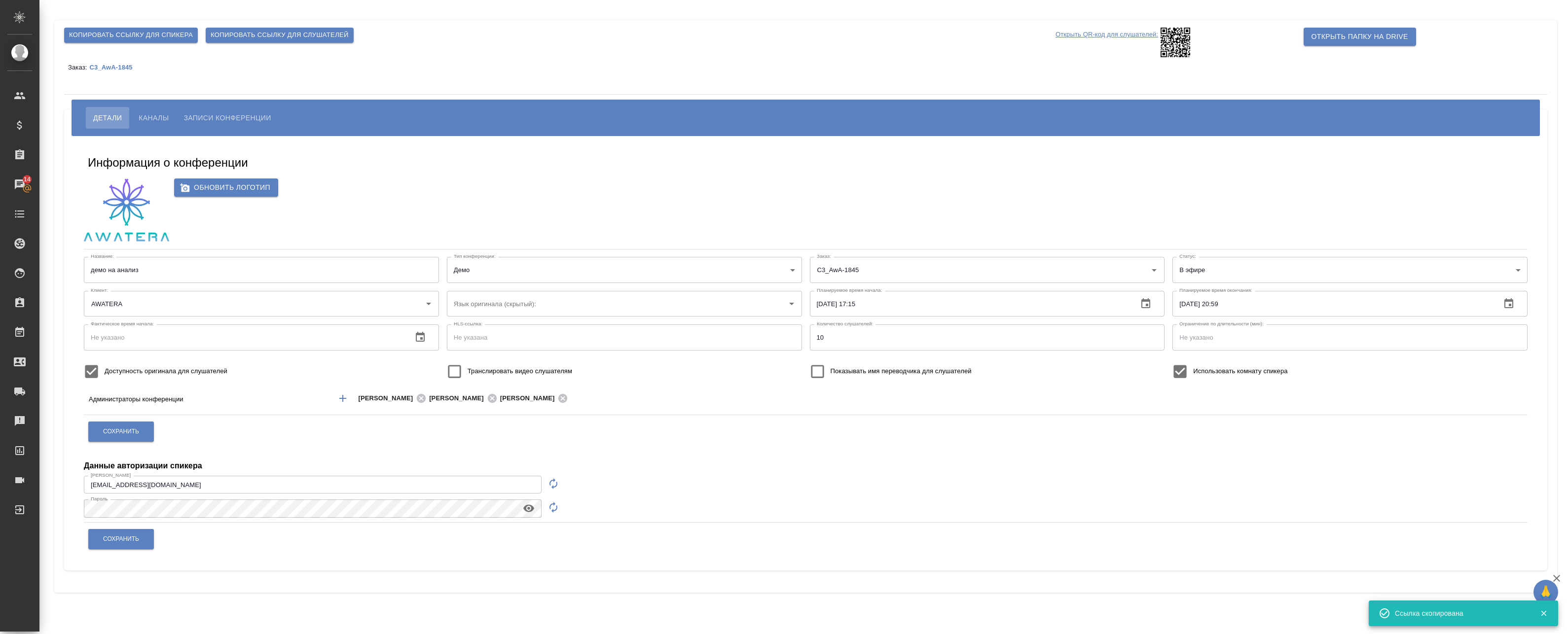
click at [553, 485] on icon "button" at bounding box center [553, 483] width 12 height 12
type input "speaker_HCg2nNq0"
click at [337, 472] on div "Логин speaker_HCg2nNq0 Логин" at bounding box center [324, 483] width 481 height 24
click at [332, 481] on input "speaker_HCg2nNq0" at bounding box center [313, 484] width 458 height 18
click at [555, 512] on icon "button" at bounding box center [553, 507] width 12 height 12
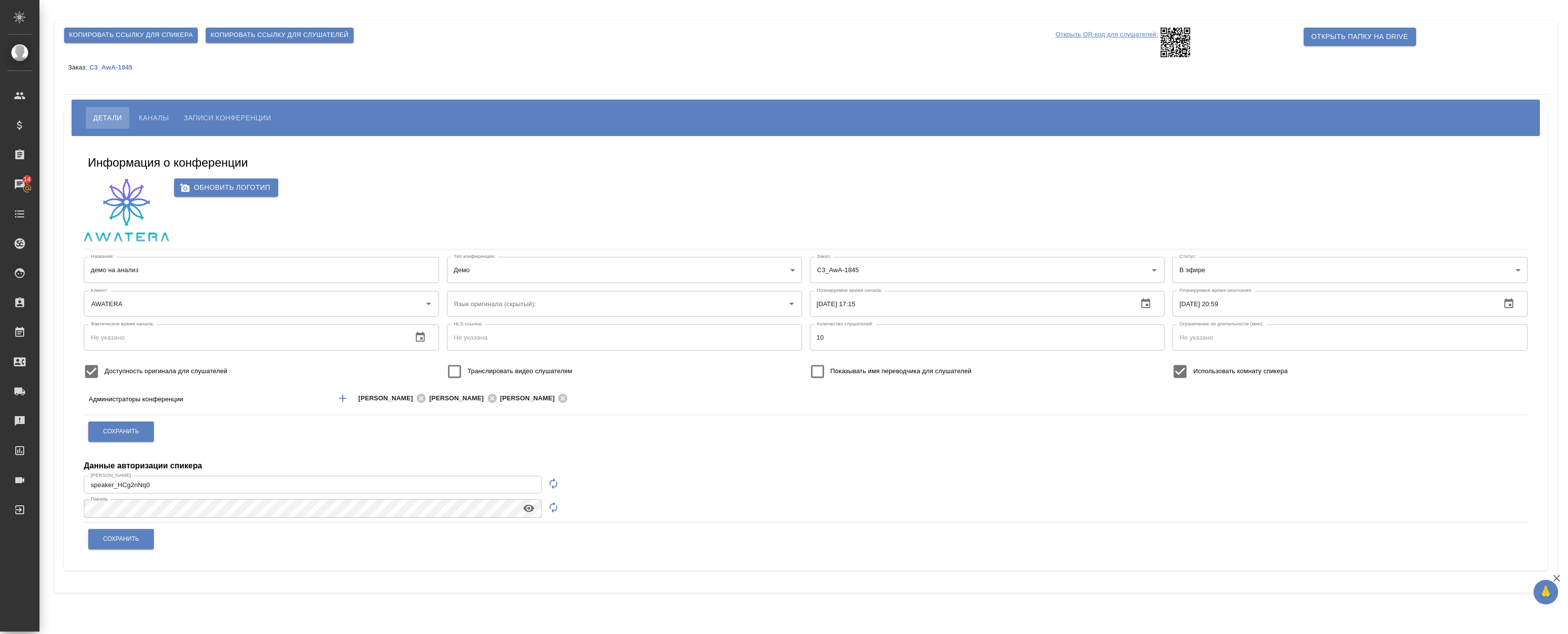
click at [531, 514] on icon "button" at bounding box center [528, 508] width 12 height 12
click at [149, 537] on button "Сохранить" at bounding box center [121, 538] width 66 height 20
type input "a.badanyan@awatera.com"
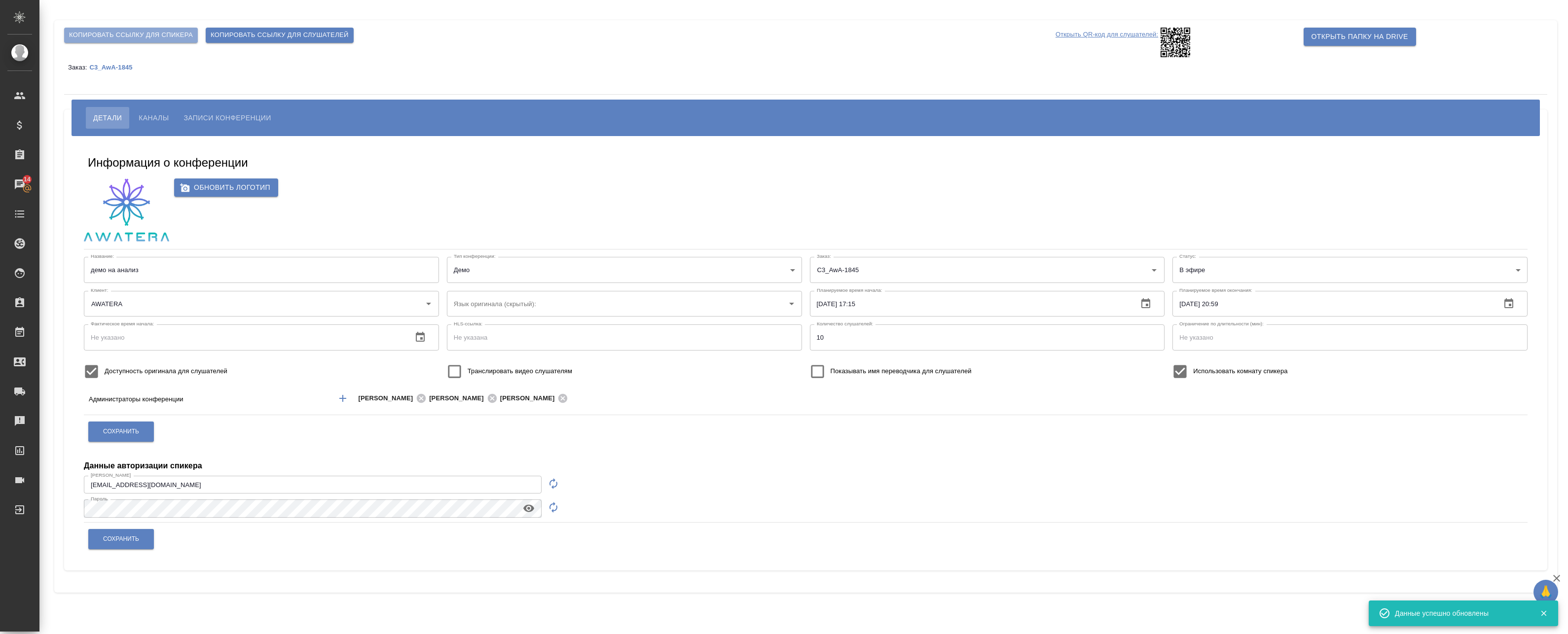
click at [152, 40] on span "Копировать ссылку для спикера" at bounding box center [130, 35] width 124 height 12
click at [334, 32] on span "Копировать ссылку для слушателей" at bounding box center [279, 35] width 138 height 12
click at [150, 114] on span "Каналы" at bounding box center [153, 117] width 30 height 12
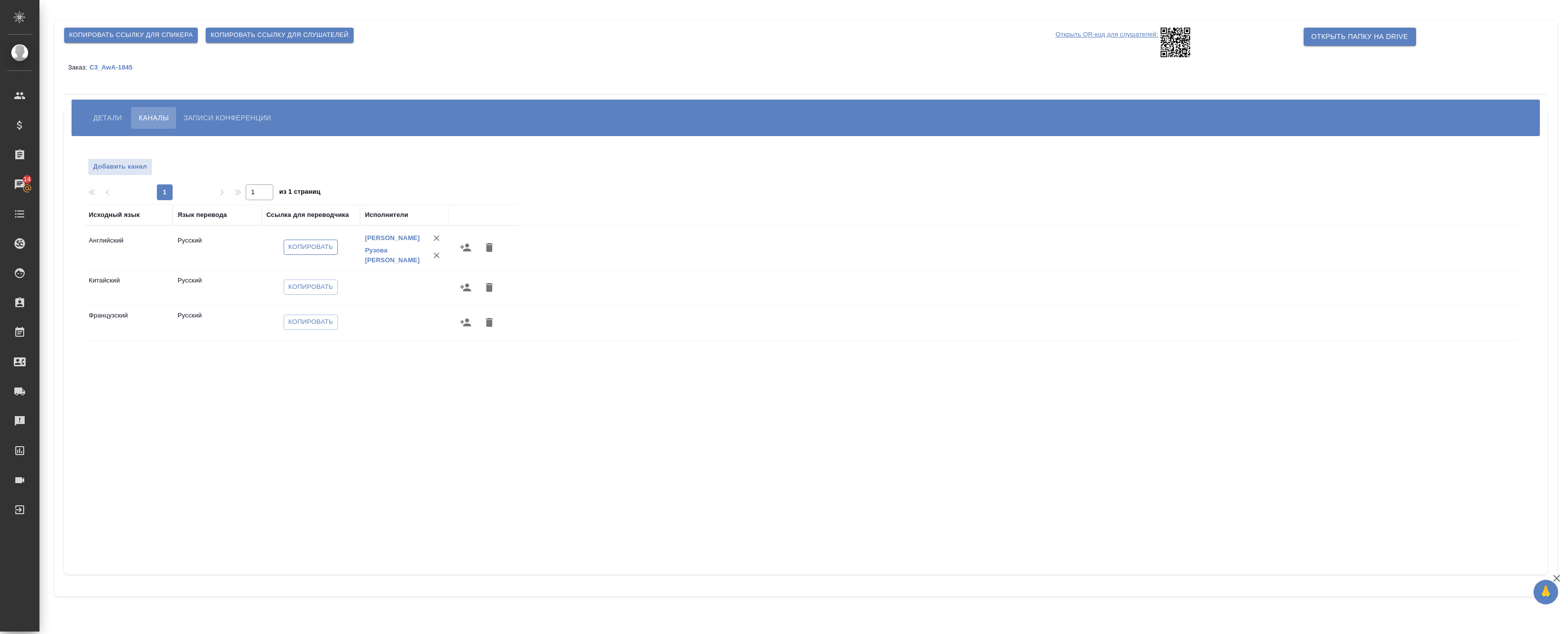
click at [317, 253] on span "Копировать" at bounding box center [311, 247] width 45 height 12
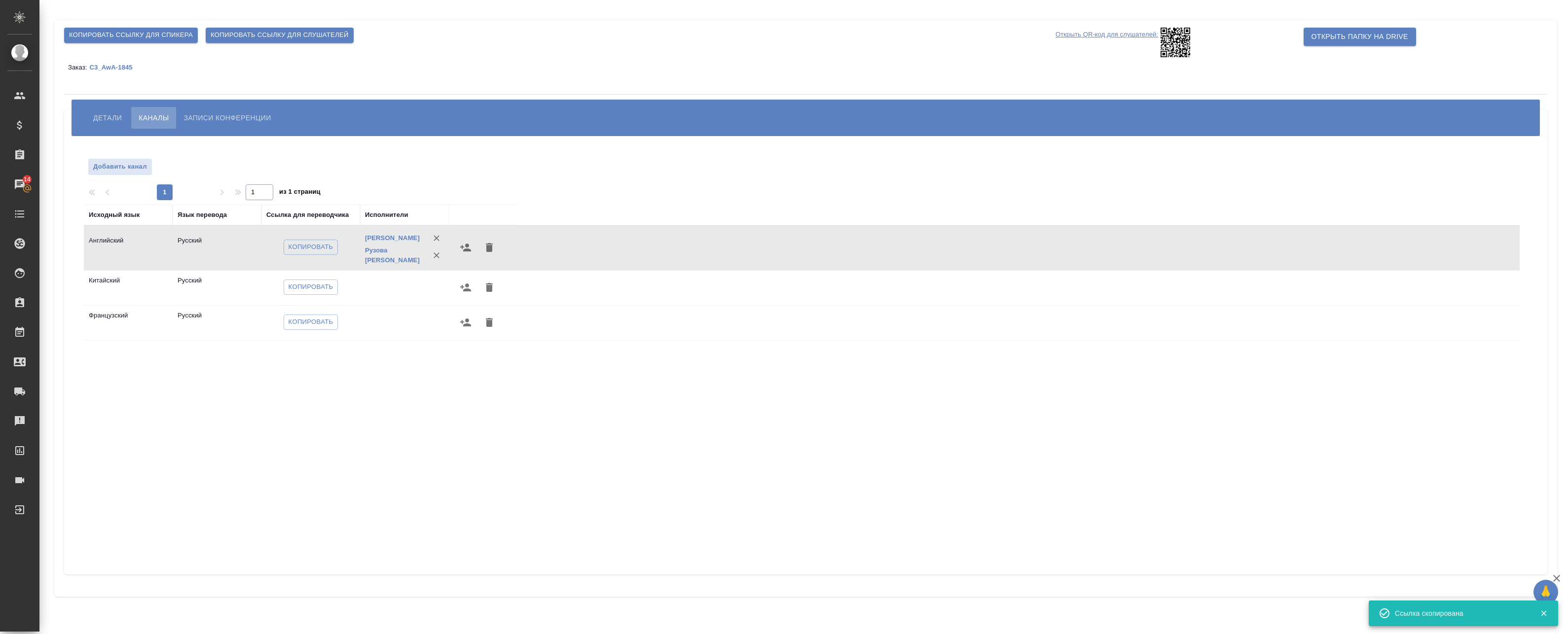
click at [150, 37] on span "Копировать ссылку для спикера" at bounding box center [130, 35] width 124 height 12
click at [69, 113] on div "Детали Каналы Записи конференции Добавить канал 1 1 из 1 страниц Исходный язык …" at bounding box center [805, 342] width 1483 height 465
click at [101, 119] on span "Детали" at bounding box center [107, 117] width 29 height 12
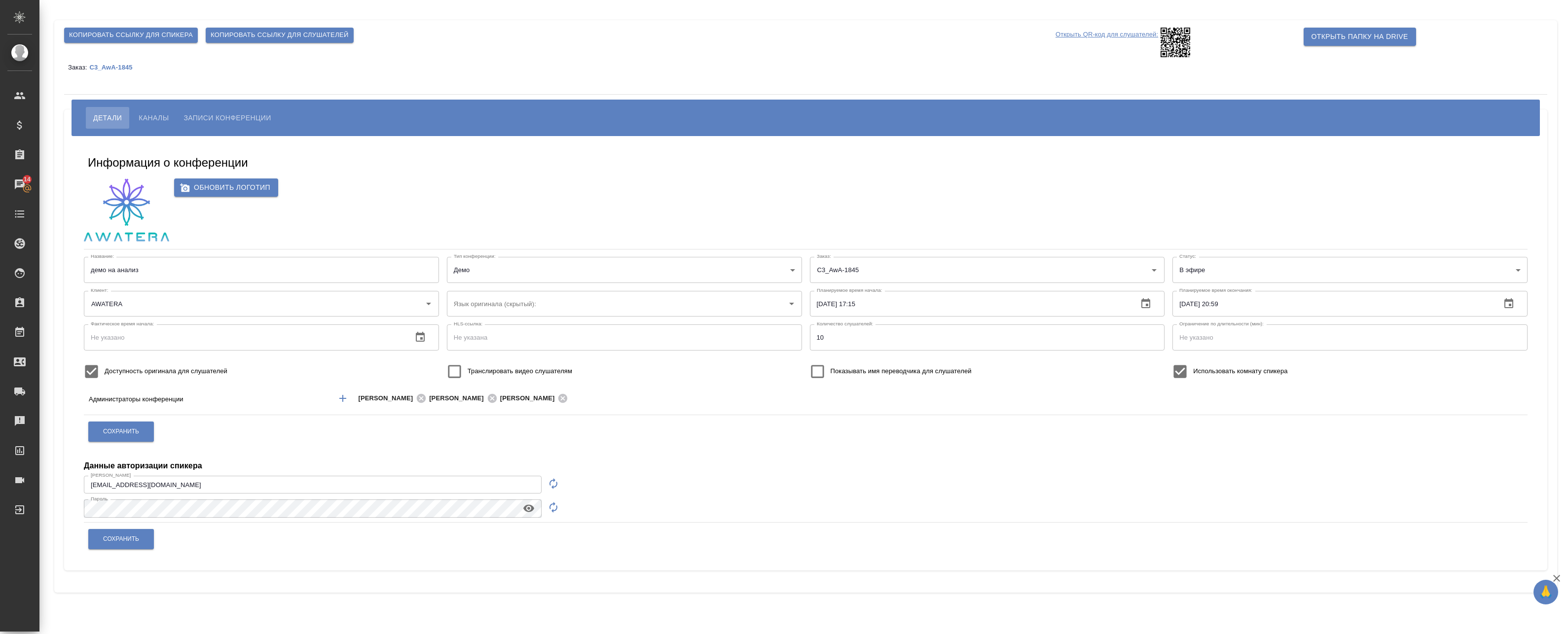
click at [529, 507] on icon "button" at bounding box center [528, 508] width 12 height 12
click at [556, 480] on icon "button" at bounding box center [553, 483] width 12 height 12
type input "speaker_5E6w5PHj"
click at [413, 482] on input "speaker_5E6w5PHj" at bounding box center [313, 484] width 458 height 18
drag, startPoint x: 551, startPoint y: 508, endPoint x: 544, endPoint y: 509, distance: 7.1
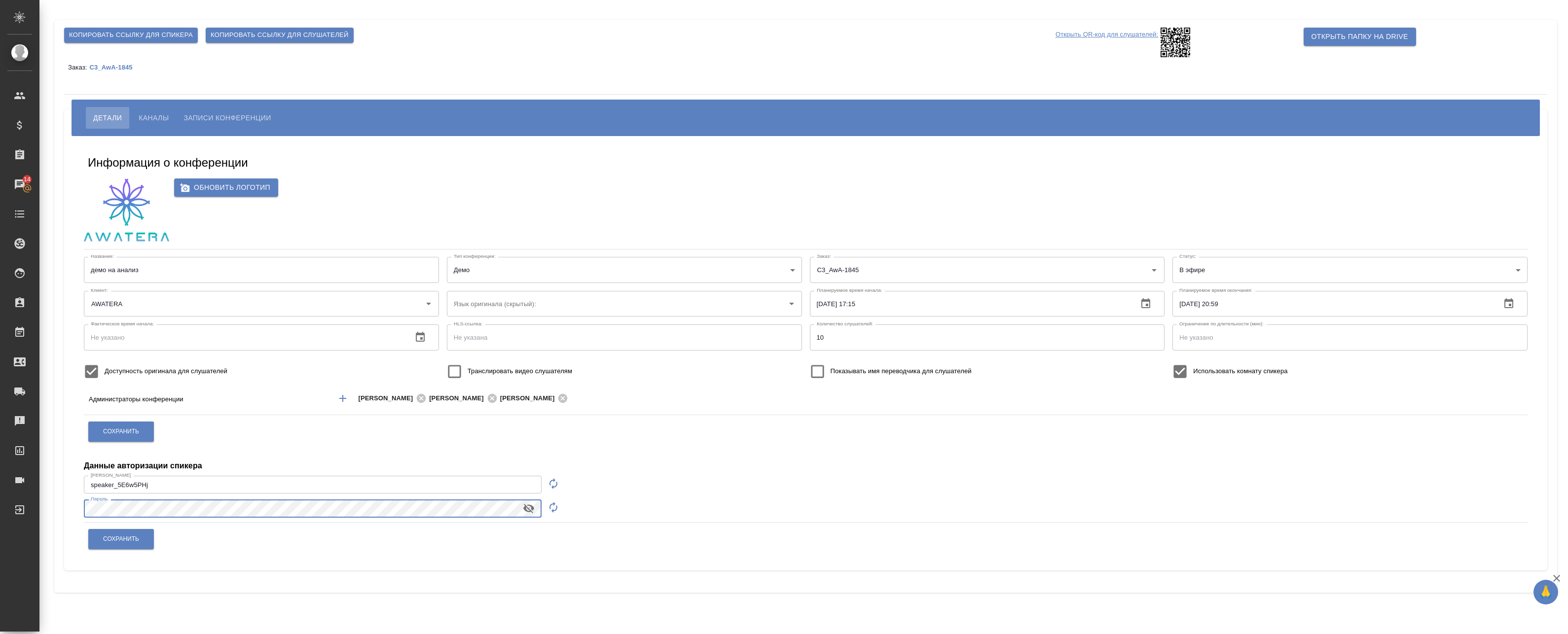
click at [551, 507] on icon "button" at bounding box center [553, 507] width 12 height 12
click at [144, 540] on button "Сохранить" at bounding box center [121, 538] width 66 height 20
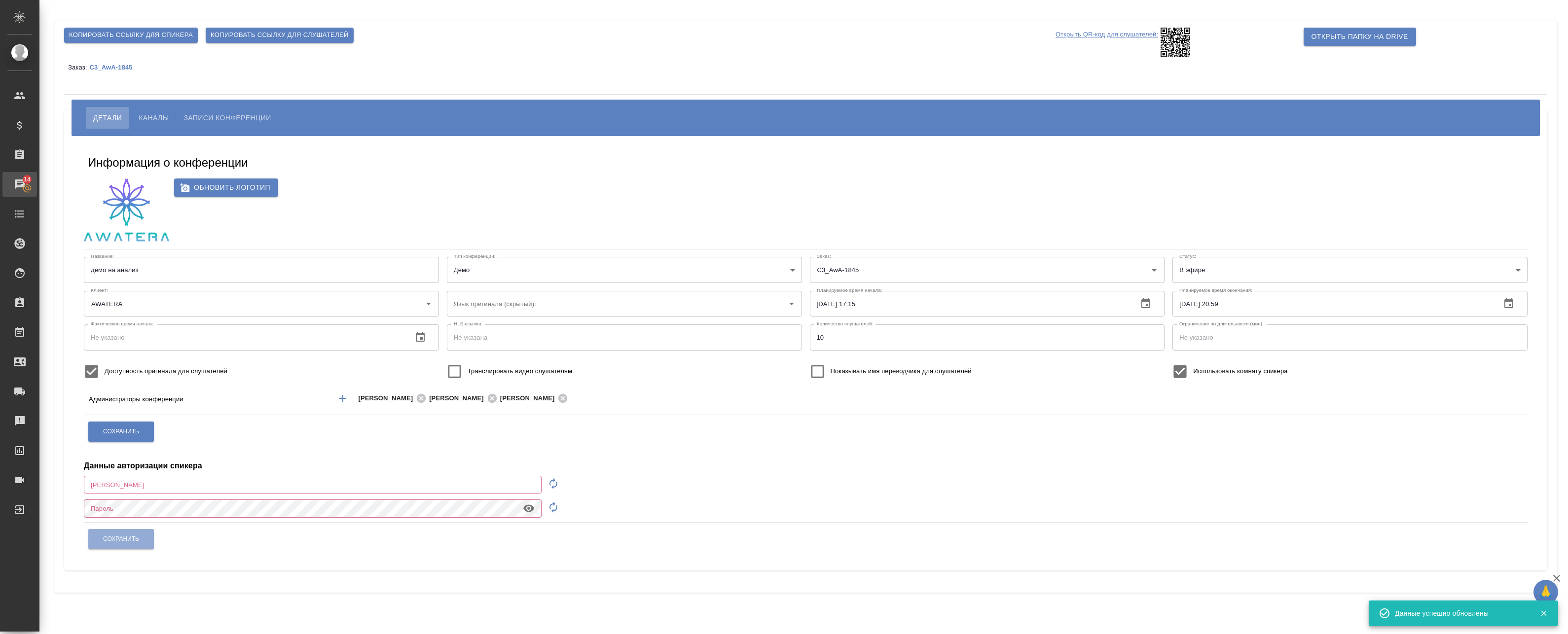
type input "a.badanyan@awatera.com"
